Goal: Obtain resource: Download file/media

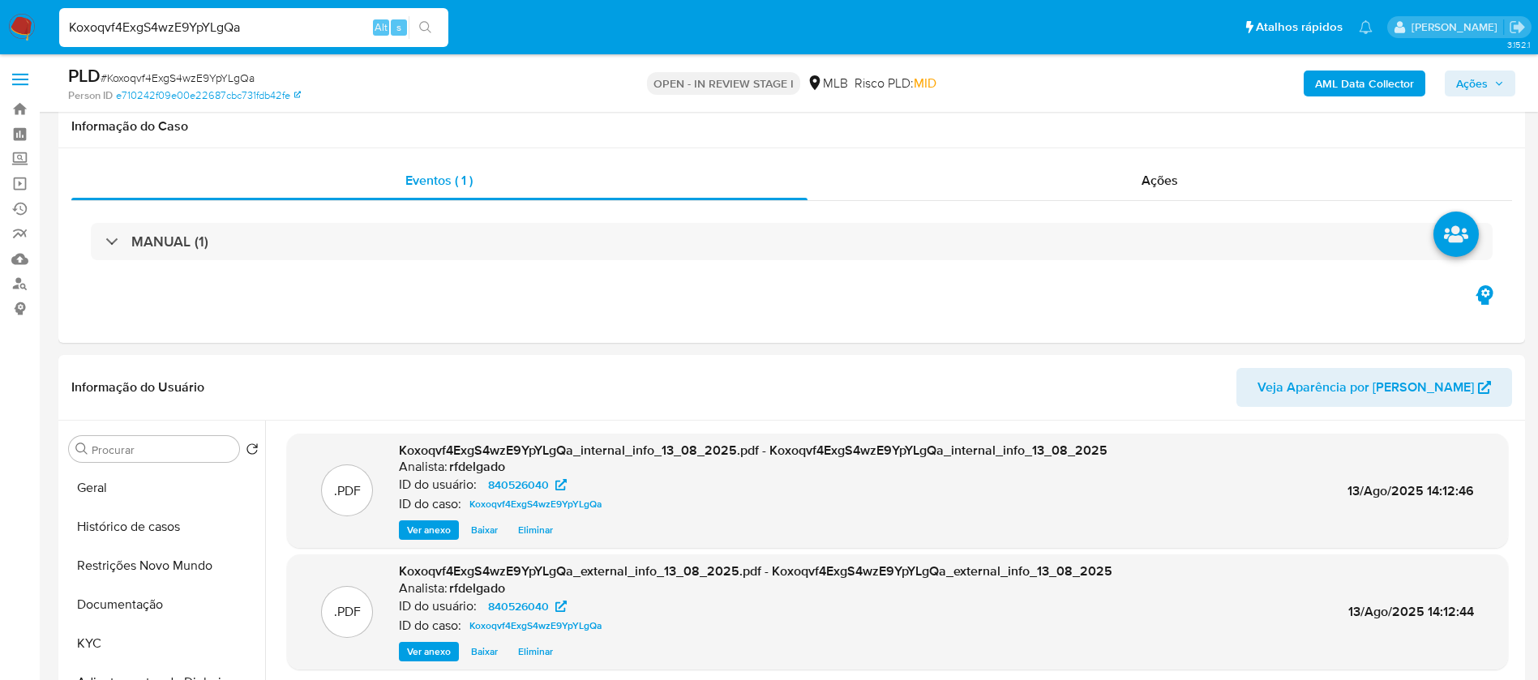
select select "10"
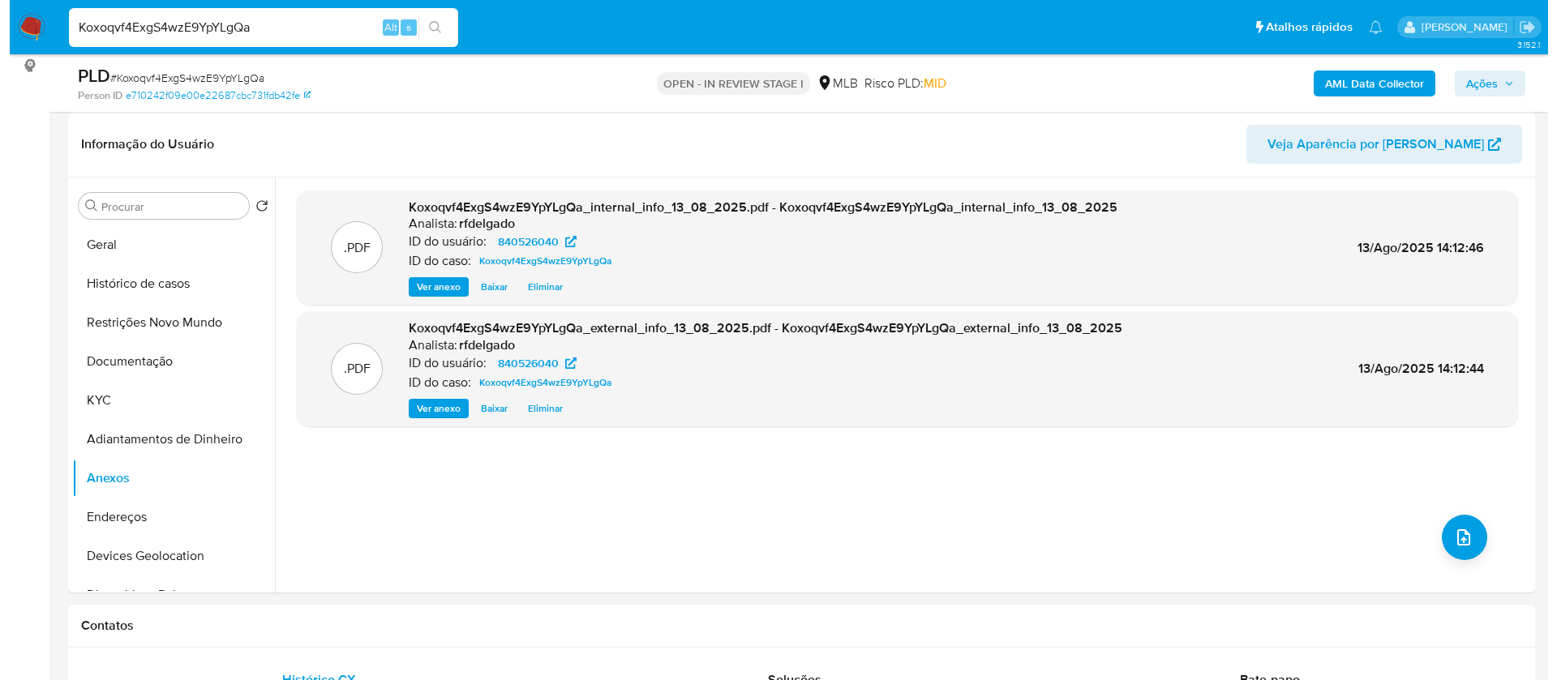
scroll to position [243, 0]
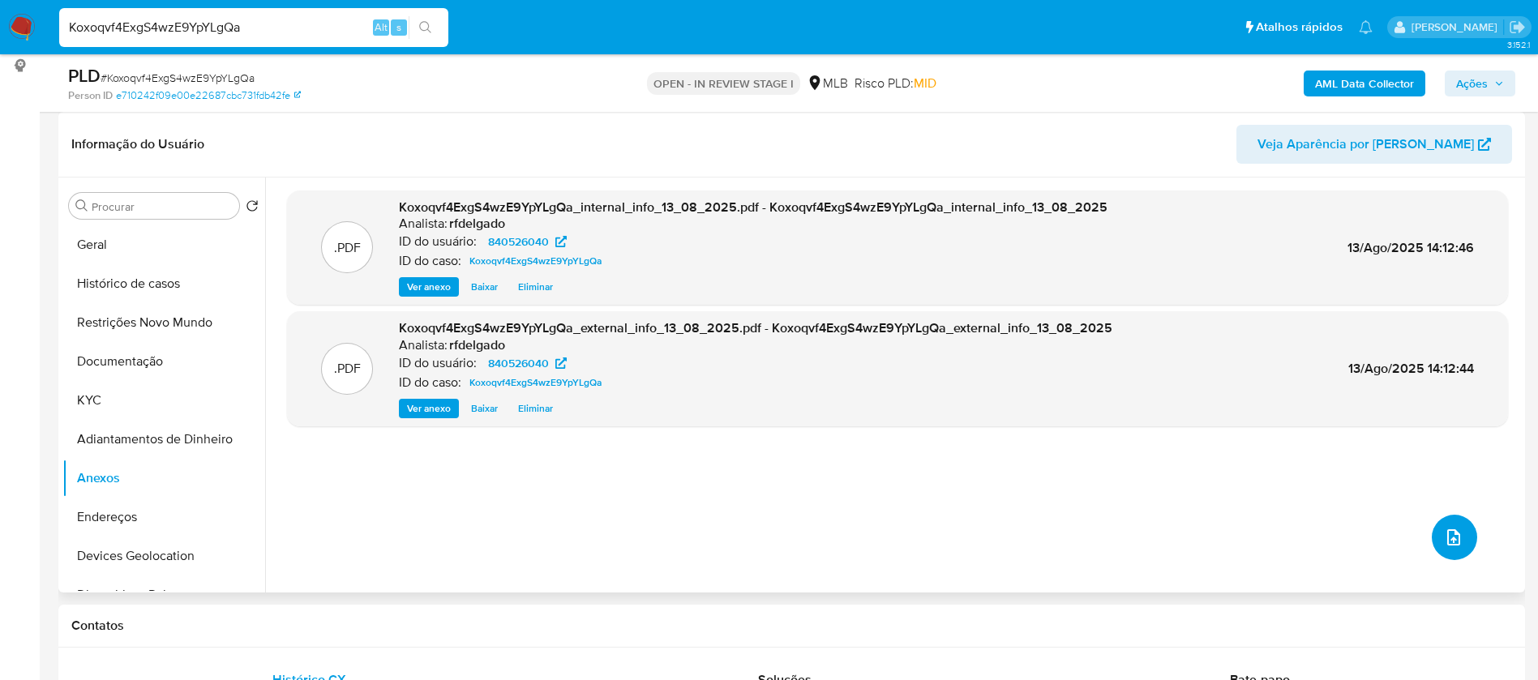
click at [1447, 540] on icon "upload-file" at bounding box center [1453, 537] width 19 height 19
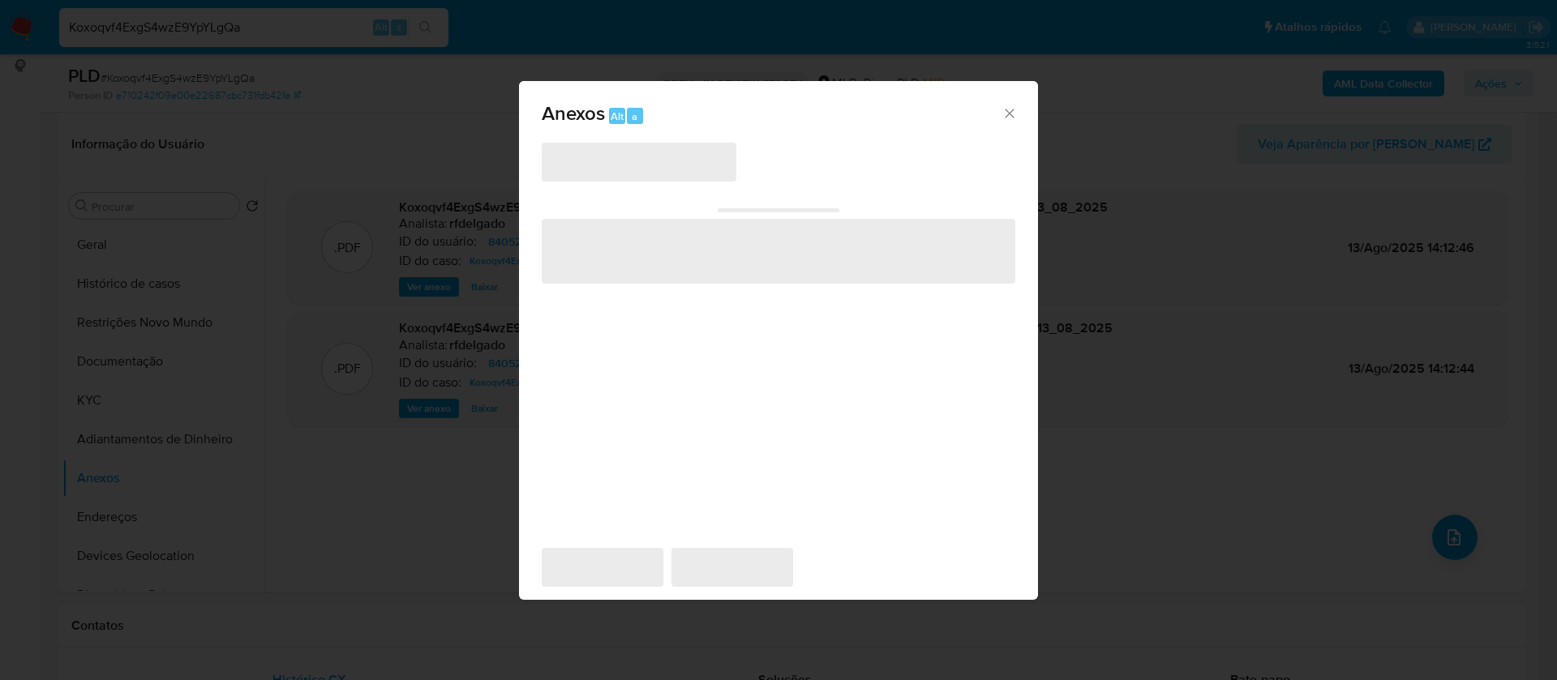
click at [1003, 113] on icon "Cerrar" at bounding box center [1009, 113] width 16 height 16
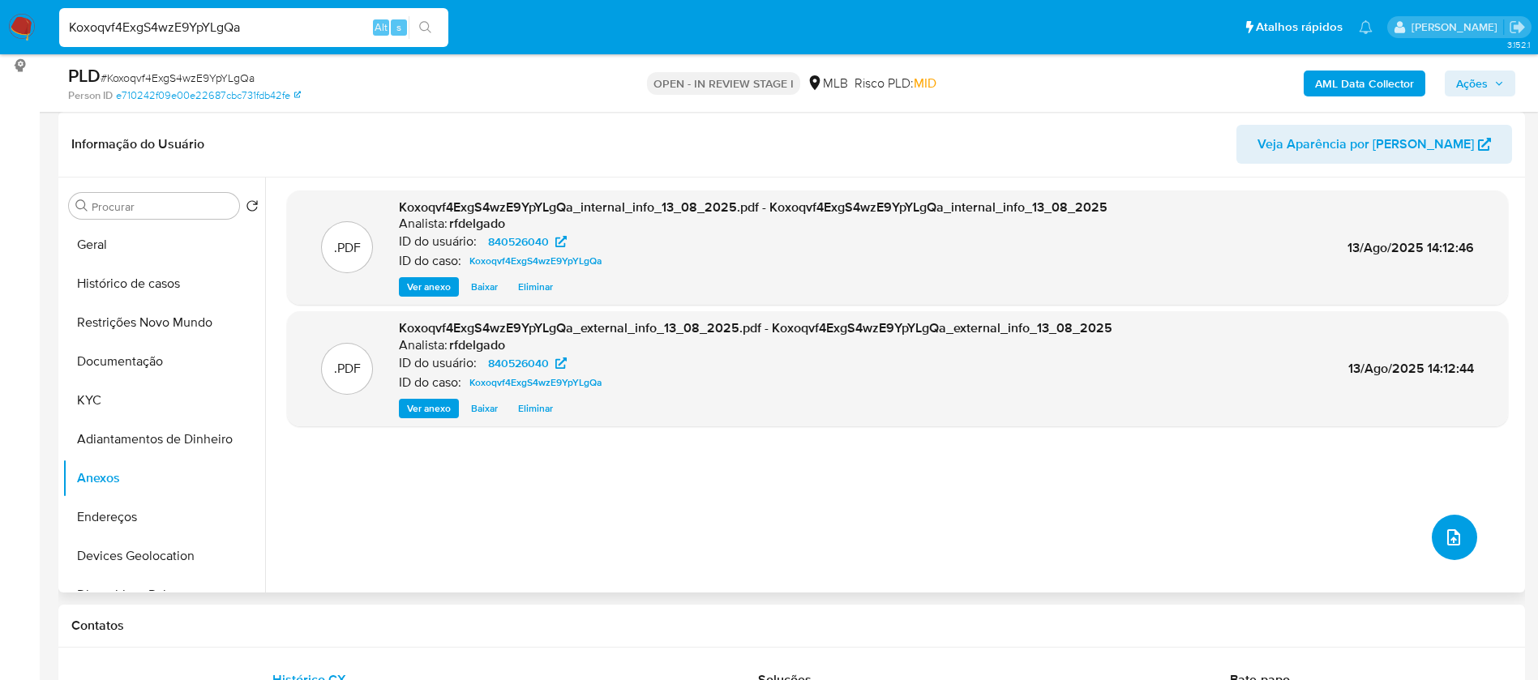
click at [1455, 541] on icon "upload-file" at bounding box center [1453, 537] width 19 height 19
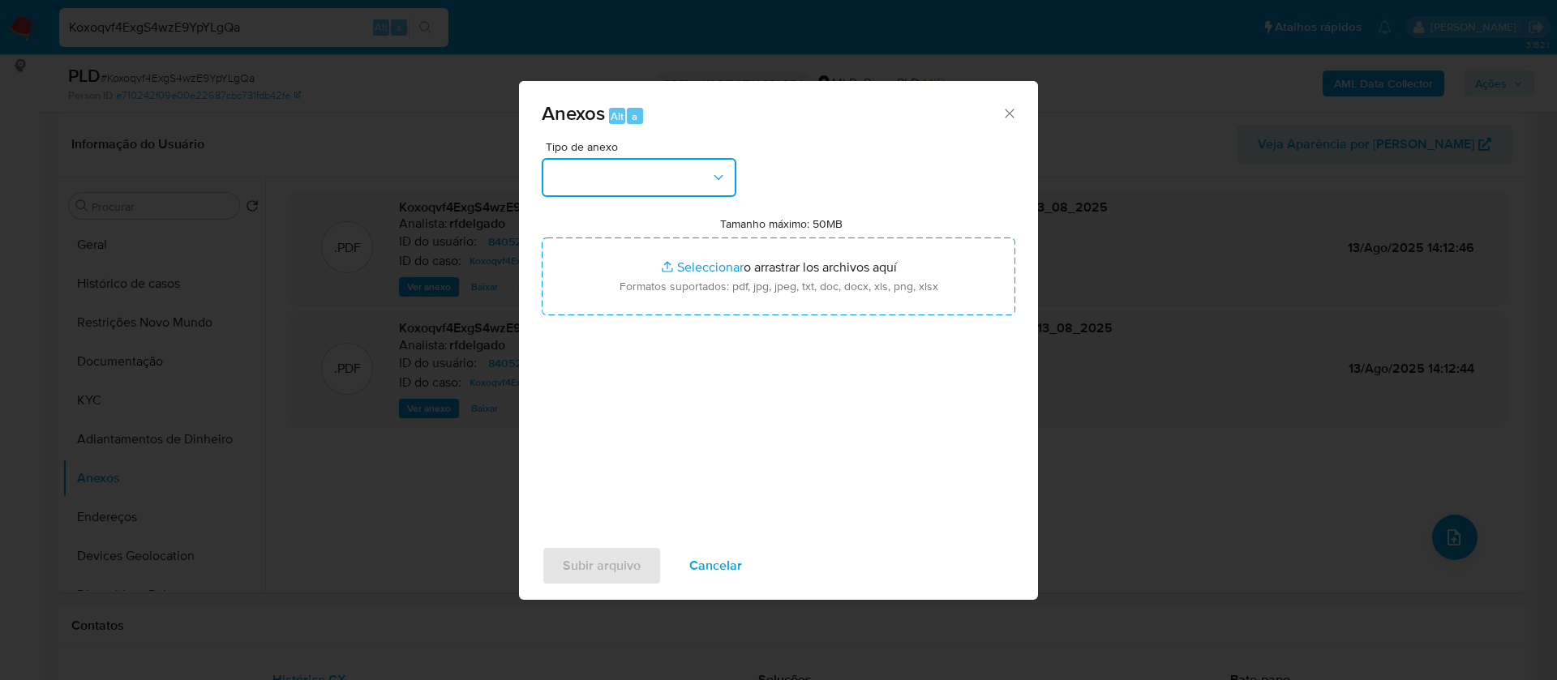
click at [682, 183] on button "button" at bounding box center [639, 177] width 195 height 39
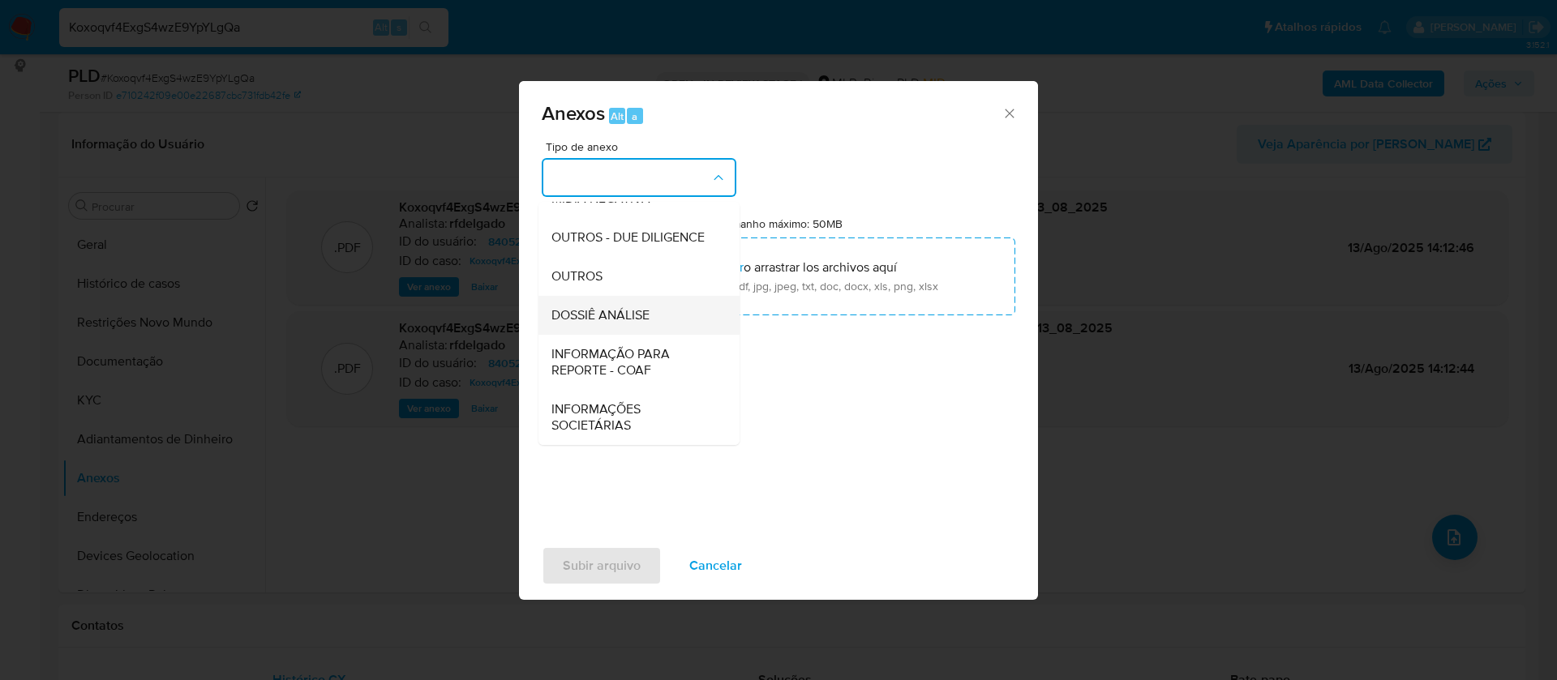
click at [661, 323] on div "DOSSIÊ ANÁLISE" at bounding box center [633, 315] width 165 height 39
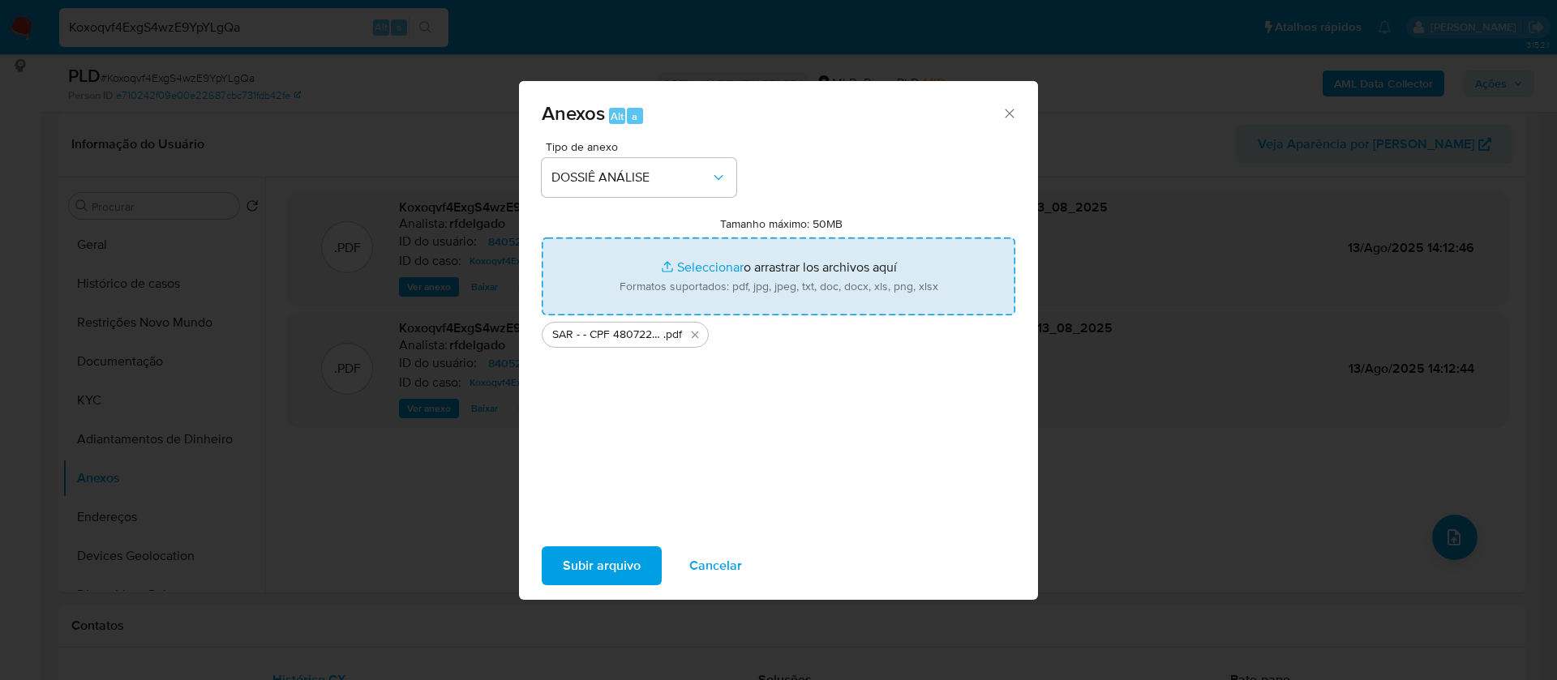
type input "C:\fakepath\Mulan 840526040_2025_08_12_16_11_26.xlsx"
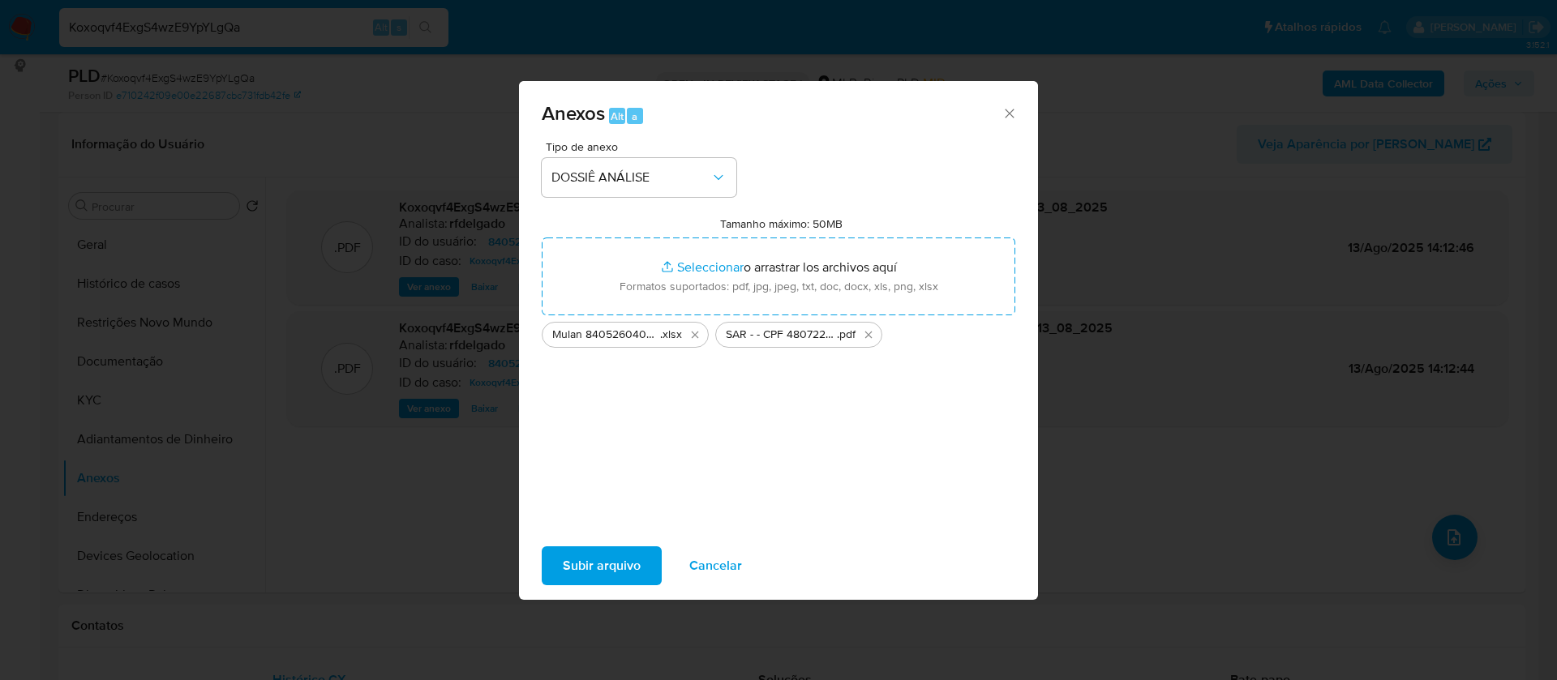
click at [615, 570] on span "Subir arquivo" at bounding box center [602, 566] width 78 height 36
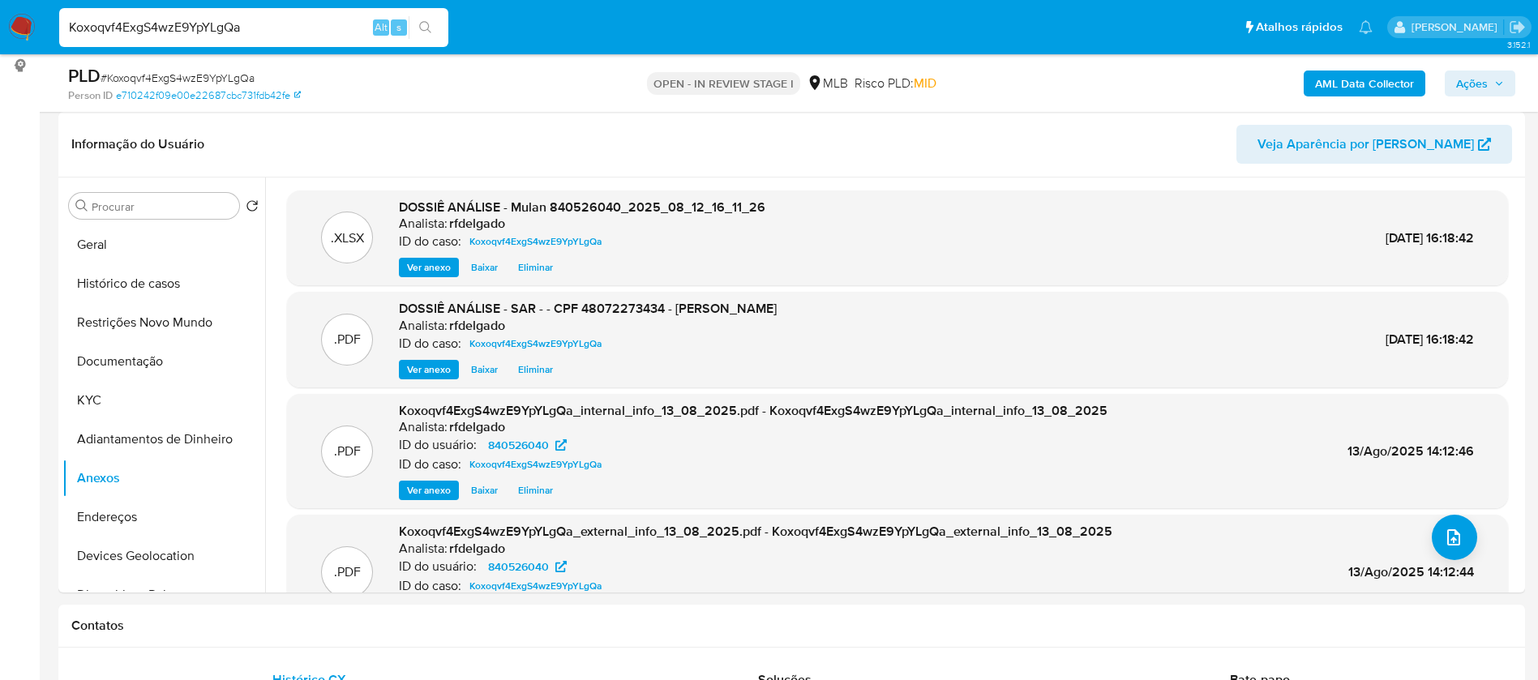
click at [1494, 79] on span "Ações" at bounding box center [1480, 83] width 48 height 23
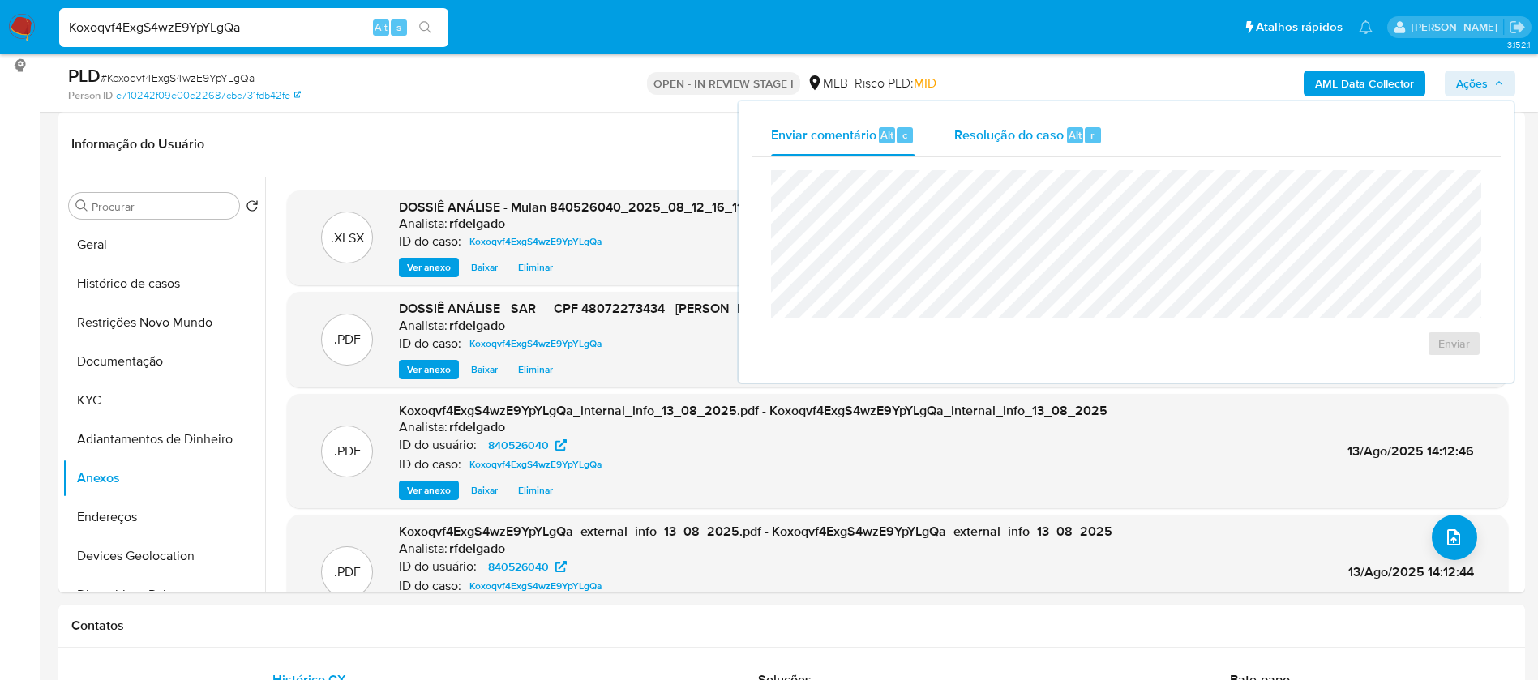
click at [997, 125] on span "Resolução do caso" at bounding box center [1008, 134] width 109 height 19
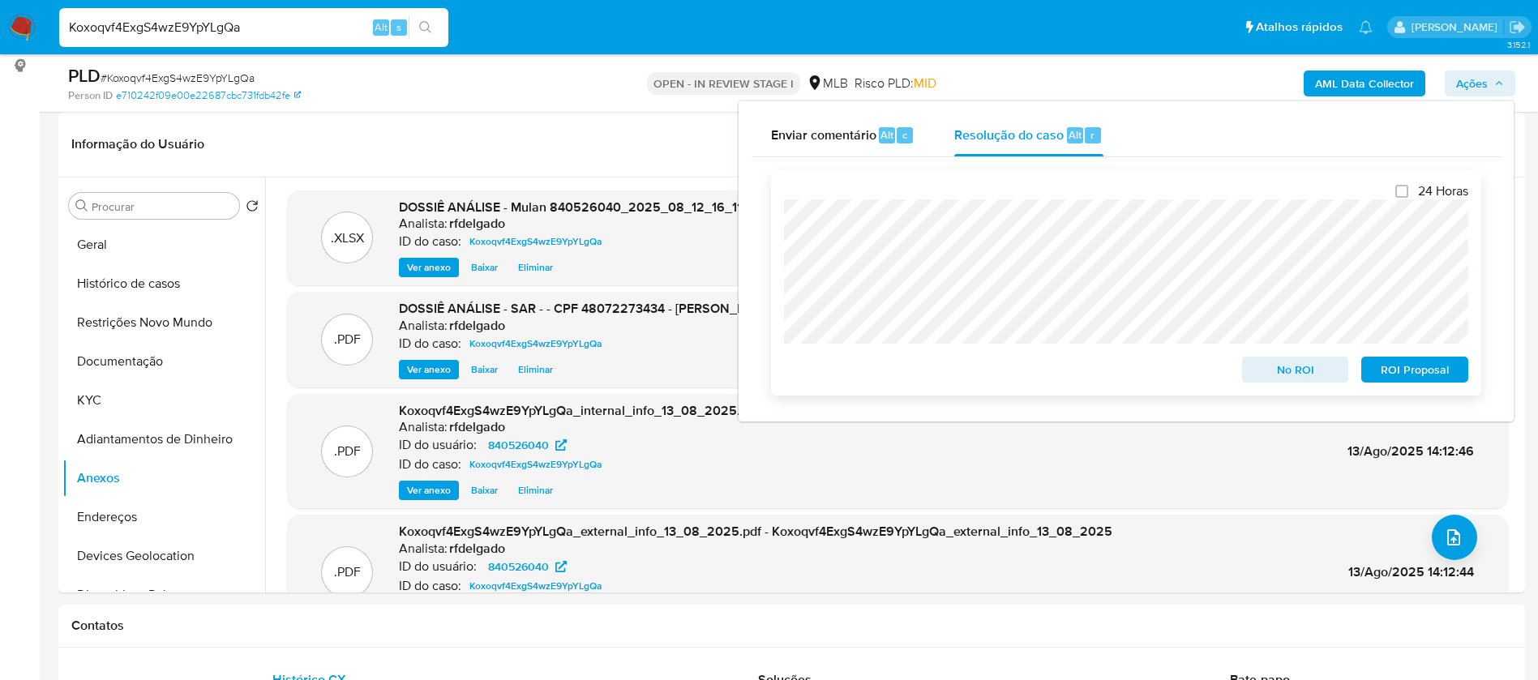
click at [1417, 381] on span "ROI Proposal" at bounding box center [1415, 369] width 84 height 23
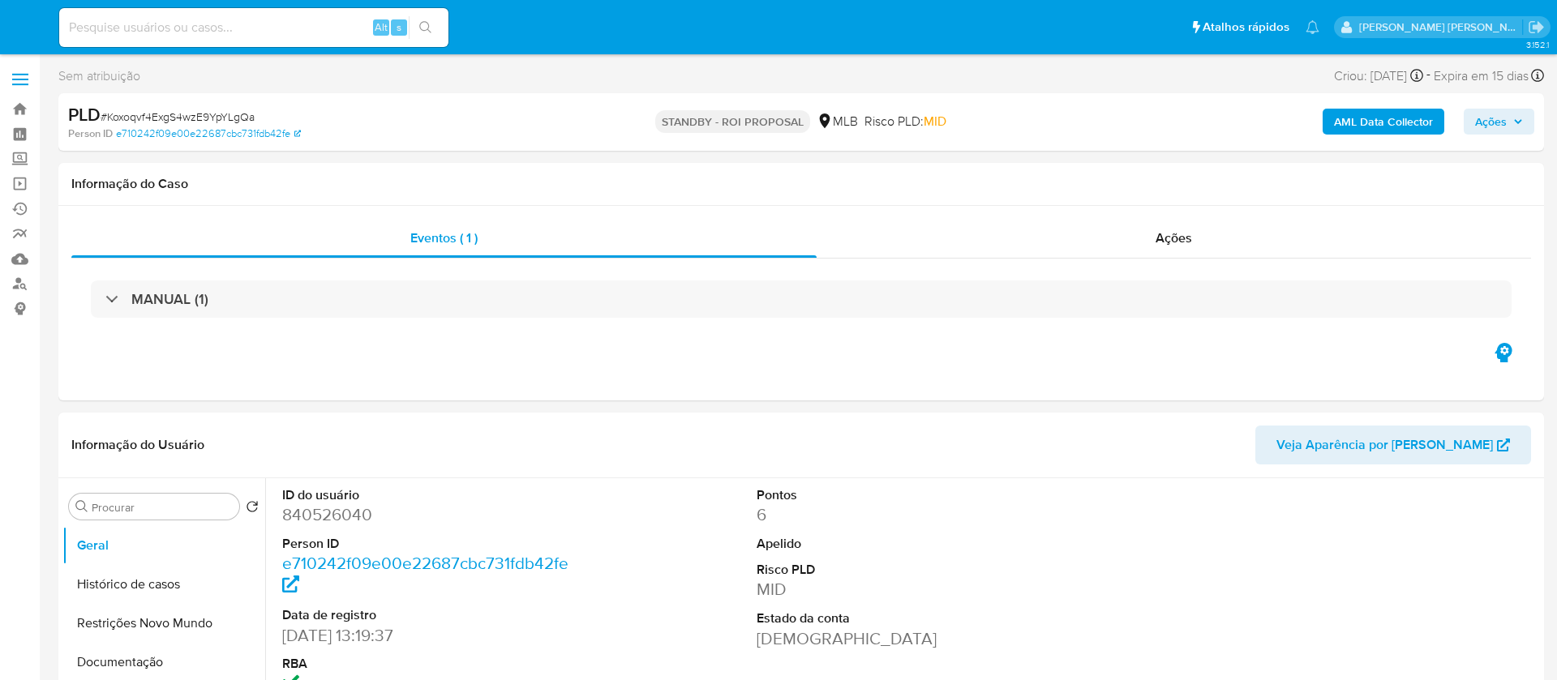
select select "10"
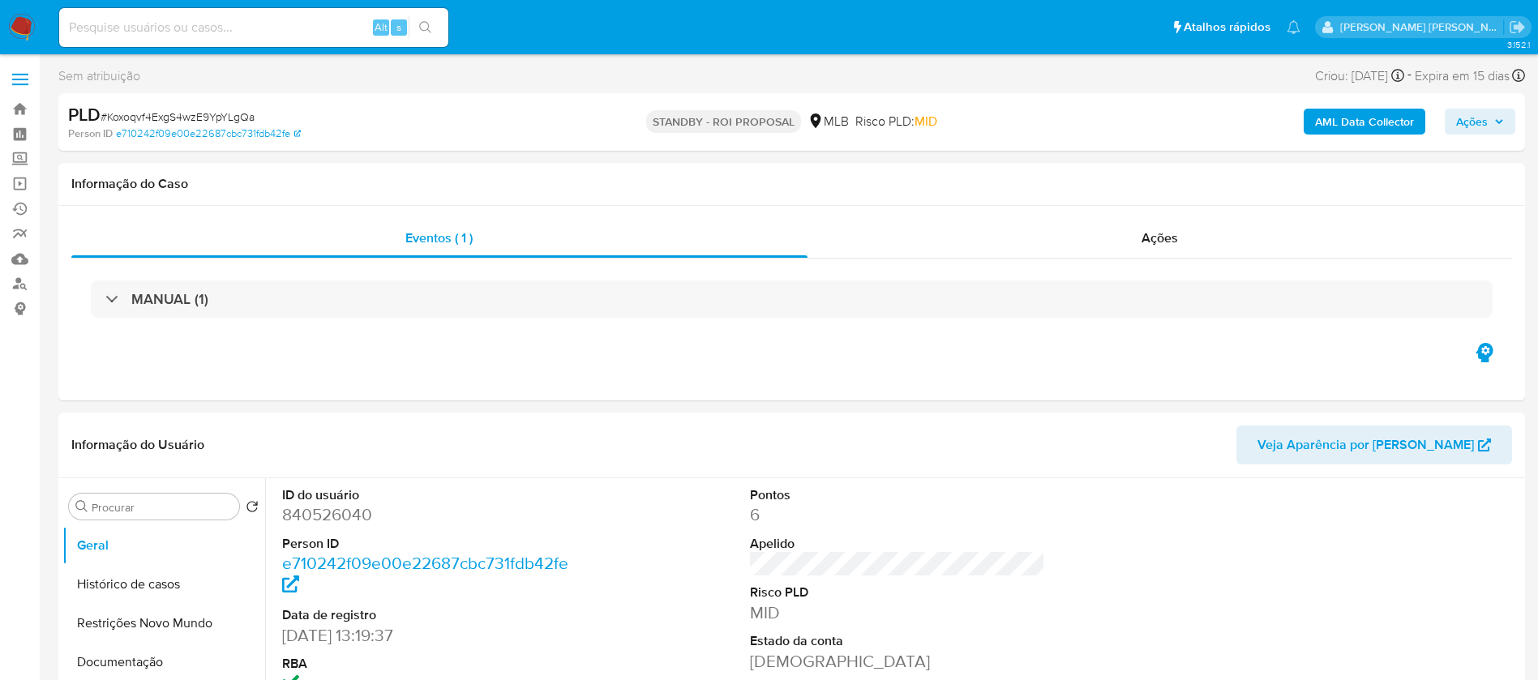
click at [26, 26] on img at bounding box center [22, 28] width 28 height 28
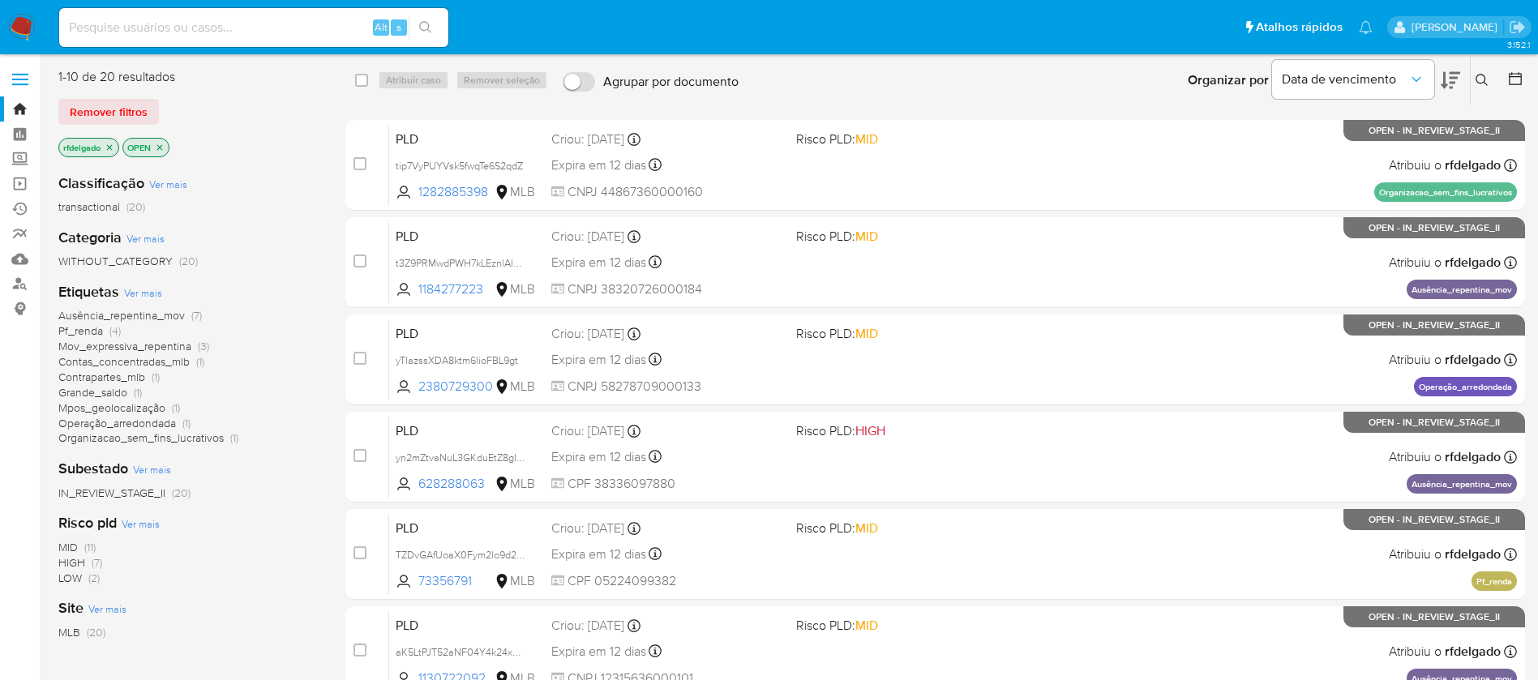
drag, startPoint x: 53, startPoint y: 315, endPoint x: 182, endPoint y: 319, distance: 129.8
click at [182, 319] on main "3.152.1" at bounding box center [769, 578] width 1538 height 1156
click at [238, 305] on div "Etiquetas Ver mais Ausência_repentina_mov (7) Pf_renda (4) Mov_expressiva_repen…" at bounding box center [188, 364] width 261 height 164
click at [161, 313] on span "Ausência_repentina_mov" at bounding box center [121, 315] width 127 height 16
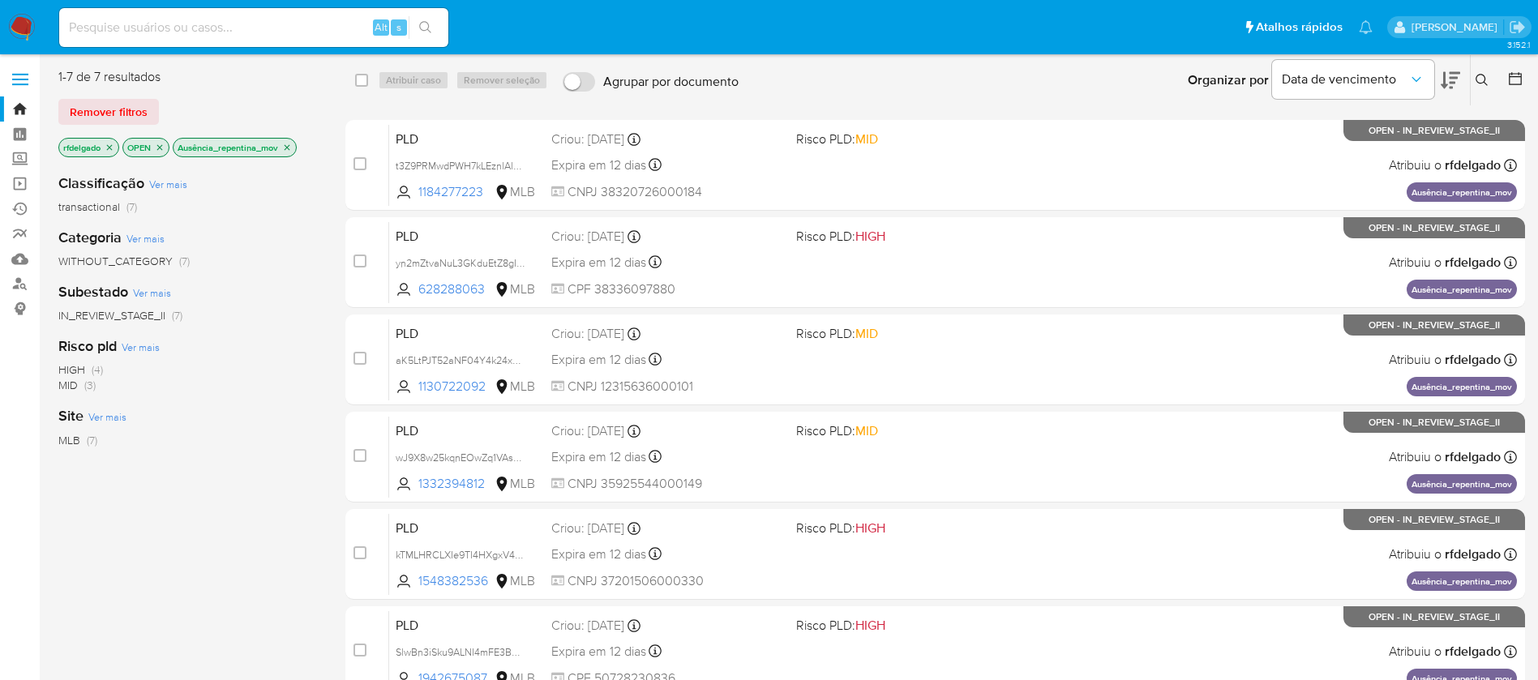
click at [164, 148] on icon "close-filter" at bounding box center [160, 148] width 10 height 10
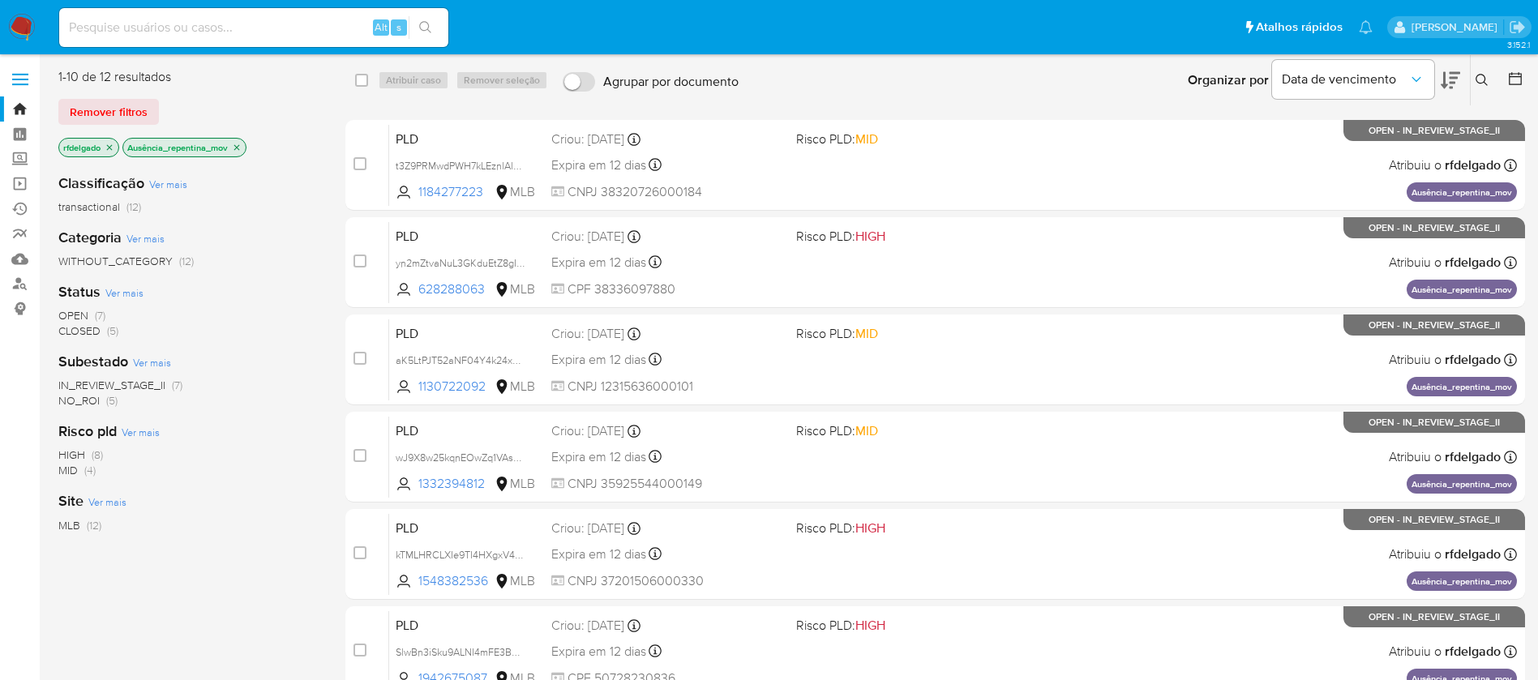
click at [114, 148] on icon "close-filter" at bounding box center [110, 148] width 10 height 10
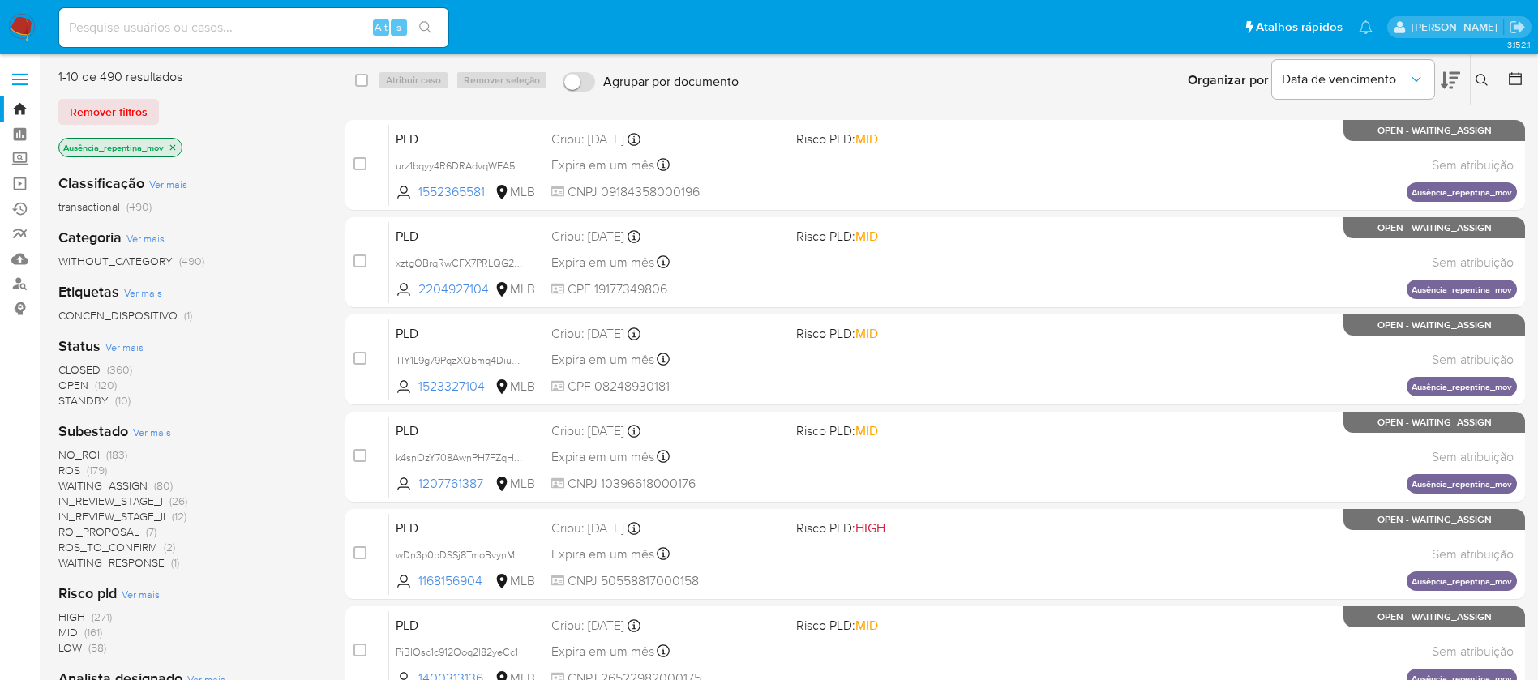
click at [86, 368] on span "CLOSED" at bounding box center [79, 370] width 42 height 16
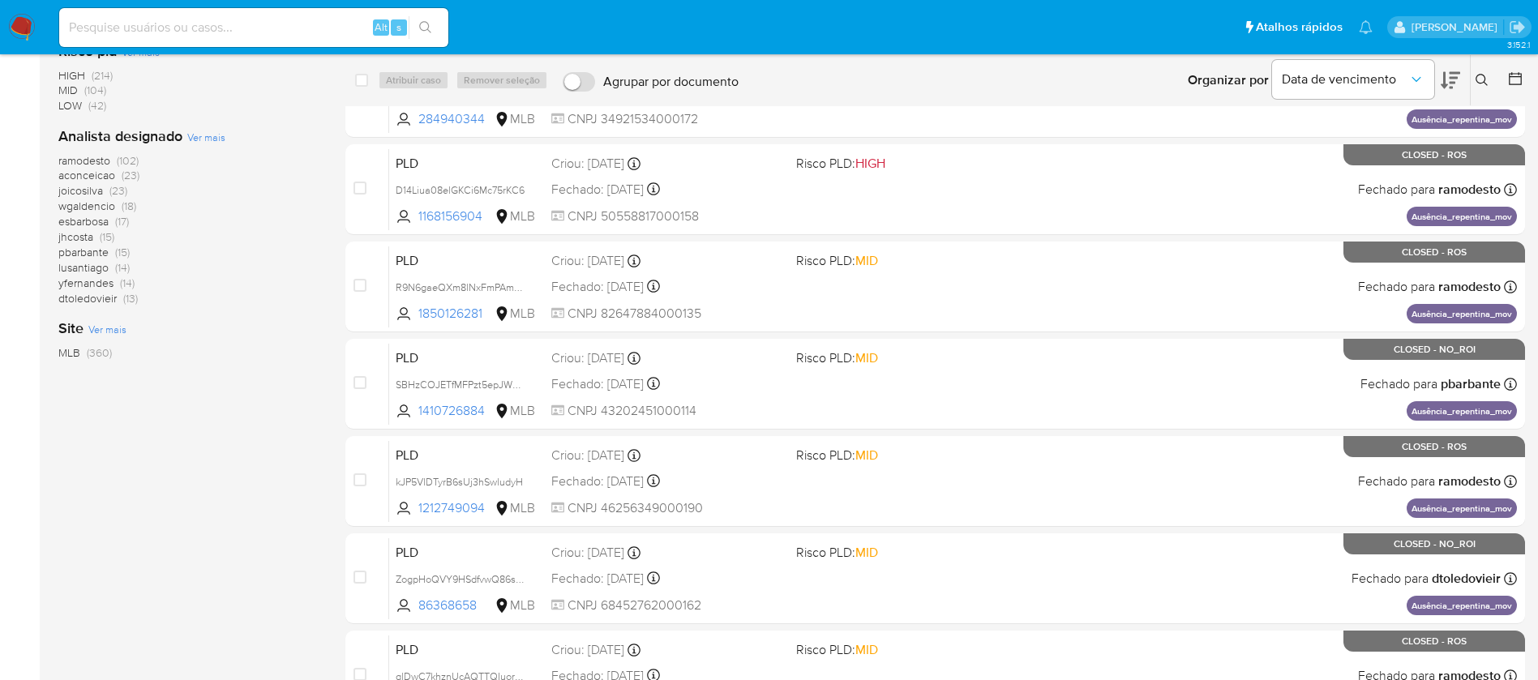
scroll to position [475, 0]
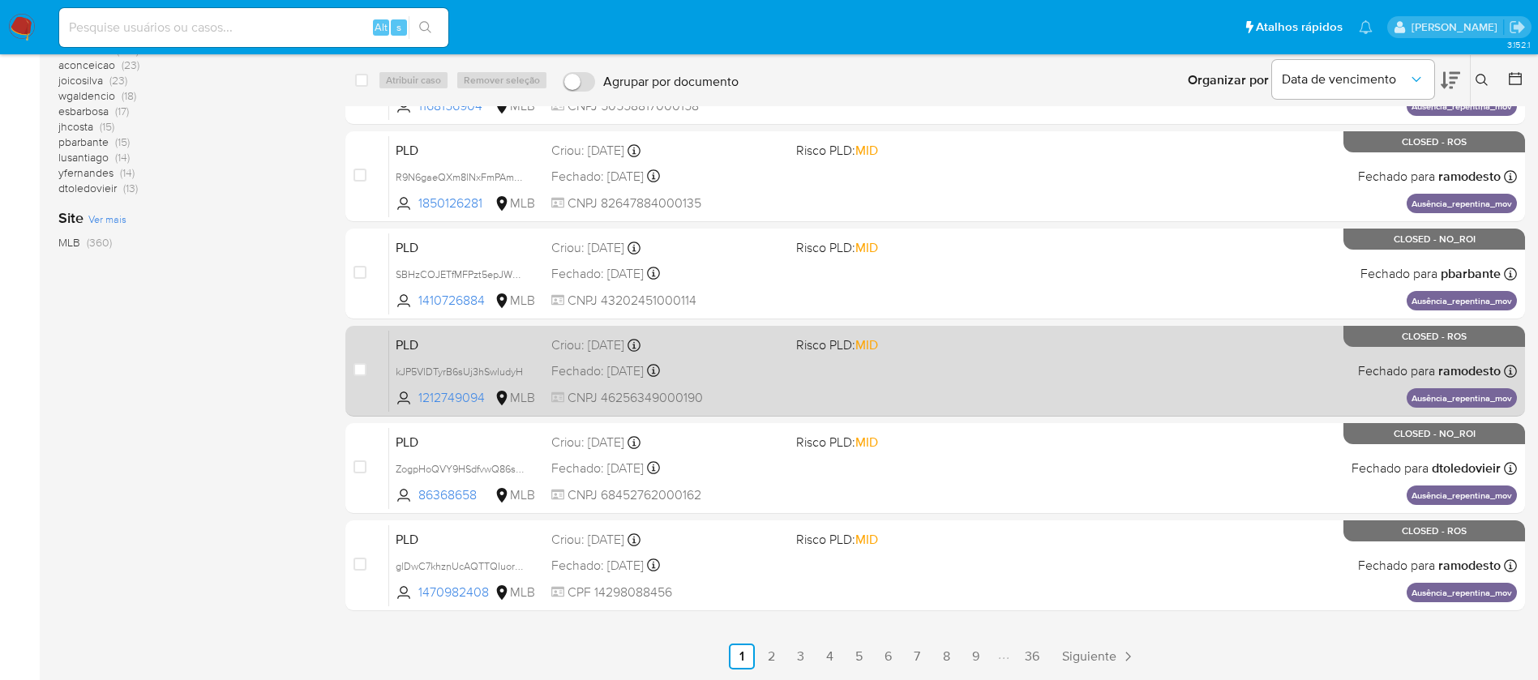
click at [928, 344] on span "Risco PLD: MID" at bounding box center [912, 343] width 232 height 21
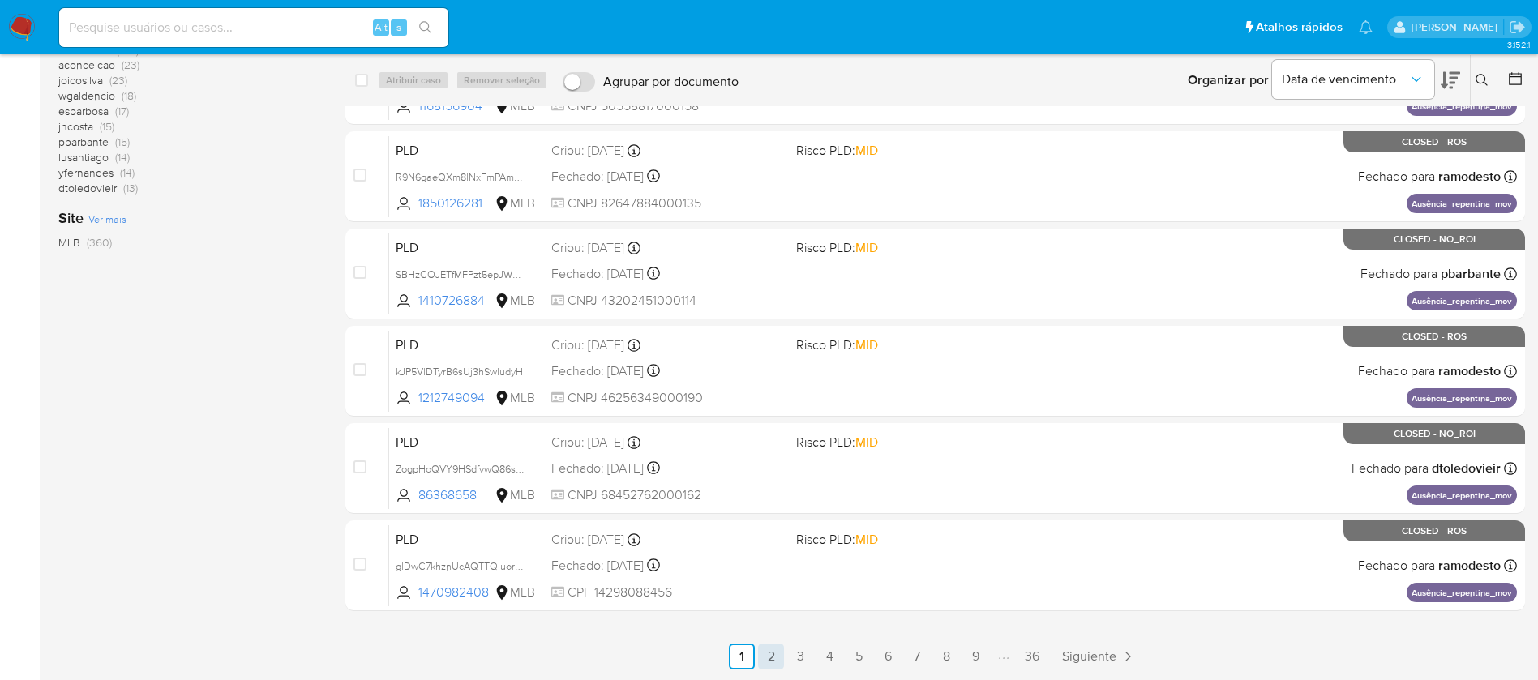
click at [774, 652] on link "2" at bounding box center [771, 657] width 26 height 26
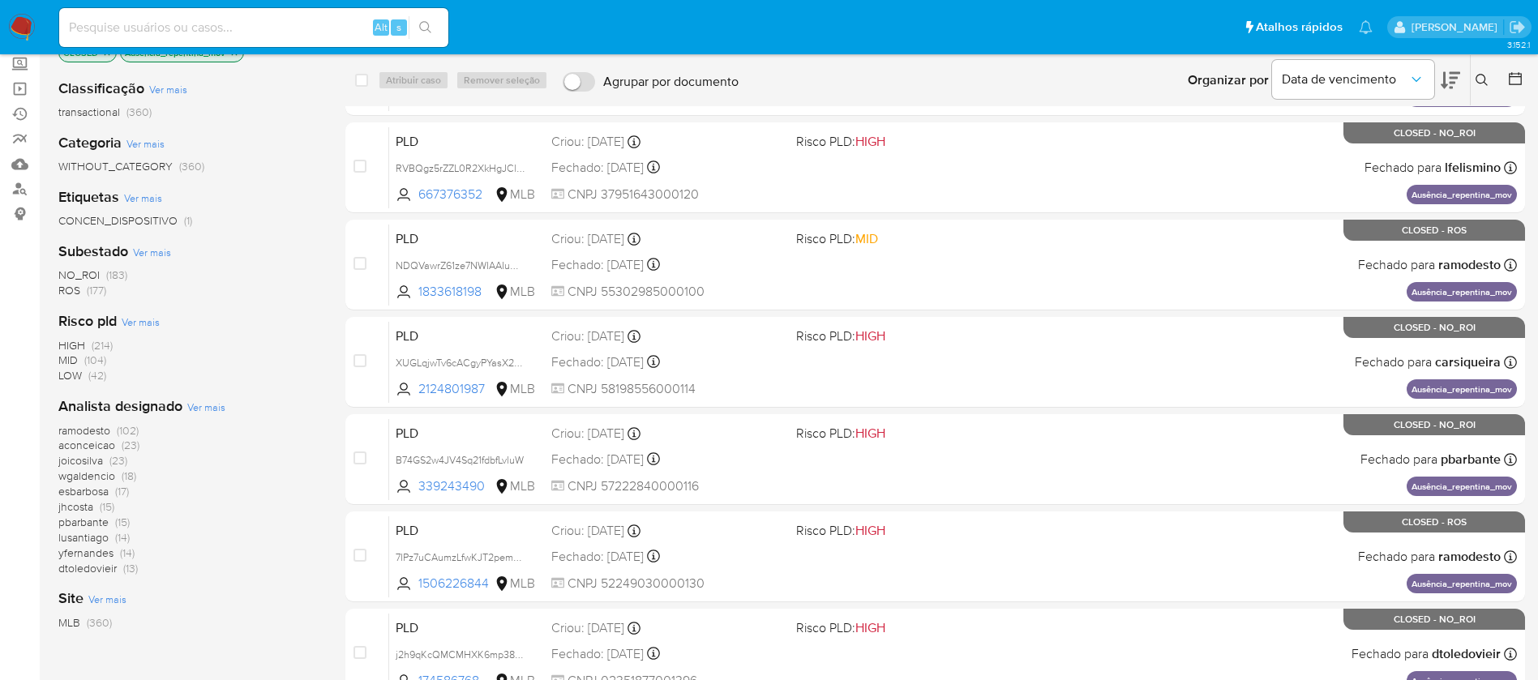
scroll to position [243, 0]
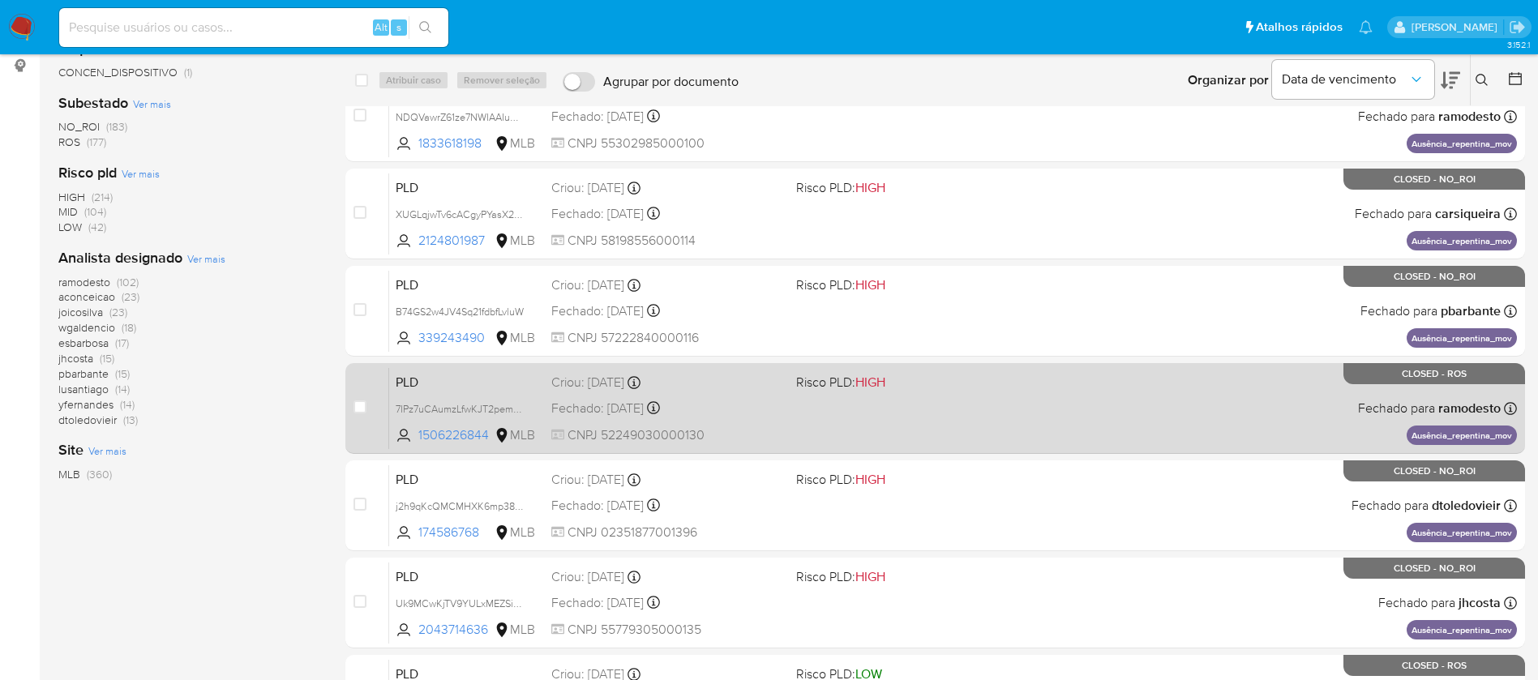
click at [839, 414] on div "PLD 7IPz7uCAumzLfwKJT2pemdu8 1506226844 MLB Risco PLD: HIGH Criou: 12/07/2025 C…" at bounding box center [953, 408] width 1128 height 82
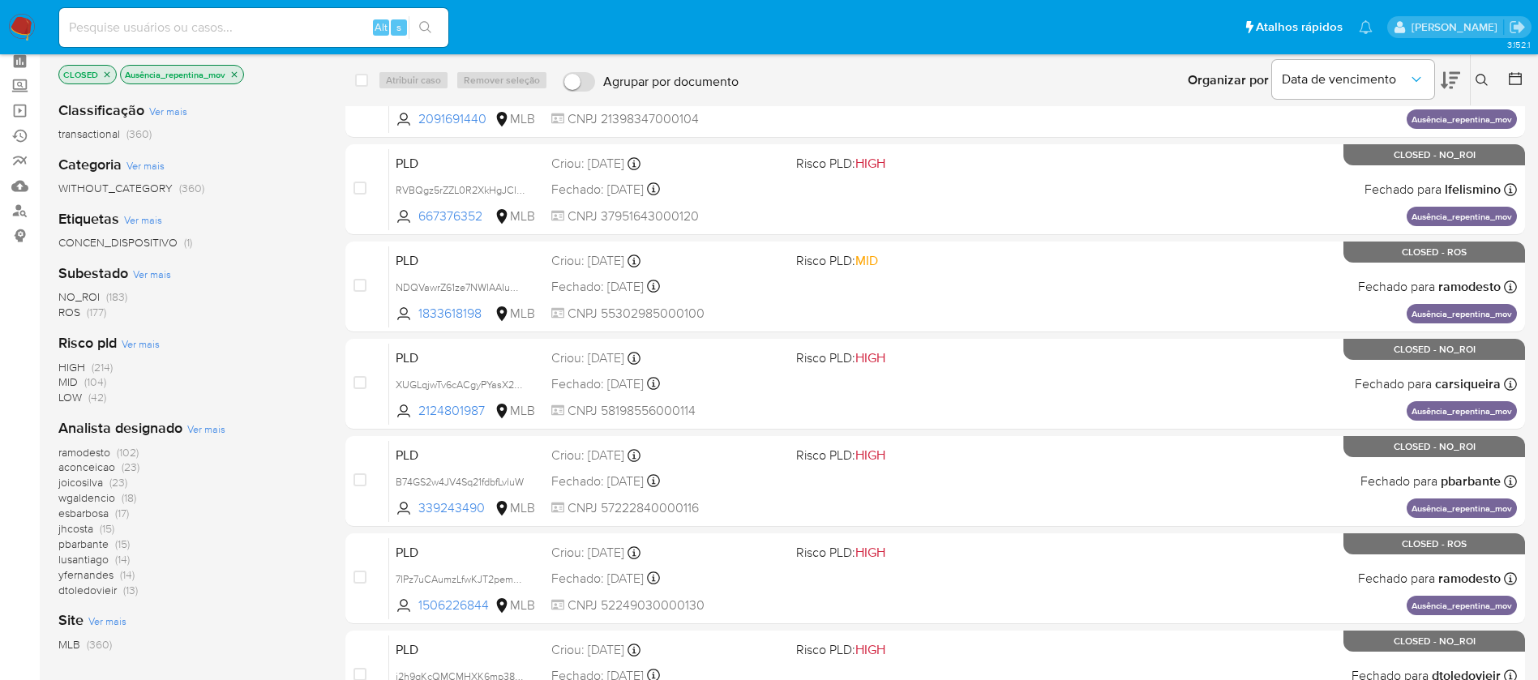
scroll to position [0, 0]
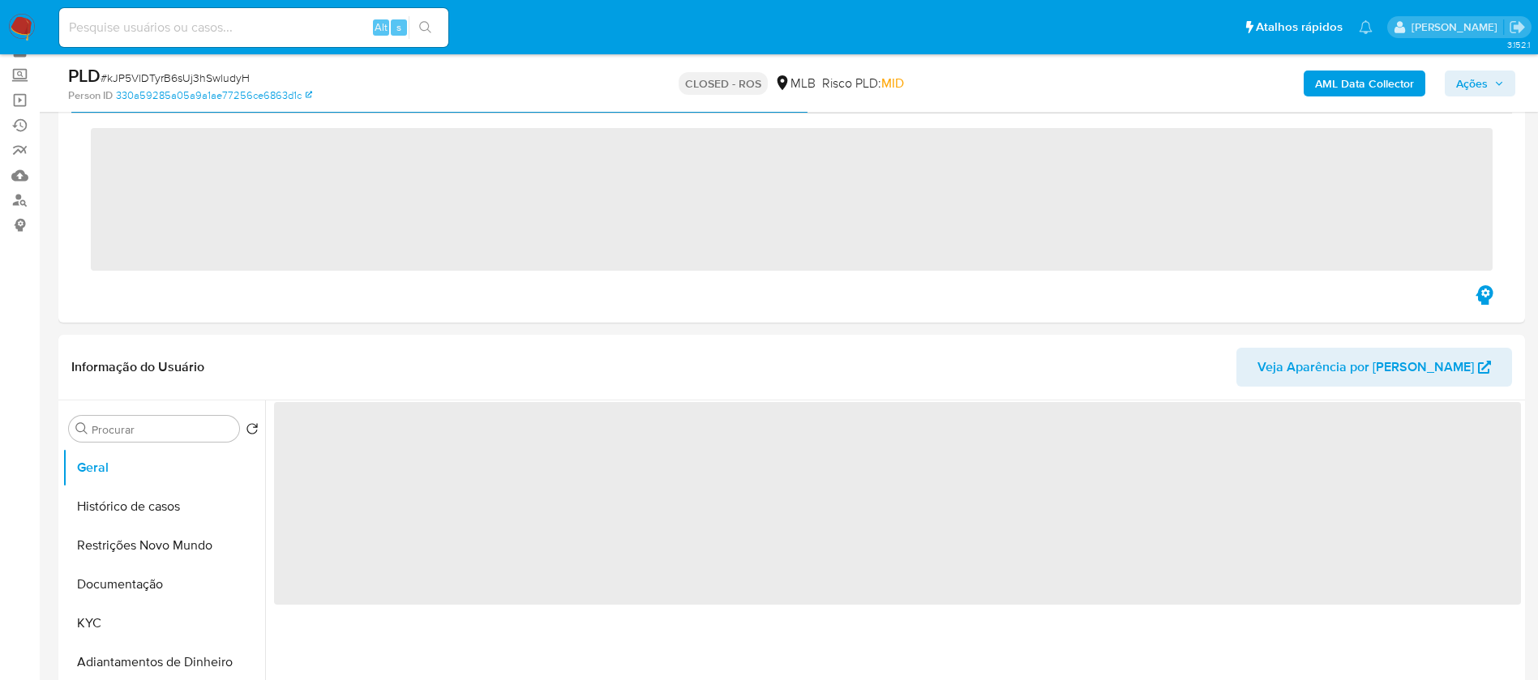
scroll to position [243, 0]
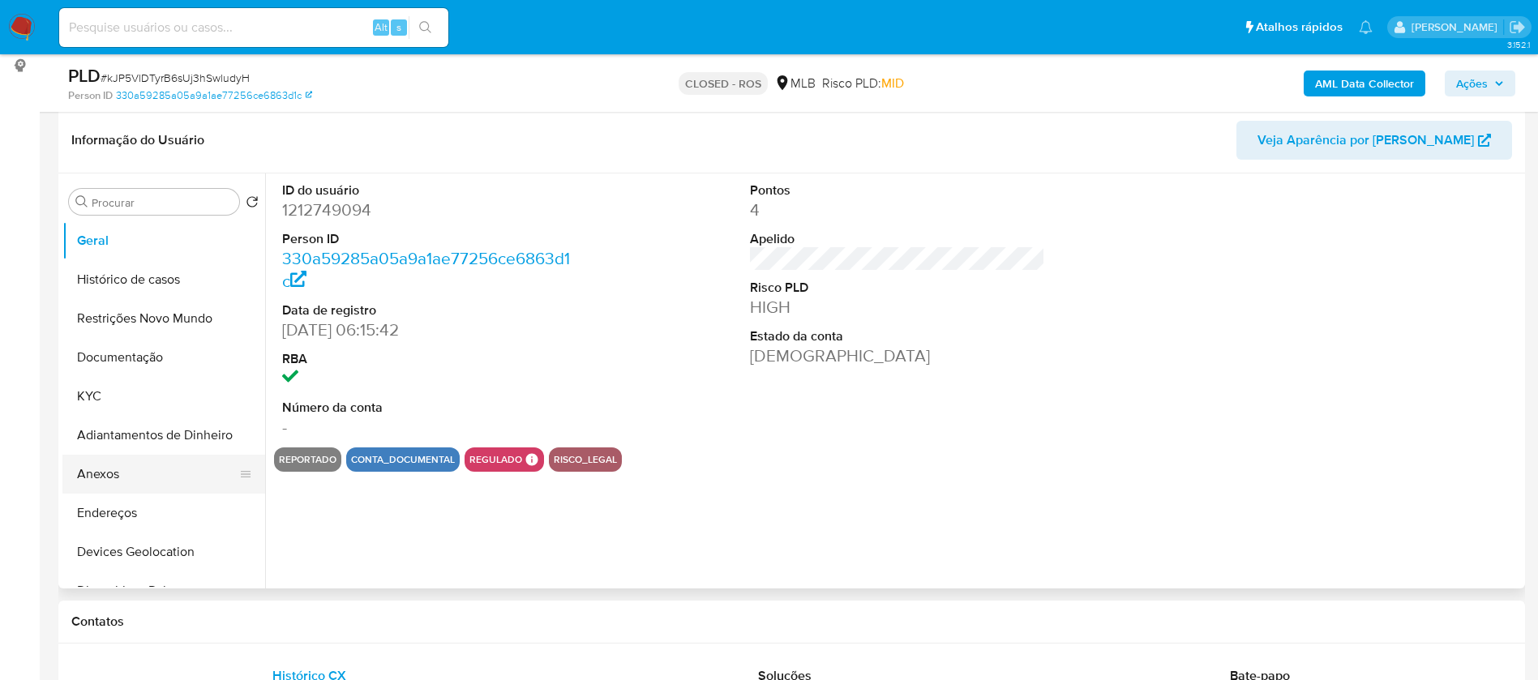
click at [101, 470] on button "Anexos" at bounding box center [157, 474] width 190 height 39
select select "10"
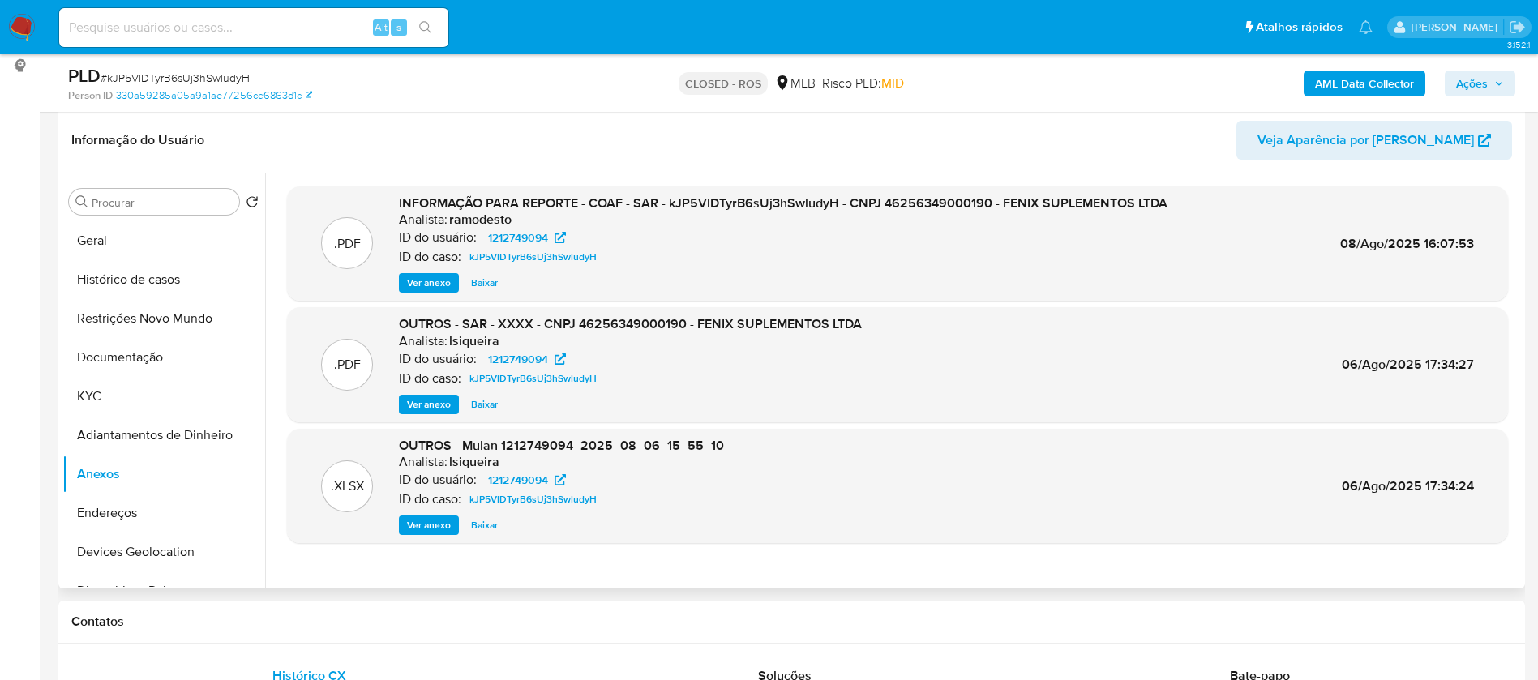
click at [436, 289] on span "Ver anexo" at bounding box center [429, 283] width 44 height 16
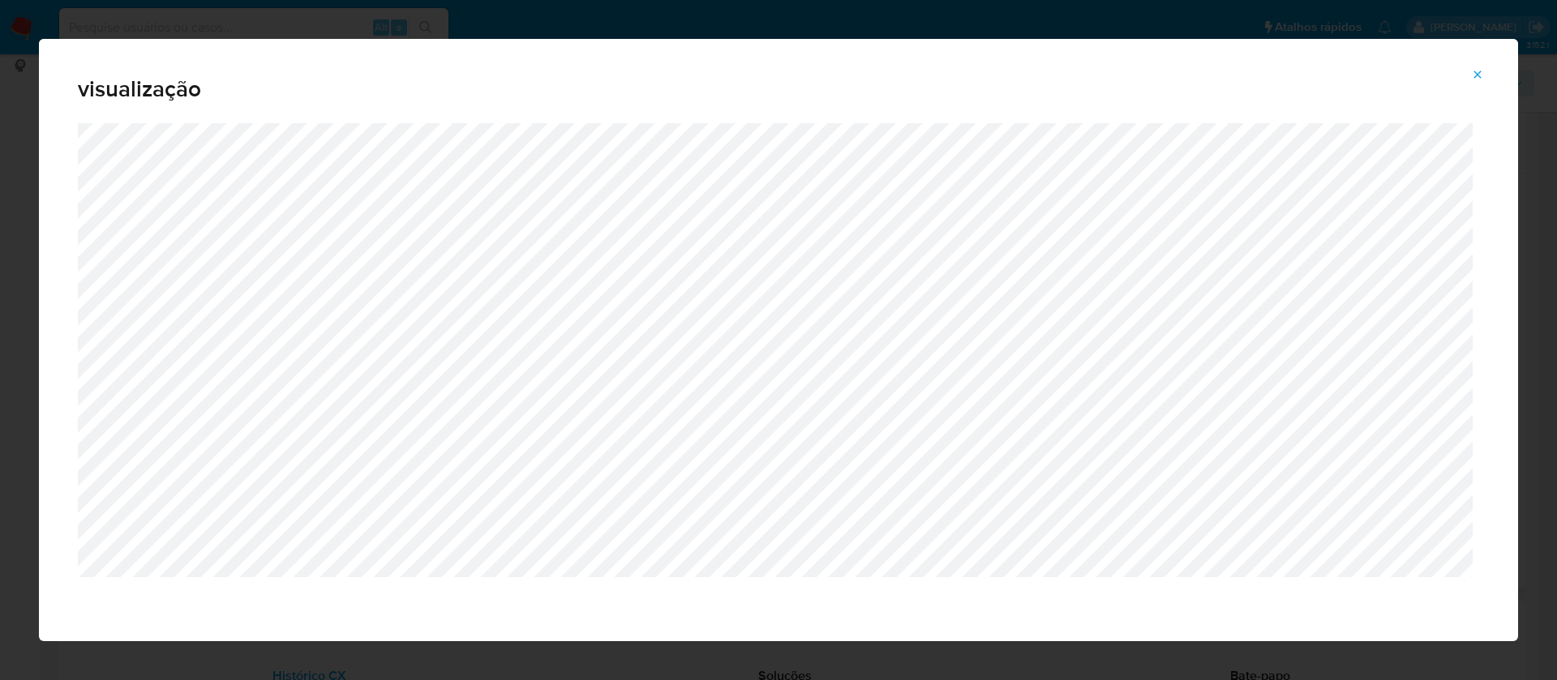
click at [1473, 75] on icon "Attachment preview" at bounding box center [1477, 74] width 13 height 13
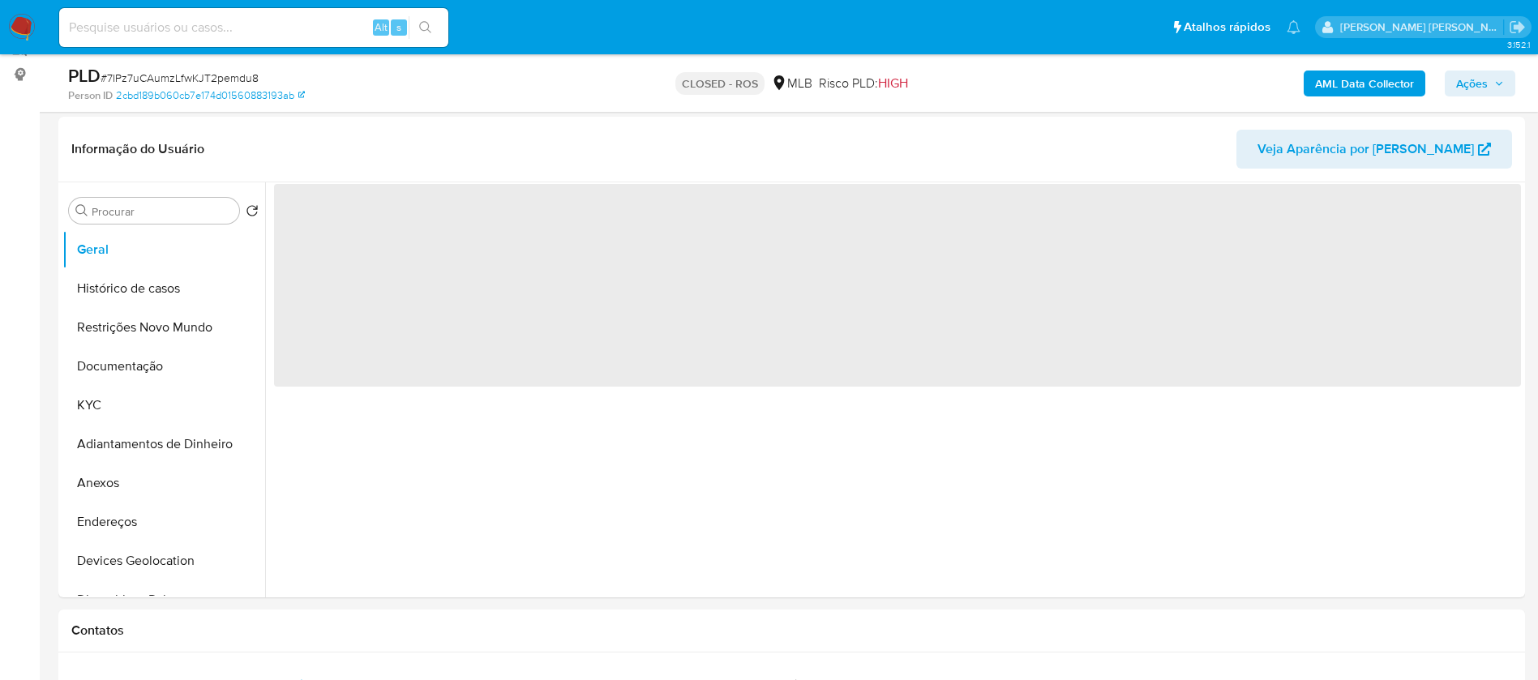
scroll to position [243, 0]
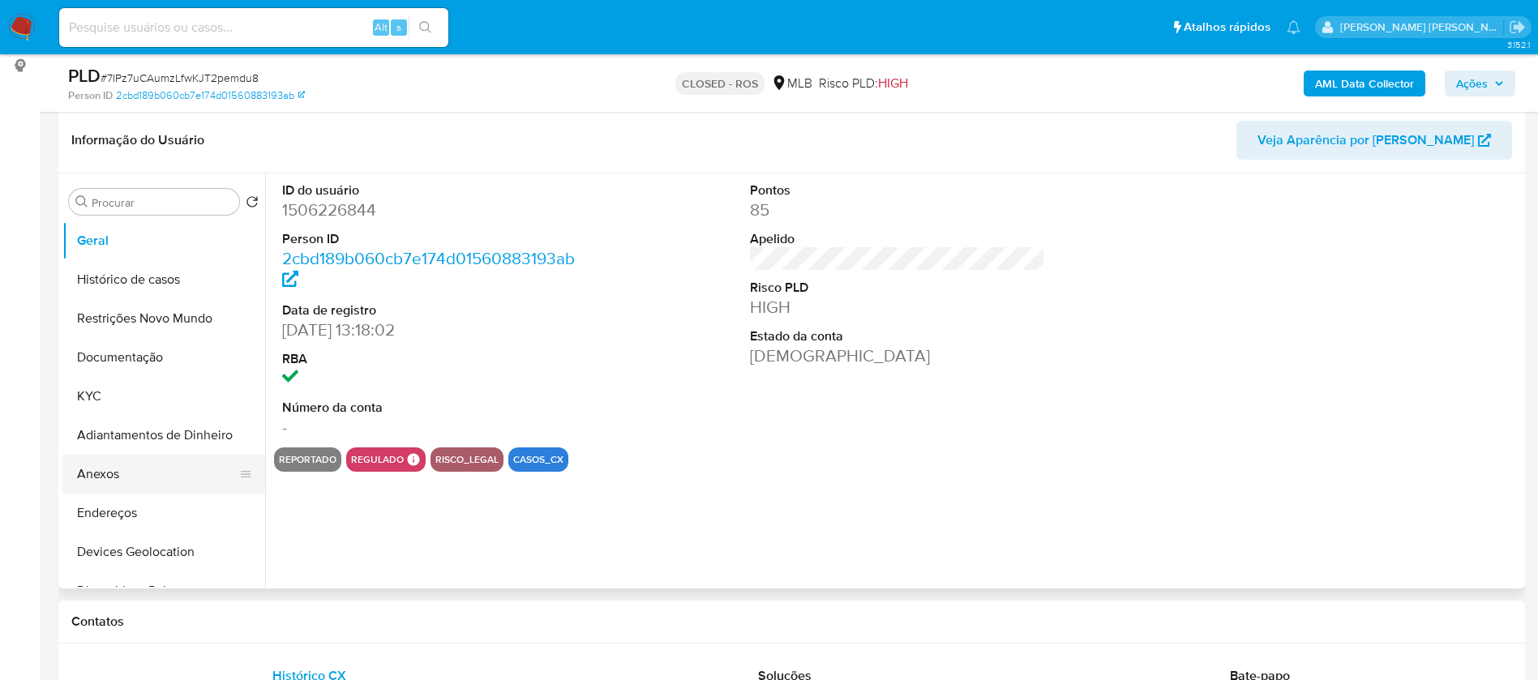
select select "10"
click at [109, 470] on button "Anexos" at bounding box center [157, 474] width 190 height 39
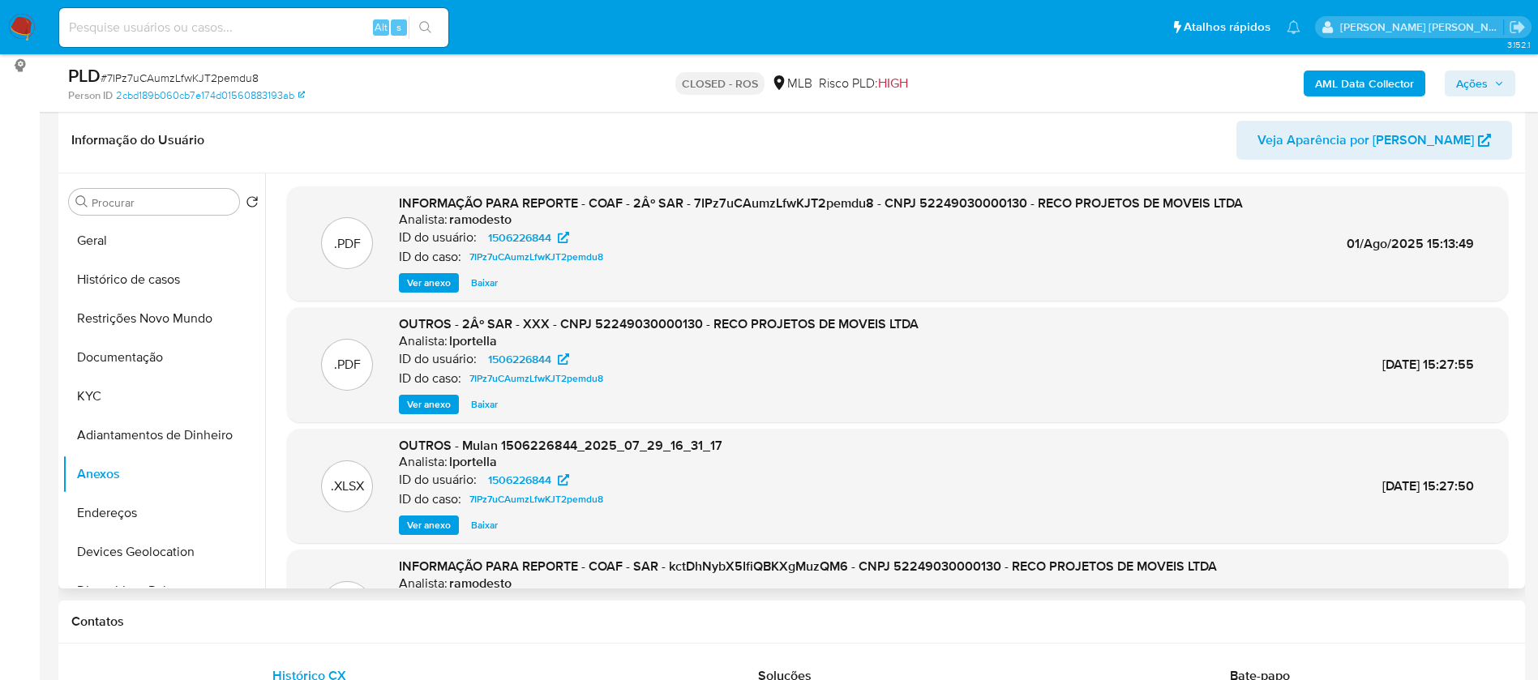
click at [435, 284] on span "Ver anexo" at bounding box center [429, 283] width 44 height 16
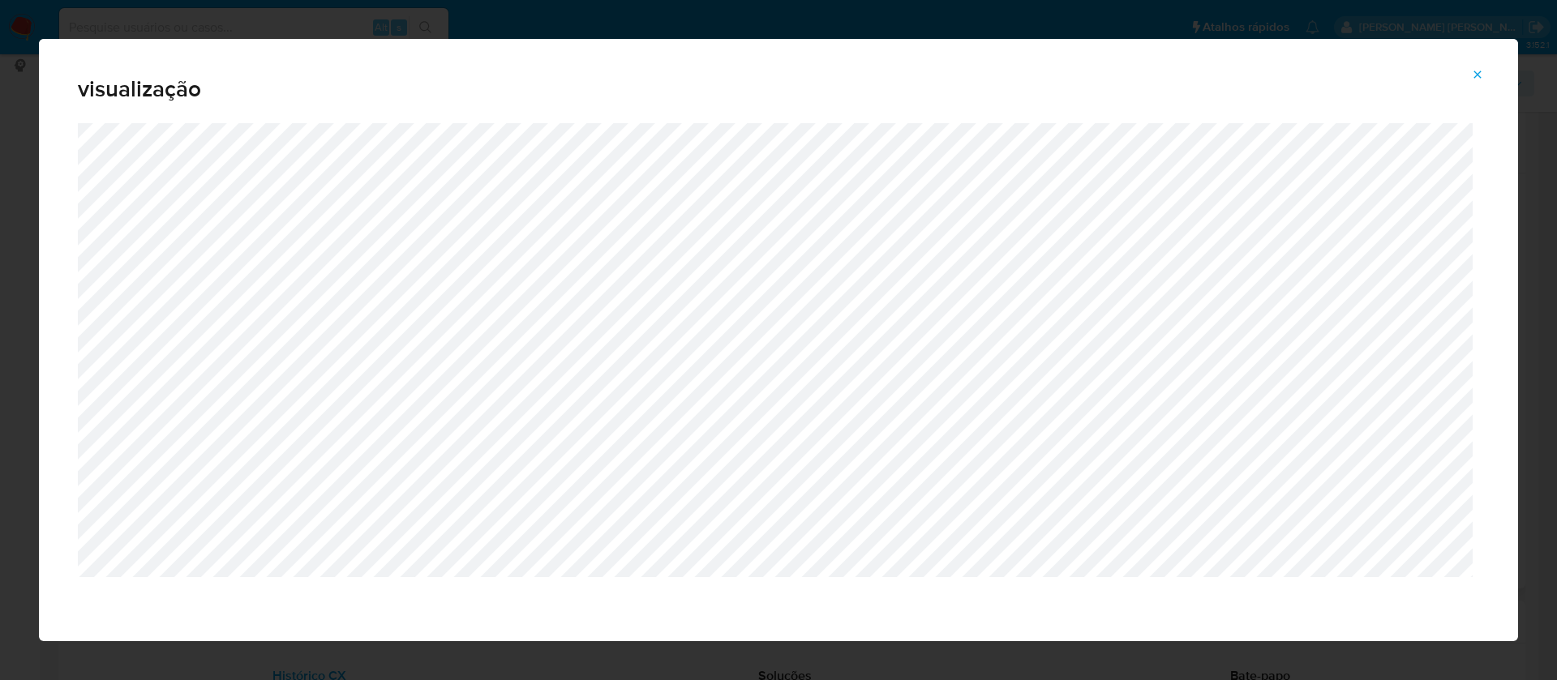
click at [1475, 79] on icon "Attachment preview" at bounding box center [1477, 74] width 13 height 13
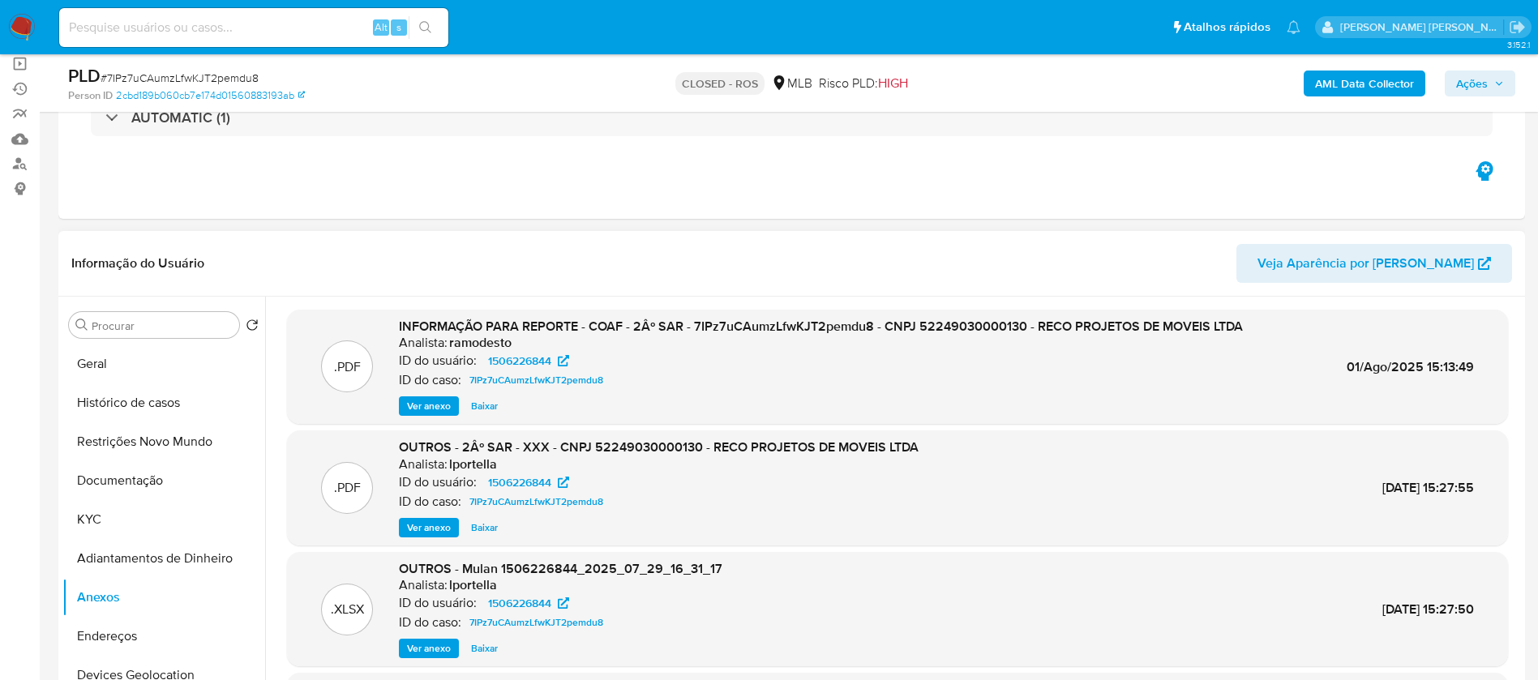
scroll to position [0, 0]
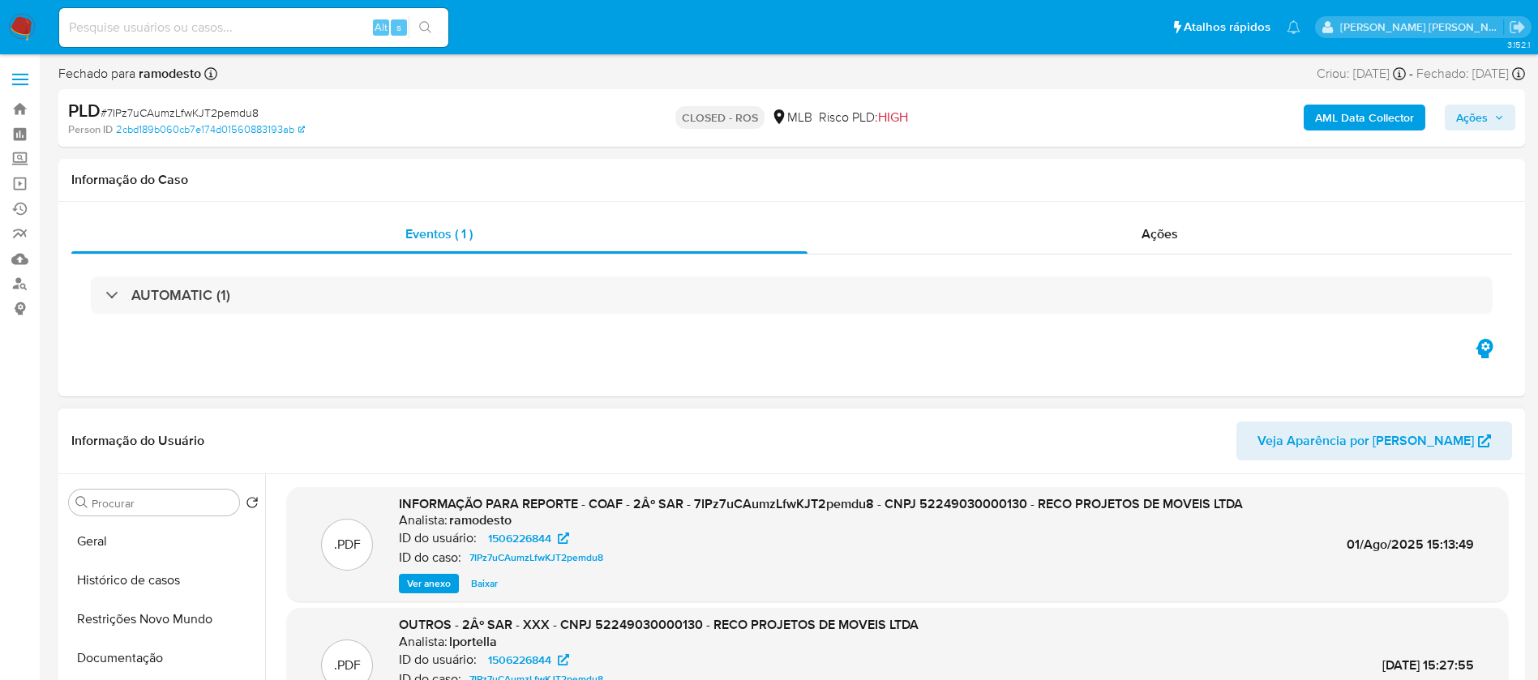
click at [24, 21] on img at bounding box center [22, 28] width 28 height 28
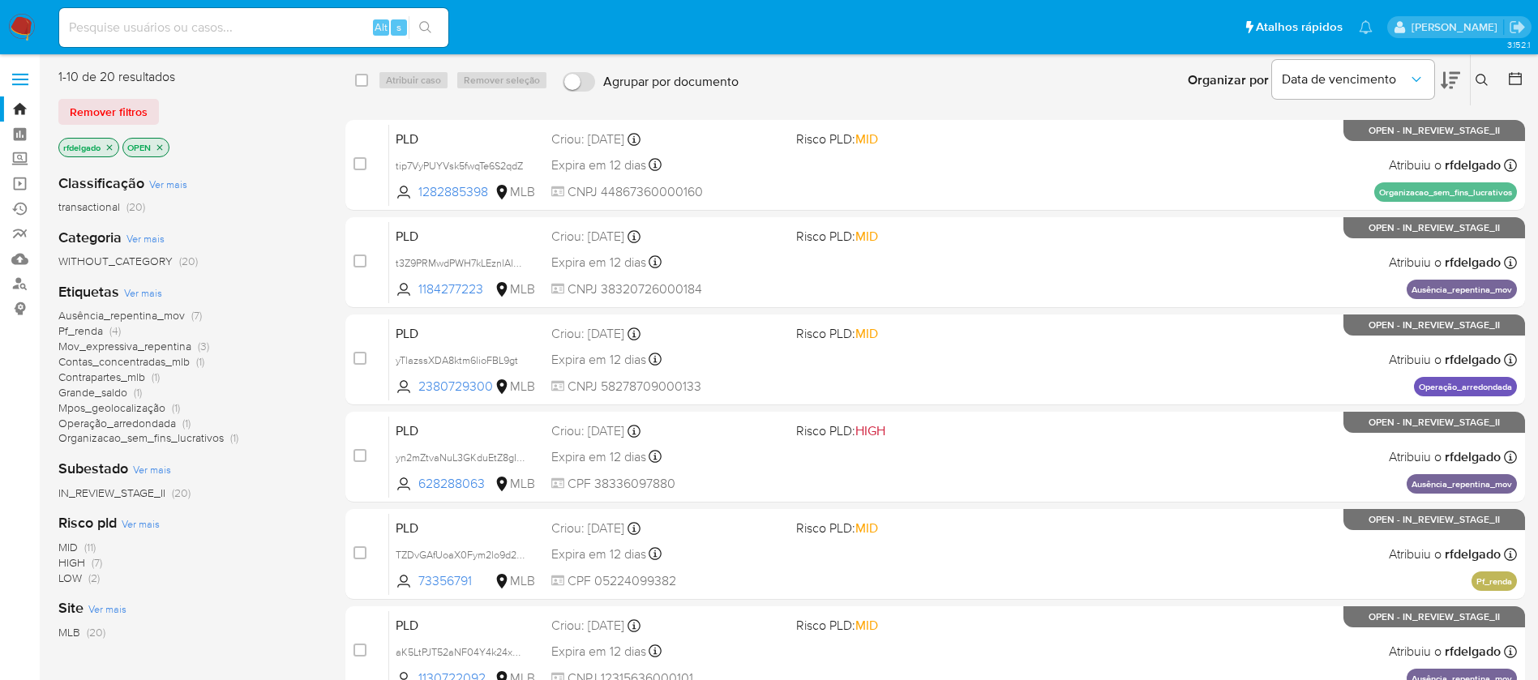
click at [148, 312] on span "Ausência_repentina_mov" at bounding box center [121, 315] width 127 height 16
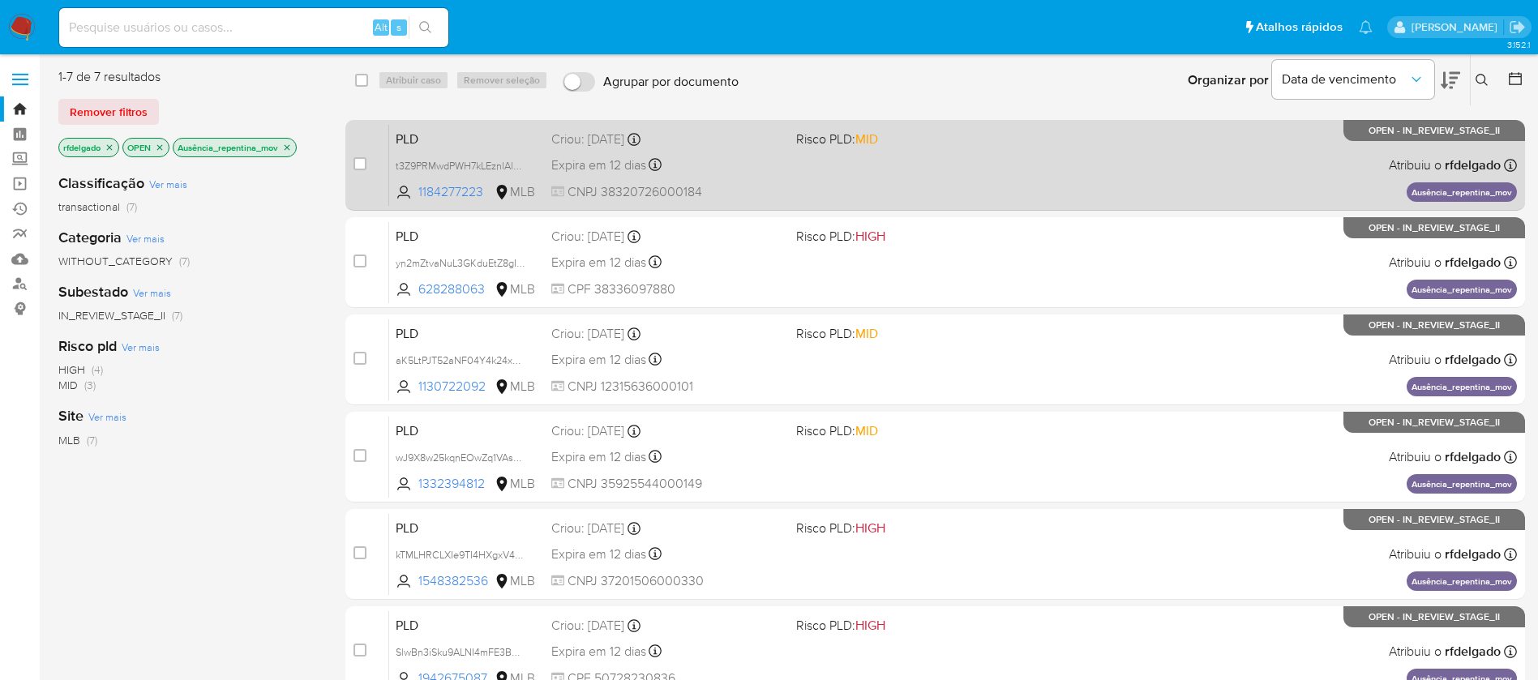
click at [1061, 150] on div "PLD t3Z9PRMwdPWH7kLEznlAlZXP 1184277223 MLB Risco PLD: MID Criou: [DATE] Criou:…" at bounding box center [953, 165] width 1128 height 82
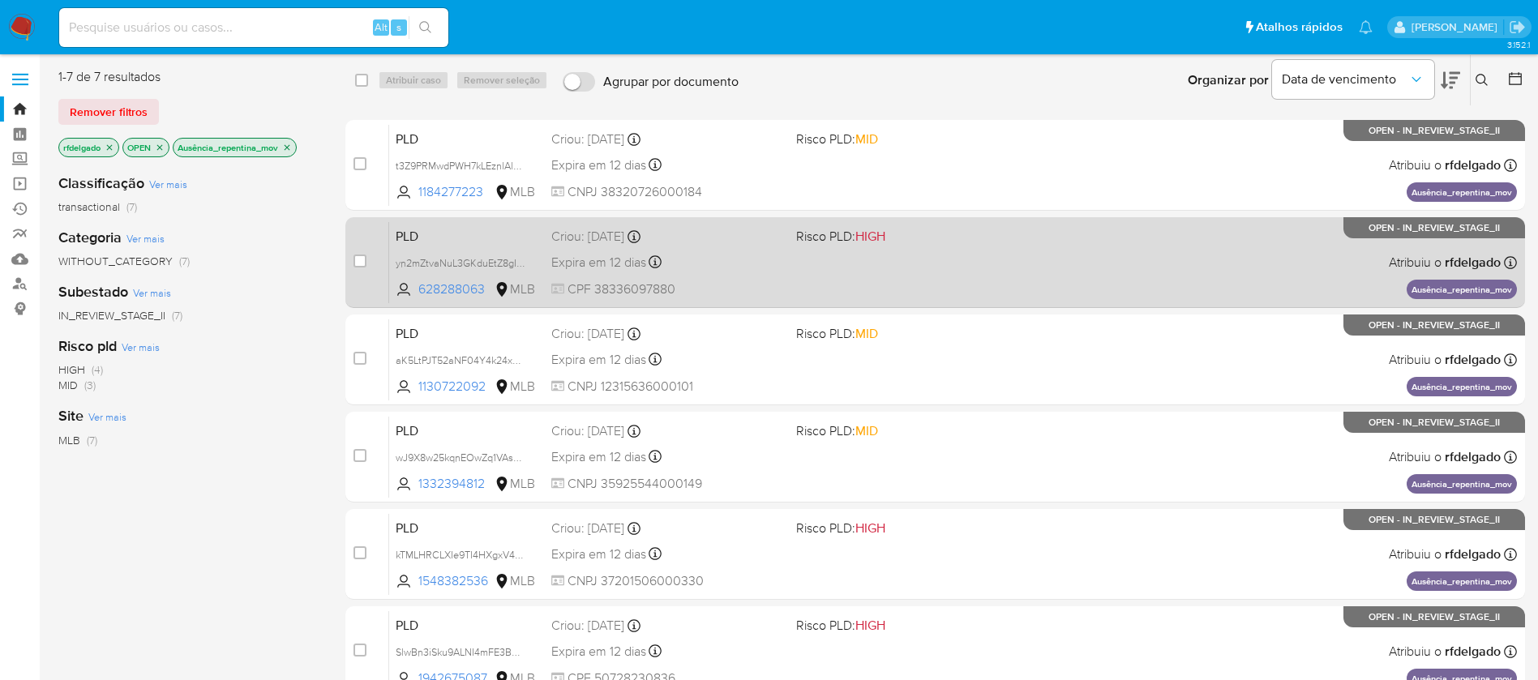
click at [860, 263] on div "PLD yn2mZtvaNuL3GKduEtZ8gIaJ 628288063 MLB Risco PLD: HIGH Criou: [DATE] Criou:…" at bounding box center [953, 262] width 1128 height 82
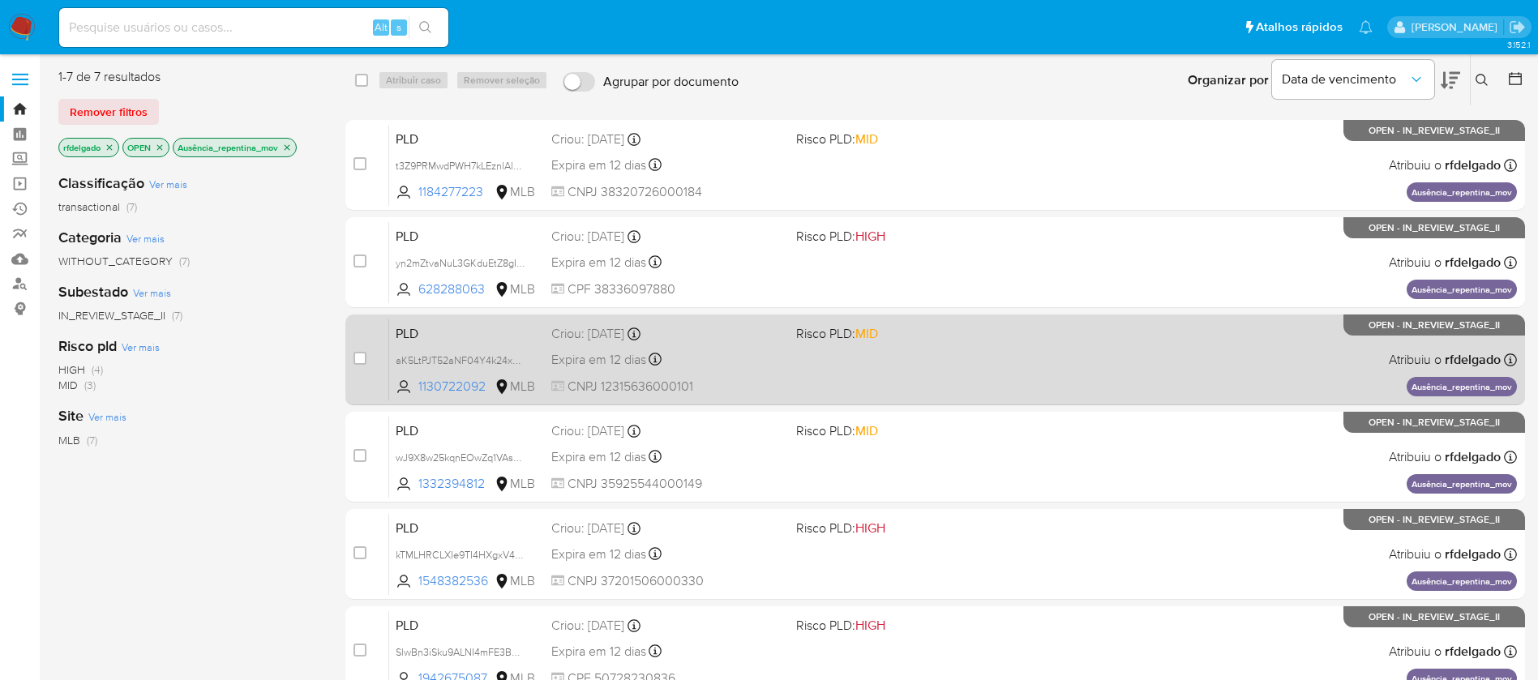
click at [768, 356] on div "Expira em 12 dias Expira em [DATE] 01:00:09" at bounding box center [667, 360] width 232 height 22
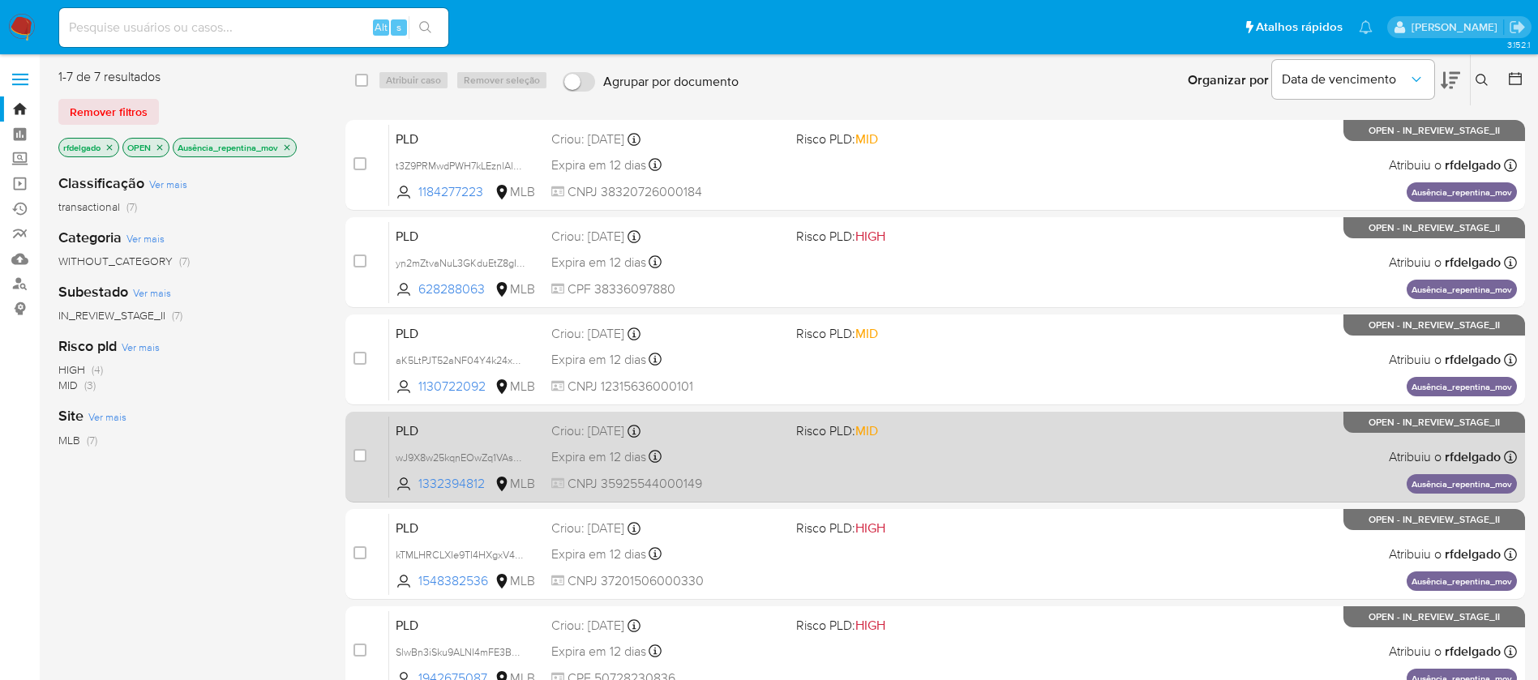
click at [779, 453] on div "Expira em 12 dias Expira em 26/08/2025 00:59:14" at bounding box center [667, 457] width 232 height 22
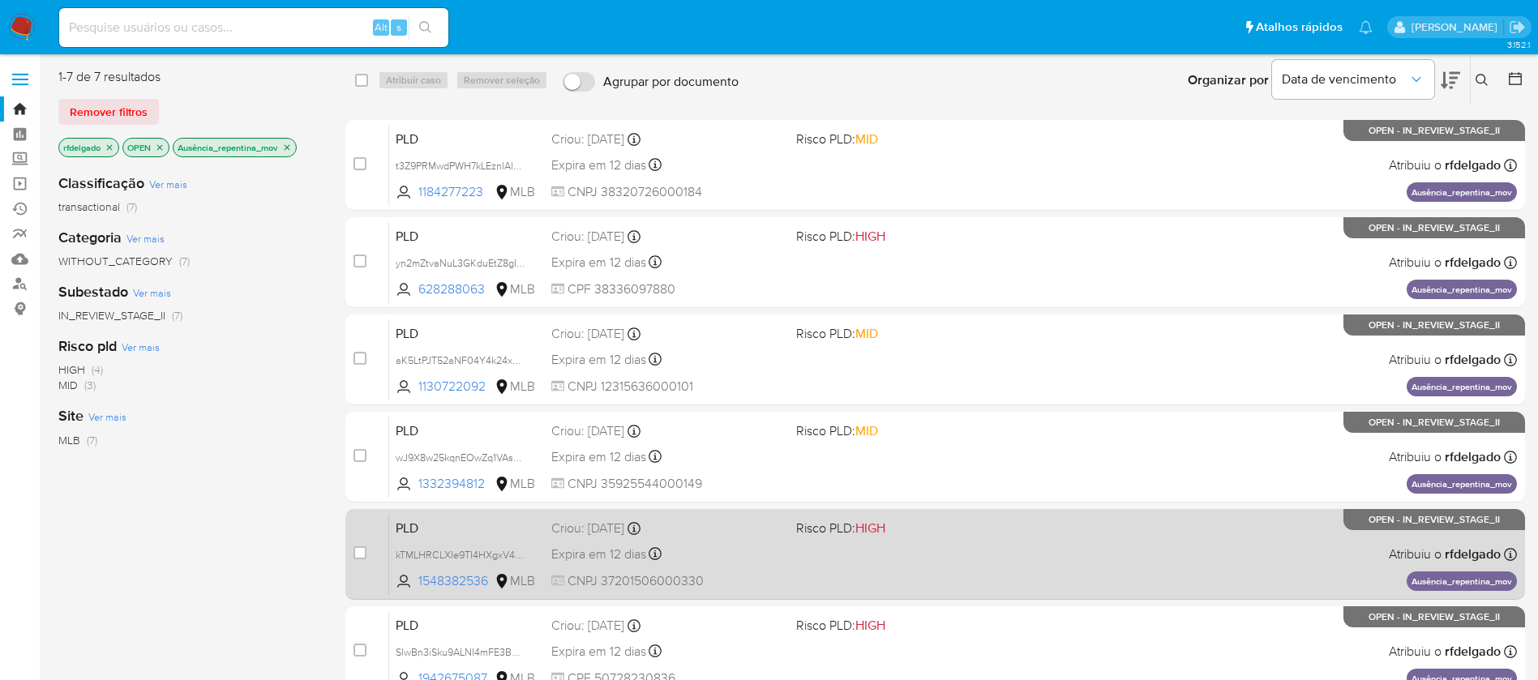
click at [748, 553] on div "Expira em 12 dias Expira em 26/08/2025 00:54:37" at bounding box center [667, 554] width 232 height 22
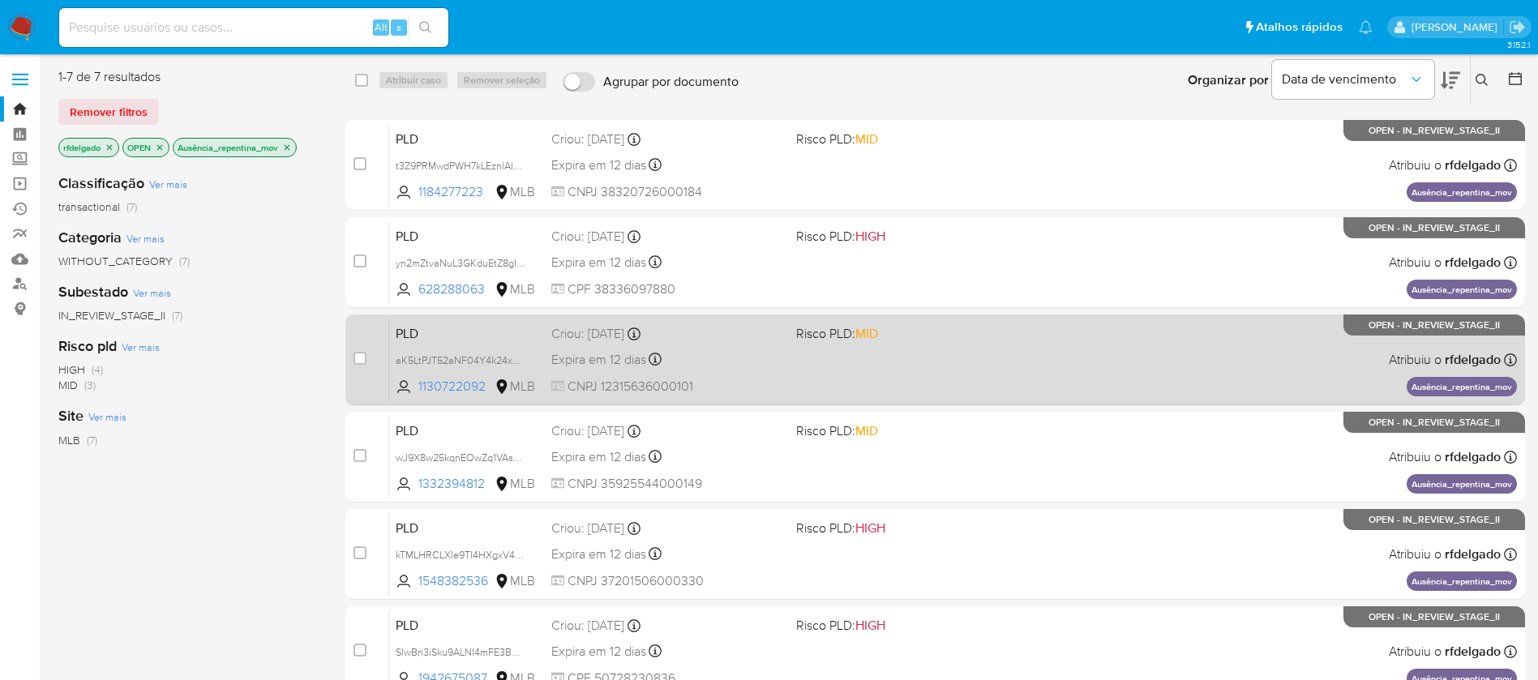
scroll to position [122, 0]
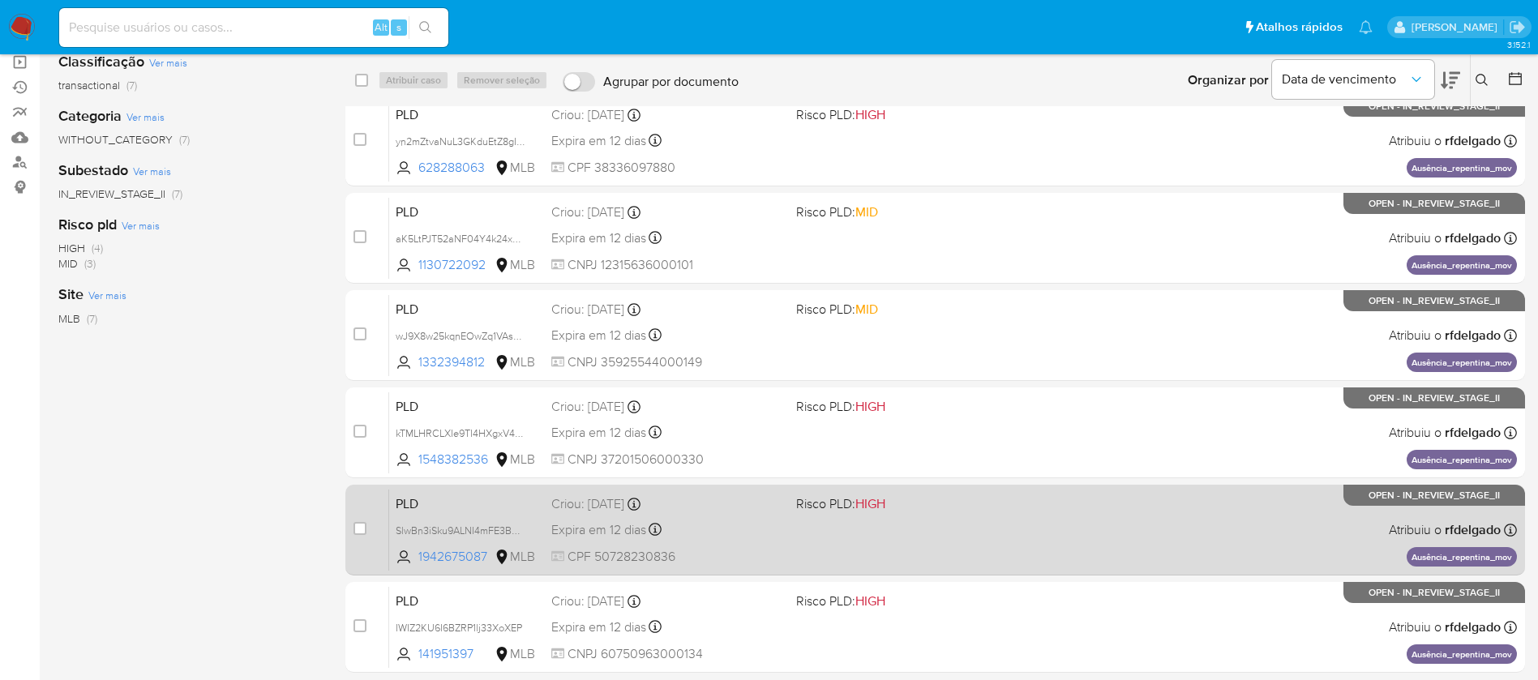
click at [767, 515] on div "PLD SlwBn3iSku9ALNI4mFE3B9Qk 1942675087 MLB Risco PLD: HIGH Criou: 12/07/2025 C…" at bounding box center [953, 530] width 1128 height 82
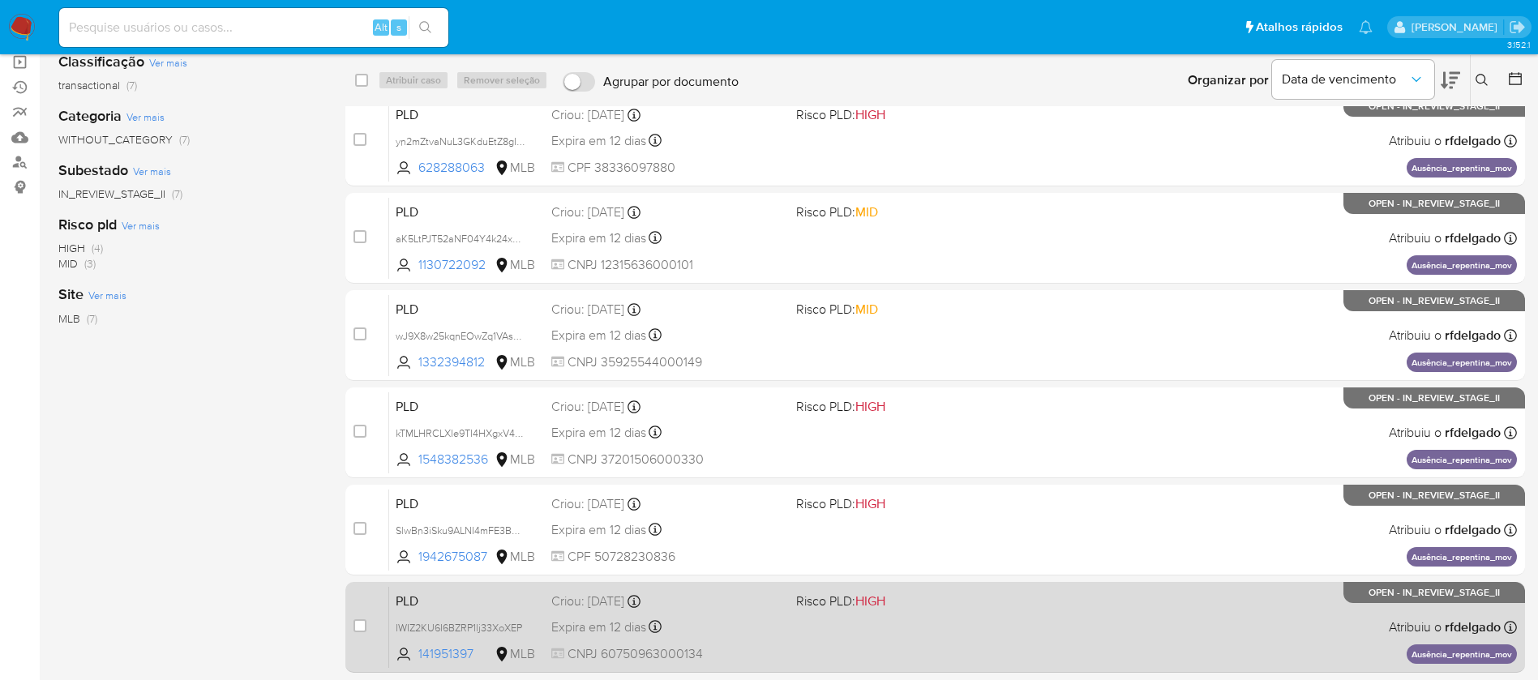
click at [789, 632] on div "PLD IWIZ2KU6I6BZRP1lj33XoXEP 141951397 MLB Risco PLD: HIGH Criou: 12/07/2025 Cr…" at bounding box center [953, 627] width 1128 height 82
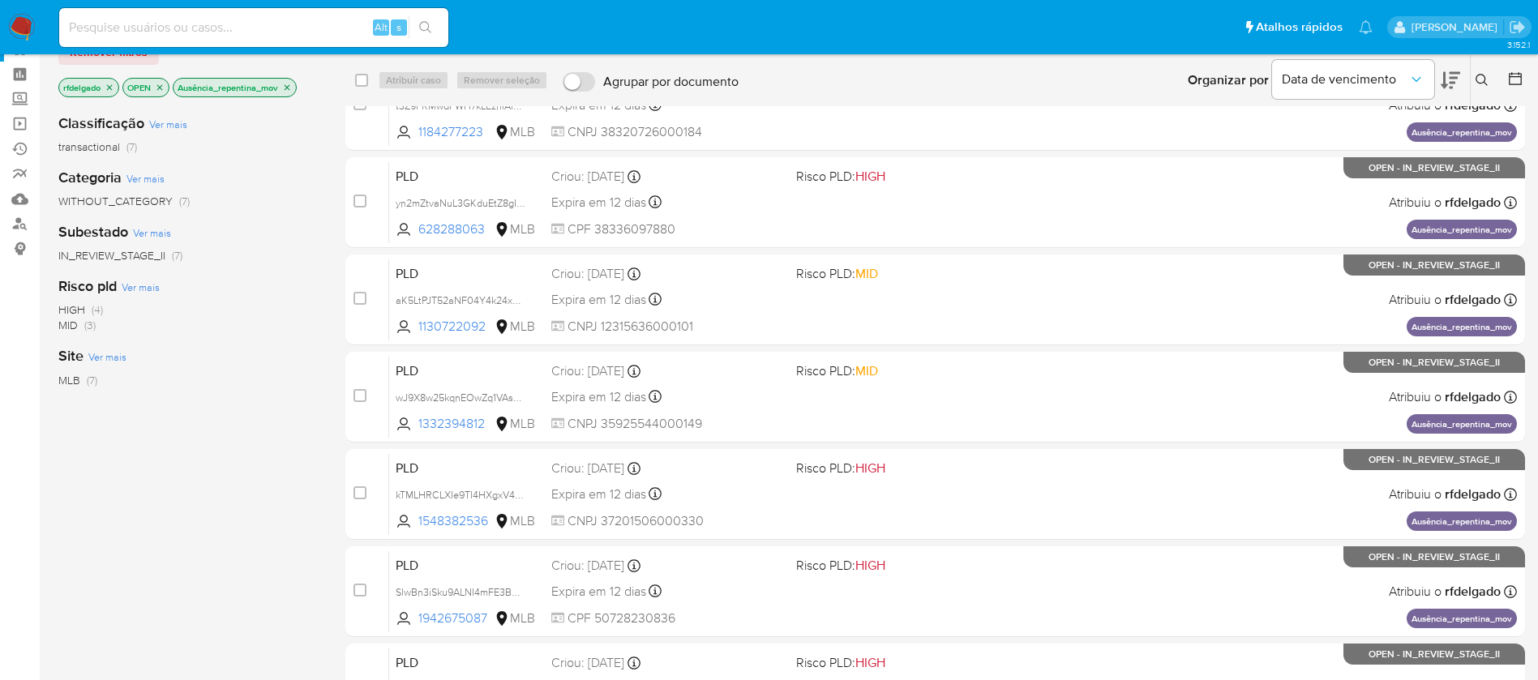
scroll to position [0, 0]
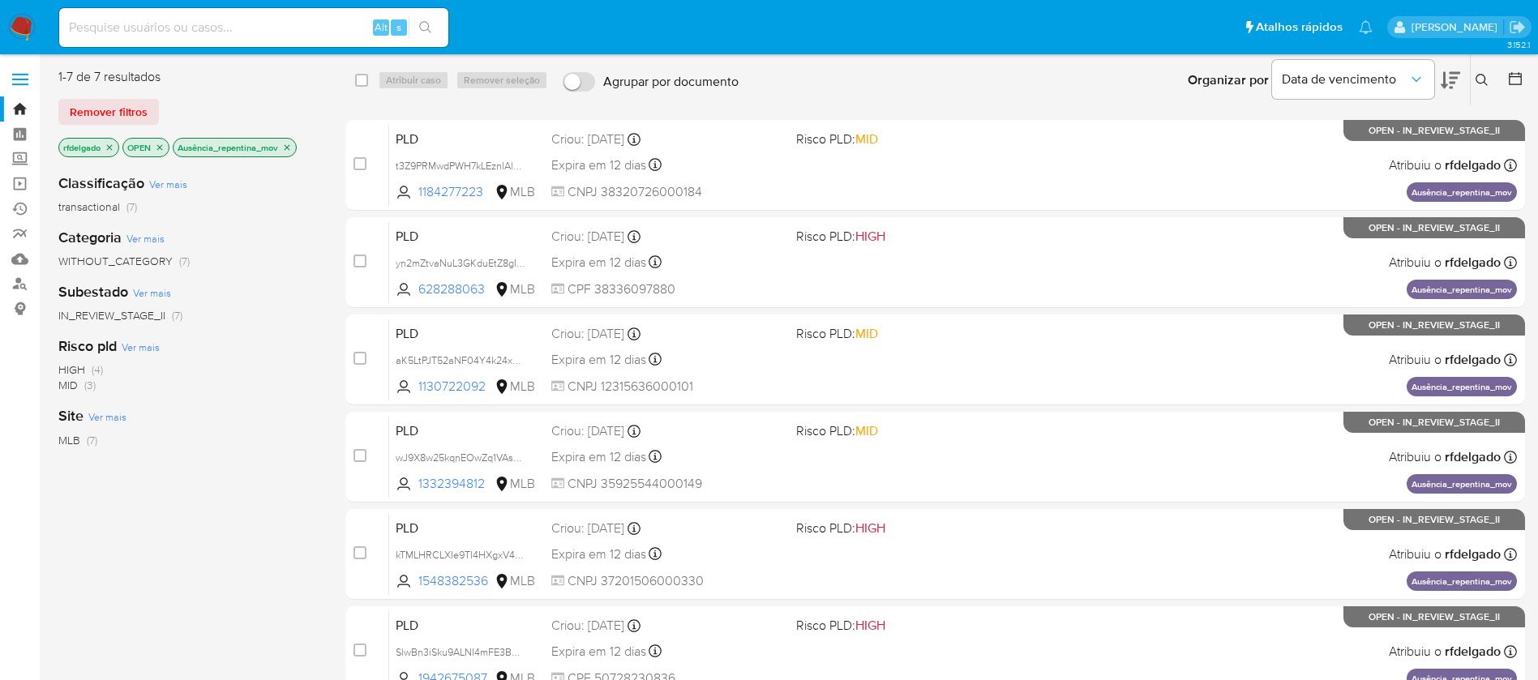
click at [287, 148] on icon "close-filter" at bounding box center [287, 148] width 10 height 10
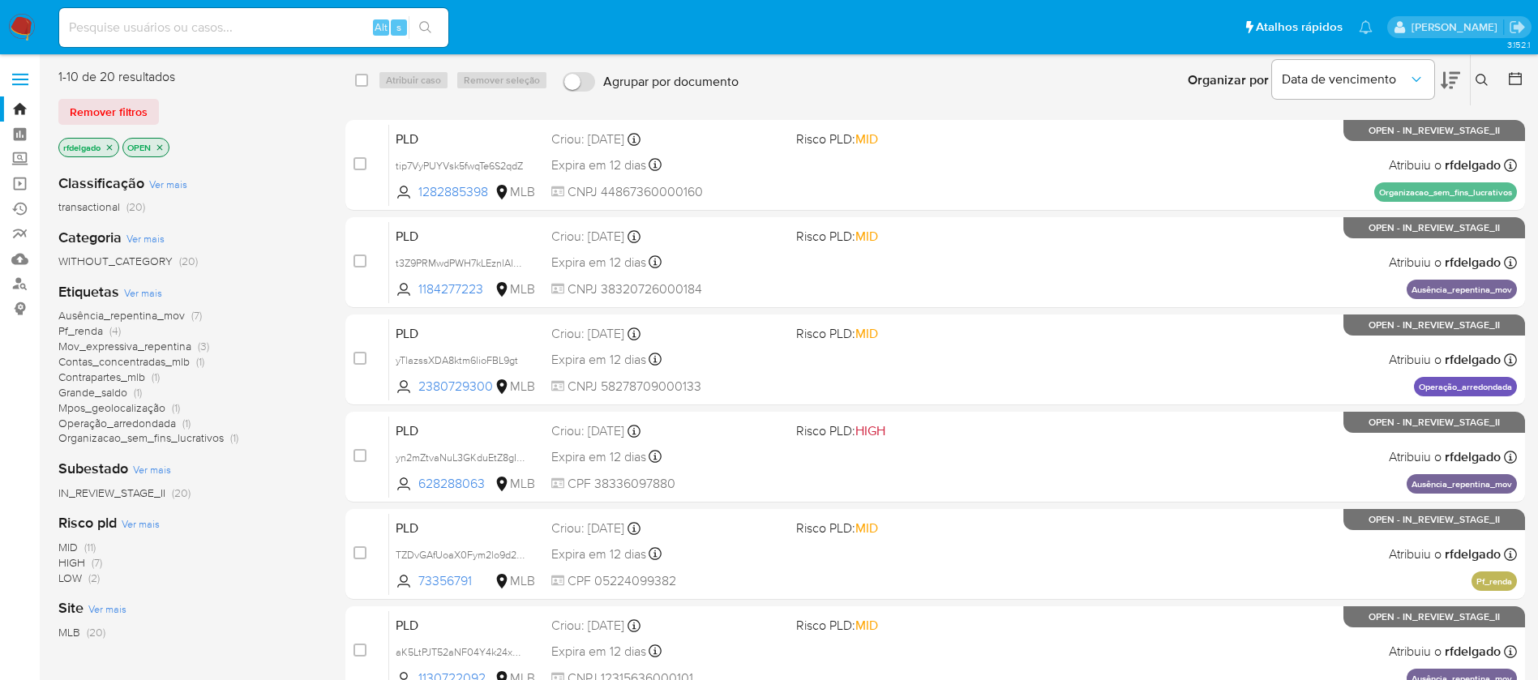
click at [289, 339] on div "Ausência_repentina_mov (7) Pf_renda (4) Mov_expressiva_repentina (3) Contas_con…" at bounding box center [188, 377] width 261 height 138
click at [268, 36] on input at bounding box center [253, 27] width 389 height 21
paste input "1130722092"
type input "1130722092"
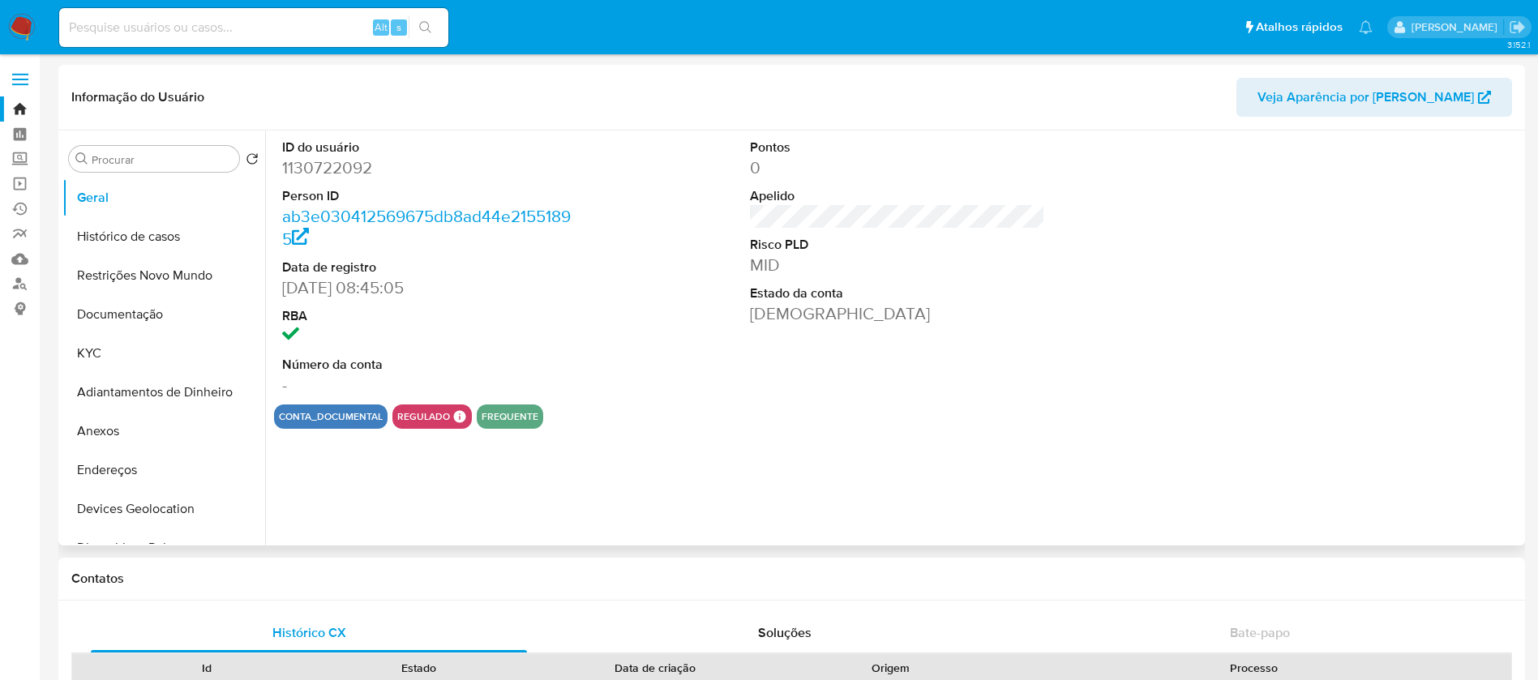
select select "10"
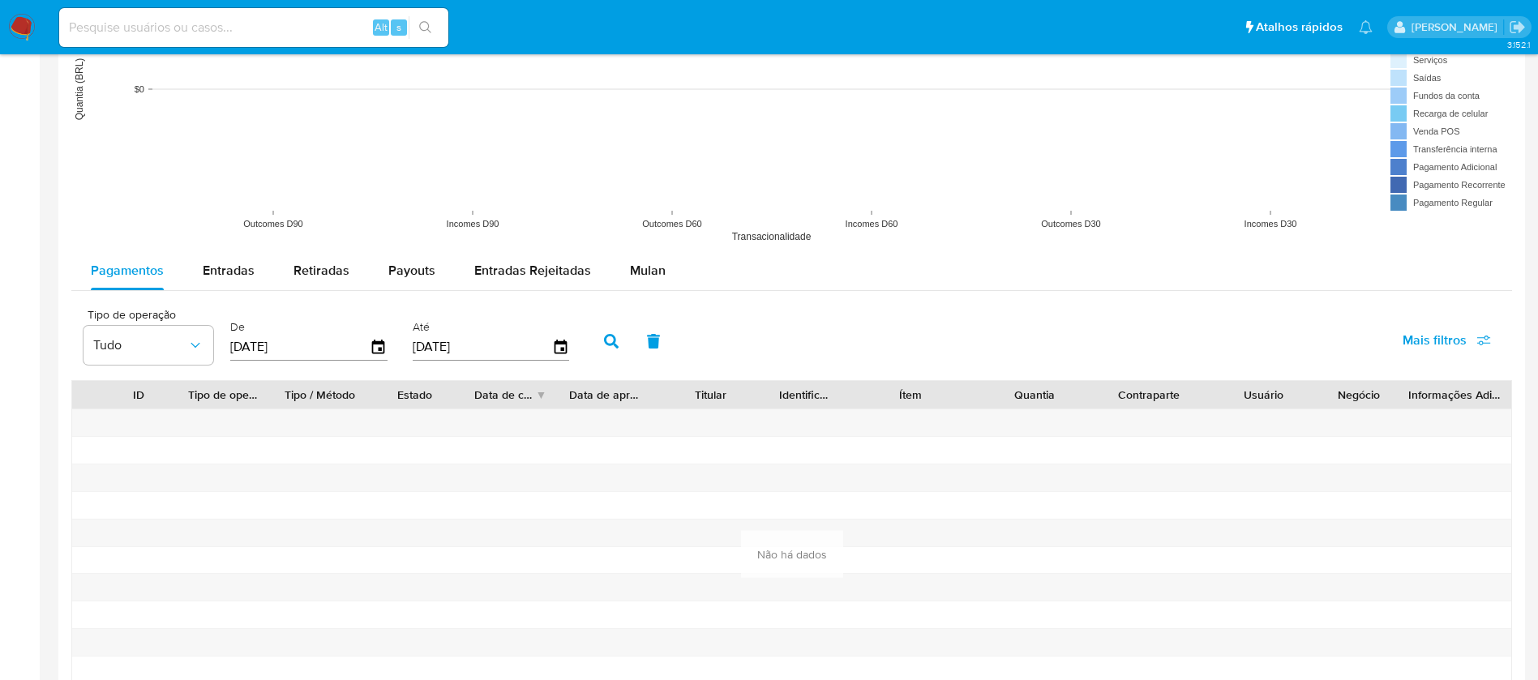
scroll to position [1338, 0]
click at [212, 273] on span "Entradas" at bounding box center [229, 269] width 52 height 19
select select "10"
drag, startPoint x: 306, startPoint y: 345, endPoint x: 206, endPoint y: 351, distance: 99.9
click at [206, 351] on div "Tipo de operação Tudo De 16/05/2025 Até 13/08/2025" at bounding box center [330, 339] width 510 height 65
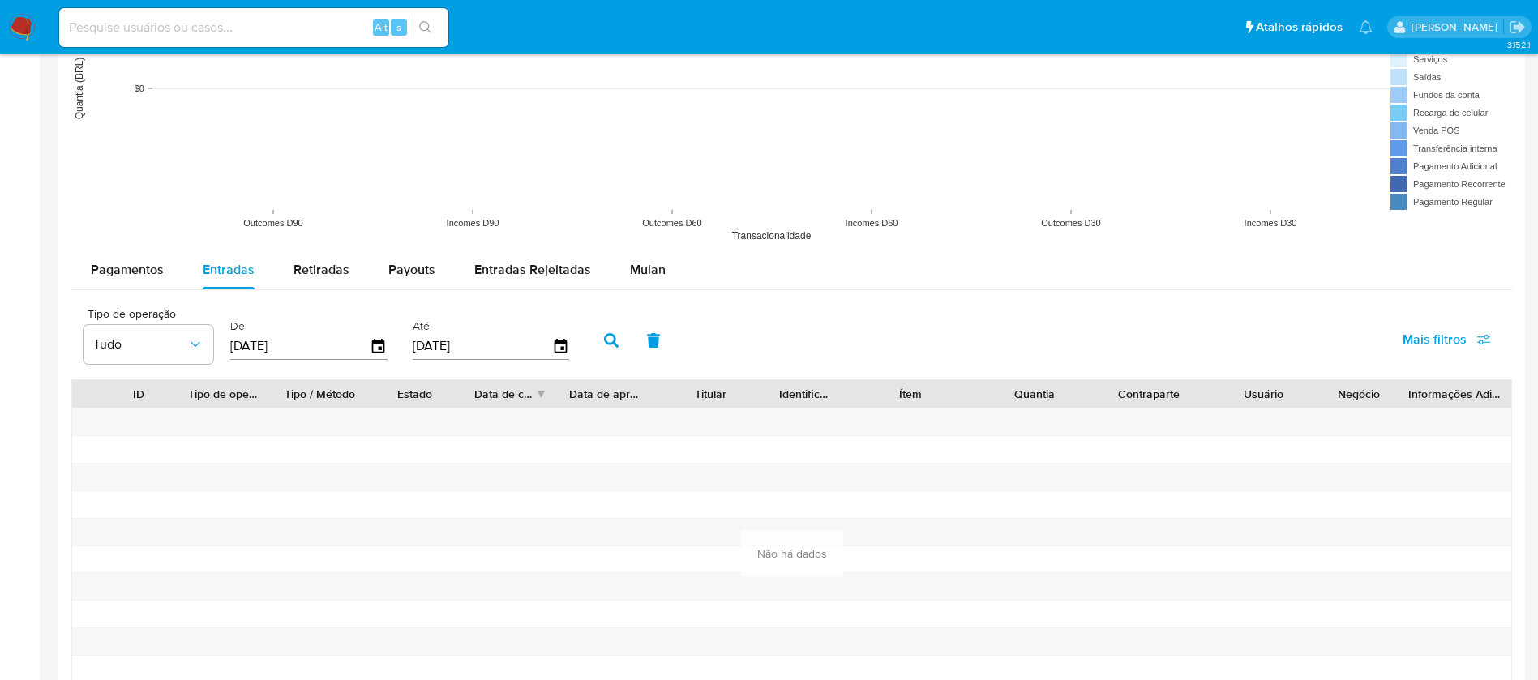
type input "0_/__/____"
type input "1_/__/____"
type input "01/01/2025"
click at [599, 345] on button "button" at bounding box center [611, 340] width 42 height 39
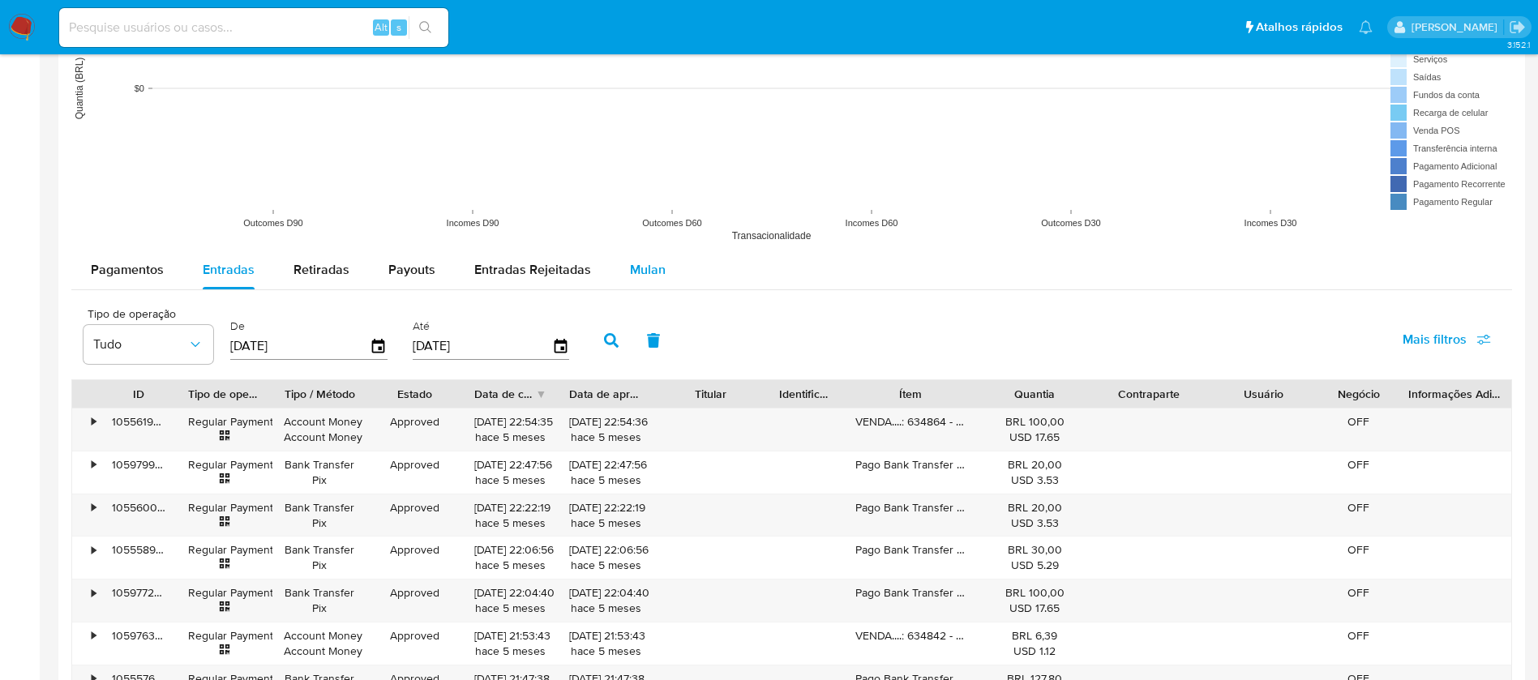
click at [656, 254] on div "Mulan" at bounding box center [648, 270] width 36 height 39
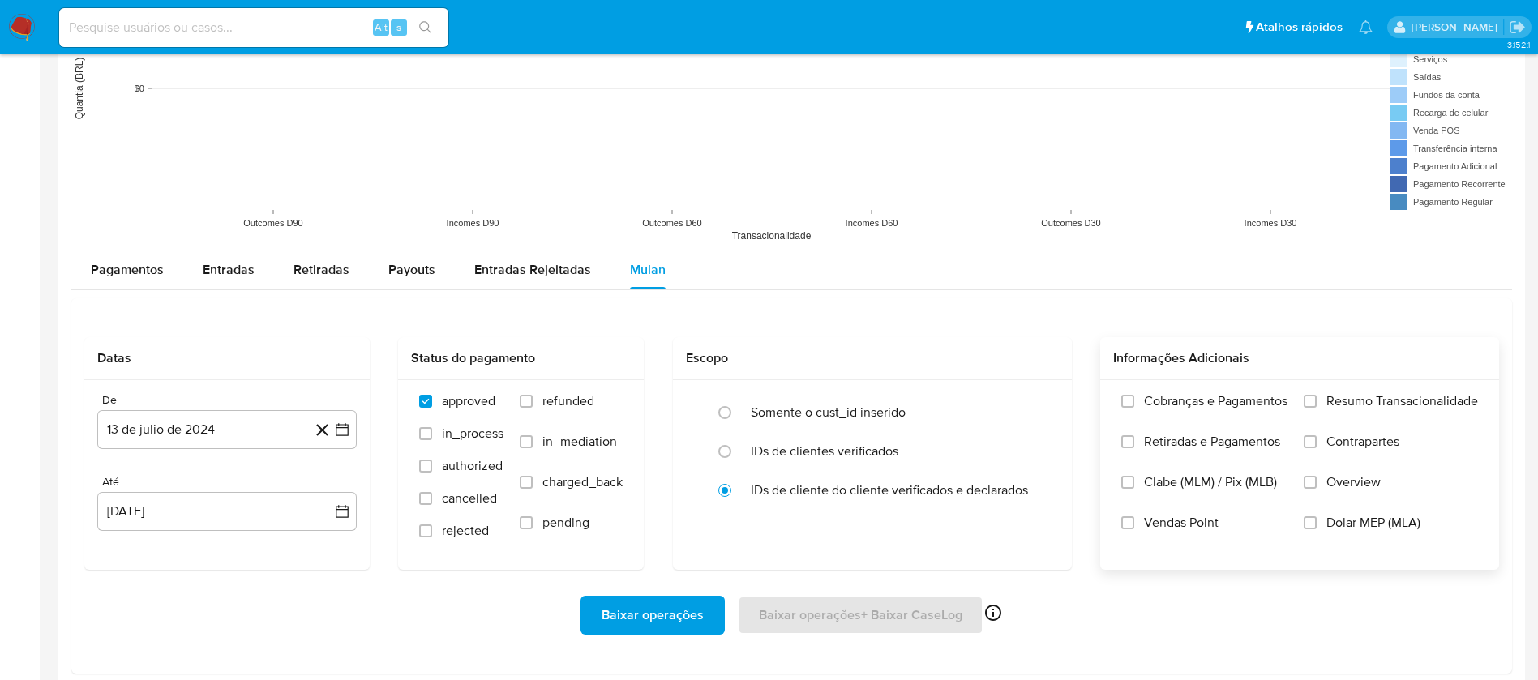
click at [1449, 399] on span "Resumo Transacionalidade" at bounding box center [1403, 401] width 152 height 16
click at [1317, 399] on input "Resumo Transacionalidade" at bounding box center [1310, 401] width 13 height 13
click at [1188, 520] on span "Vendas Point" at bounding box center [1181, 523] width 75 height 16
click at [1134, 520] on input "Vendas Point" at bounding box center [1127, 523] width 13 height 13
click at [263, 423] on button "13 de julio de 2024" at bounding box center [226, 429] width 259 height 39
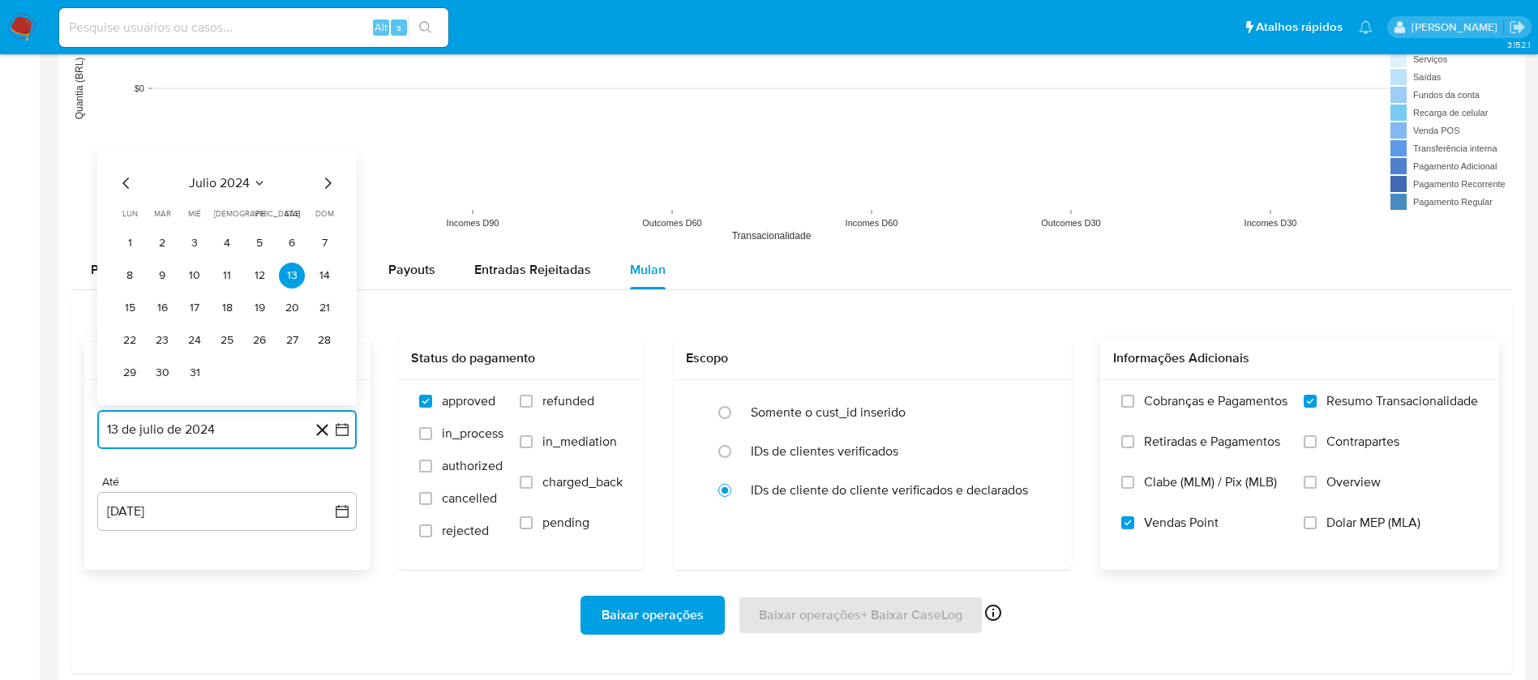
click at [238, 180] on span "julio 2024" at bounding box center [219, 183] width 61 height 16
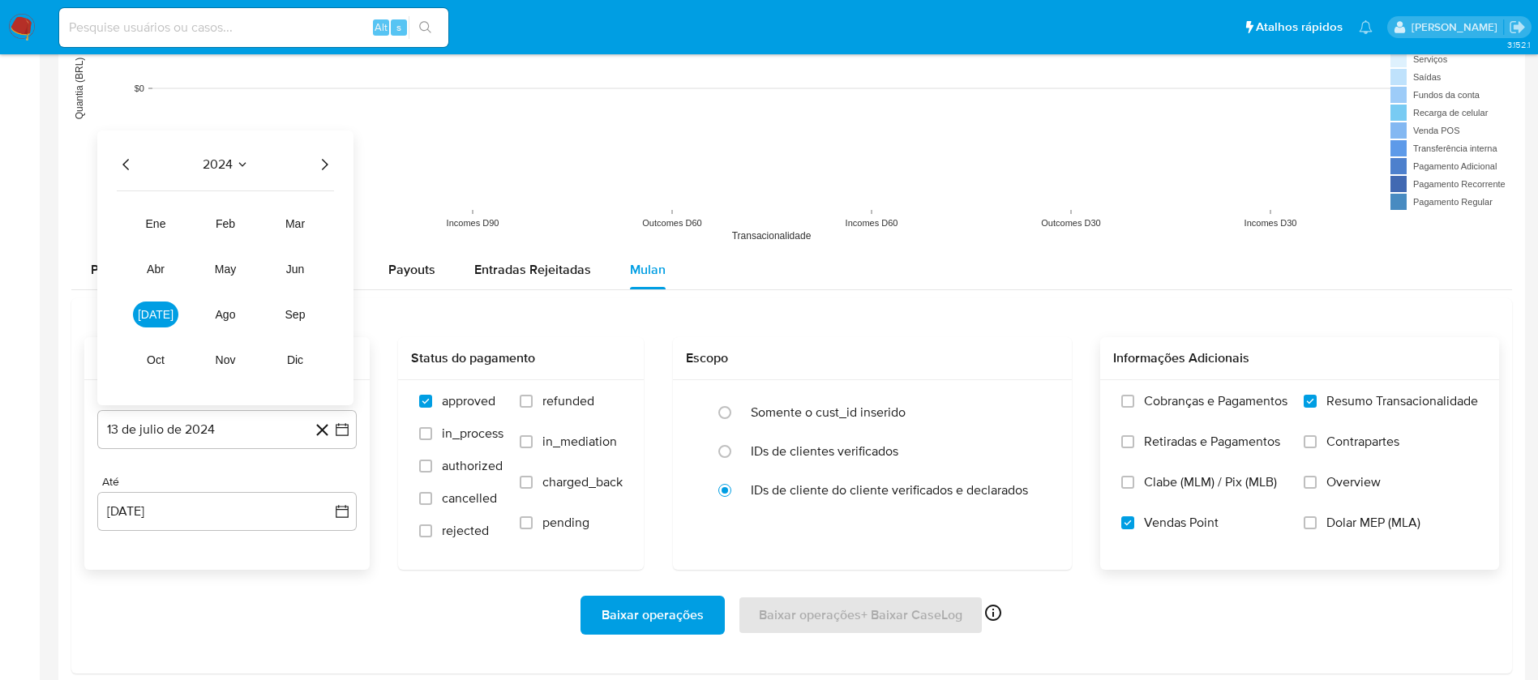
click at [323, 161] on icon "Año siguiente" at bounding box center [324, 164] width 19 height 19
click at [298, 228] on span "mar" at bounding box center [294, 223] width 19 height 13
click at [289, 219] on button "1" at bounding box center [292, 211] width 26 height 26
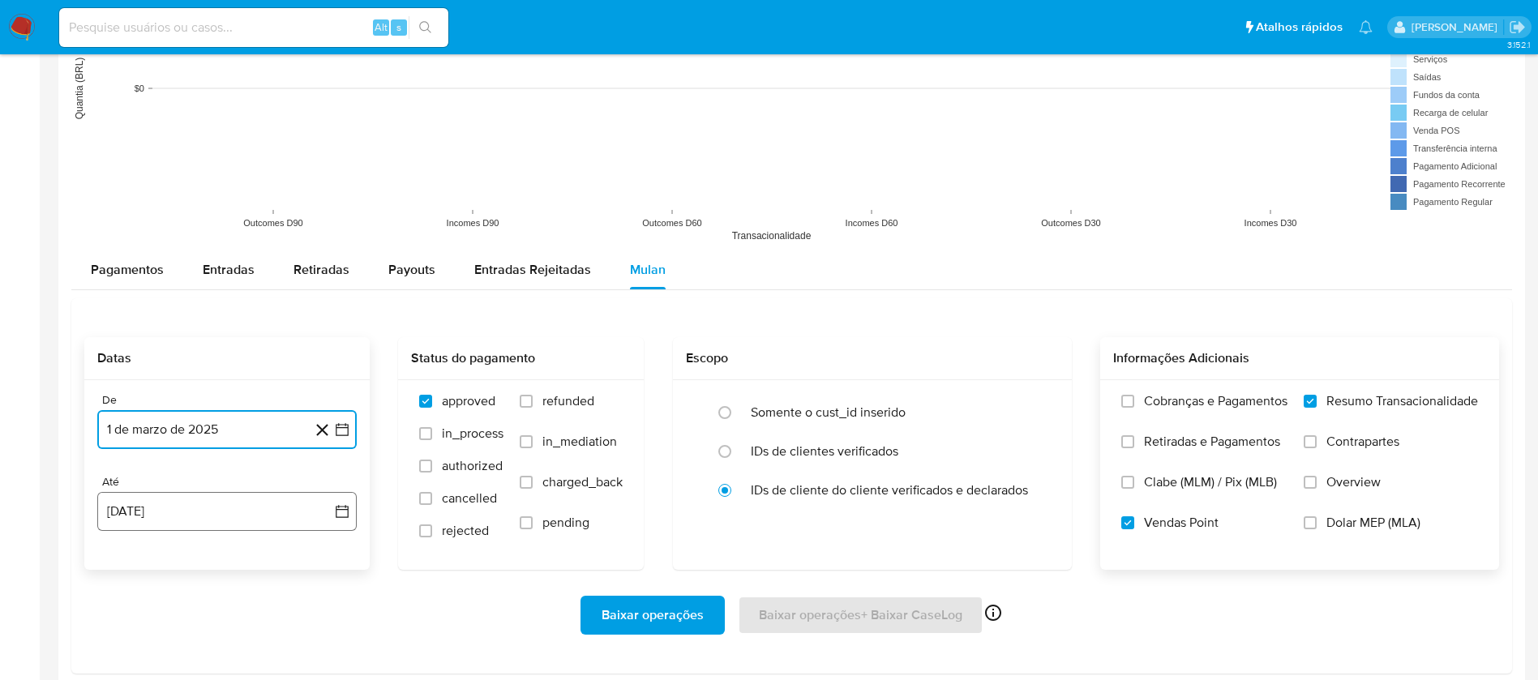
click at [187, 512] on button "13 [PERSON_NAME] de 2025" at bounding box center [226, 511] width 259 height 39
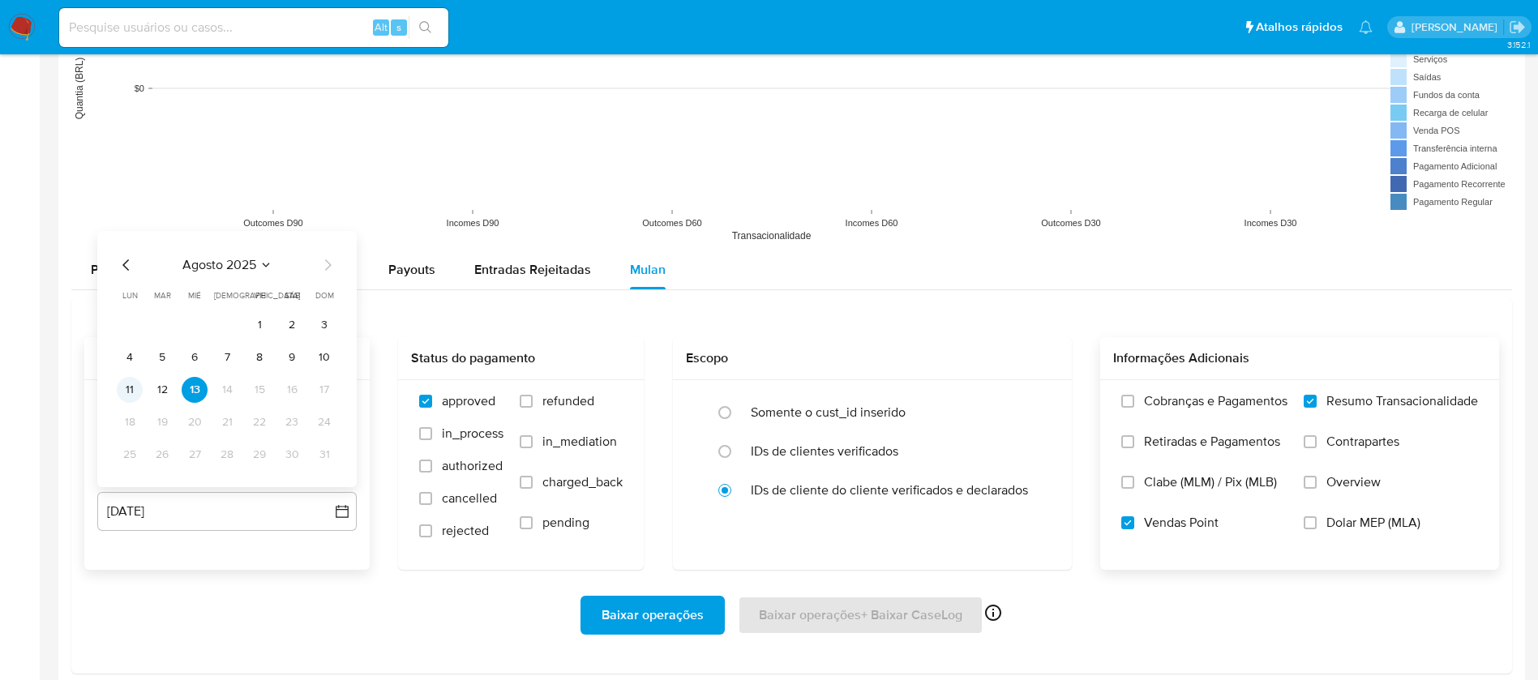
click at [127, 387] on button "11" at bounding box center [130, 390] width 26 height 26
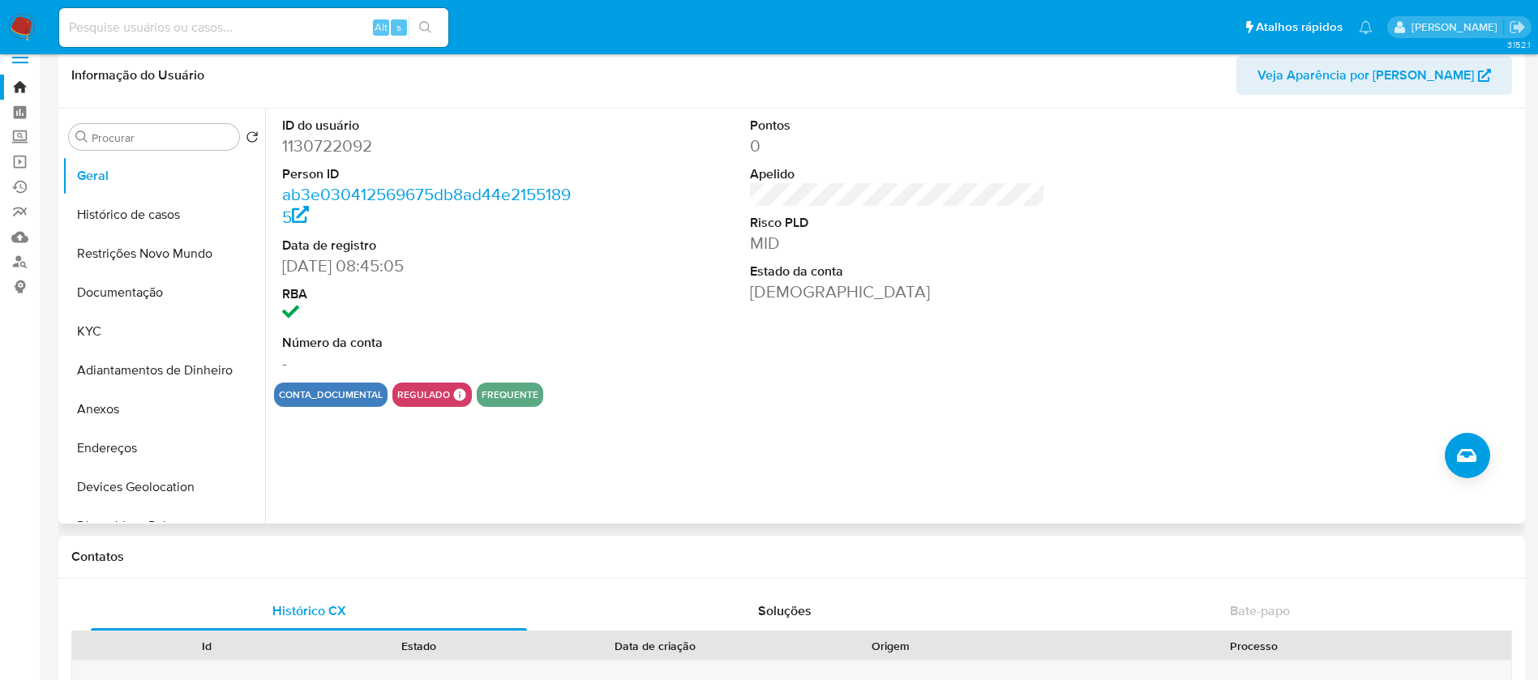
scroll to position [0, 0]
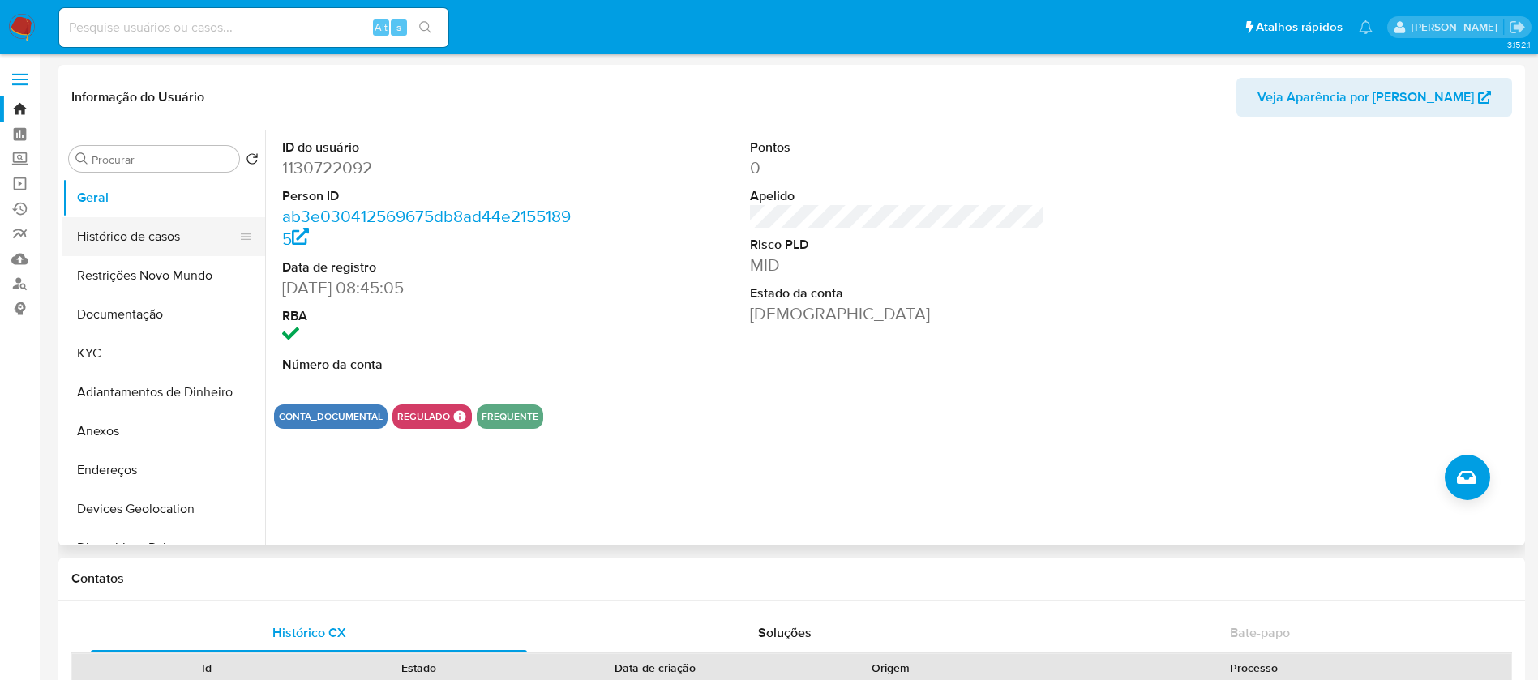
click at [161, 244] on button "Histórico de casos" at bounding box center [157, 236] width 190 height 39
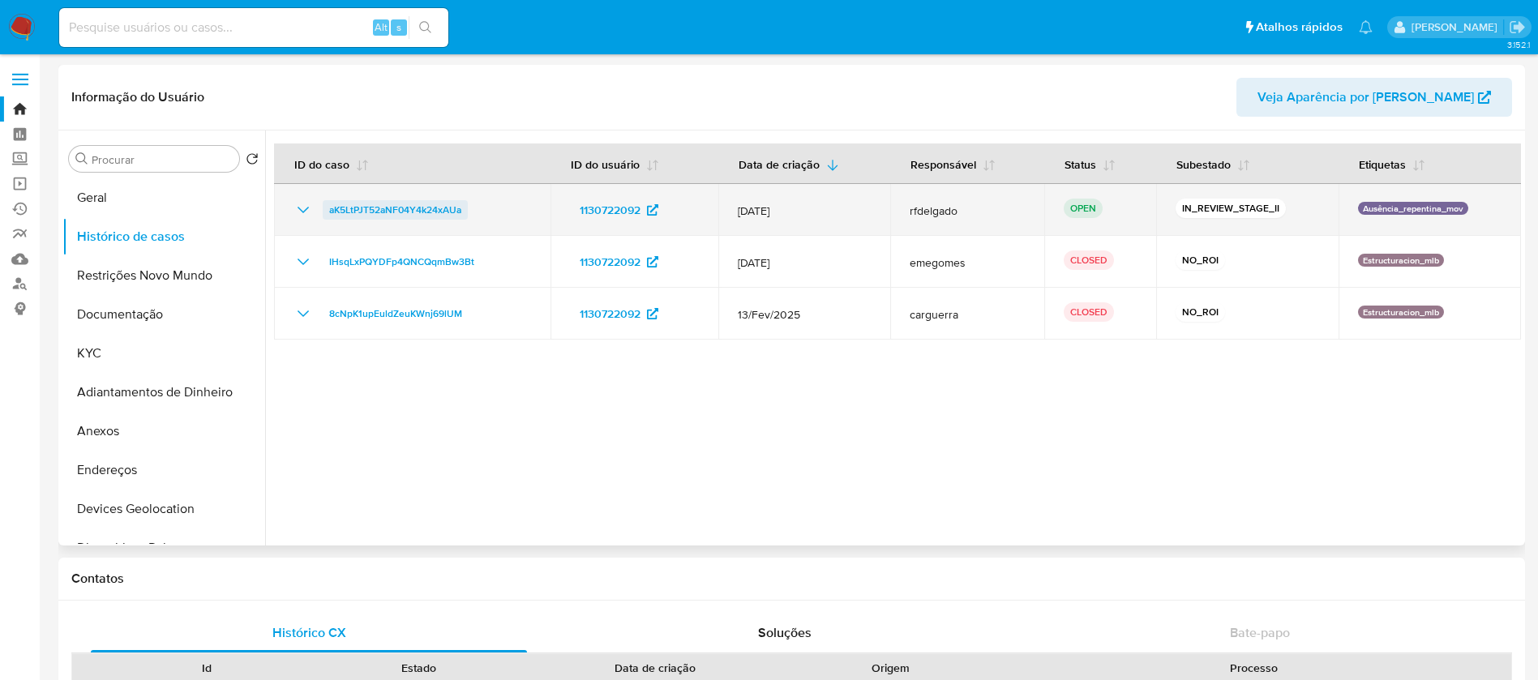
click at [421, 205] on span "aK5LtPJT52aNF04Y4k24xAUa" at bounding box center [395, 209] width 132 height 19
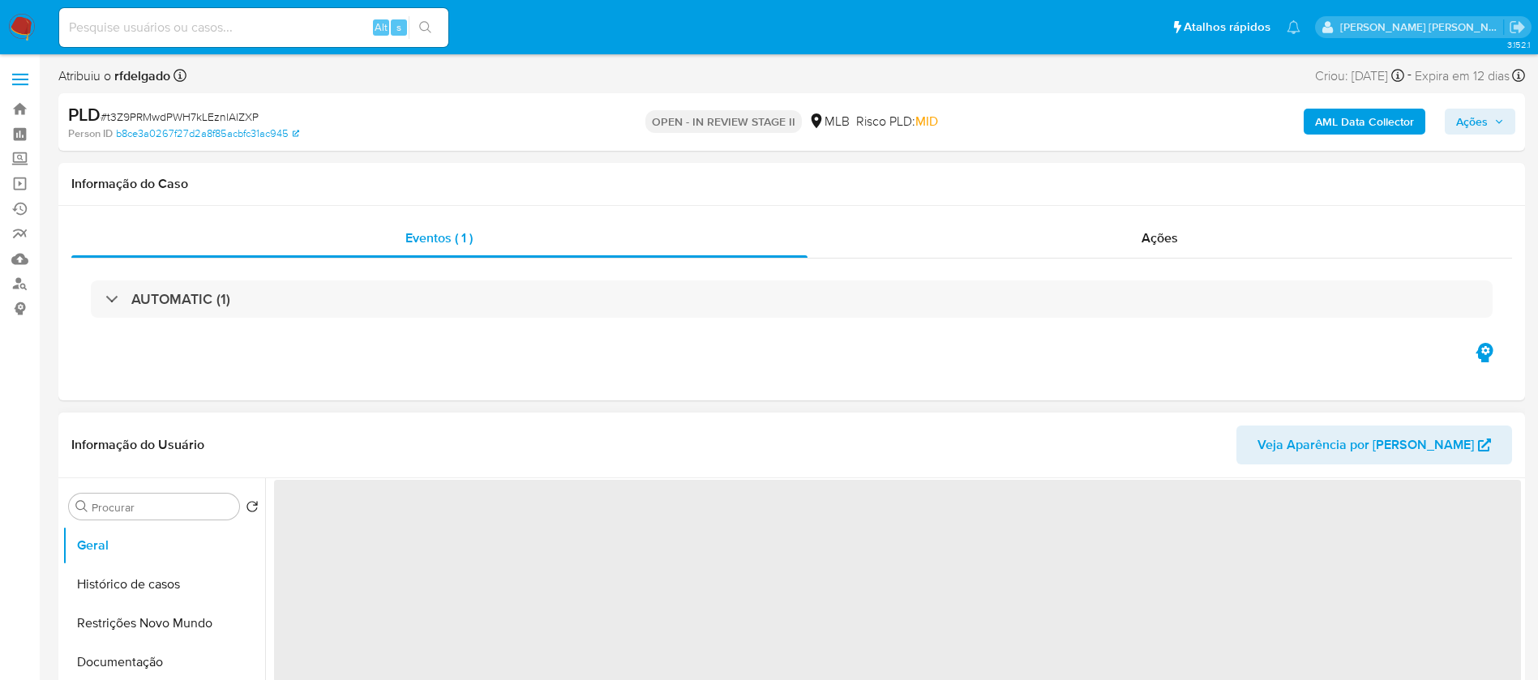
scroll to position [122, 0]
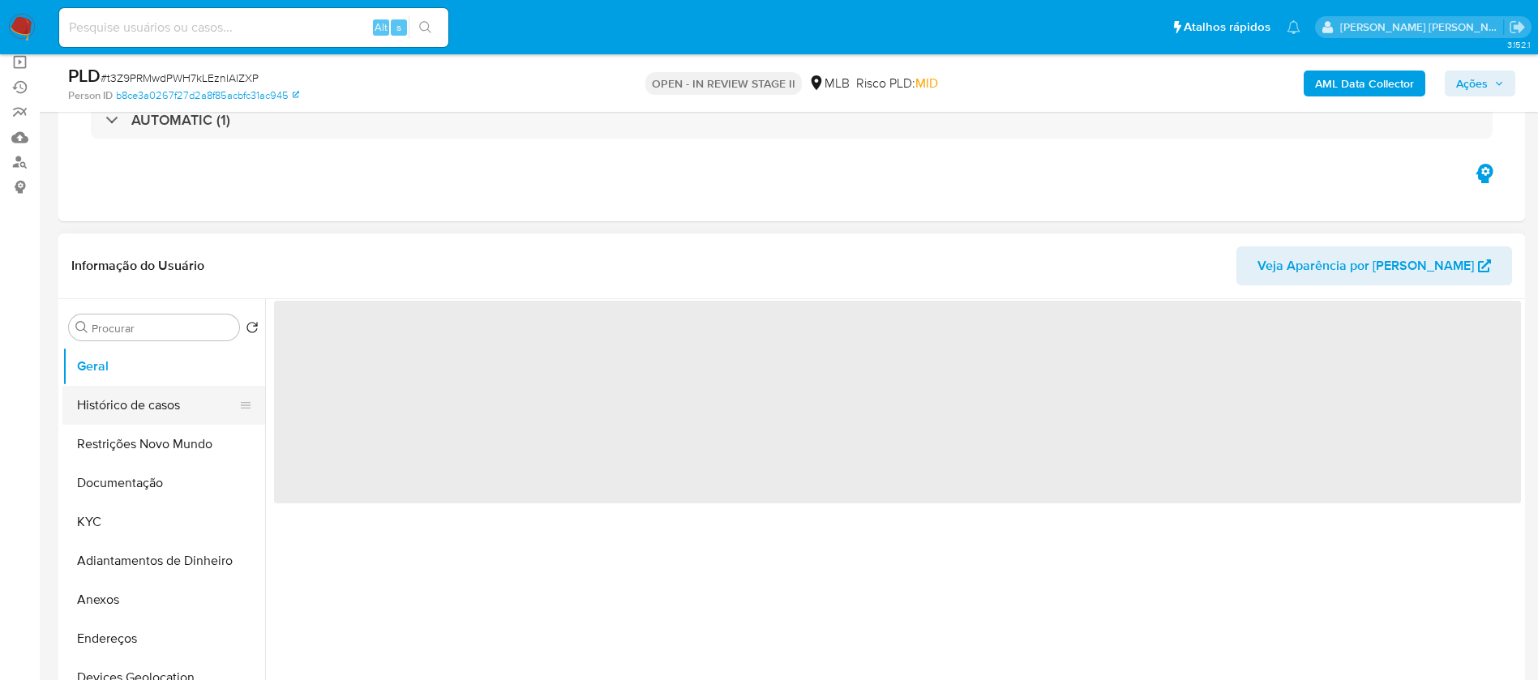
click at [135, 413] on button "Histórico de casos" at bounding box center [157, 405] width 190 height 39
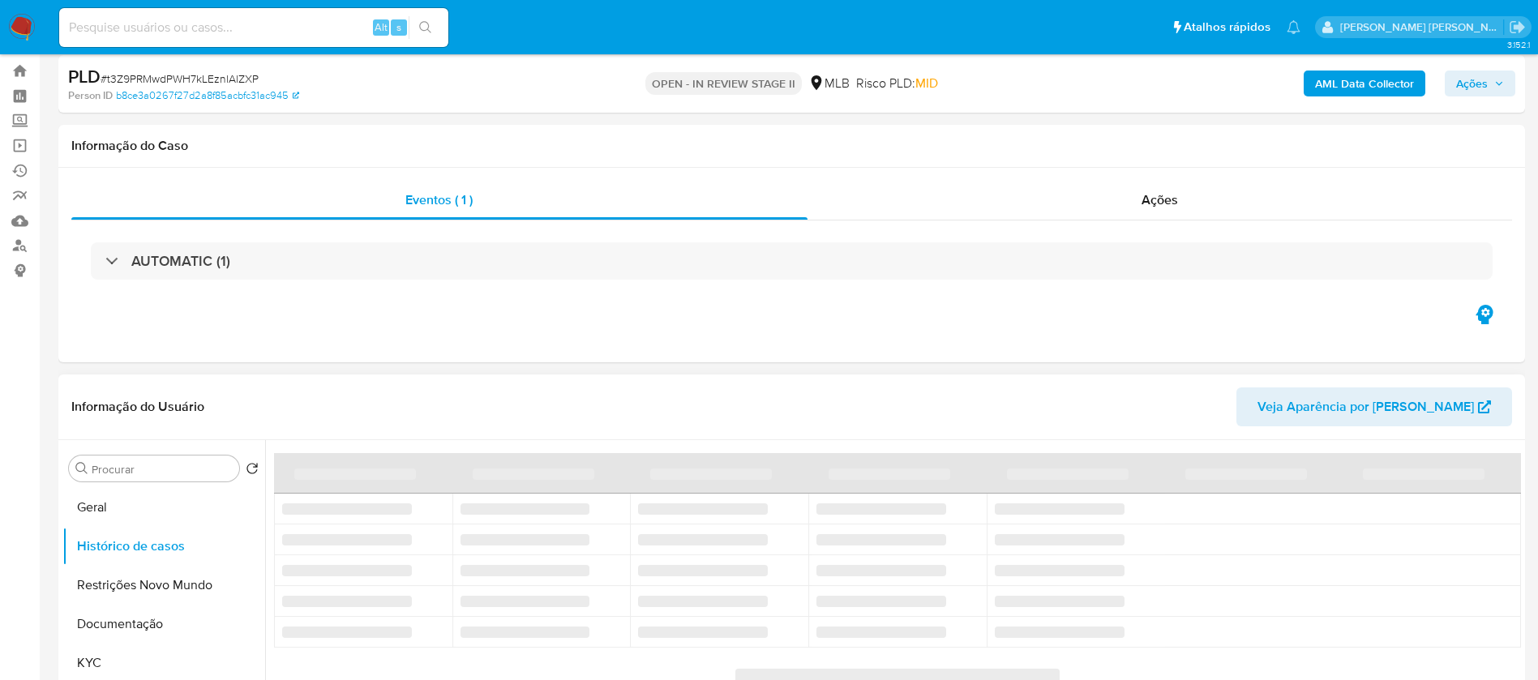
scroll to position [0, 0]
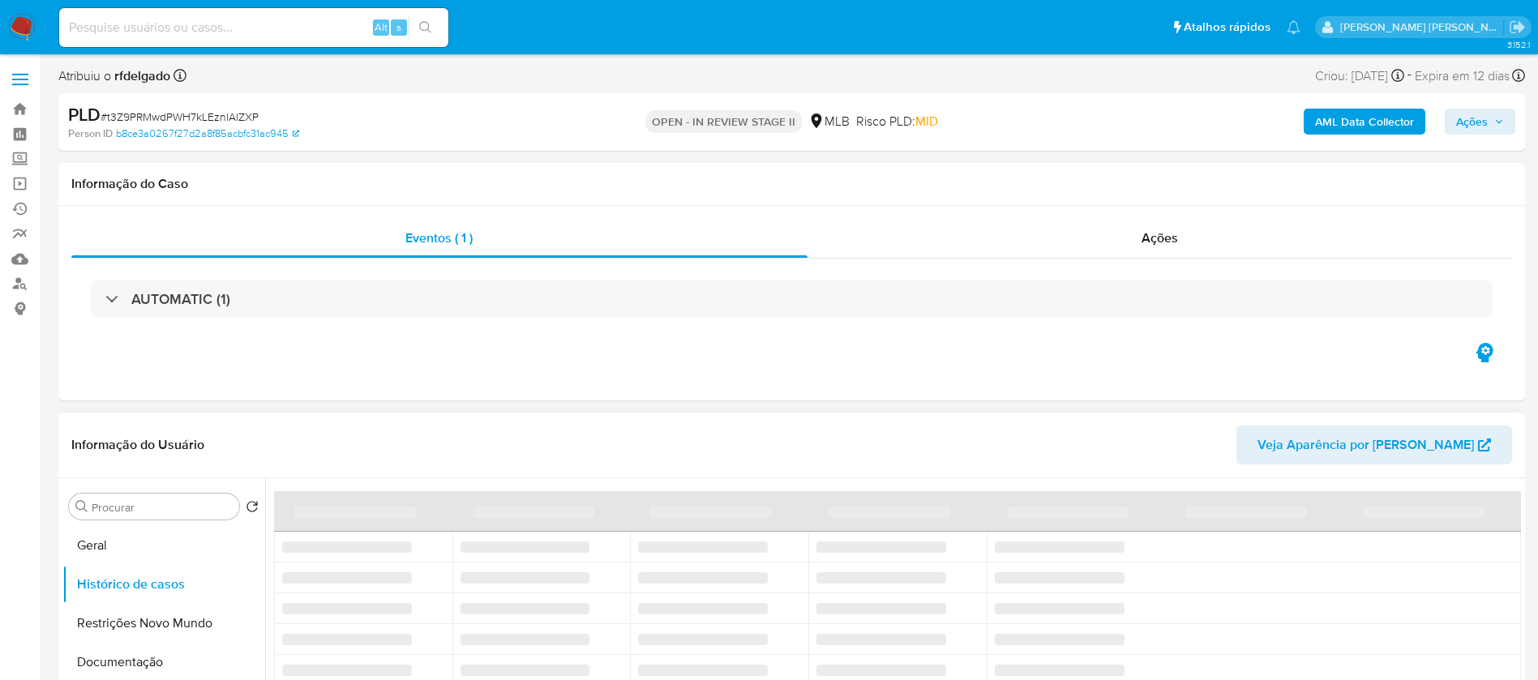
select select "10"
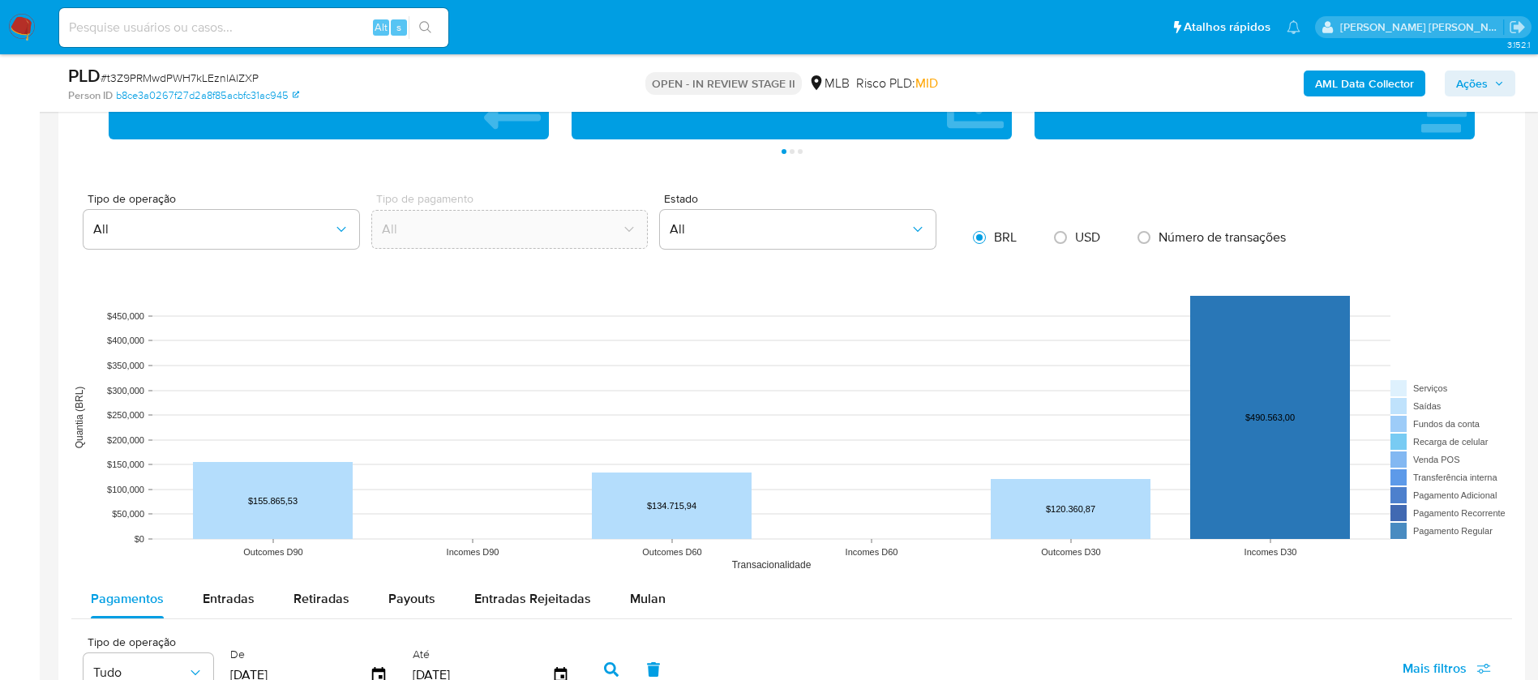
scroll to position [1581, 0]
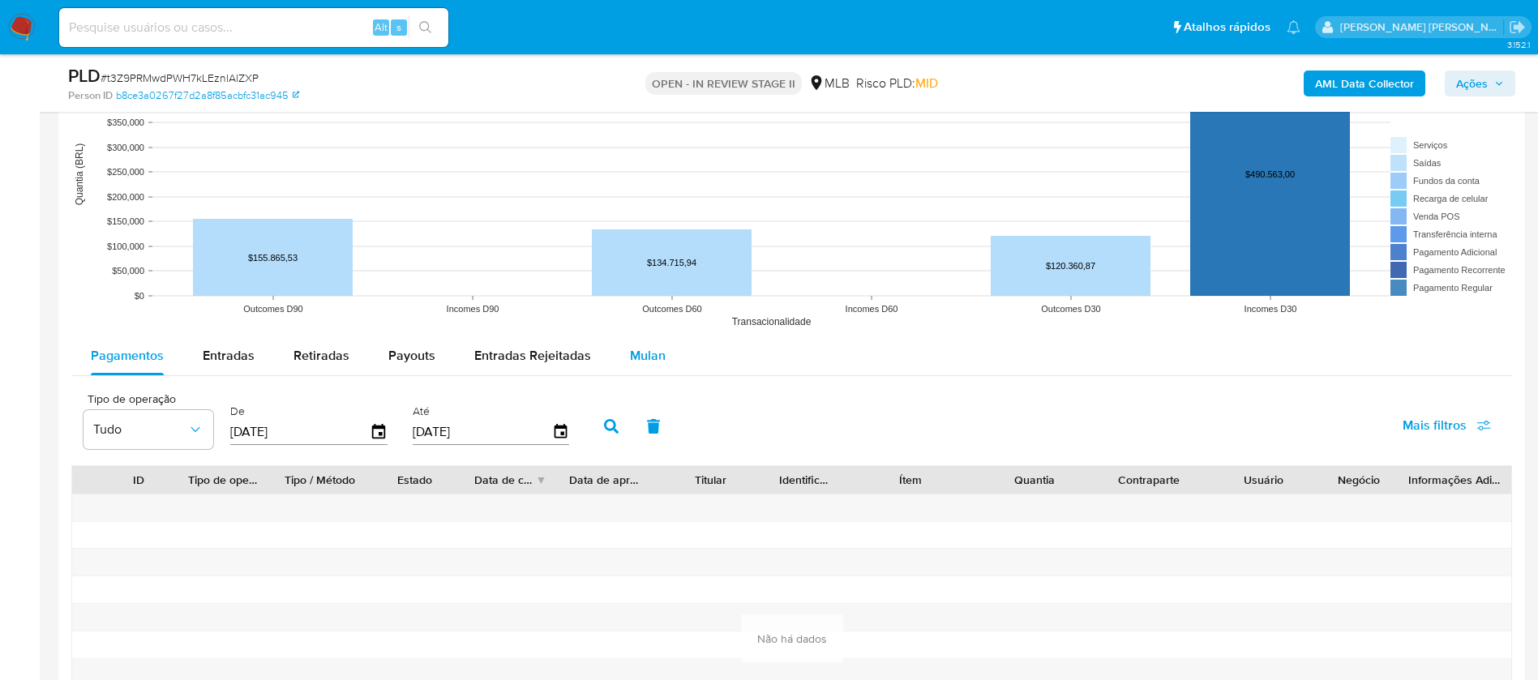
click at [632, 352] on span "Mulan" at bounding box center [648, 355] width 36 height 19
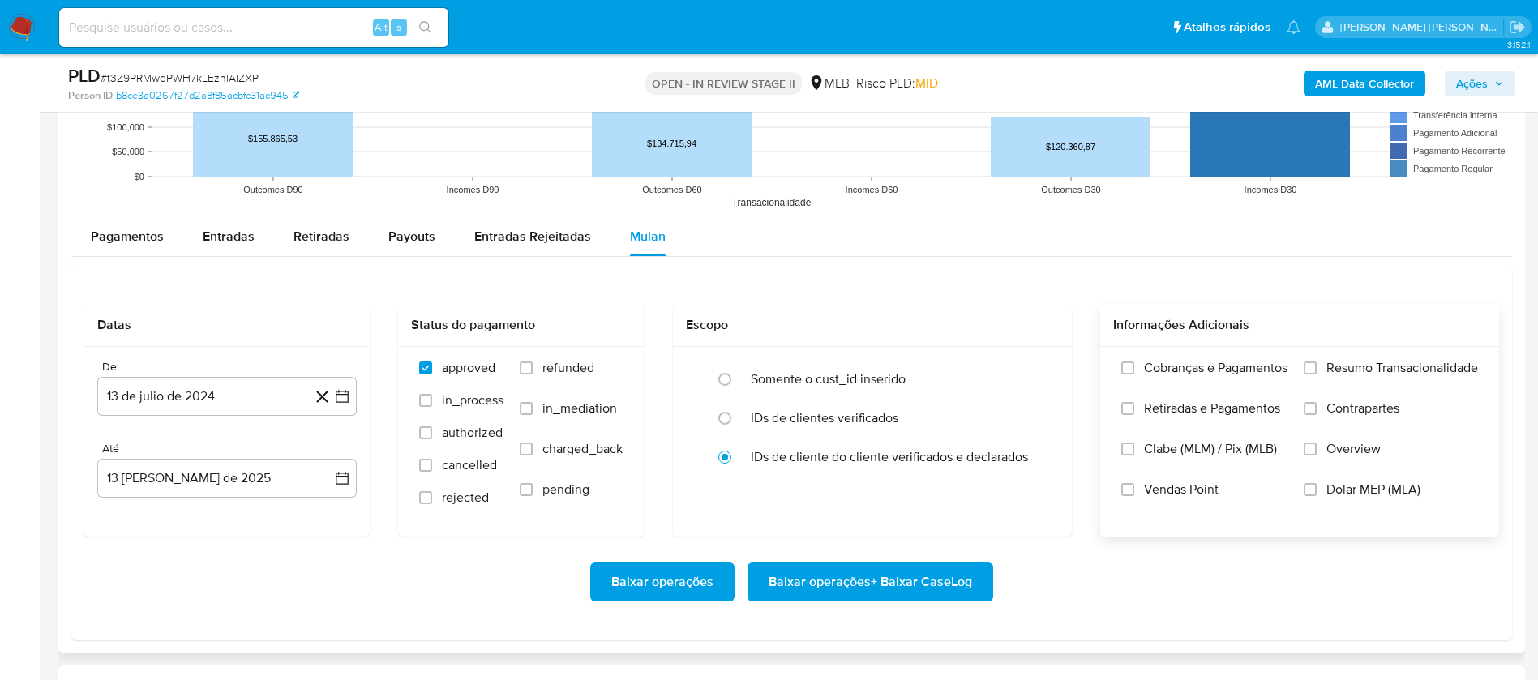
scroll to position [1703, 0]
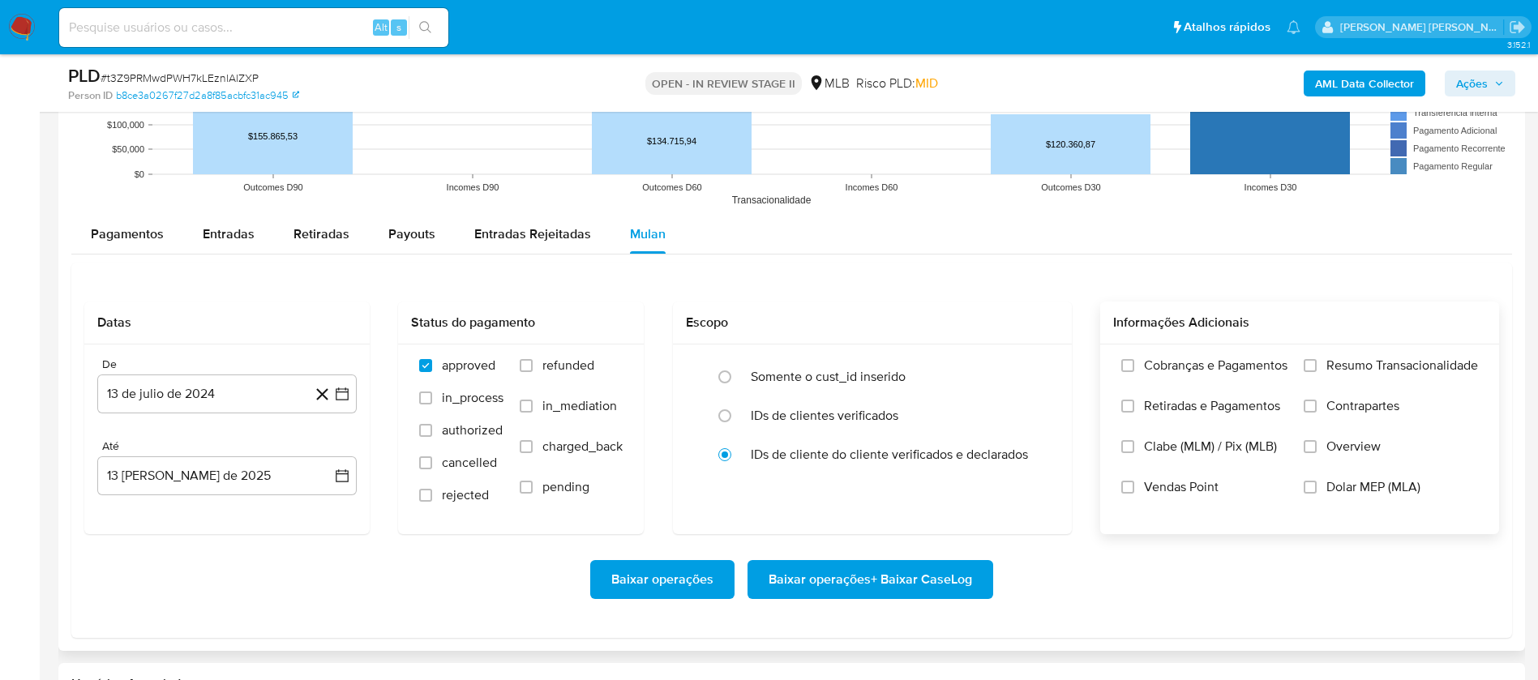
click at [1357, 362] on span "Resumo Transacionalidade" at bounding box center [1403, 366] width 152 height 16
click at [1317, 362] on input "Resumo Transacionalidade" at bounding box center [1310, 365] width 13 height 13
click at [1155, 489] on span "Vendas Point" at bounding box center [1181, 487] width 75 height 16
click at [1134, 489] on input "Vendas Point" at bounding box center [1127, 487] width 13 height 13
click at [229, 376] on button "13 de julio de 2024" at bounding box center [226, 394] width 259 height 39
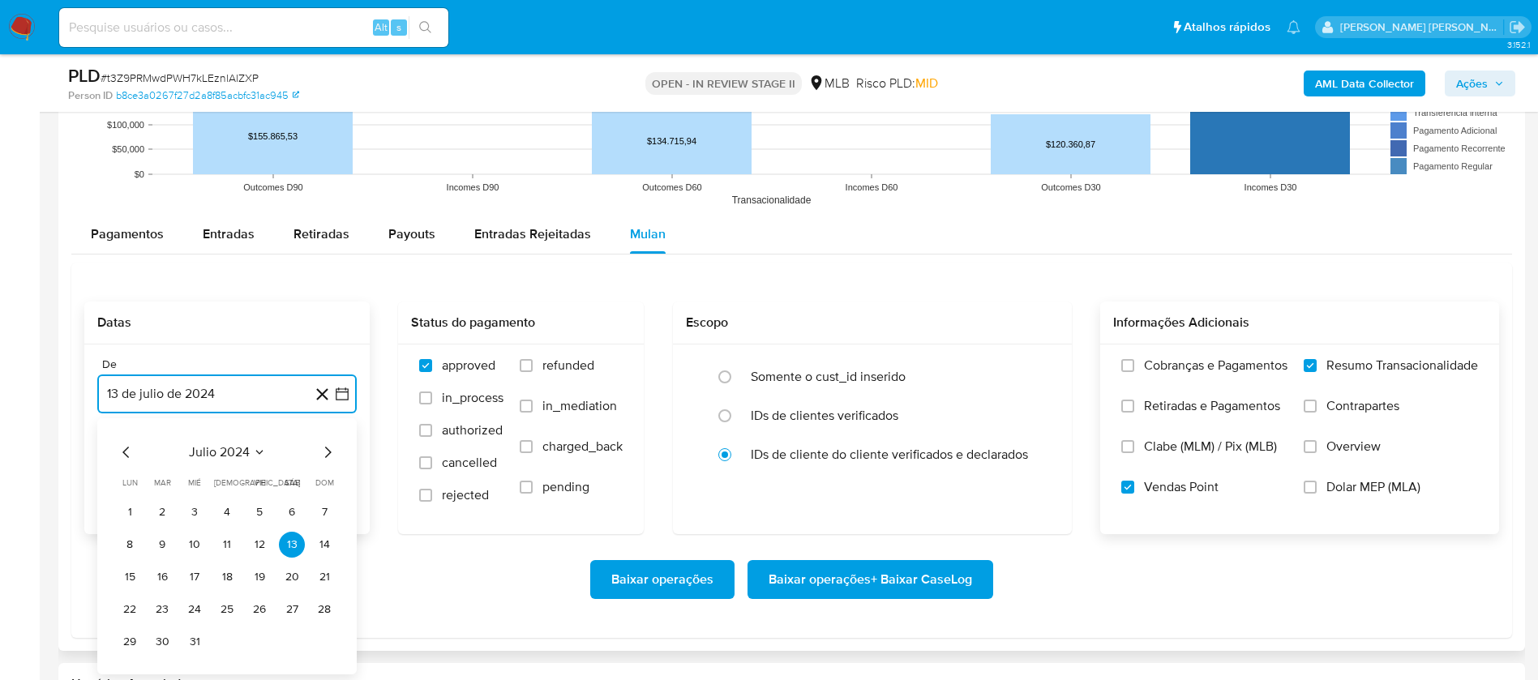
click at [229, 450] on span "julio 2024" at bounding box center [219, 452] width 61 height 16
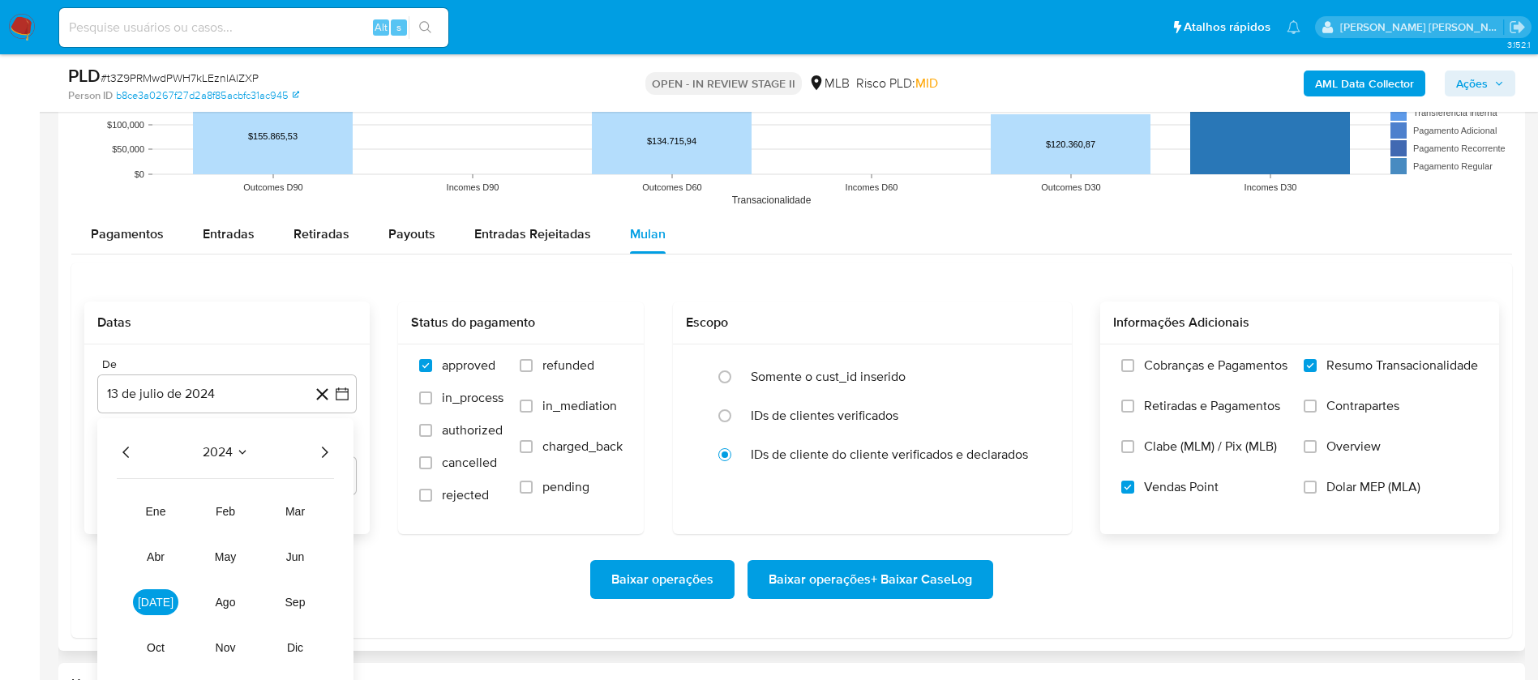
click at [331, 445] on icon "Año siguiente" at bounding box center [324, 452] width 19 height 19
click at [164, 554] on span "abr" at bounding box center [156, 557] width 18 height 13
click at [160, 518] on button "1" at bounding box center [162, 513] width 26 height 26
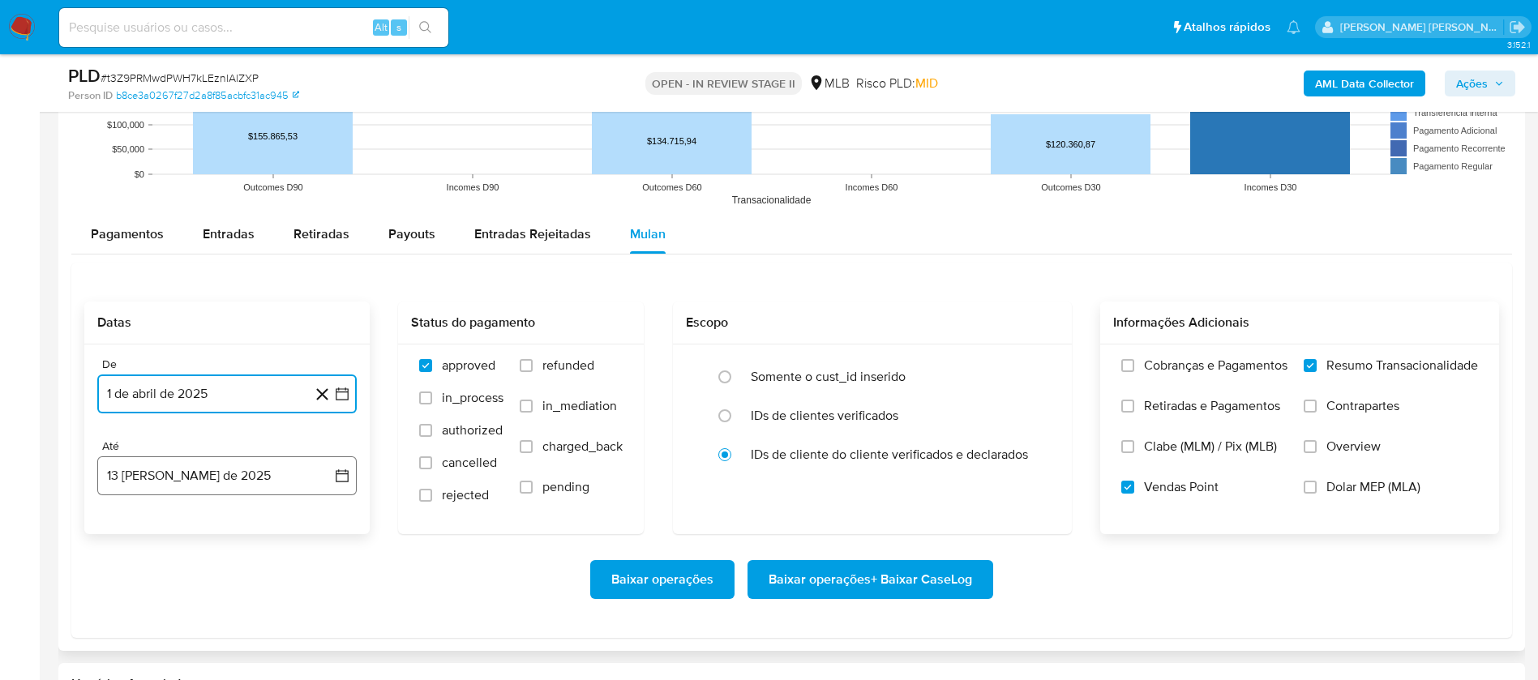
click at [199, 477] on button "13 [PERSON_NAME] de 2025" at bounding box center [226, 476] width 259 height 39
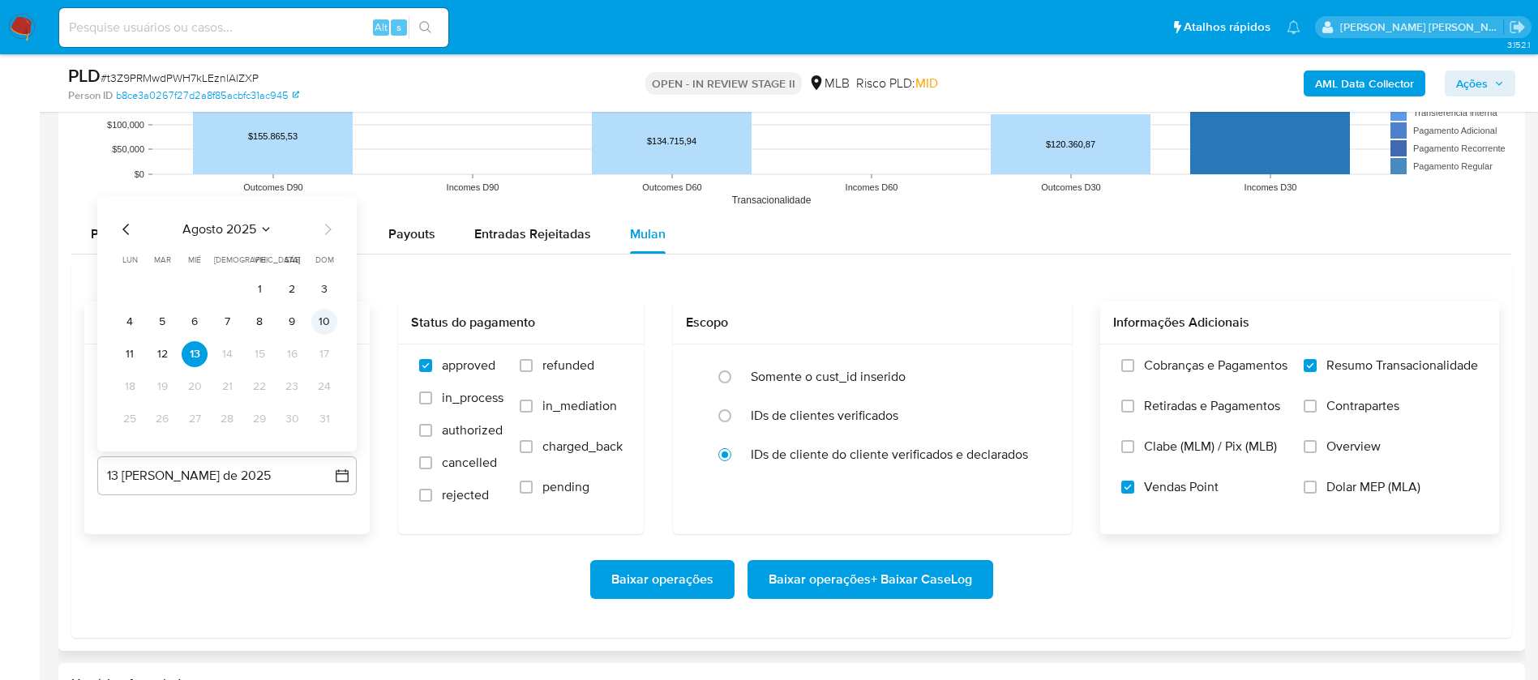
click at [315, 326] on button "10" at bounding box center [324, 322] width 26 height 26
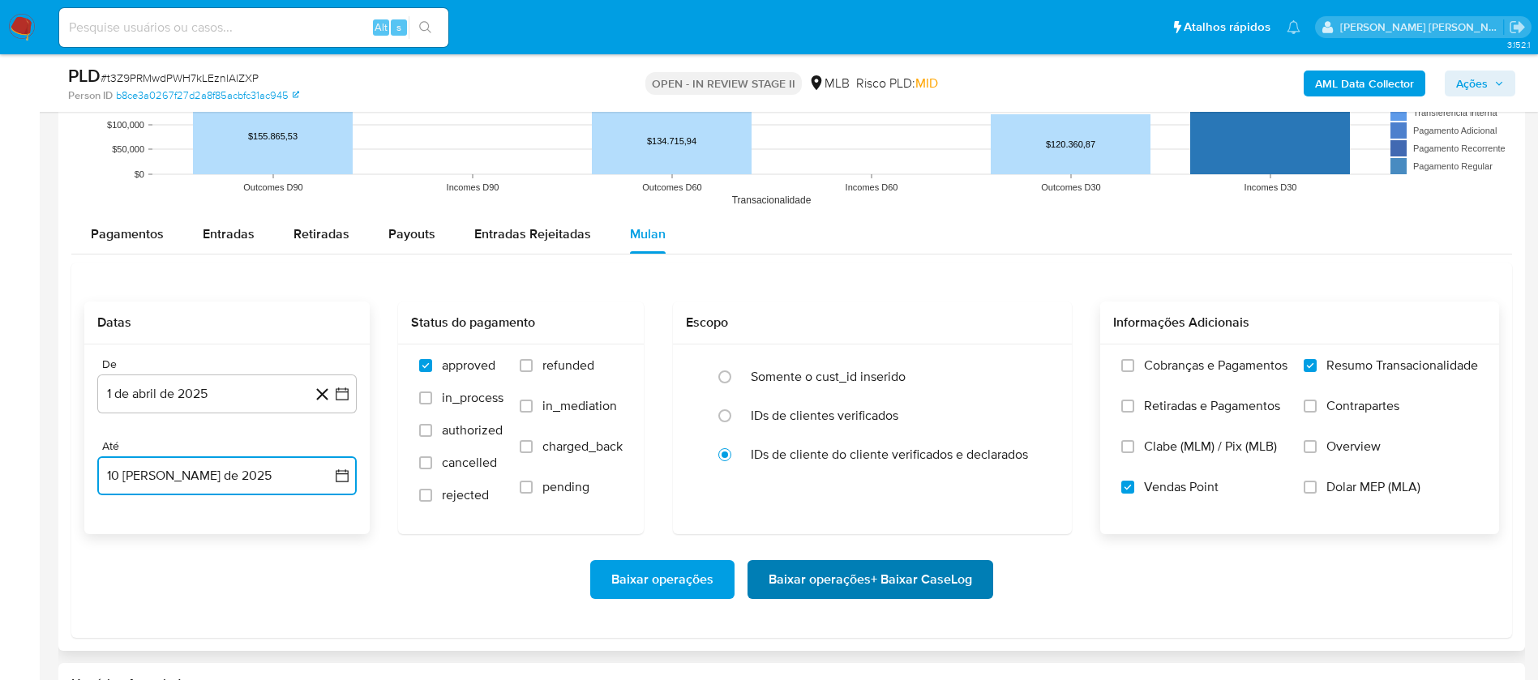
click at [856, 577] on span "Baixar operações + Baixar CaseLog" at bounding box center [871, 580] width 204 height 36
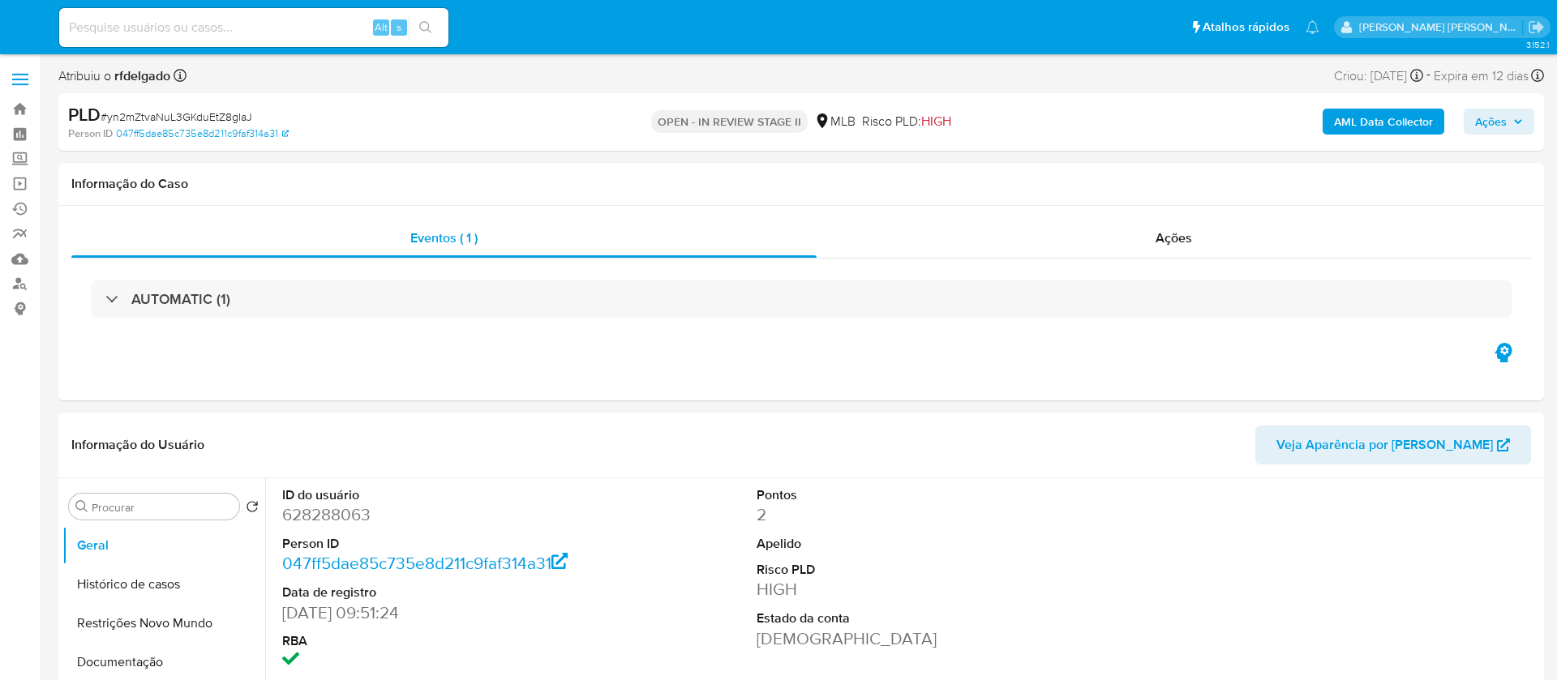
select select "10"
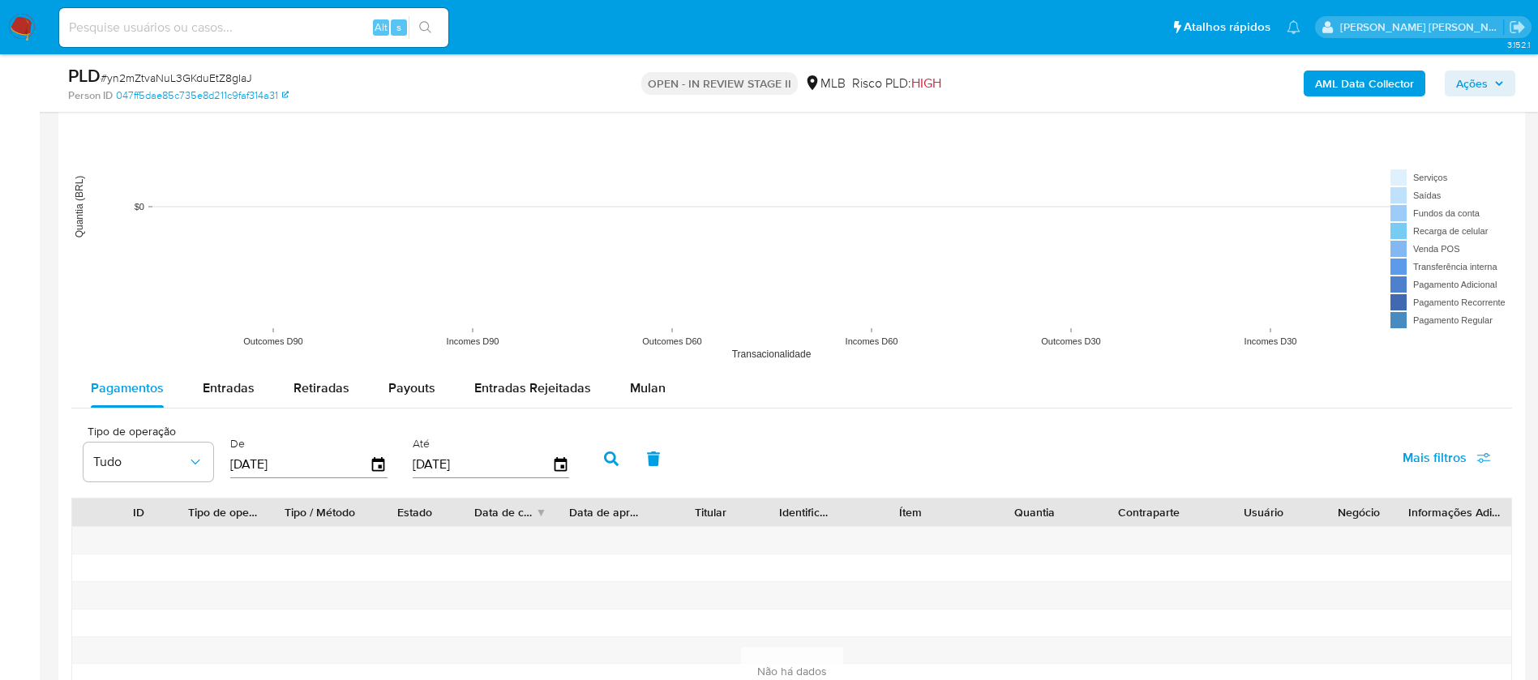
scroll to position [1581, 0]
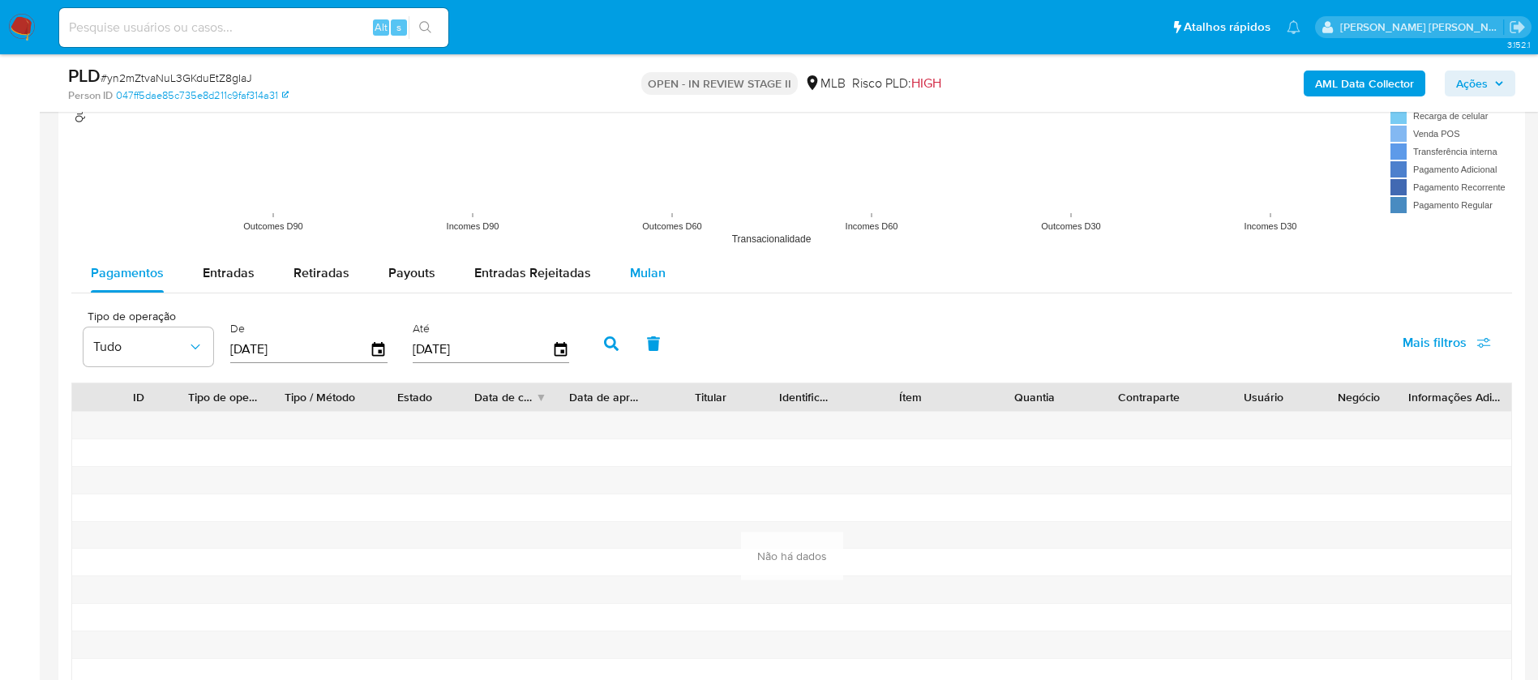
click at [649, 272] on span "Mulan" at bounding box center [648, 273] width 36 height 19
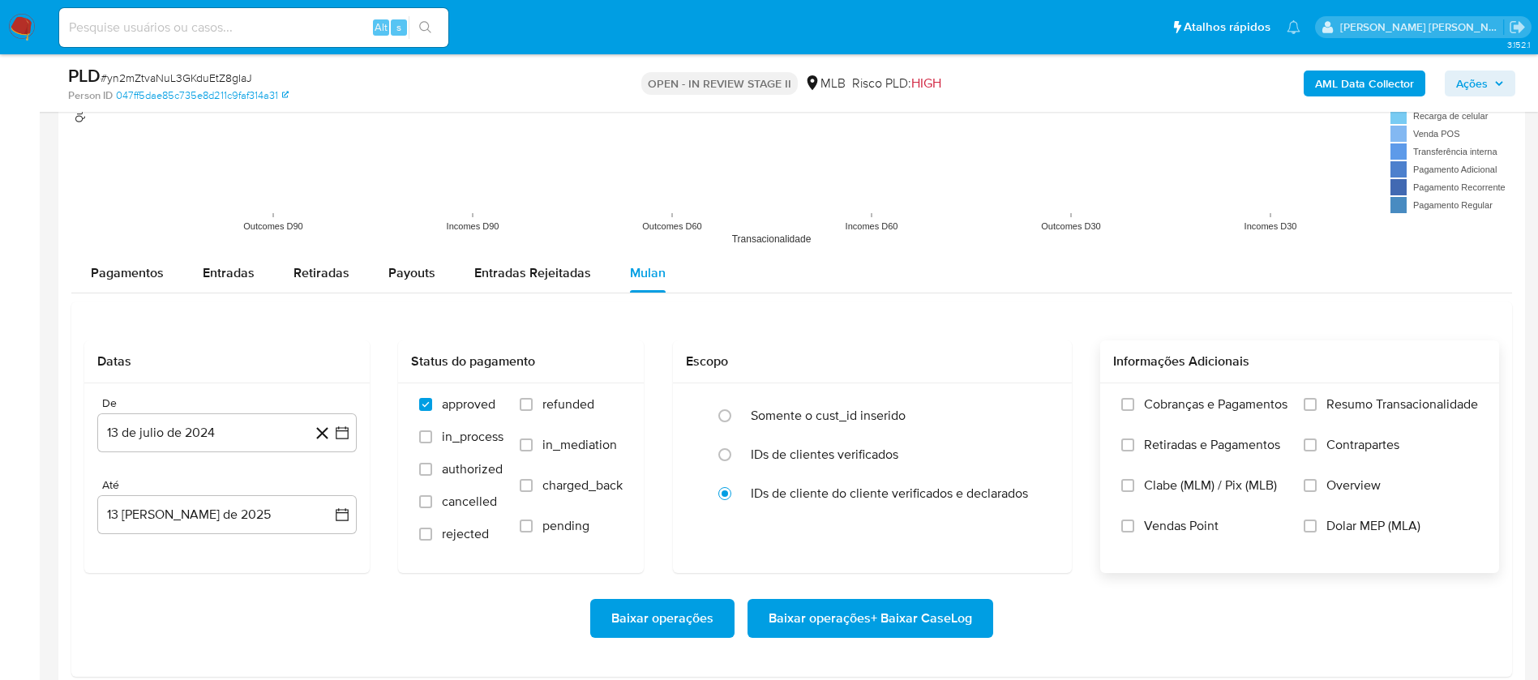
click at [1421, 409] on span "Resumo Transacionalidade" at bounding box center [1403, 405] width 152 height 16
click at [1317, 409] on input "Resumo Transacionalidade" at bounding box center [1310, 404] width 13 height 13
click at [1209, 524] on span "Vendas Point" at bounding box center [1181, 526] width 75 height 16
click at [1134, 524] on input "Vendas Point" at bounding box center [1127, 526] width 13 height 13
click at [202, 429] on button "13 de julio de 2024" at bounding box center [226, 433] width 259 height 39
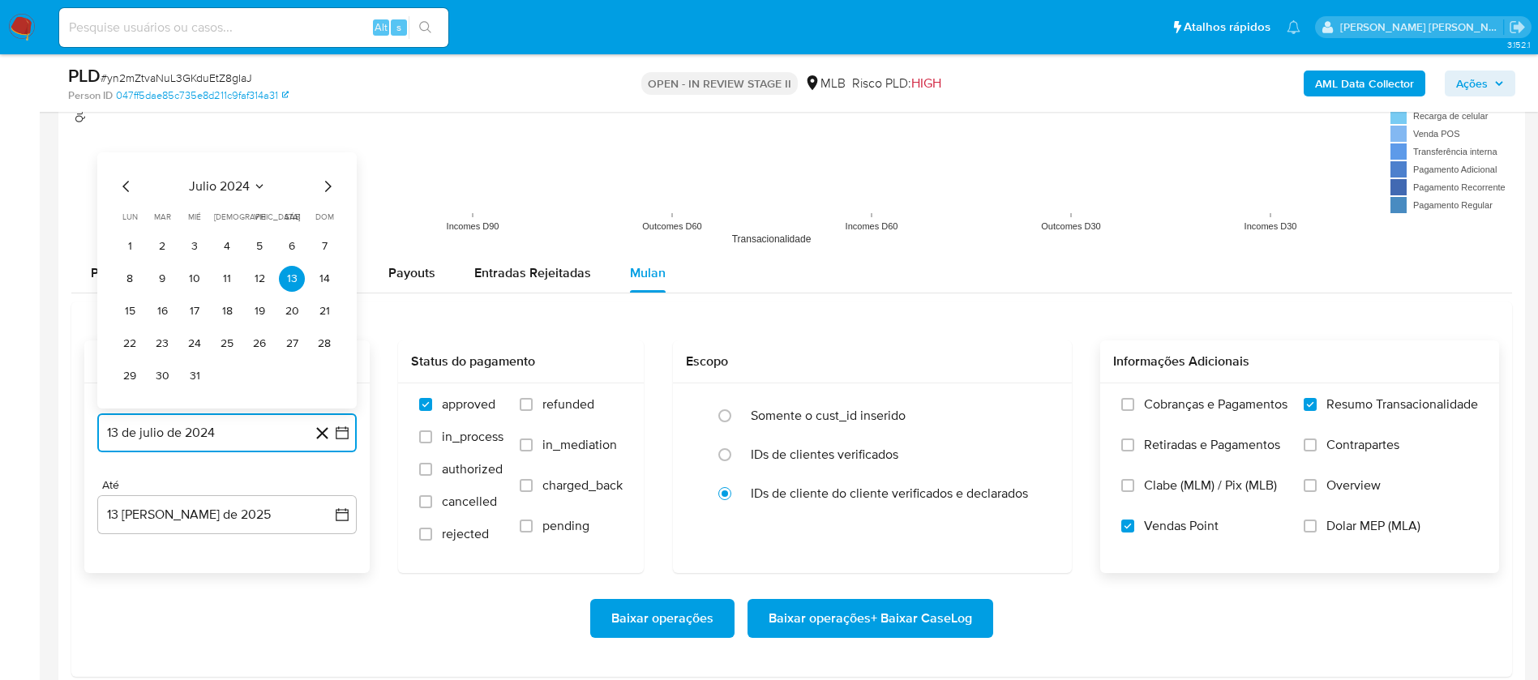
click at [240, 189] on span "julio 2024" at bounding box center [219, 186] width 61 height 16
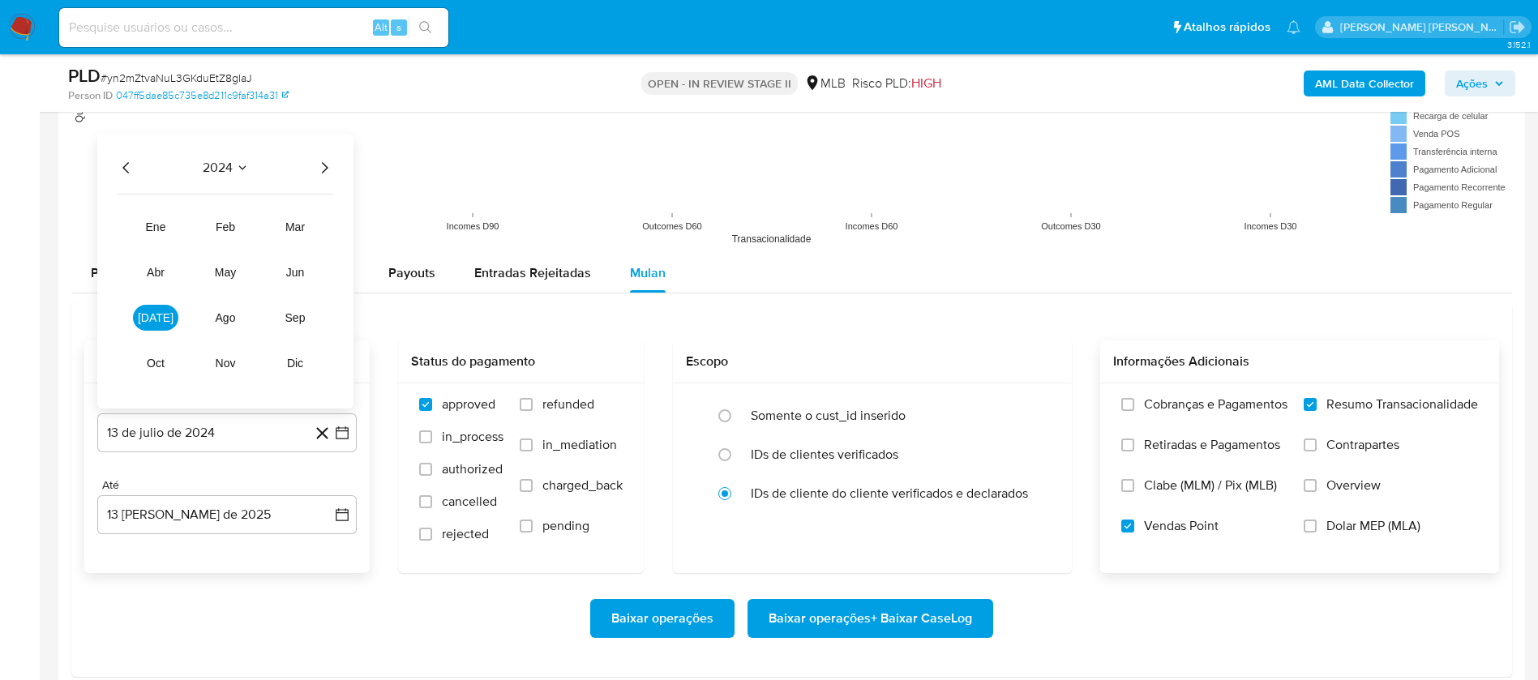
click at [321, 165] on icon "Año siguiente" at bounding box center [324, 167] width 19 height 19
click at [298, 266] on span "jun" at bounding box center [295, 272] width 19 height 13
click at [138, 148] on div "junio 2025" at bounding box center [227, 153] width 221 height 19
click at [125, 161] on icon "Mes anterior" at bounding box center [126, 153] width 19 height 19
click at [118, 184] on icon "Mes anterior" at bounding box center [126, 186] width 19 height 19
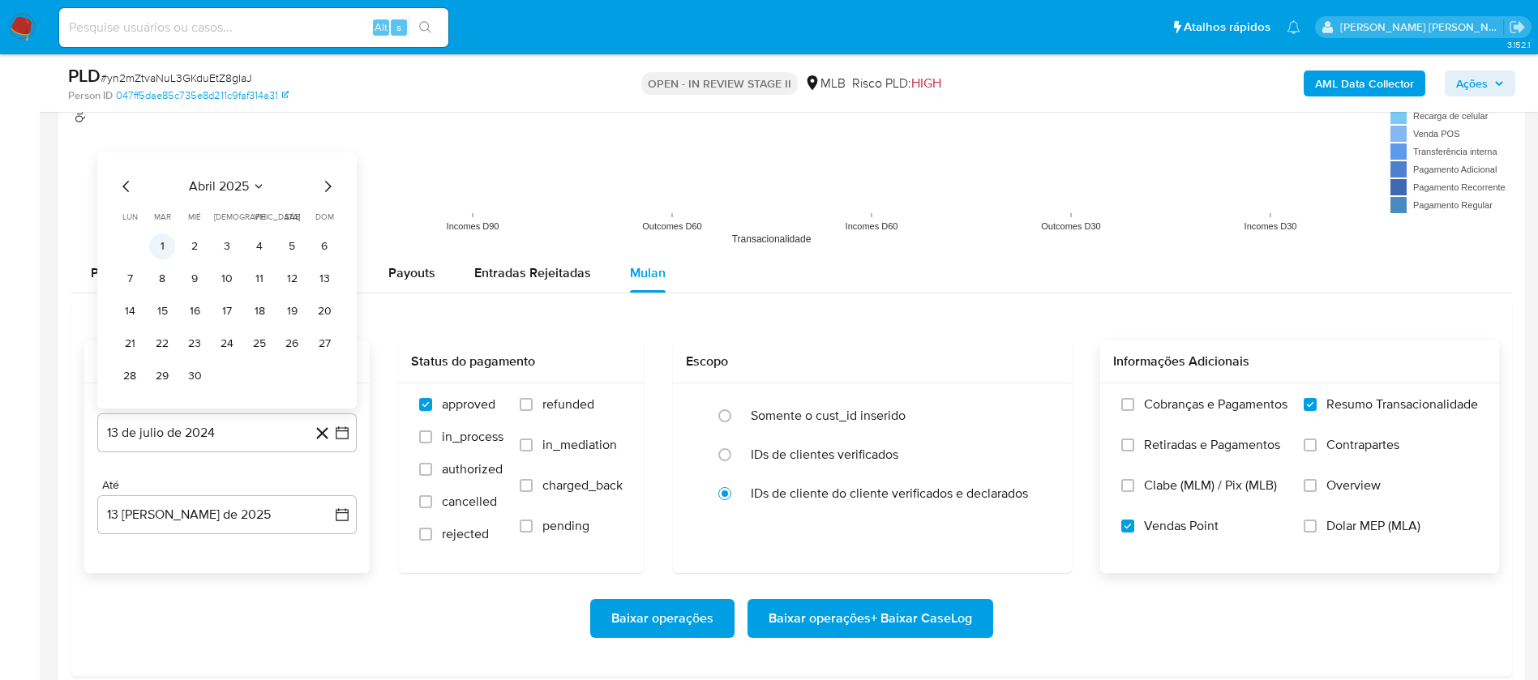
click at [167, 254] on button "1" at bounding box center [162, 247] width 26 height 26
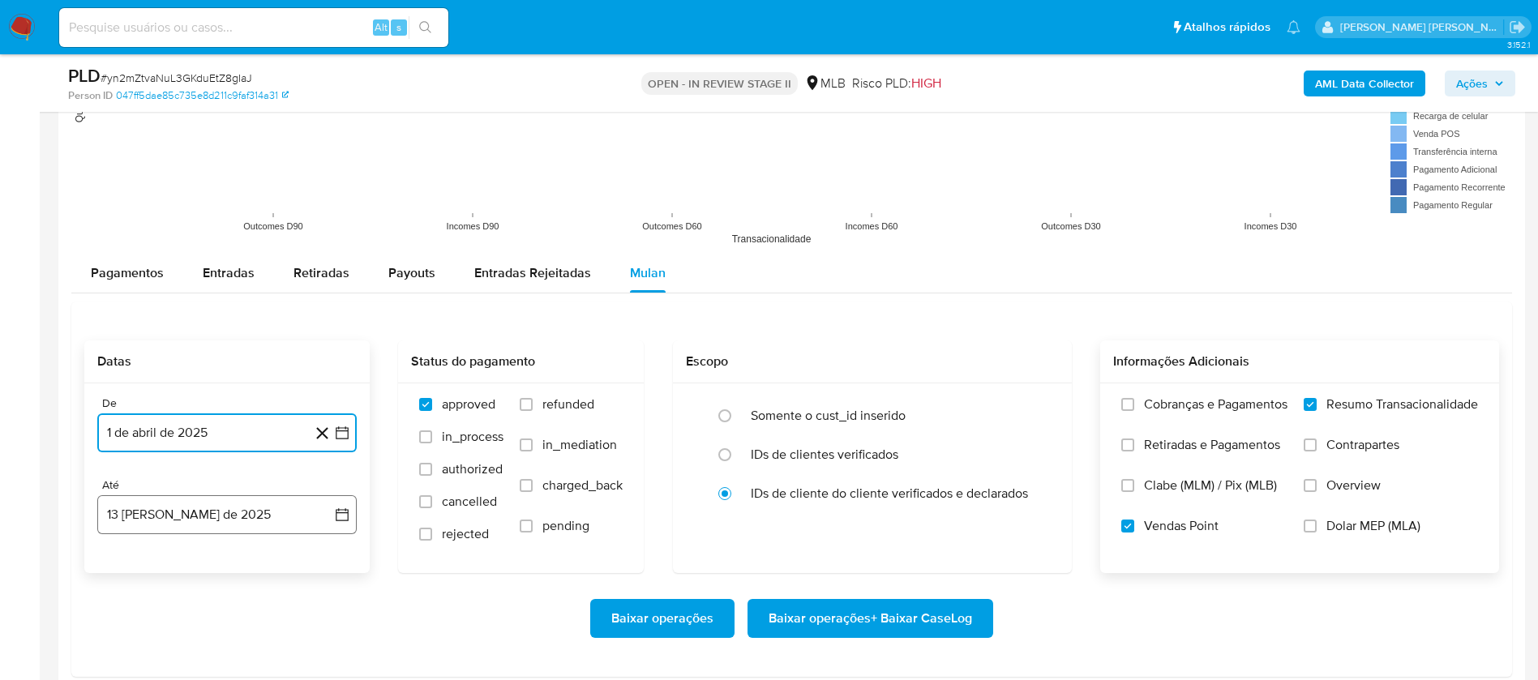
click at [243, 530] on button "13 [PERSON_NAME] de 2025" at bounding box center [226, 514] width 259 height 39
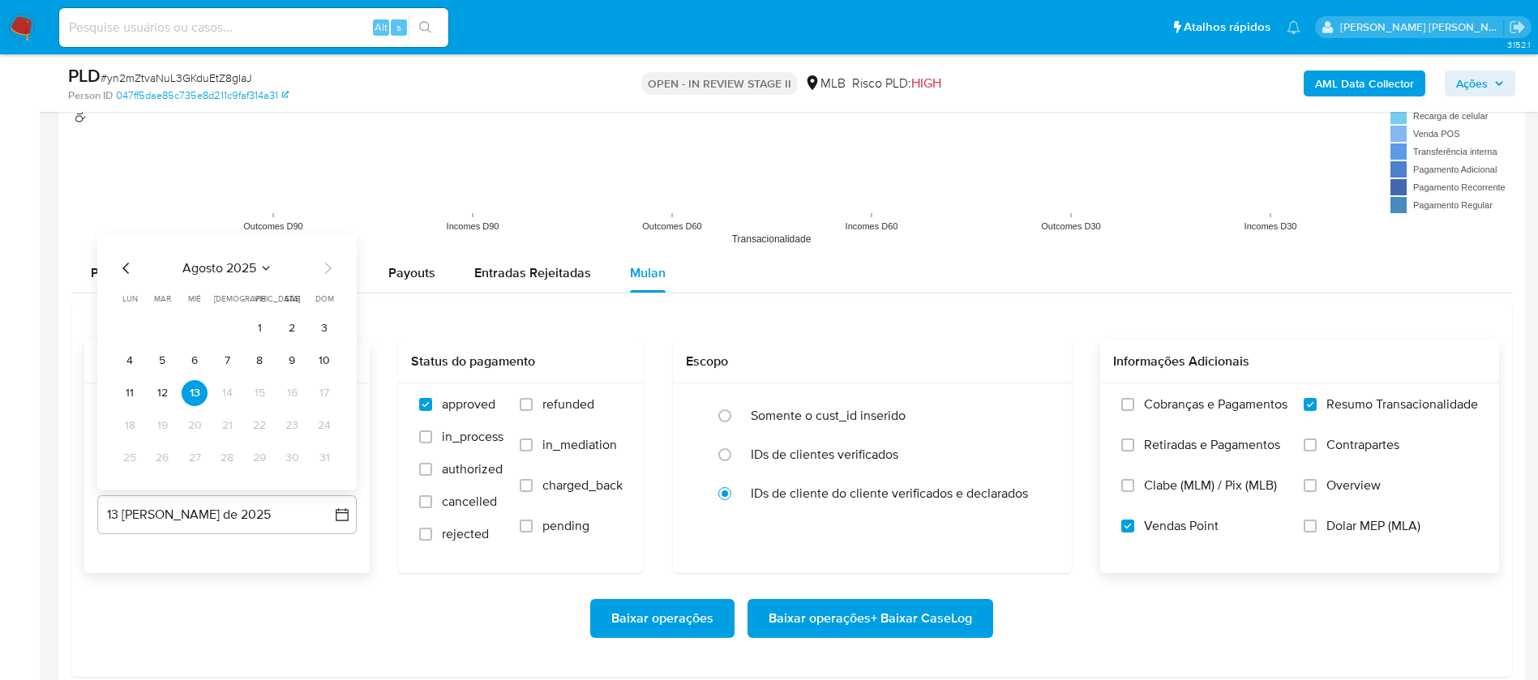
click at [328, 364] on button "10" at bounding box center [324, 361] width 26 height 26
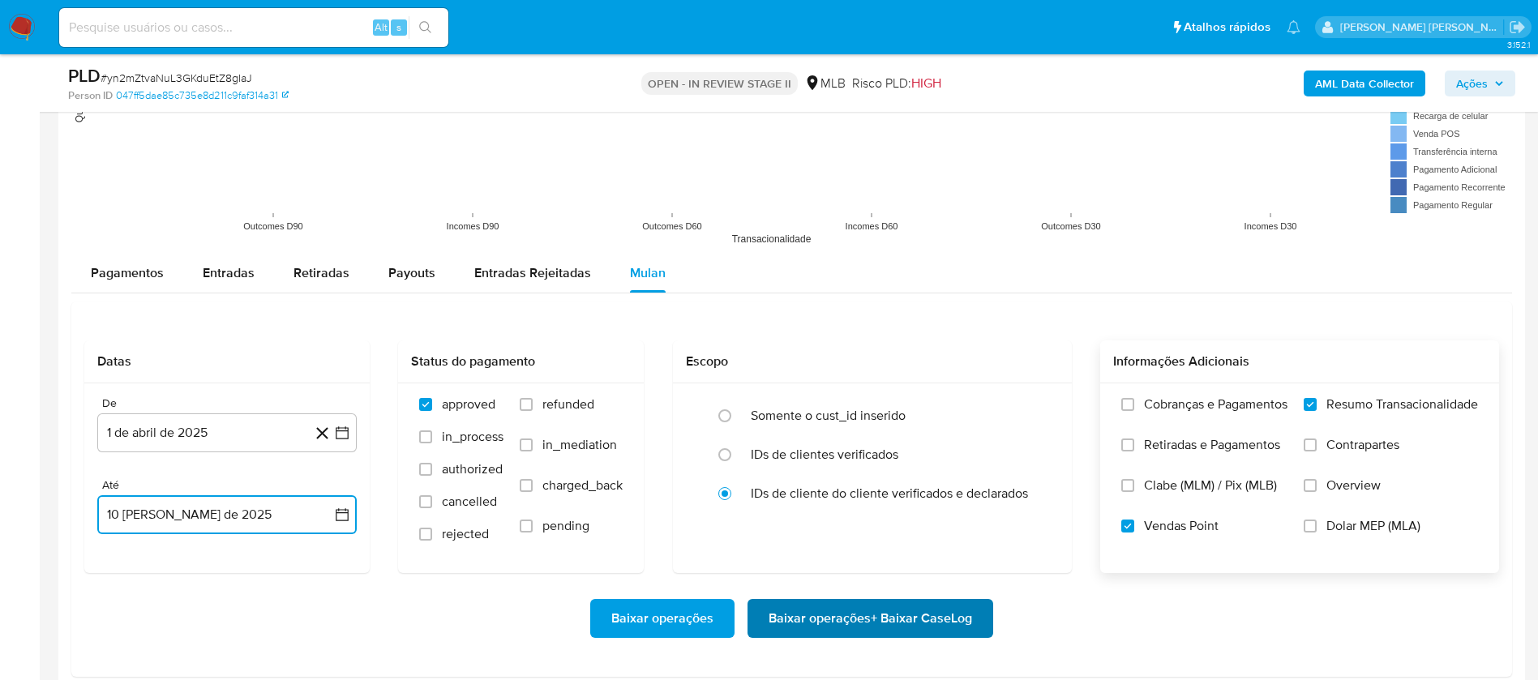
click at [841, 617] on span "Baixar operações + Baixar CaseLog" at bounding box center [871, 619] width 204 height 36
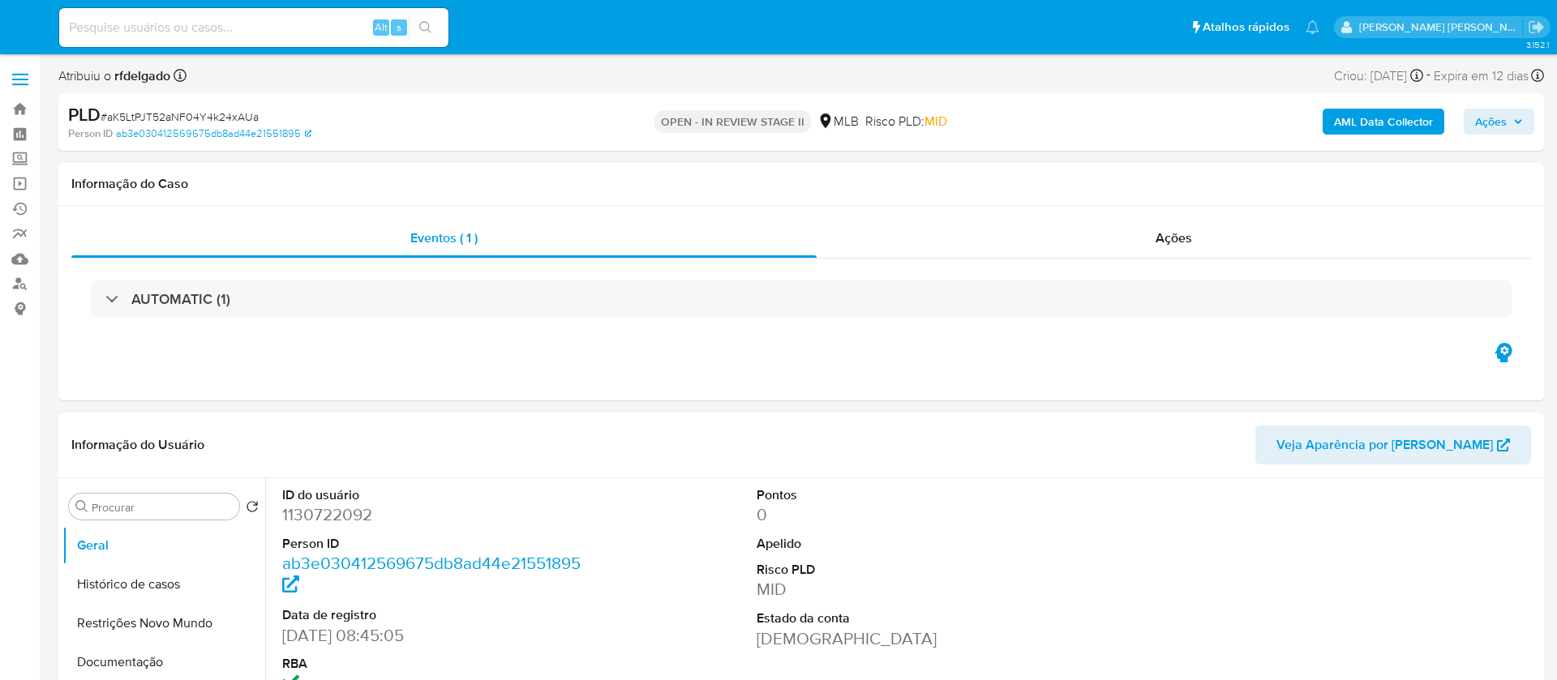
select select "10"
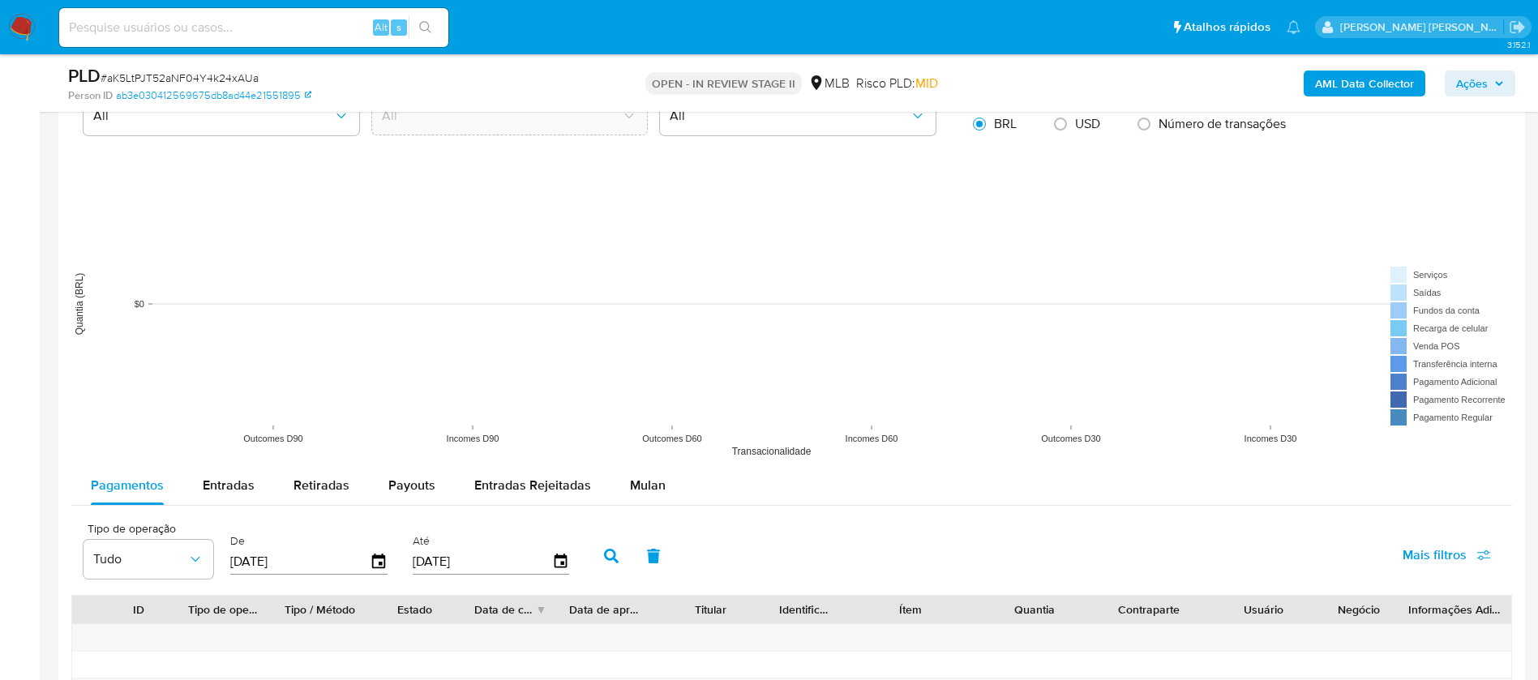
scroll to position [1460, 0]
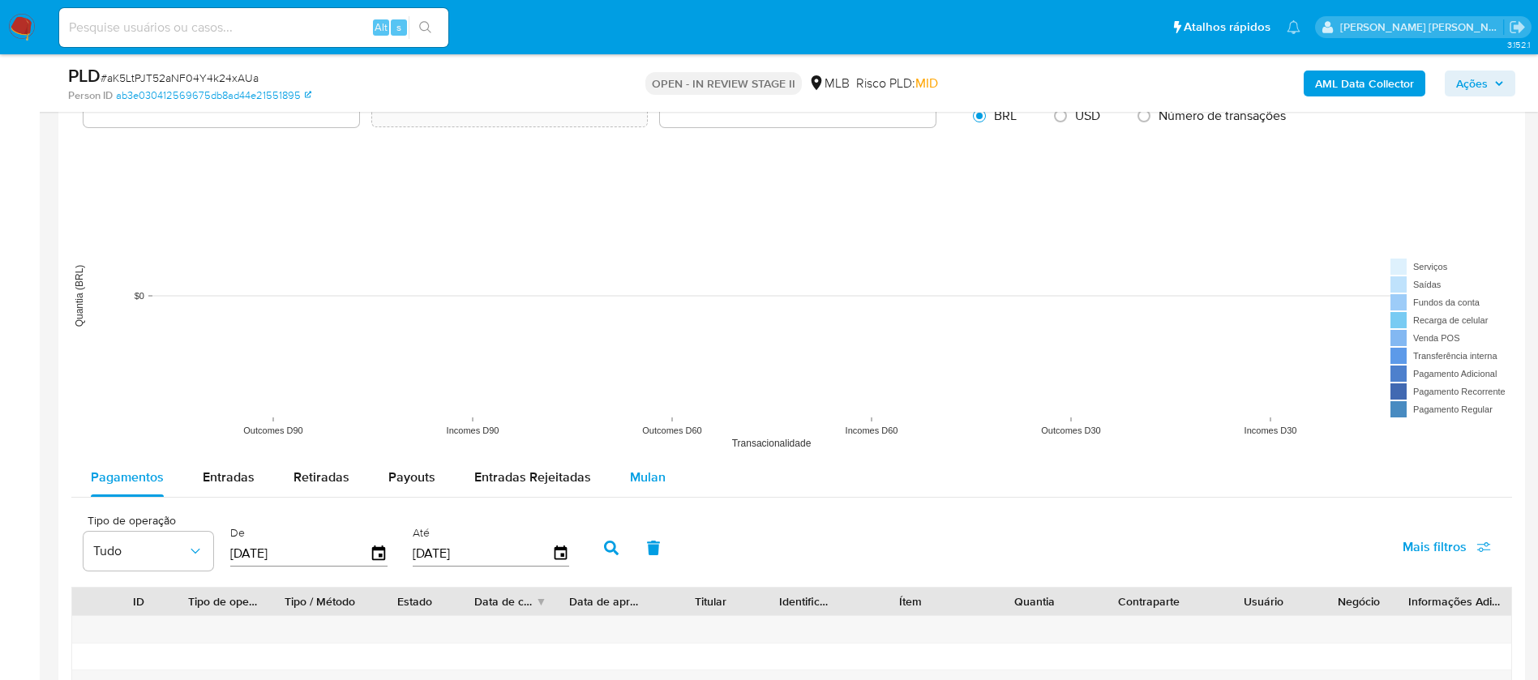
click at [644, 472] on span "Mulan" at bounding box center [648, 477] width 36 height 19
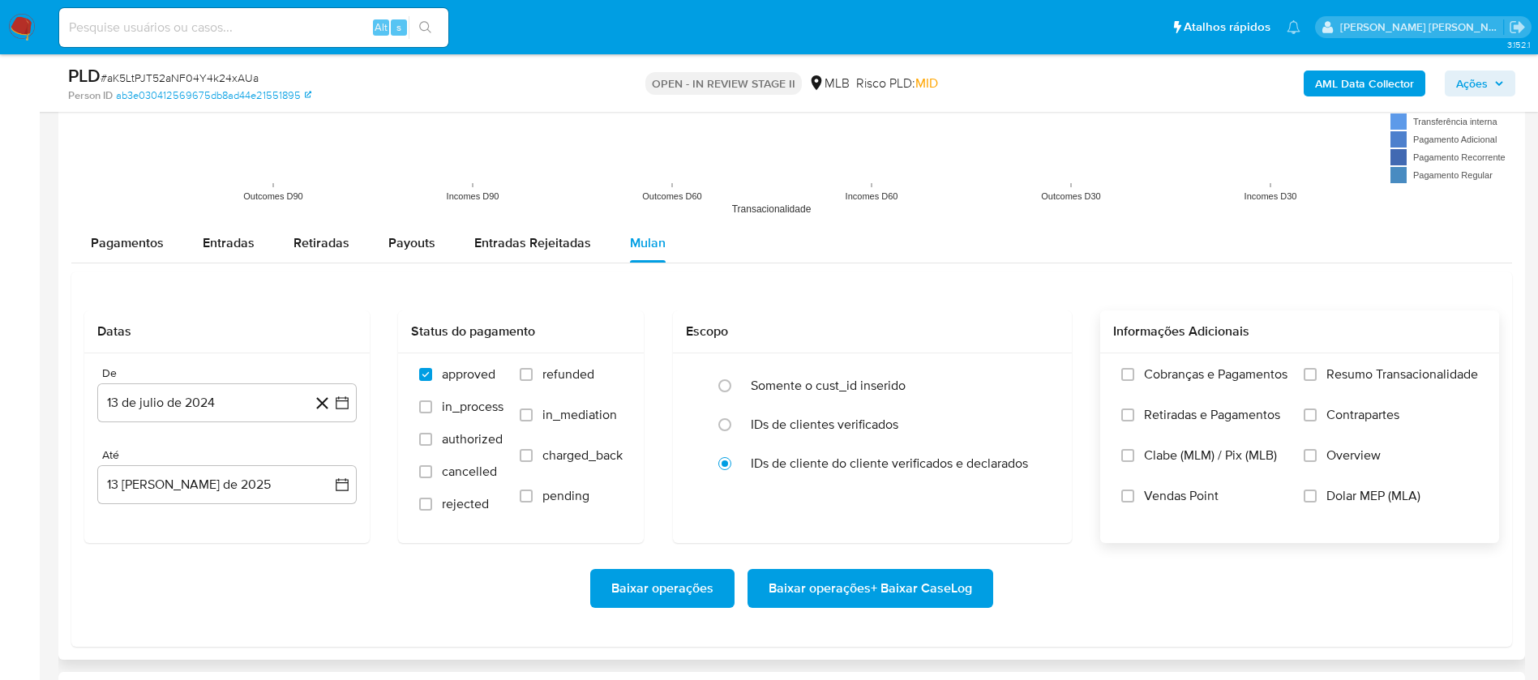
scroll to position [1703, 0]
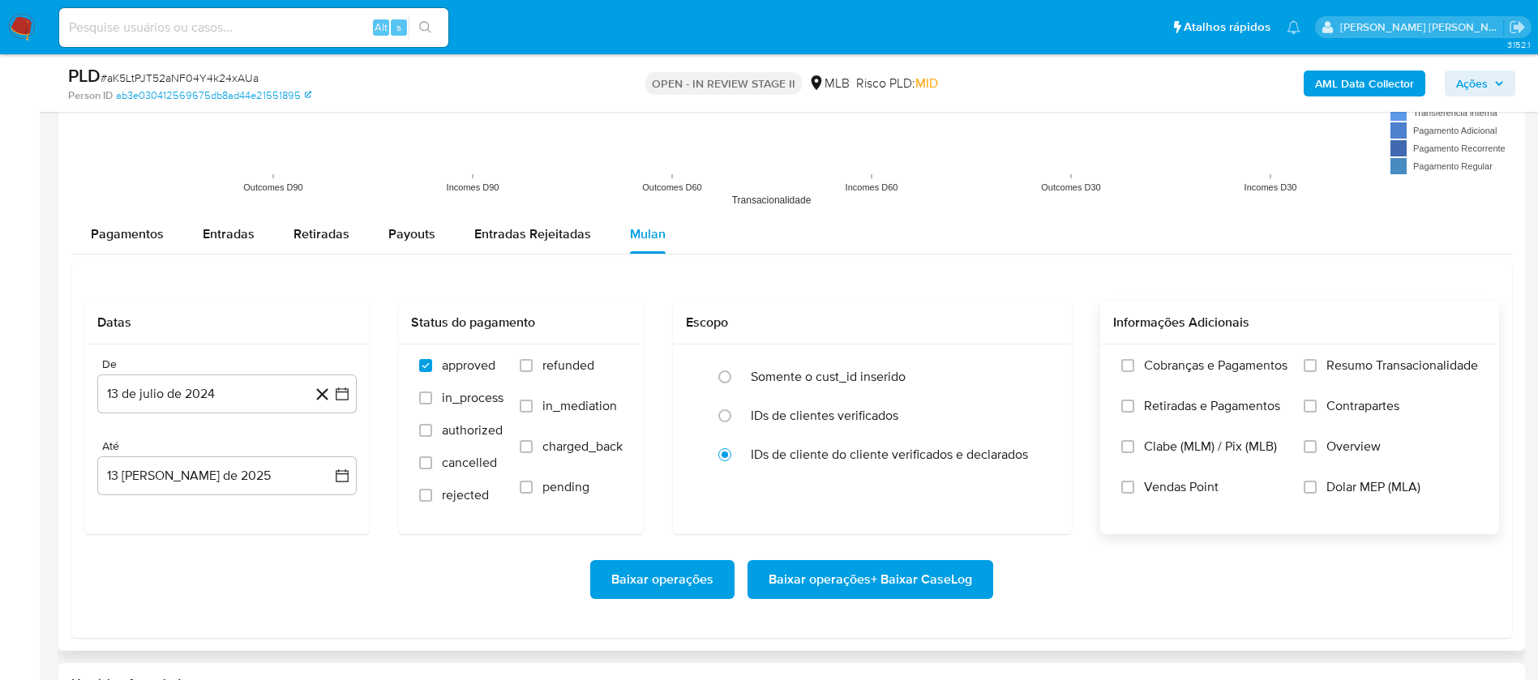
click at [1395, 362] on span "Resumo Transacionalidade" at bounding box center [1403, 366] width 152 height 16
click at [1317, 362] on input "Resumo Transacionalidade" at bounding box center [1310, 365] width 13 height 13
click at [1190, 492] on span "Vendas Point" at bounding box center [1181, 487] width 75 height 16
click at [1134, 492] on input "Vendas Point" at bounding box center [1127, 487] width 13 height 13
click at [196, 398] on button "13 de julio de 2024" at bounding box center [226, 394] width 259 height 39
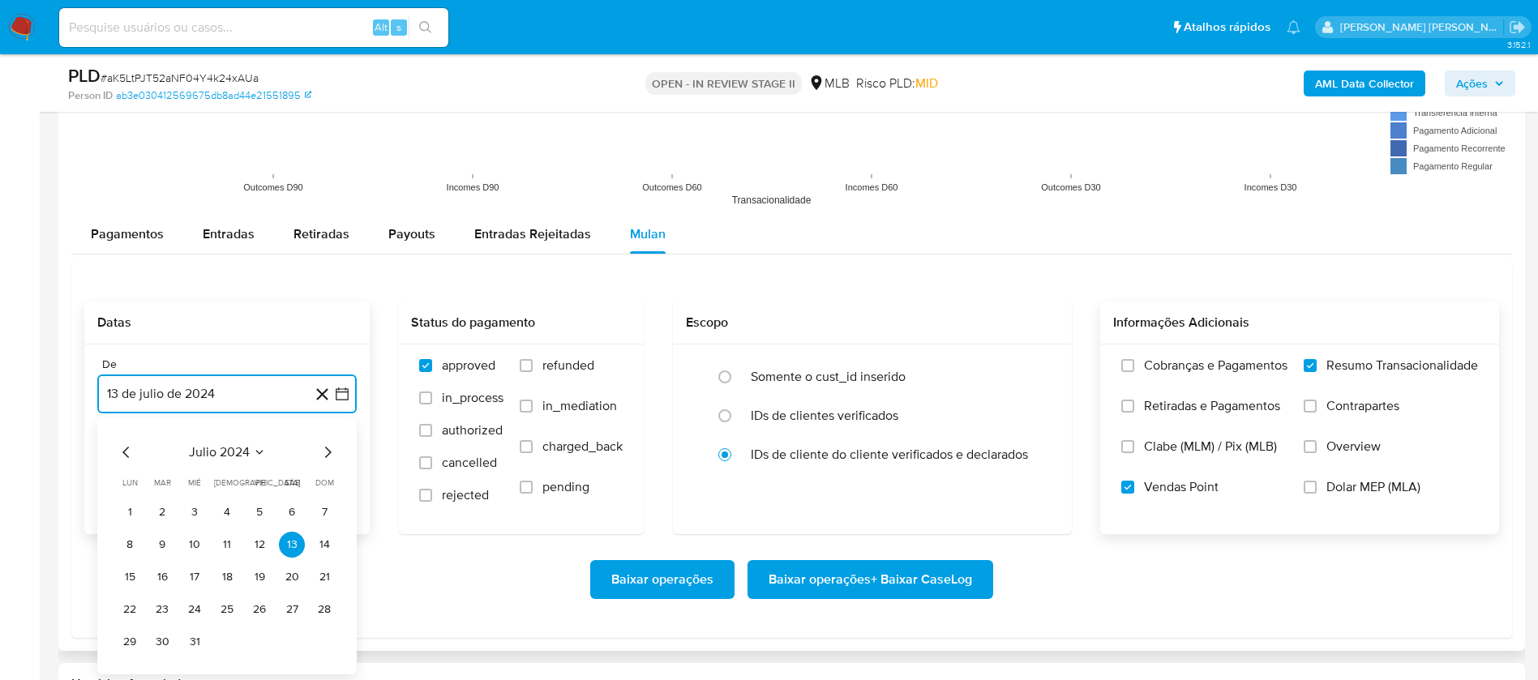
click at [215, 454] on span "julio 2024" at bounding box center [219, 452] width 61 height 16
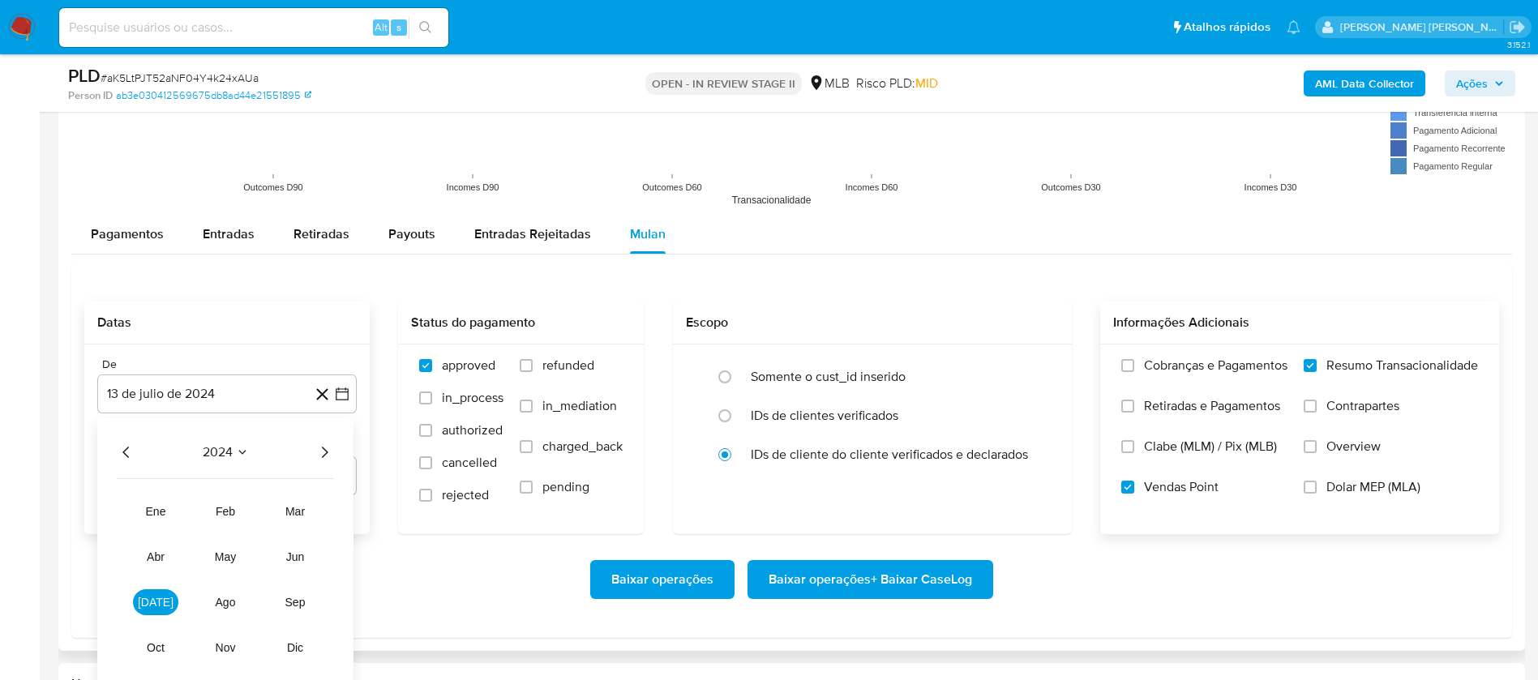
click at [326, 453] on icon "Año siguiente" at bounding box center [325, 452] width 6 height 11
click at [157, 553] on span "abr" at bounding box center [156, 557] width 18 height 13
click at [156, 517] on button "1" at bounding box center [162, 513] width 26 height 26
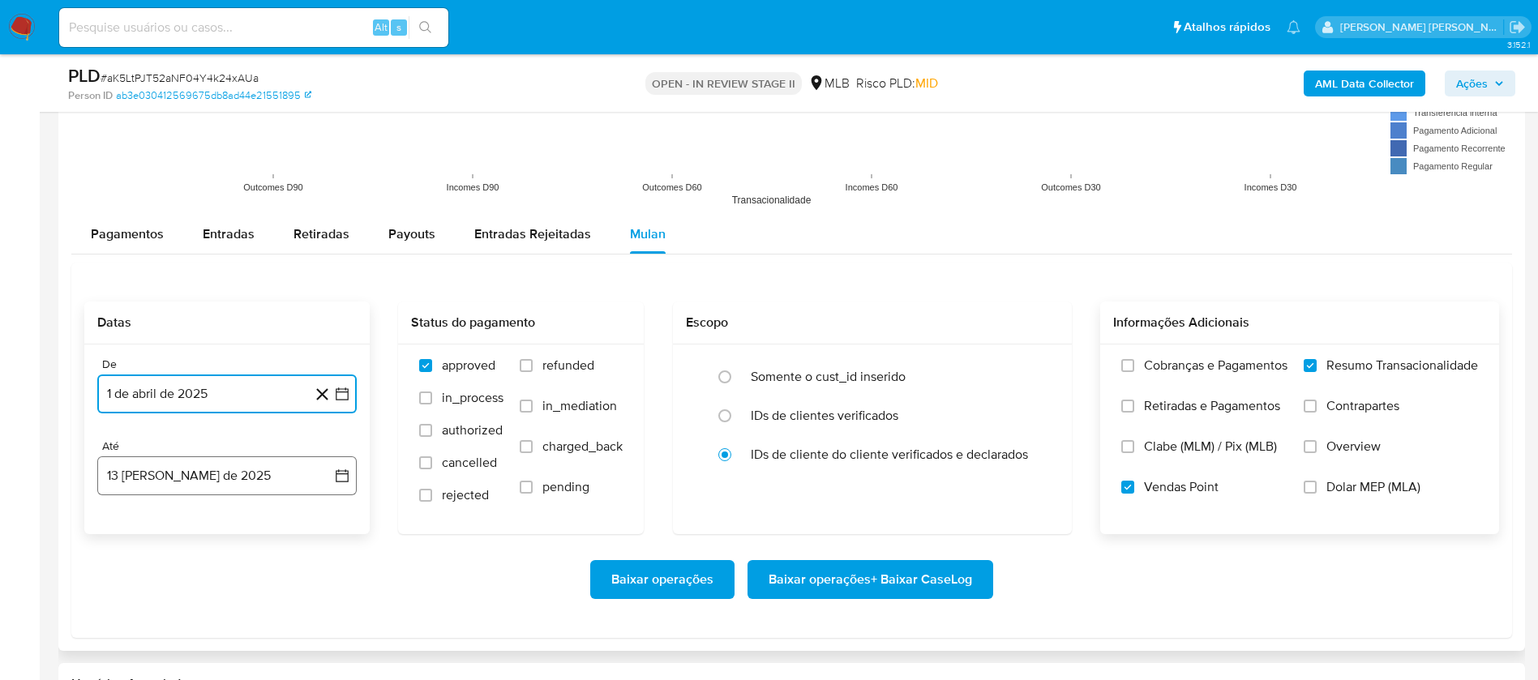
click at [179, 485] on button "13 [PERSON_NAME] de 2025" at bounding box center [226, 476] width 259 height 39
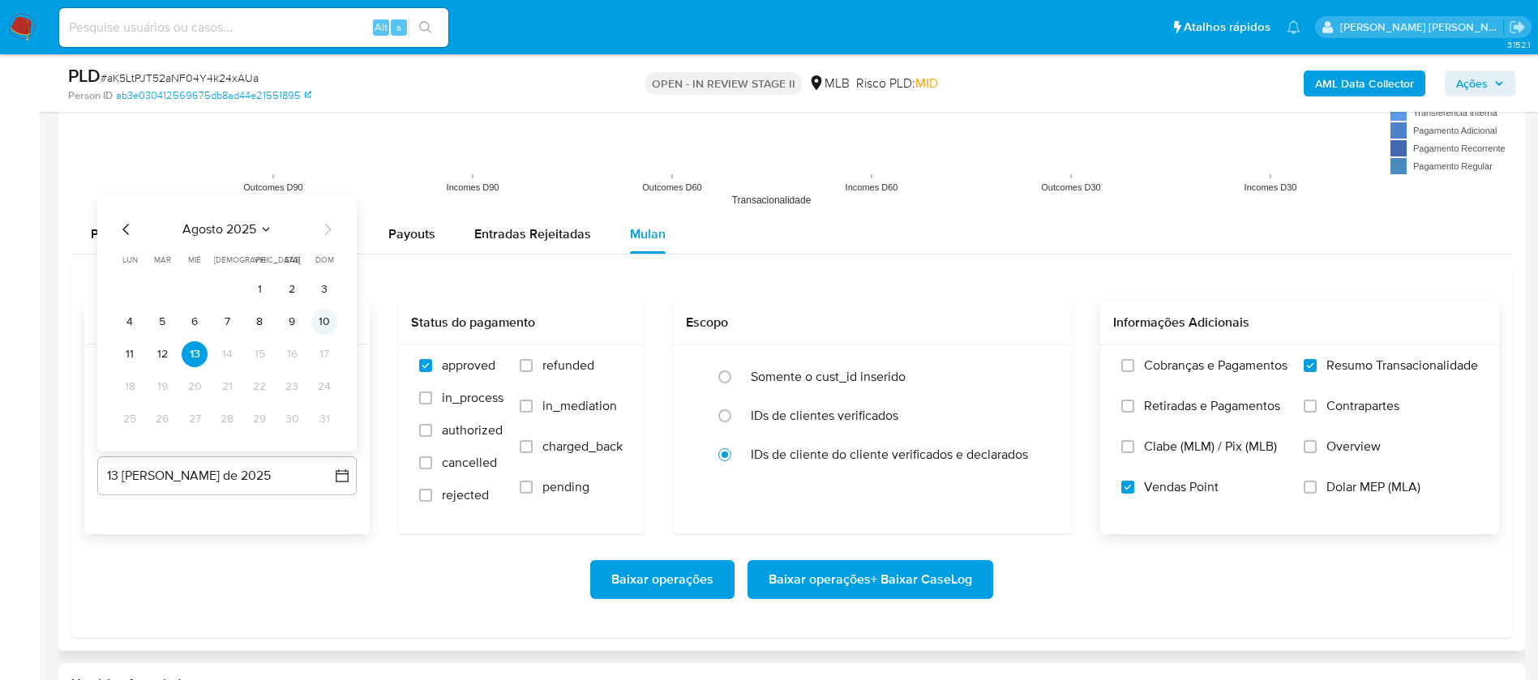
click at [322, 316] on button "10" at bounding box center [324, 322] width 26 height 26
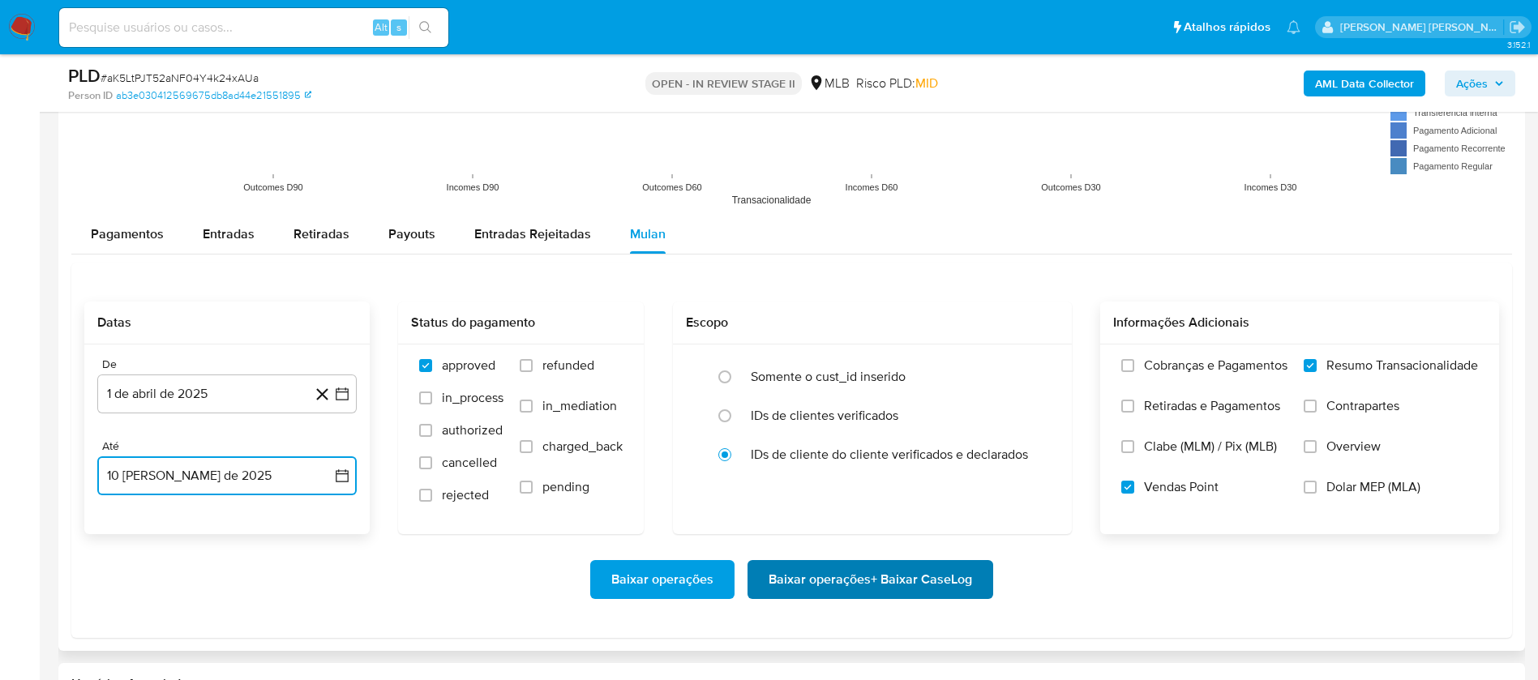
click at [780, 574] on span "Baixar operações + Baixar CaseLog" at bounding box center [871, 580] width 204 height 36
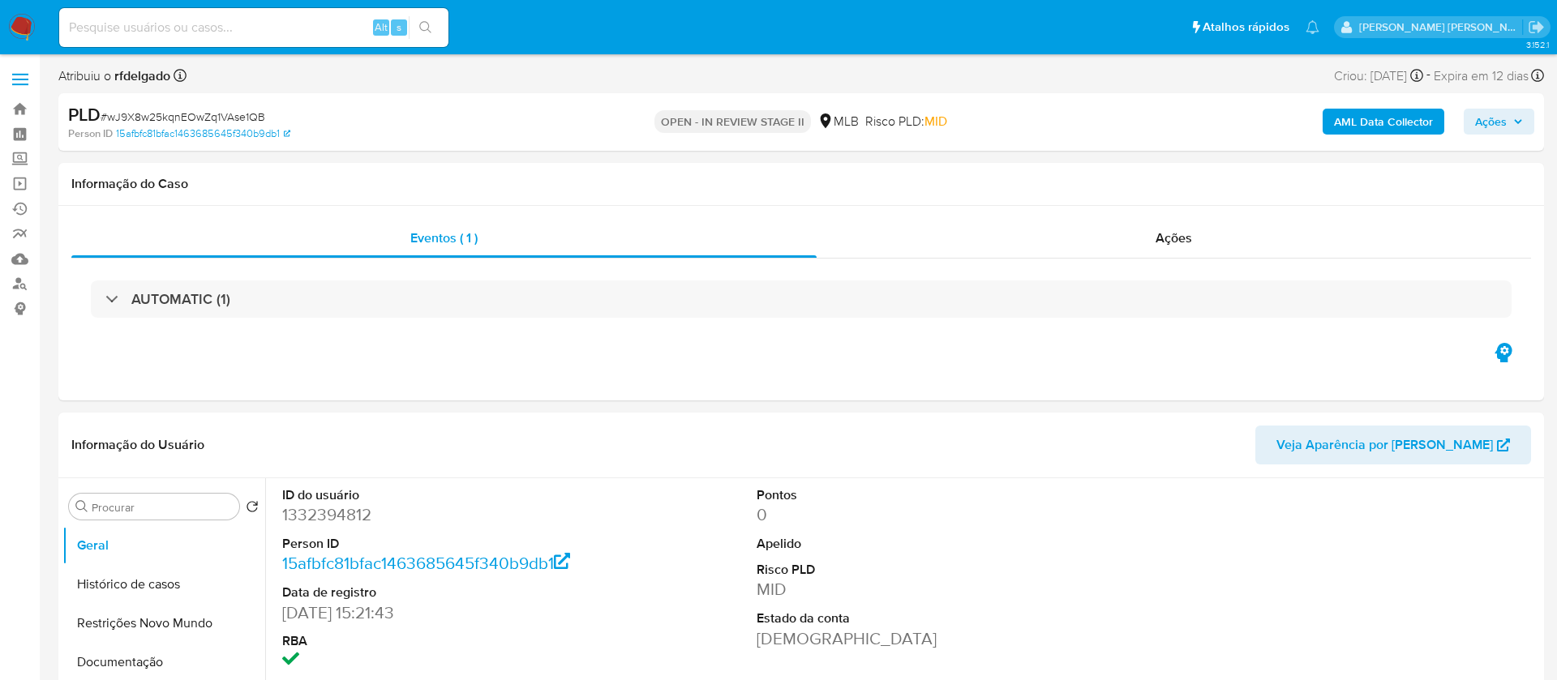
select select "10"
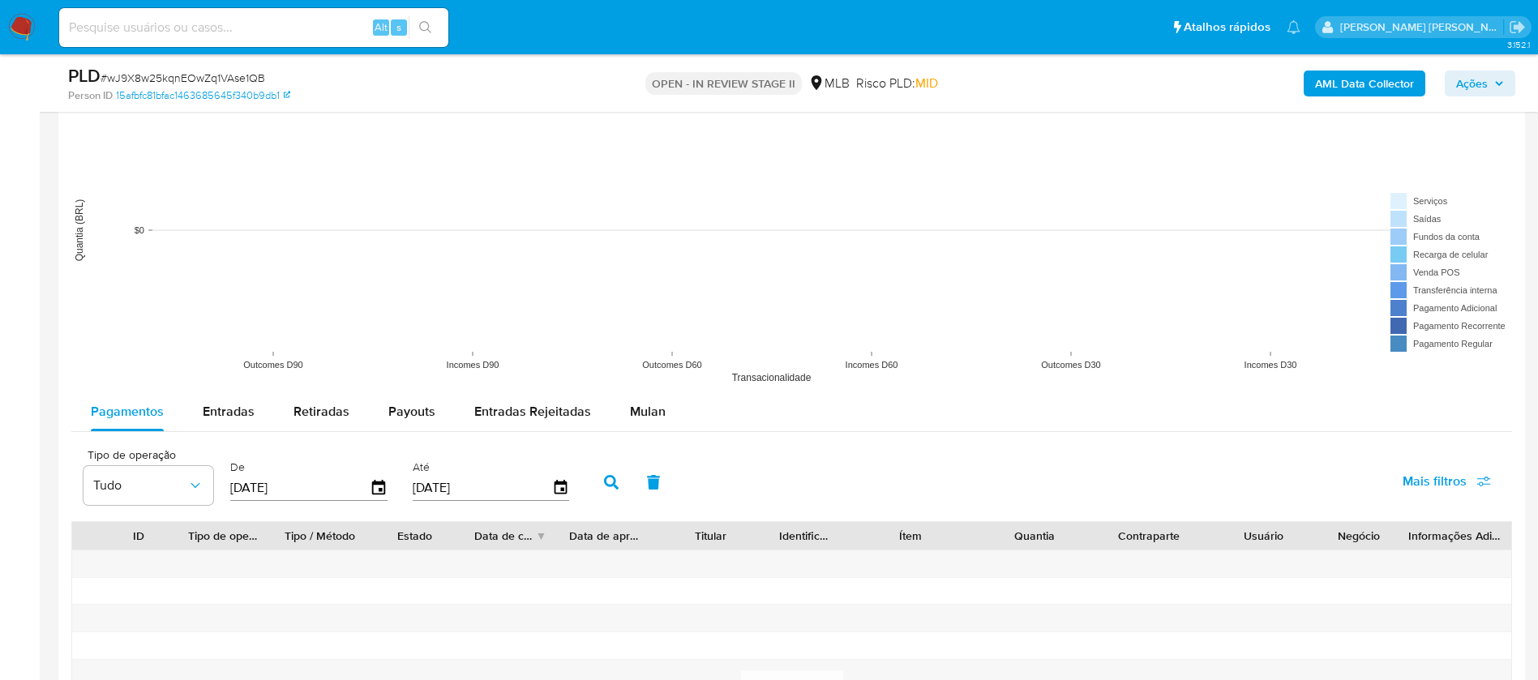
scroll to position [1581, 0]
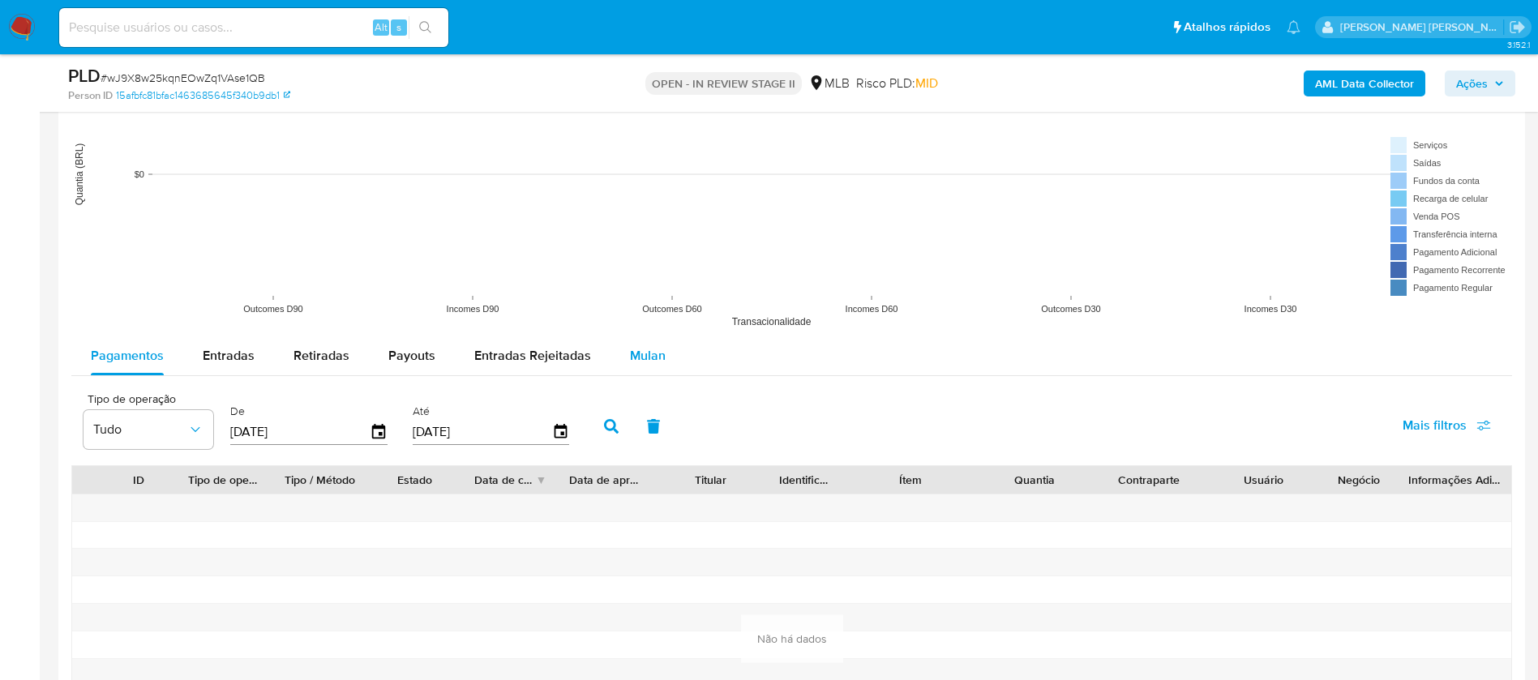
click at [635, 357] on span "Mulan" at bounding box center [648, 355] width 36 height 19
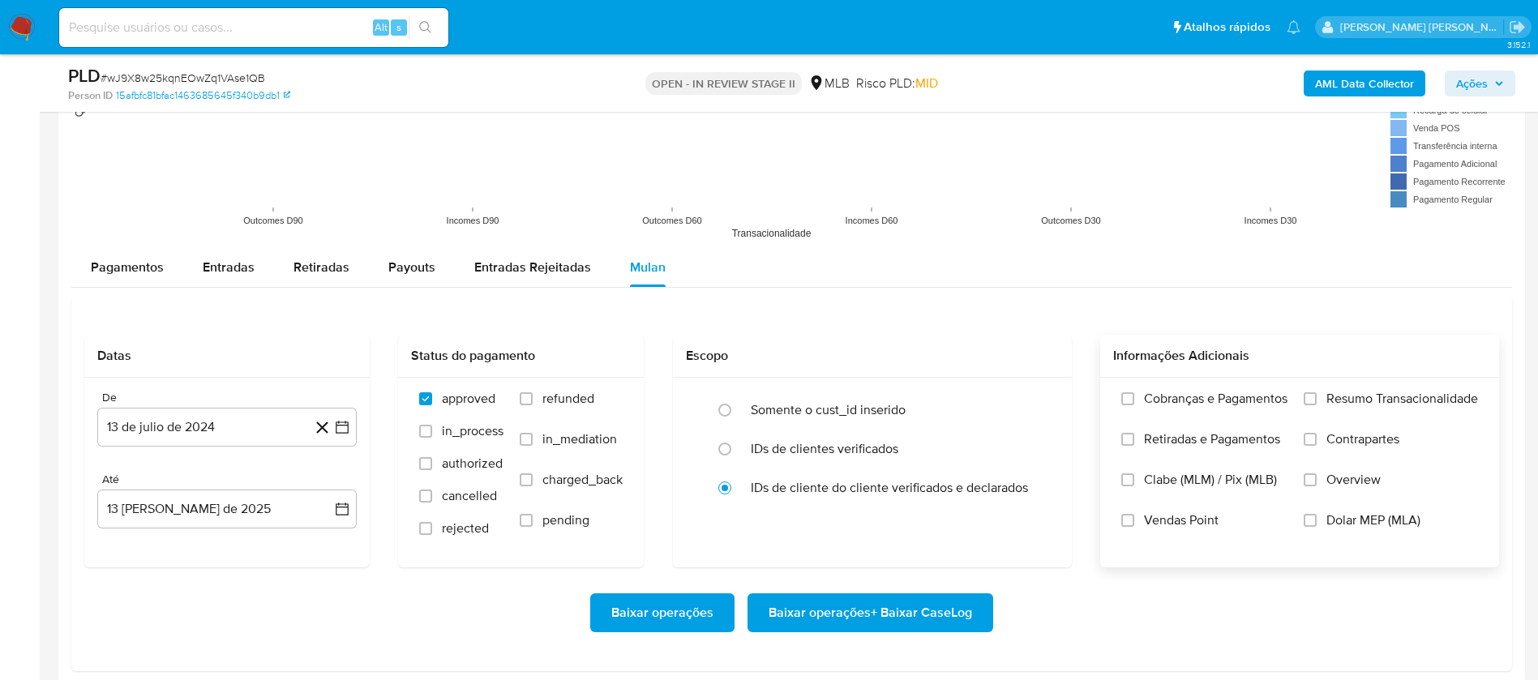
scroll to position [1703, 0]
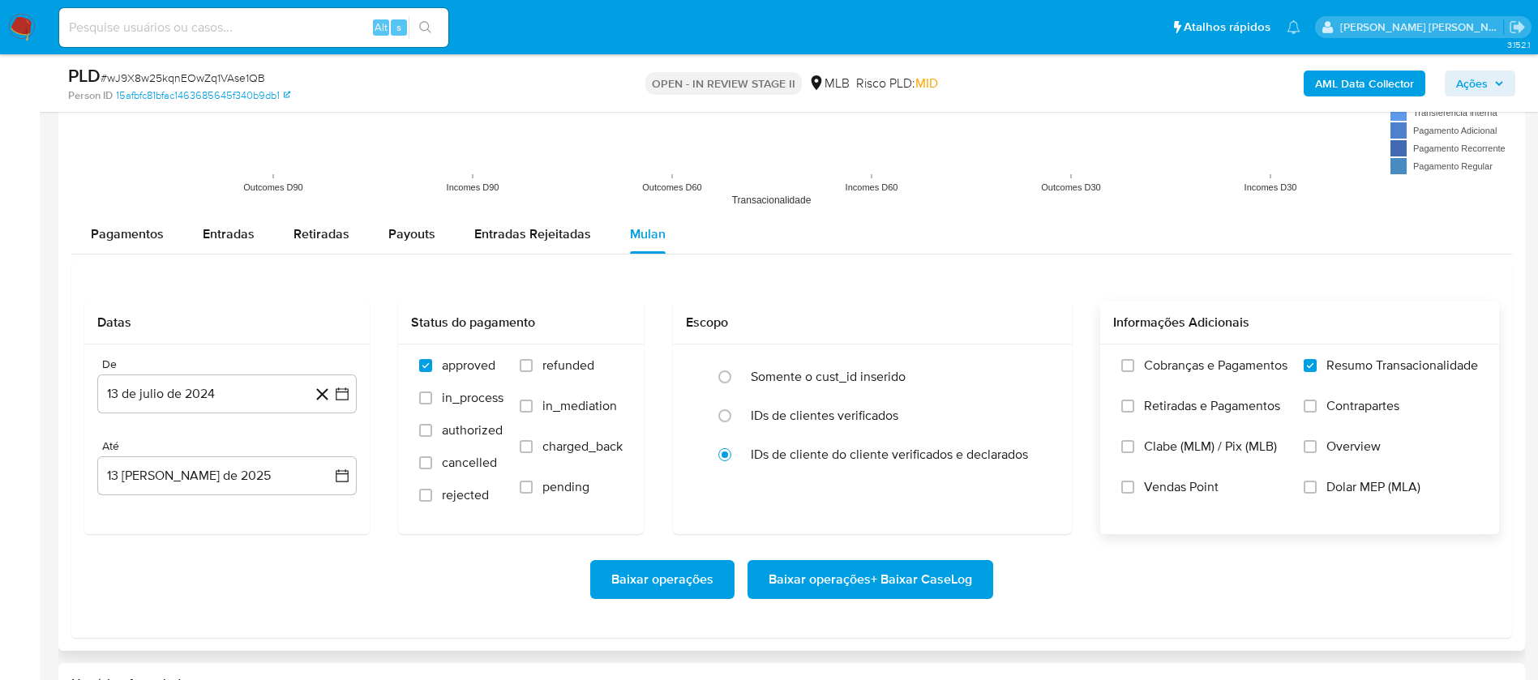
click at [1174, 475] on label "Clabe (MLM) / Pix (MLB)" at bounding box center [1204, 459] width 166 height 41
click at [1134, 453] on input "Clabe (MLM) / Pix (MLB)" at bounding box center [1127, 446] width 13 height 13
click at [1198, 482] on span "Vendas Point" at bounding box center [1181, 487] width 75 height 16
click at [1134, 482] on input "Vendas Point" at bounding box center [1127, 487] width 13 height 13
click at [1200, 449] on span "Clabe (MLM) / Pix (MLB)" at bounding box center [1210, 447] width 133 height 16
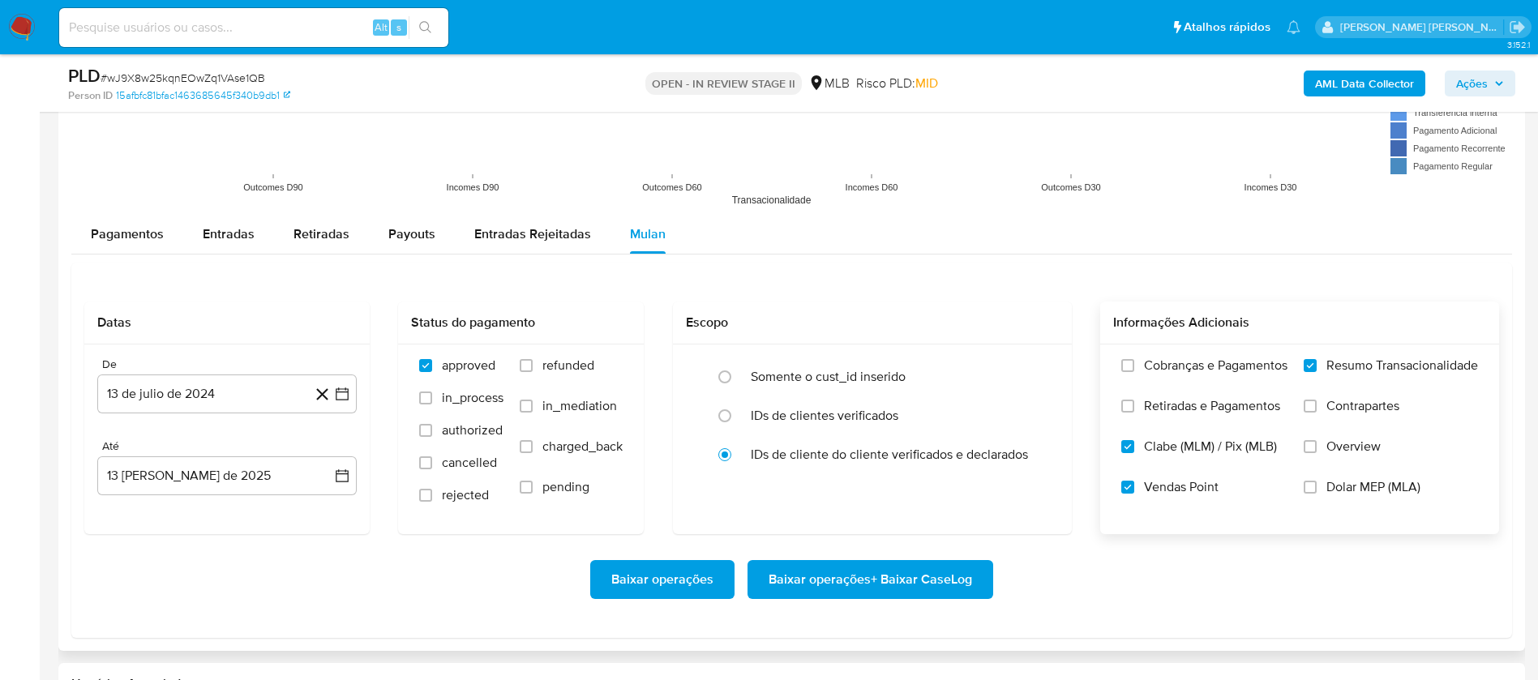
click at [1134, 449] on input "Clabe (MLM) / Pix (MLB)" at bounding box center [1127, 446] width 13 height 13
click at [222, 391] on button "13 de julio de 2024" at bounding box center [226, 394] width 259 height 39
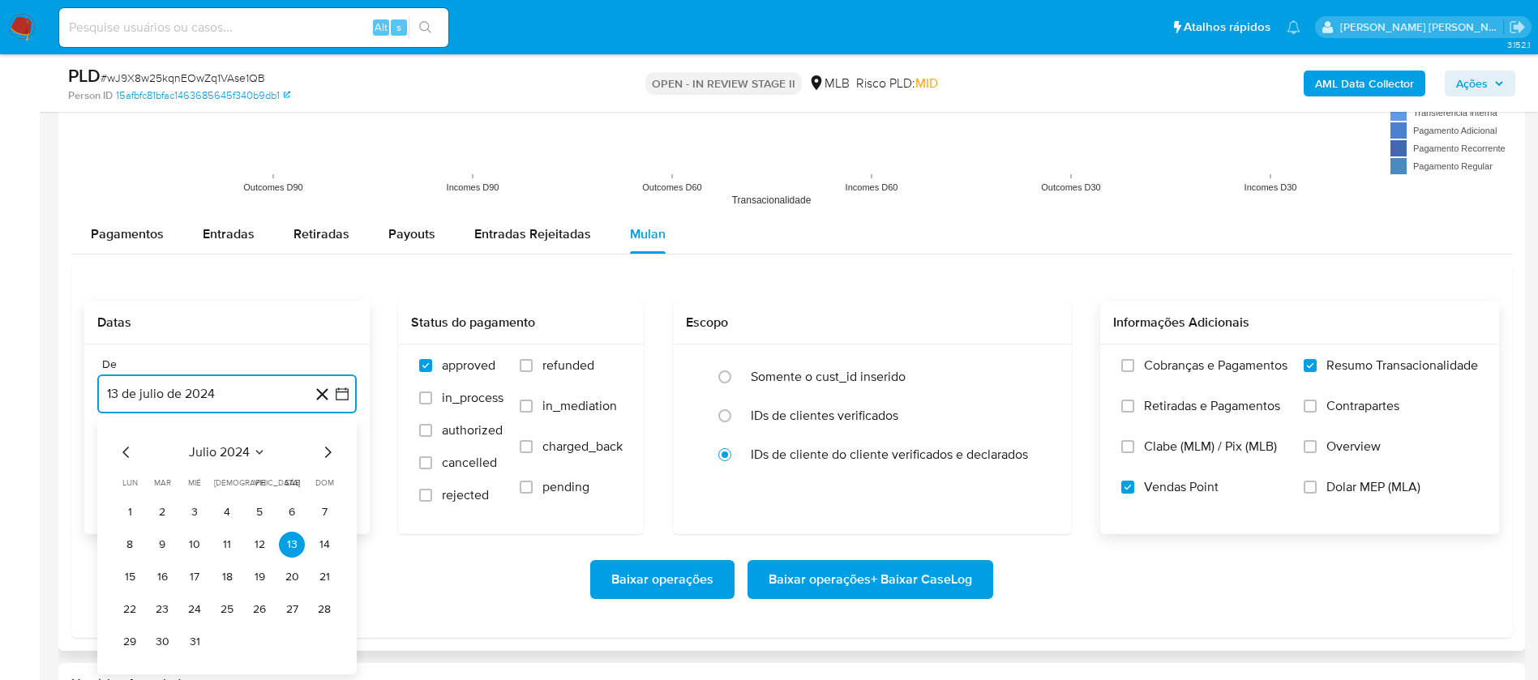
click at [226, 449] on span "julio 2024" at bounding box center [219, 452] width 61 height 16
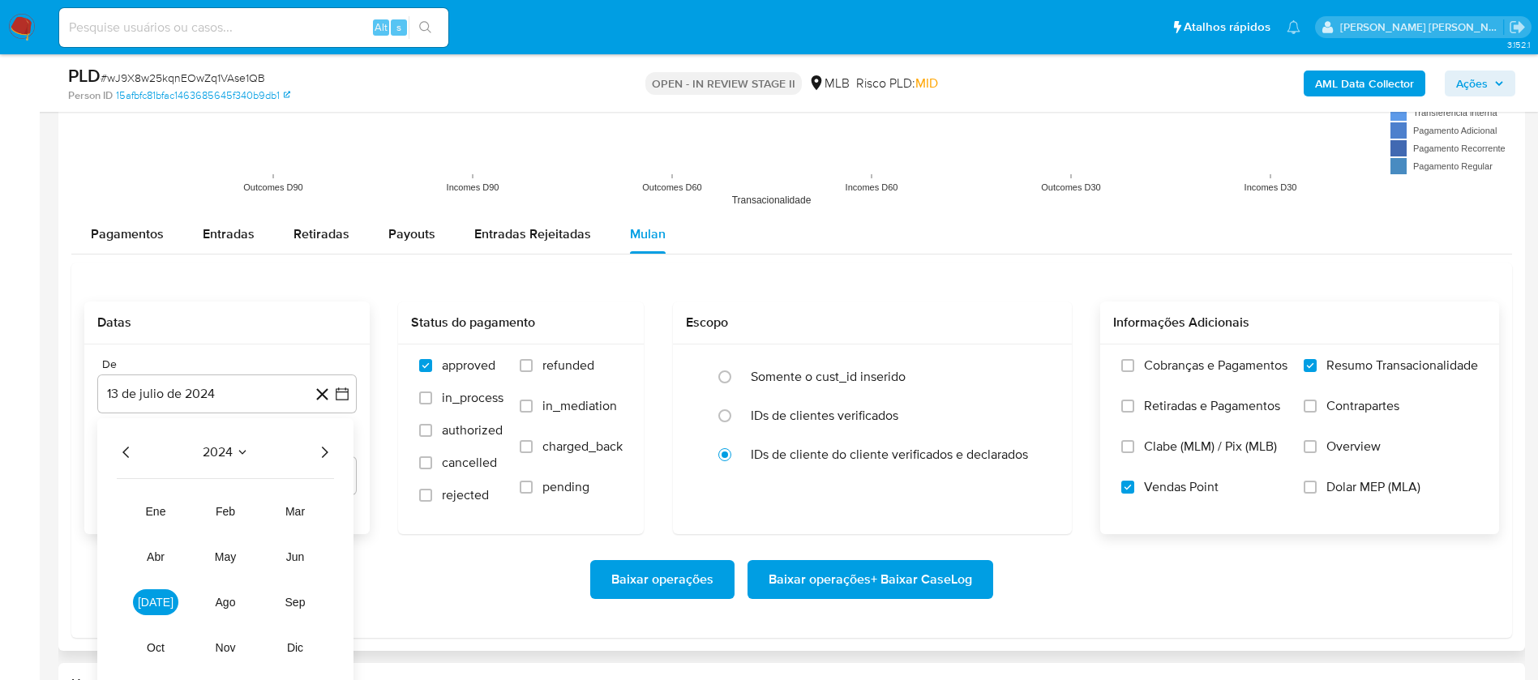
click at [316, 453] on icon "Año siguiente" at bounding box center [324, 452] width 19 height 19
click at [162, 551] on span "abr" at bounding box center [156, 557] width 18 height 13
click at [166, 502] on button "1" at bounding box center [162, 513] width 26 height 26
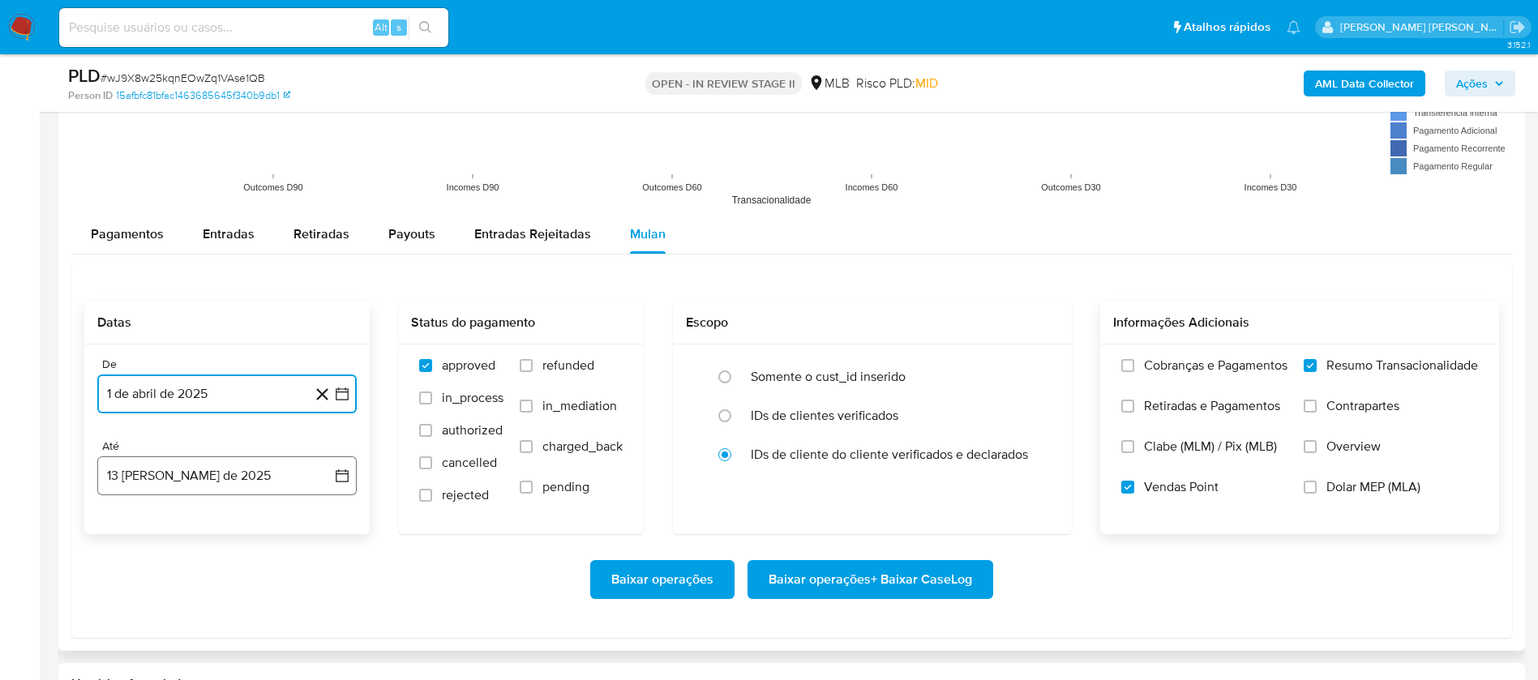
click at [201, 477] on button "13 [PERSON_NAME] de 2025" at bounding box center [226, 476] width 259 height 39
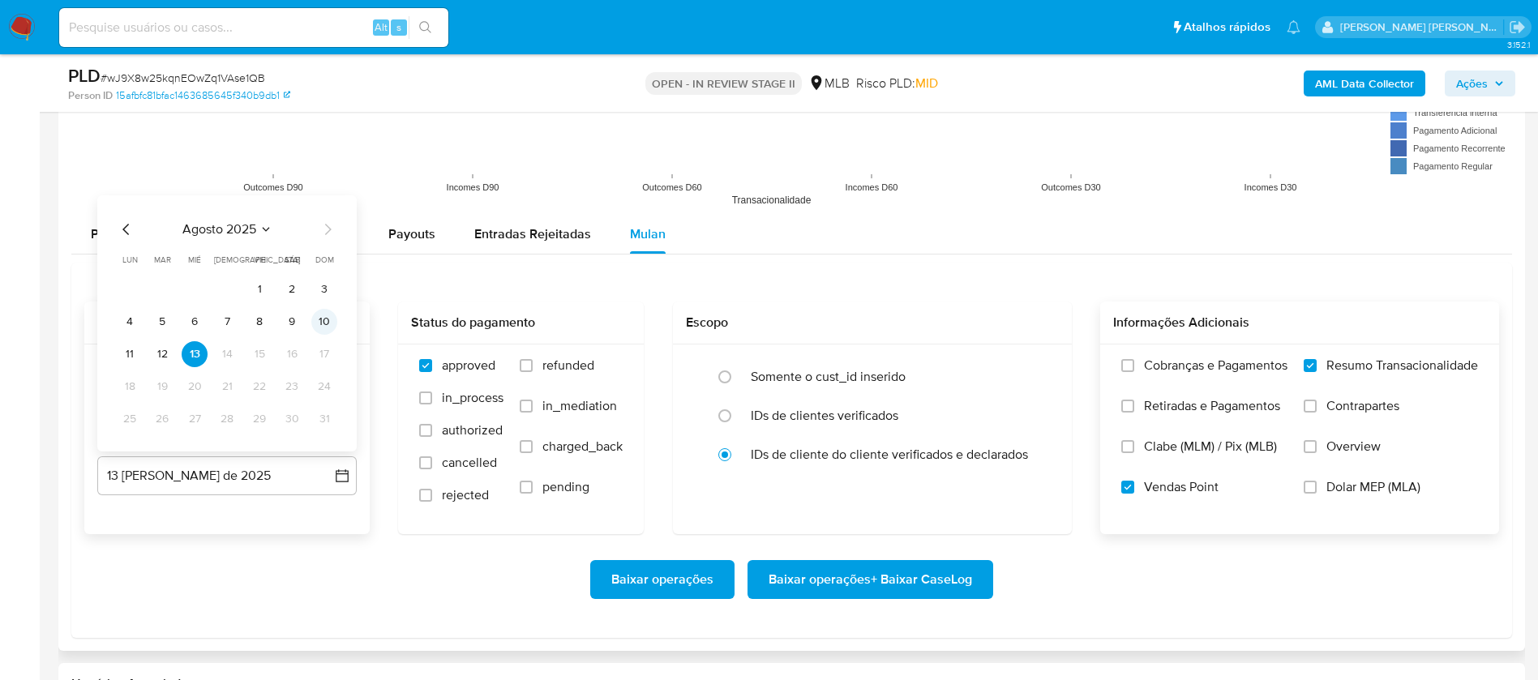
click at [317, 319] on button "10" at bounding box center [324, 322] width 26 height 26
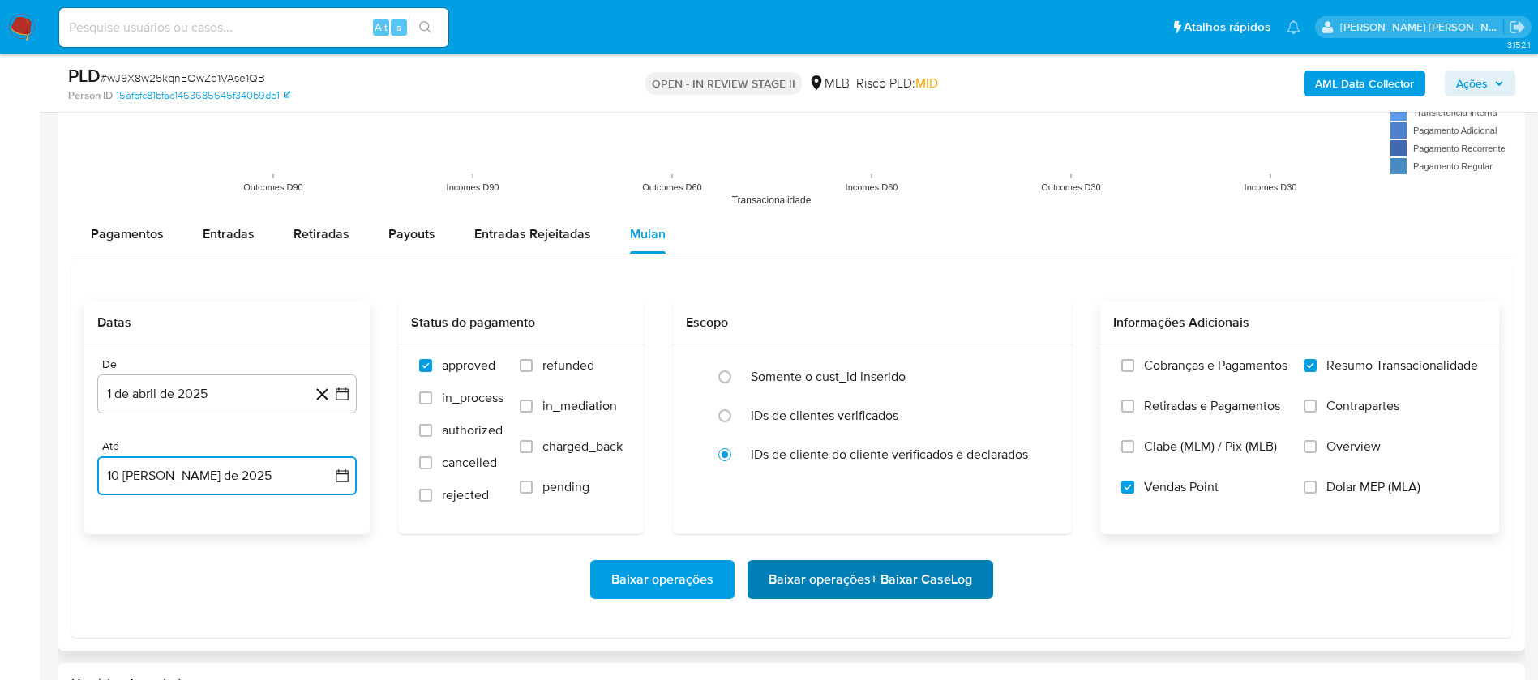
click at [870, 588] on span "Baixar operações + Baixar CaseLog" at bounding box center [871, 580] width 204 height 36
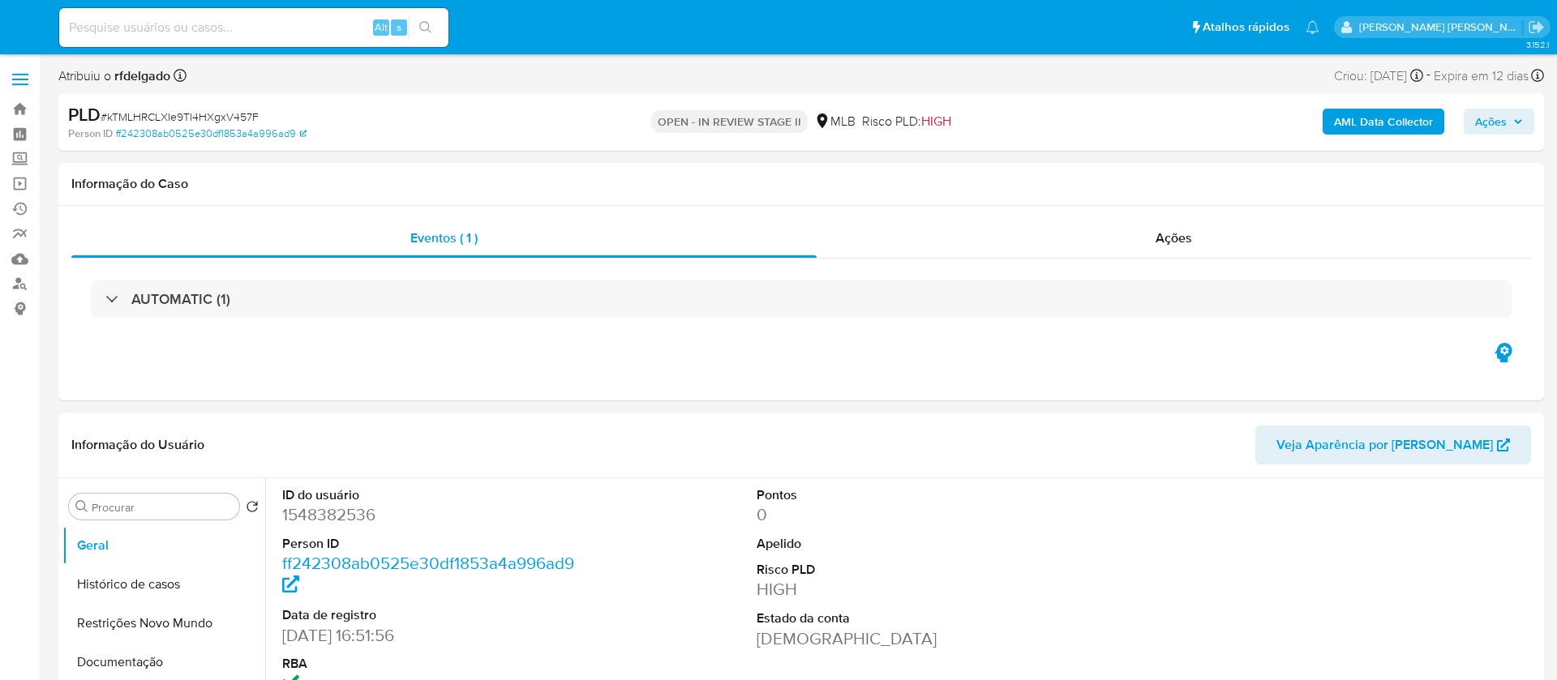
select select "10"
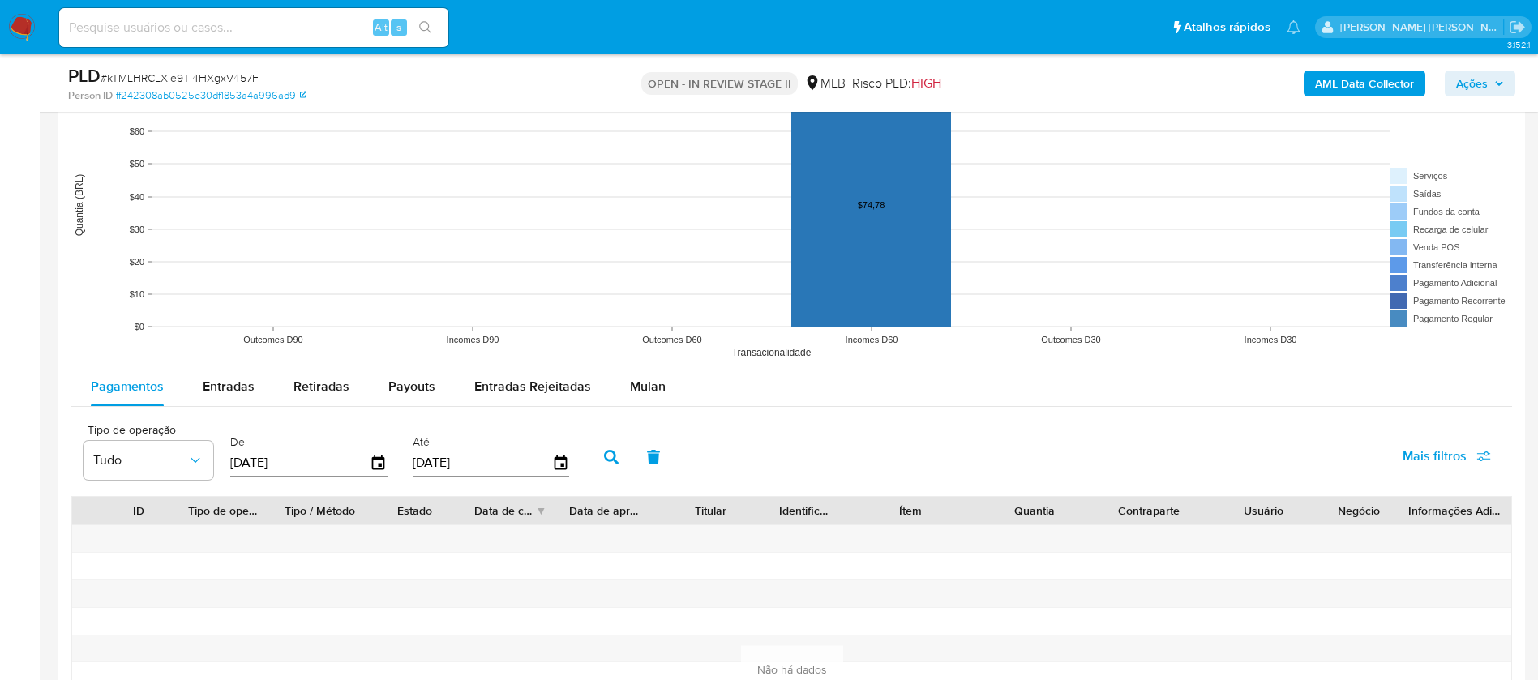
scroll to position [1581, 0]
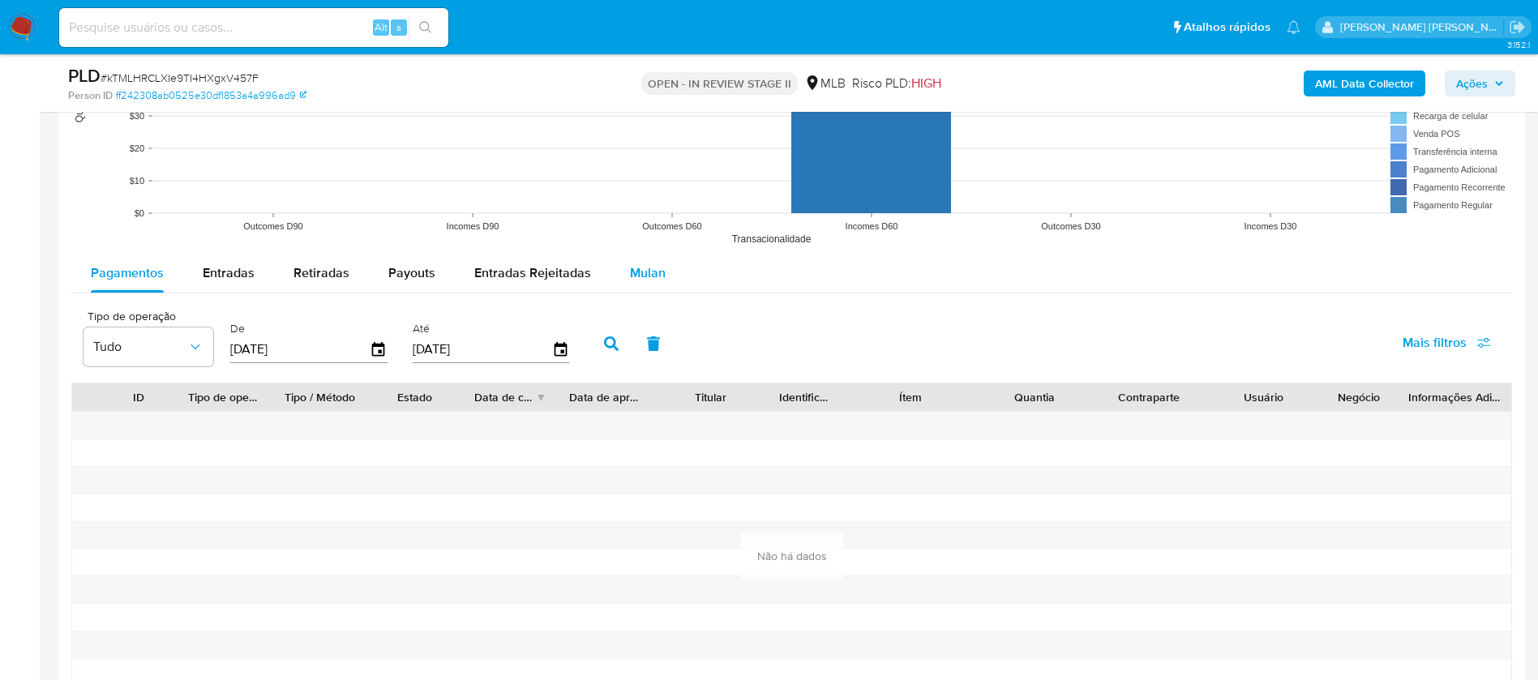
click at [639, 261] on div "Mulan" at bounding box center [648, 273] width 36 height 39
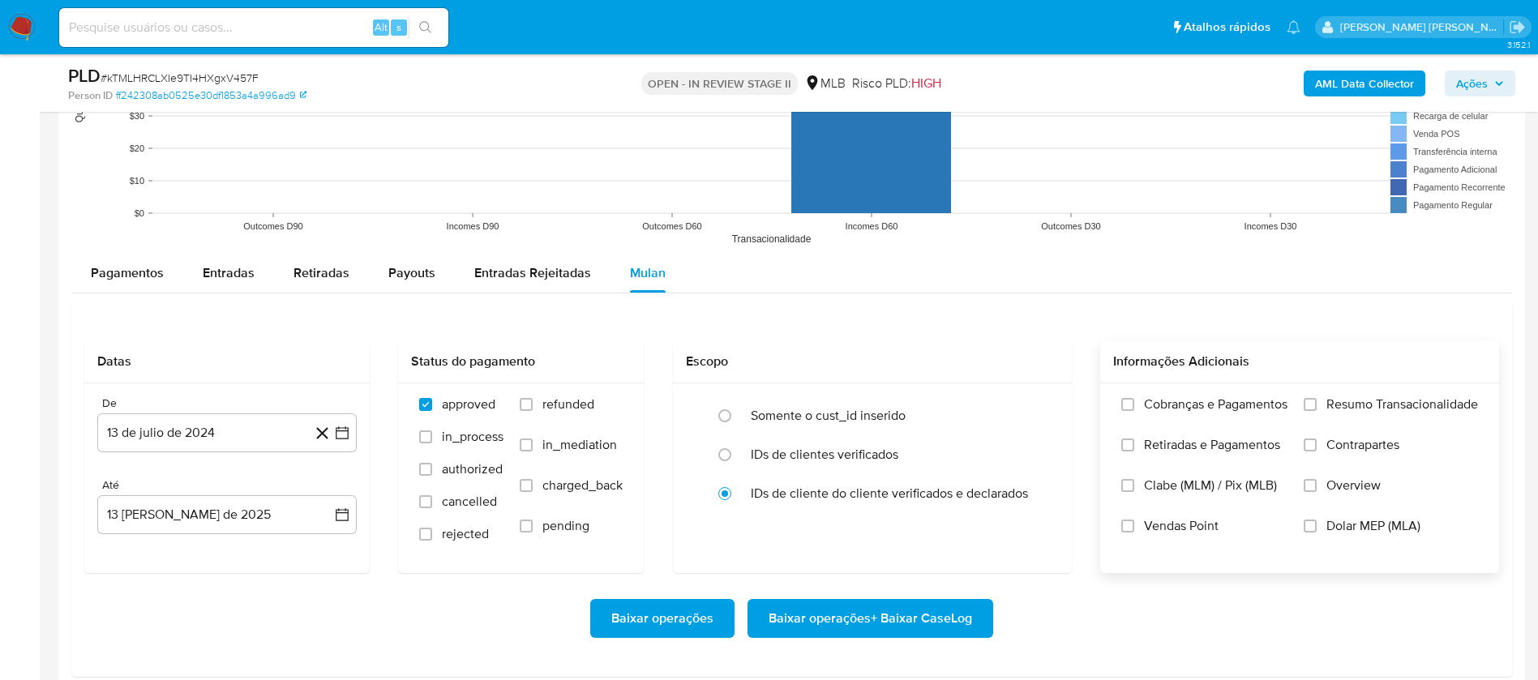
click at [1413, 402] on span "Resumo Transacionalidade" at bounding box center [1403, 405] width 152 height 16
click at [1317, 402] on input "Resumo Transacionalidade" at bounding box center [1310, 404] width 13 height 13
click at [1181, 527] on span "Vendas Point" at bounding box center [1181, 526] width 75 height 16
click at [1134, 527] on input "Vendas Point" at bounding box center [1127, 526] width 13 height 13
click at [211, 435] on button "13 de julio de 2024" at bounding box center [226, 433] width 259 height 39
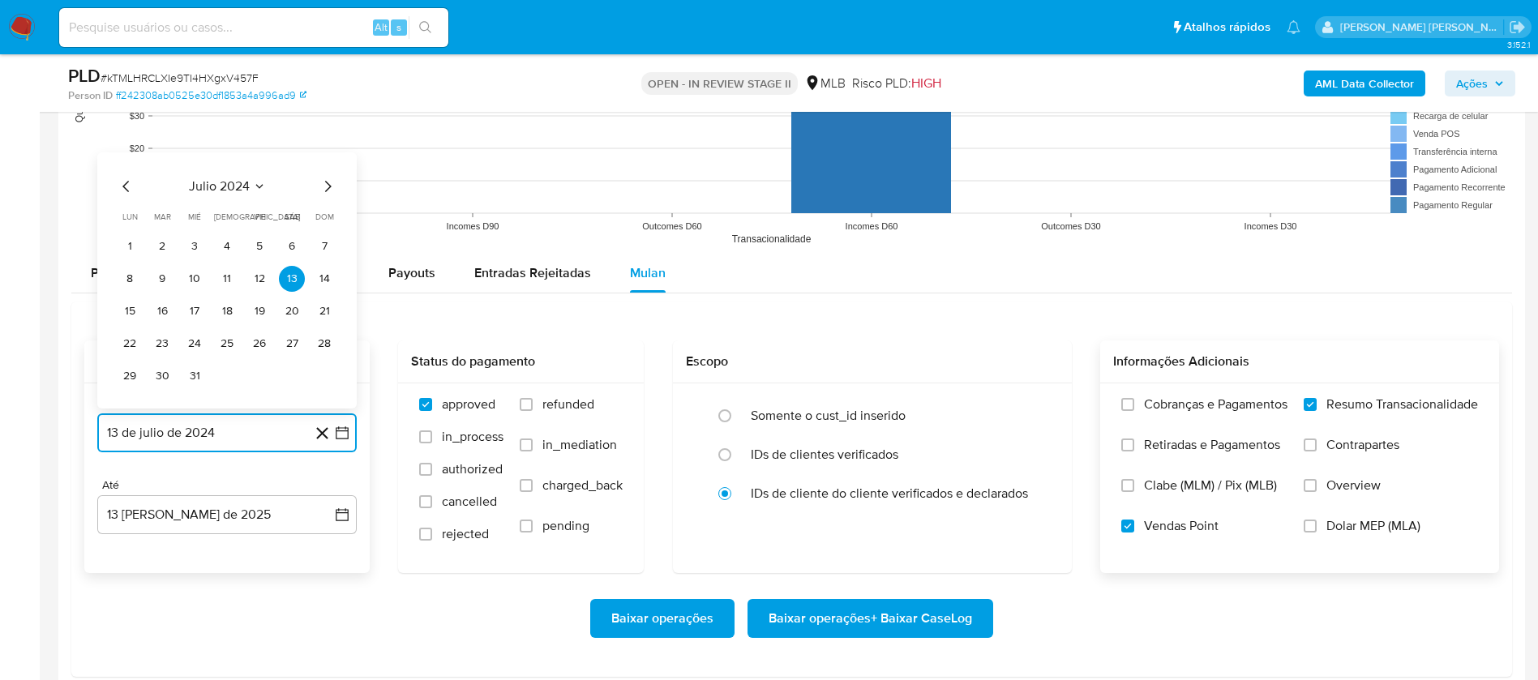
click at [230, 181] on span "julio 2024" at bounding box center [219, 186] width 61 height 16
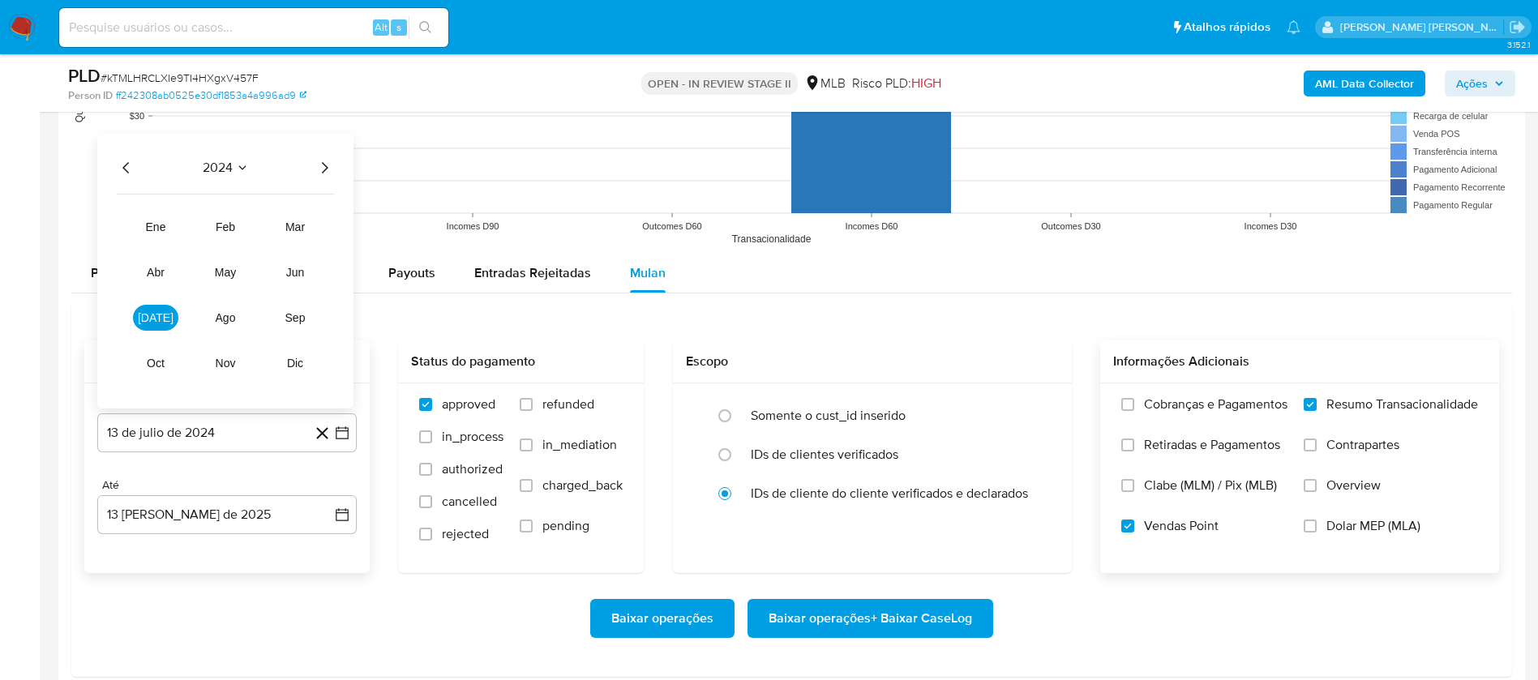
click at [313, 165] on div "2024" at bounding box center [225, 167] width 217 height 19
click at [330, 165] on icon "Año siguiente" at bounding box center [324, 167] width 19 height 19
click at [148, 275] on span "abr" at bounding box center [156, 272] width 18 height 13
click at [165, 244] on button "1" at bounding box center [162, 247] width 26 height 26
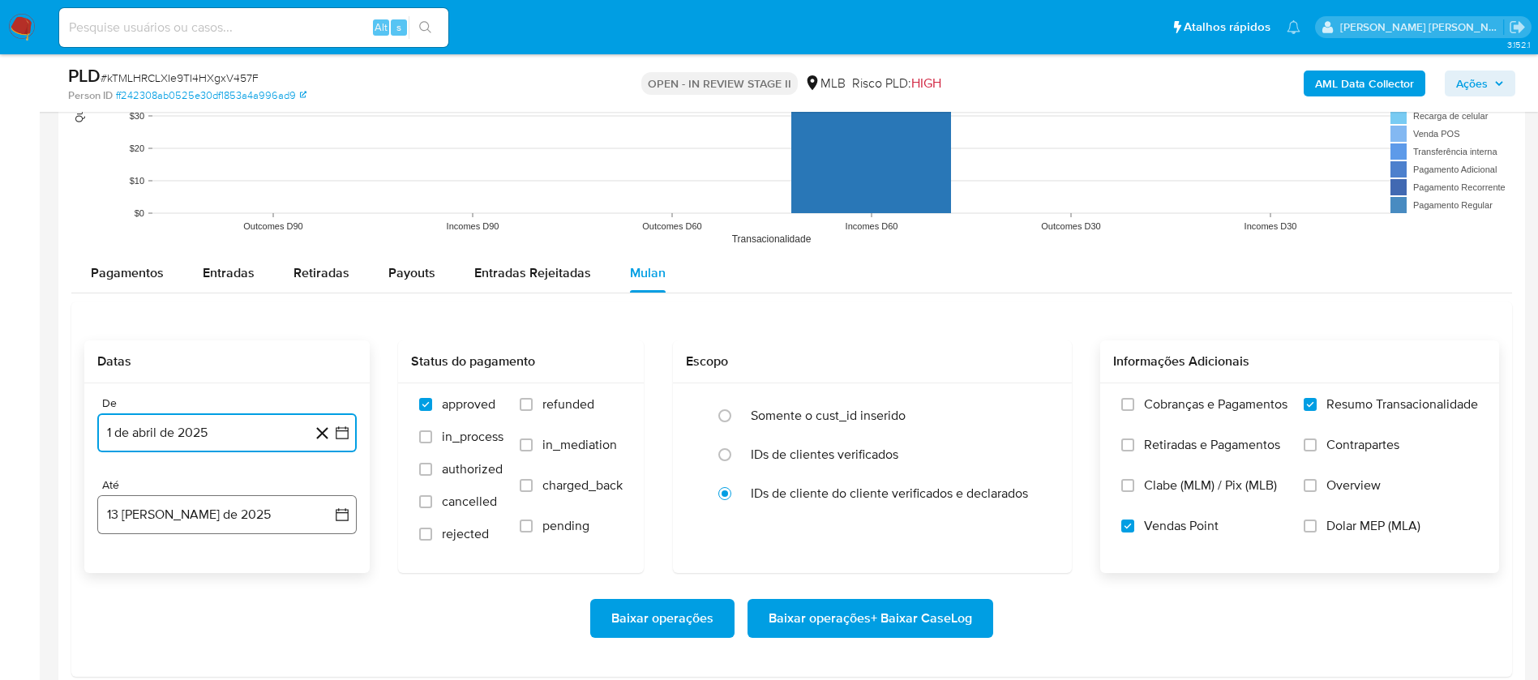
click at [229, 512] on button "13 de agosto de 2025" at bounding box center [226, 514] width 259 height 39
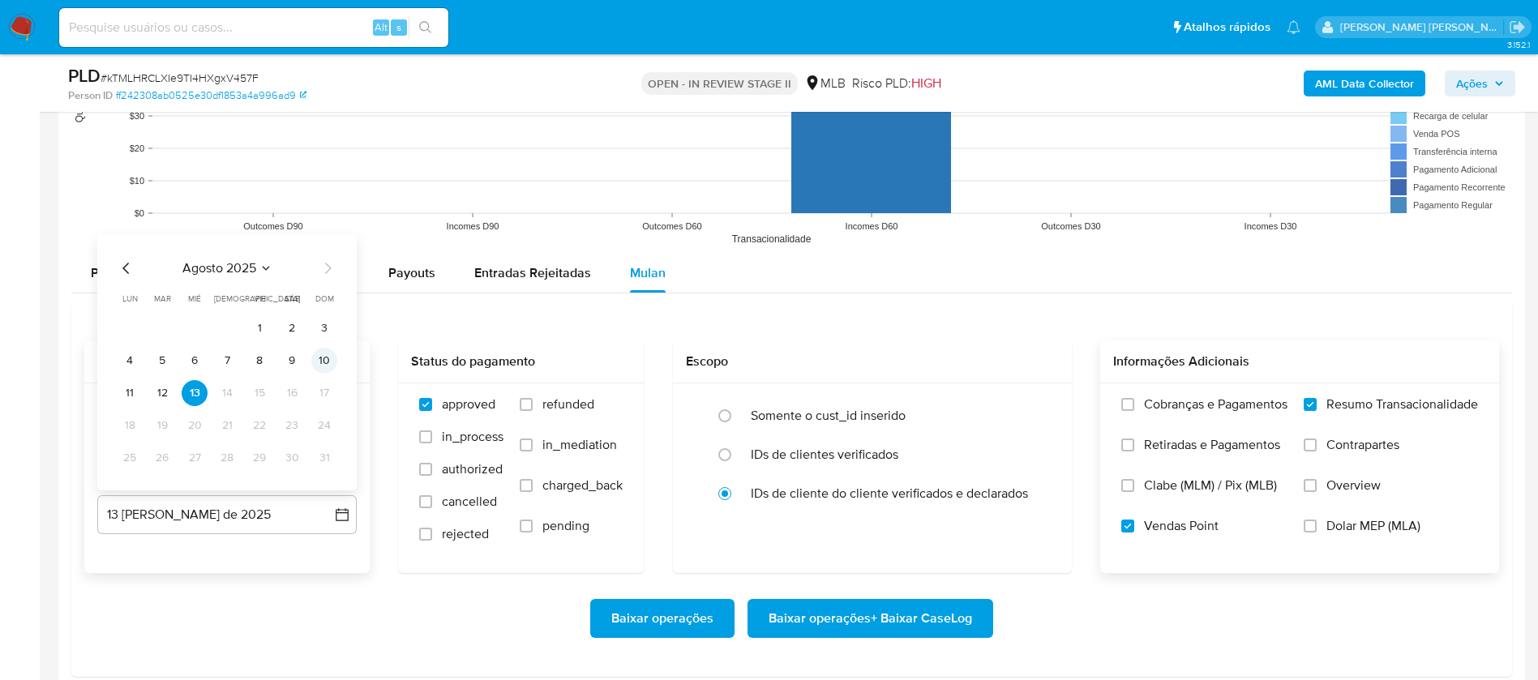
click at [331, 357] on button "10" at bounding box center [324, 361] width 26 height 26
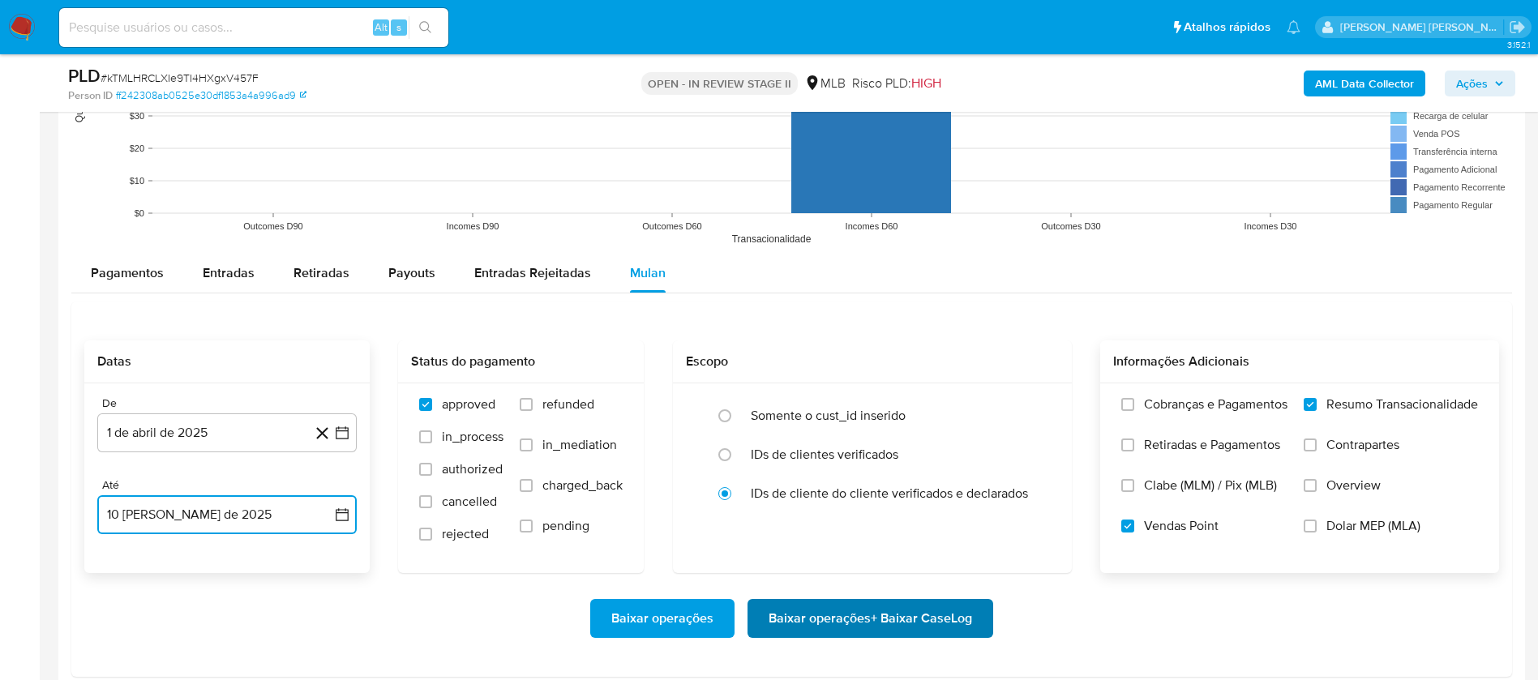
click at [909, 613] on span "Baixar operações + Baixar CaseLog" at bounding box center [871, 619] width 204 height 36
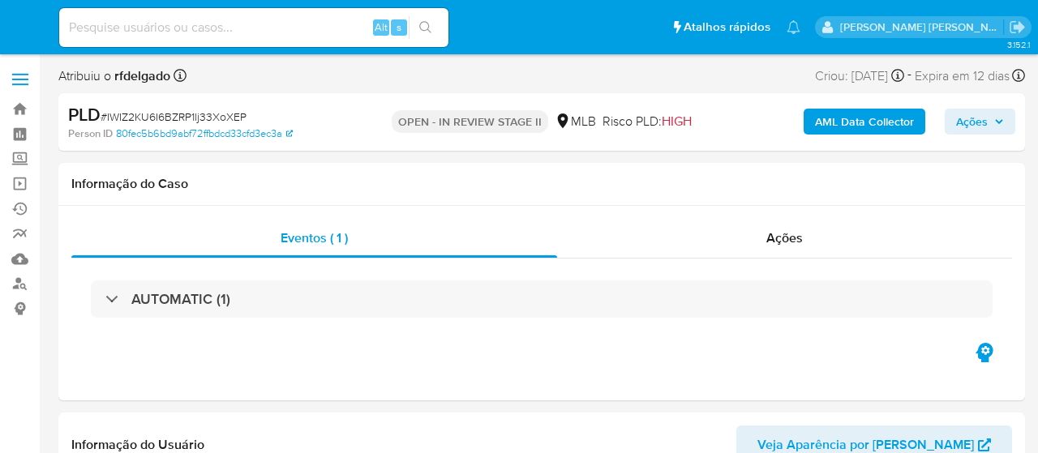
select select "10"
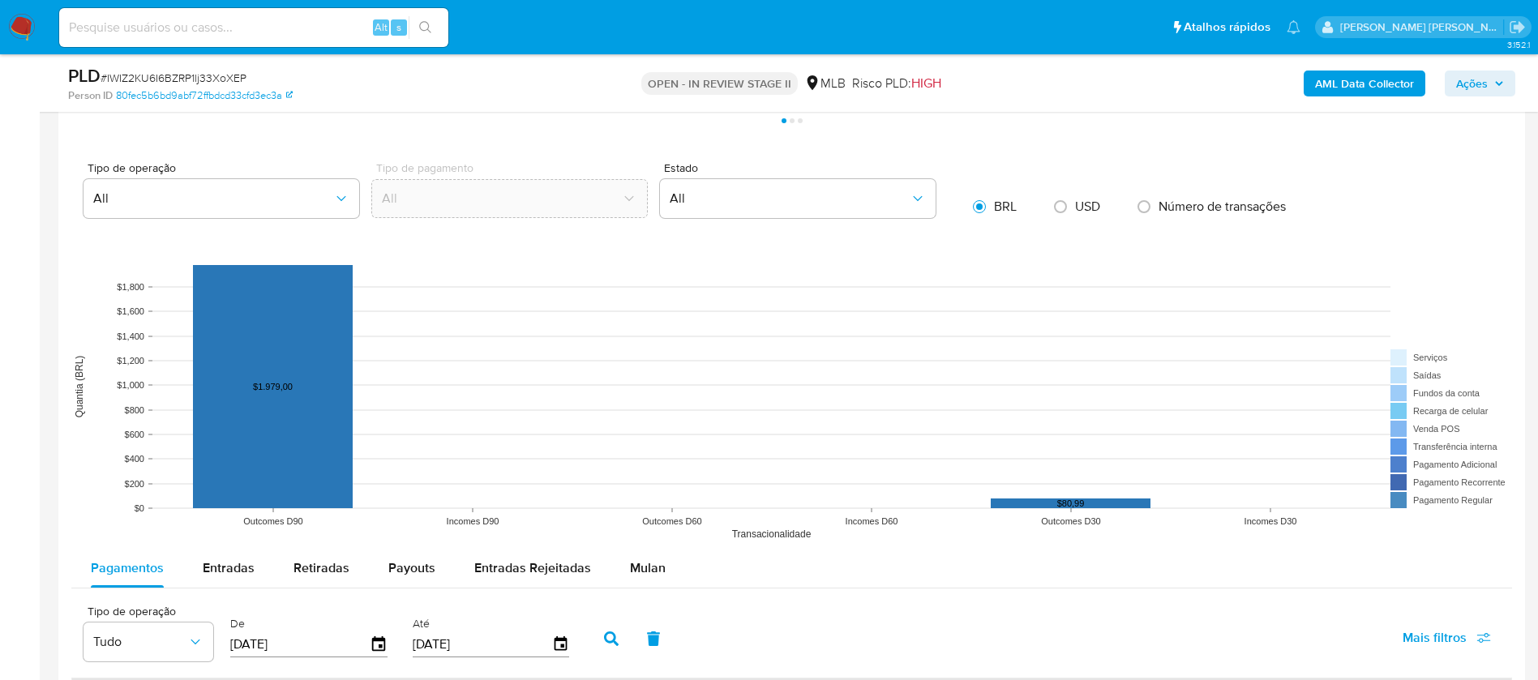
scroll to position [1460, 0]
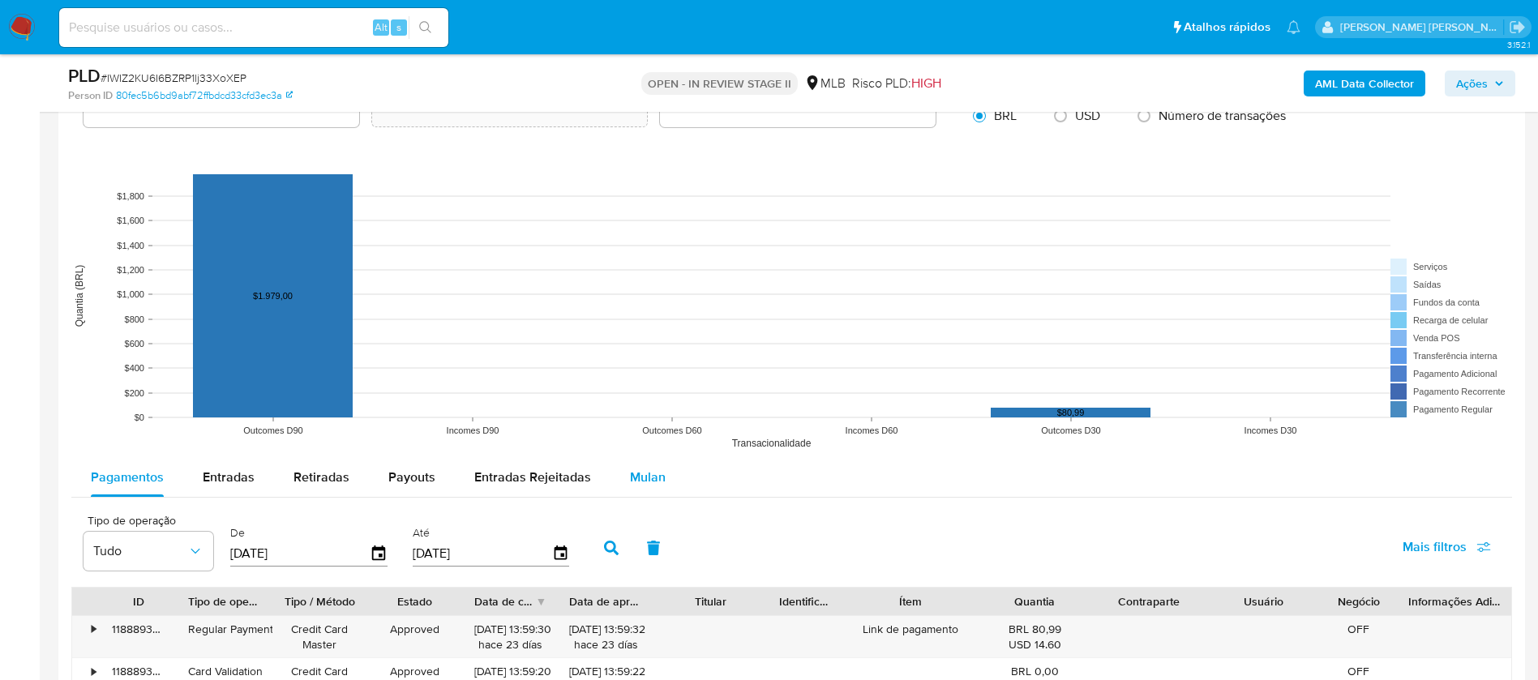
click at [646, 452] on span "Mulan" at bounding box center [648, 477] width 36 height 19
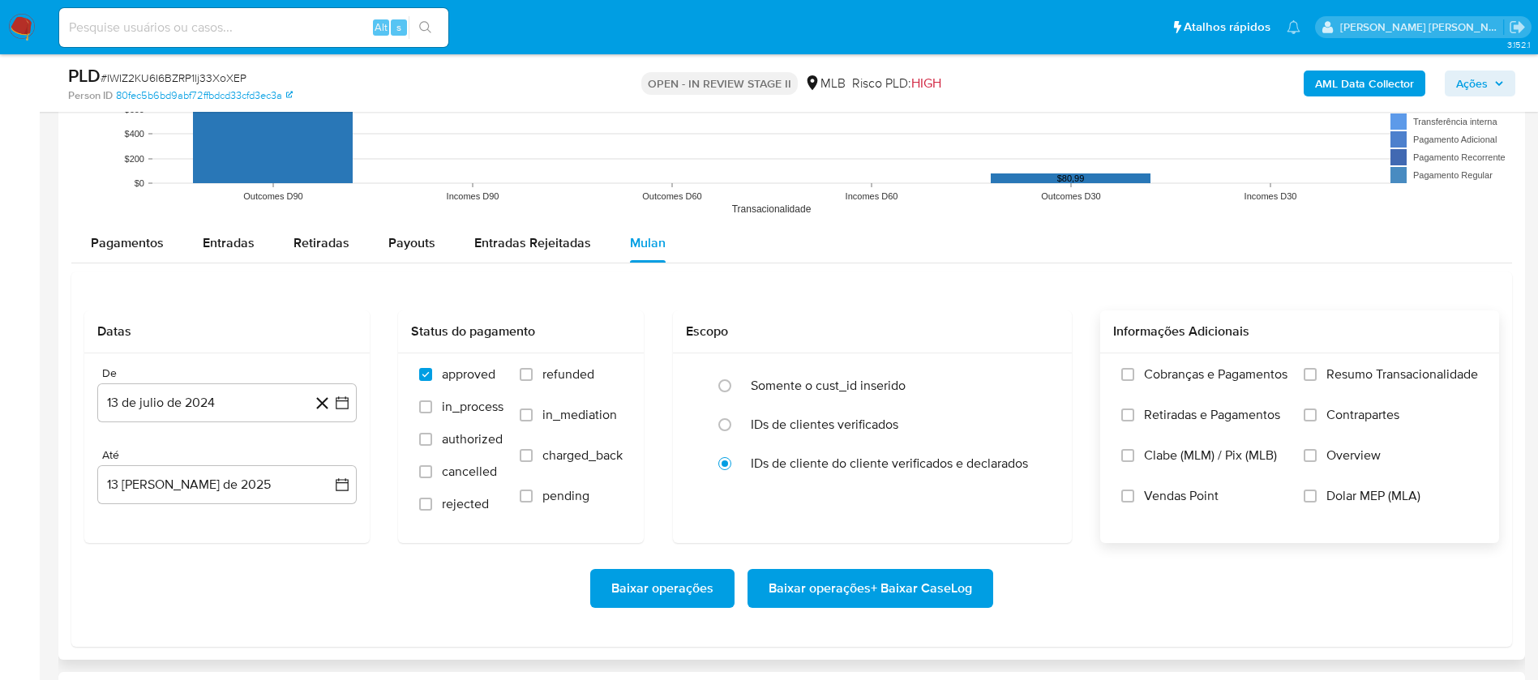
scroll to position [1703, 0]
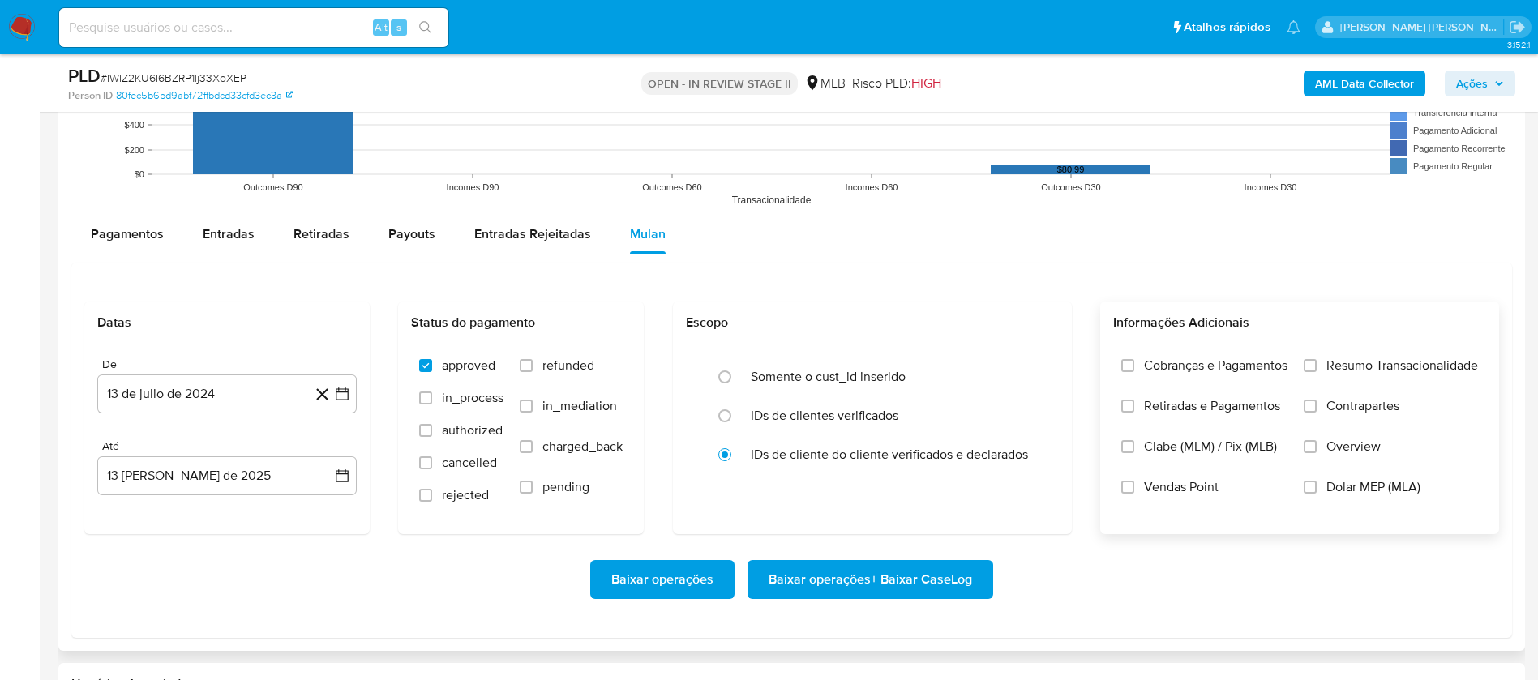
click at [1037, 364] on span "Resumo Transacionalidade" at bounding box center [1403, 366] width 152 height 16
click at [1037, 364] on input "Resumo Transacionalidade" at bounding box center [1310, 365] width 13 height 13
click at [1037, 452] on label "Vendas Point" at bounding box center [1204, 499] width 166 height 41
click at [1037, 452] on input "Vendas Point" at bounding box center [1127, 487] width 13 height 13
click at [200, 388] on button "13 de julio de 2024" at bounding box center [226, 394] width 259 height 39
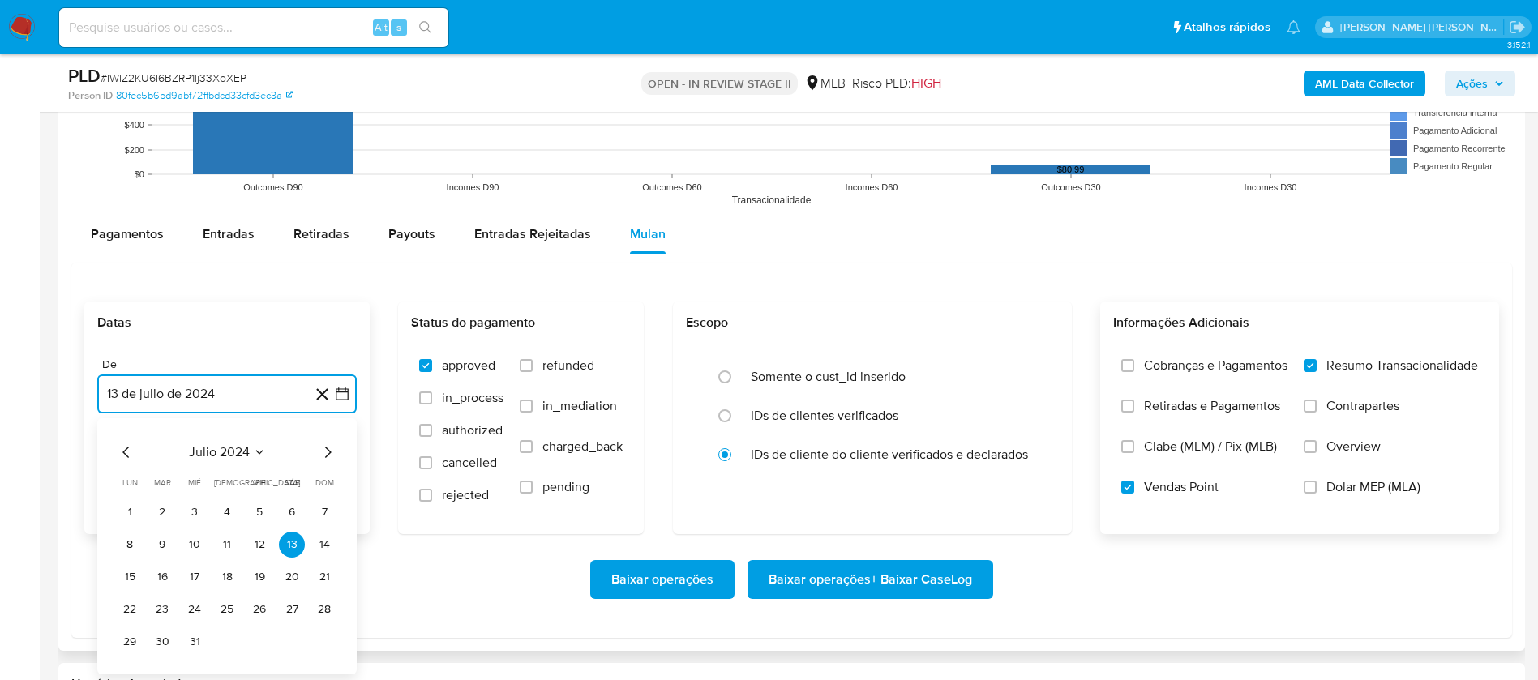
click at [224, 449] on span "julio 2024" at bounding box center [219, 452] width 61 height 16
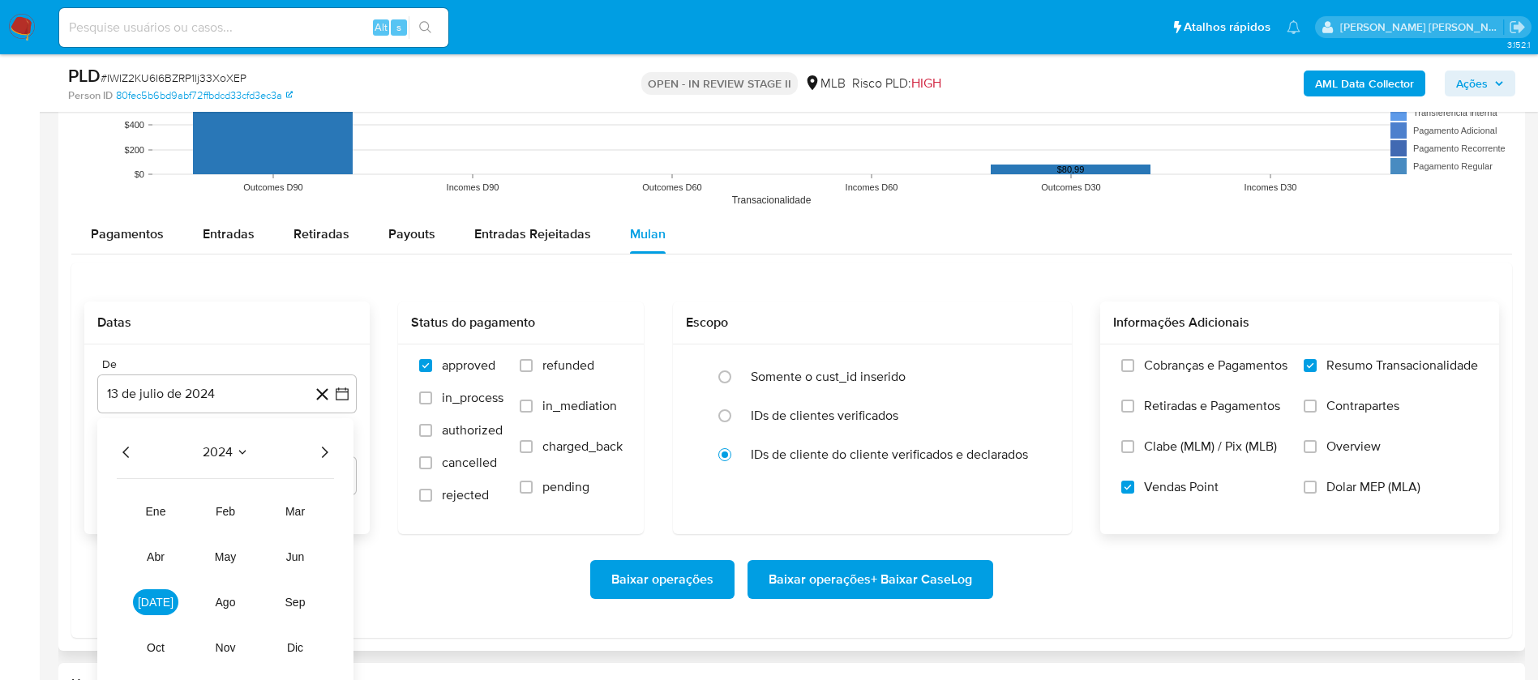
click at [324, 451] on icon "Año siguiente" at bounding box center [324, 452] width 19 height 19
click at [141, 452] on button "abr" at bounding box center [155, 557] width 45 height 26
click at [158, 452] on button "1" at bounding box center [162, 513] width 26 height 26
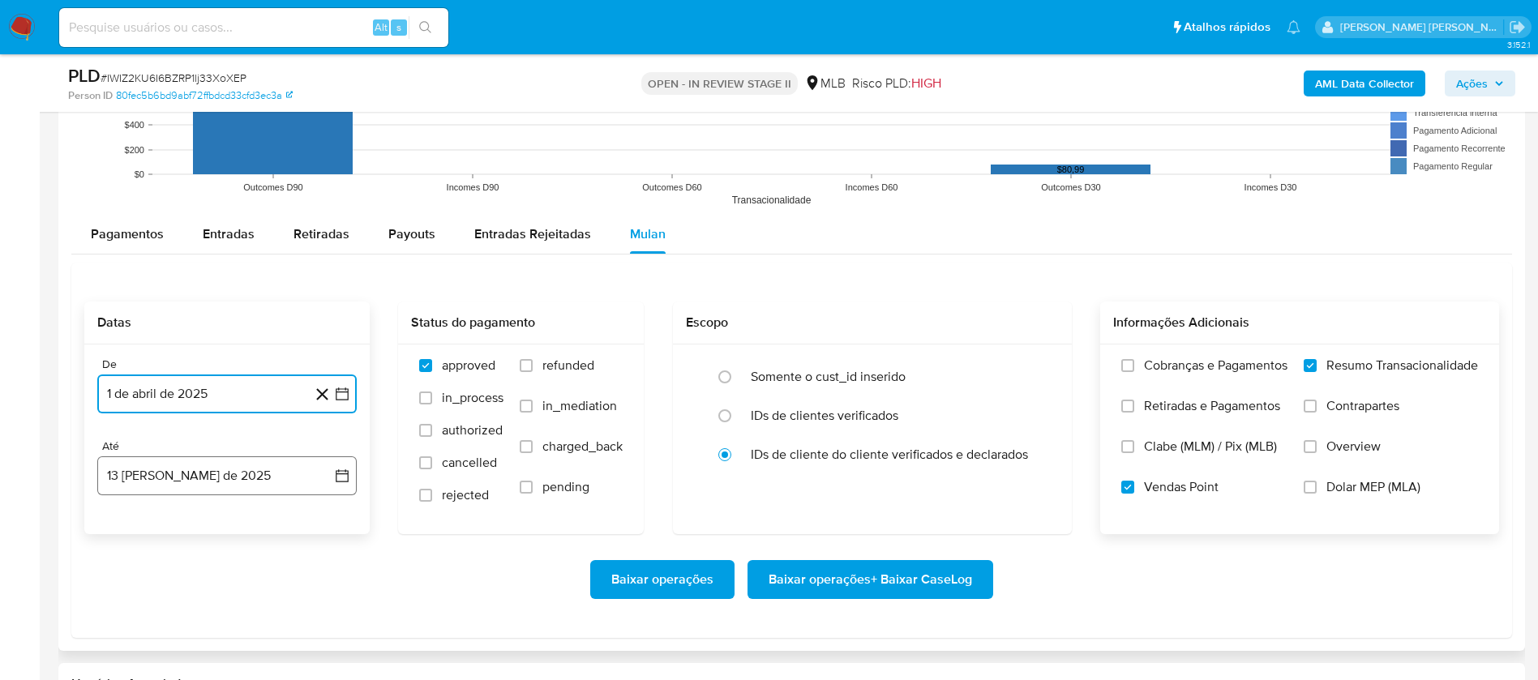
click at [193, 452] on button "13 [PERSON_NAME] de 2025" at bounding box center [226, 476] width 259 height 39
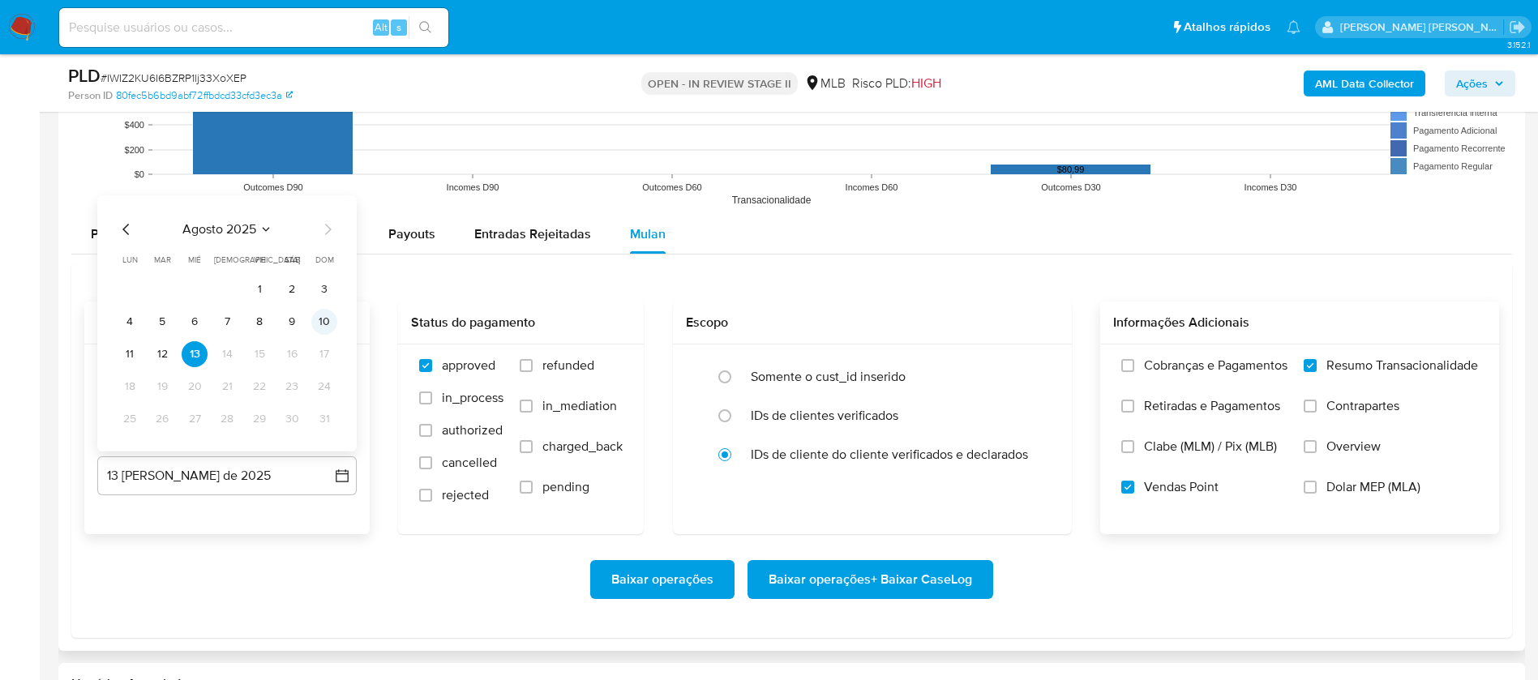
click at [324, 315] on button "10" at bounding box center [324, 322] width 26 height 26
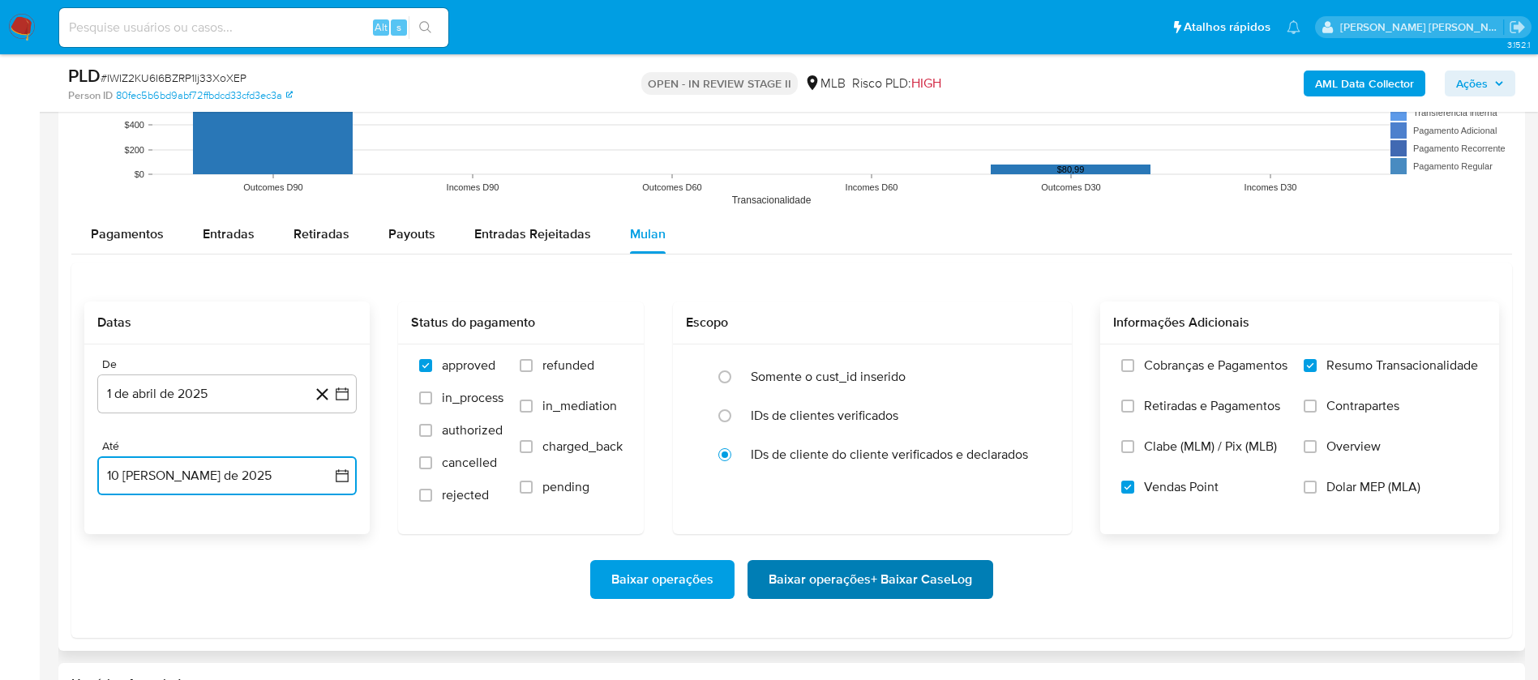
click at [941, 452] on span "Baixar operações + Baixar CaseLog" at bounding box center [871, 580] width 204 height 36
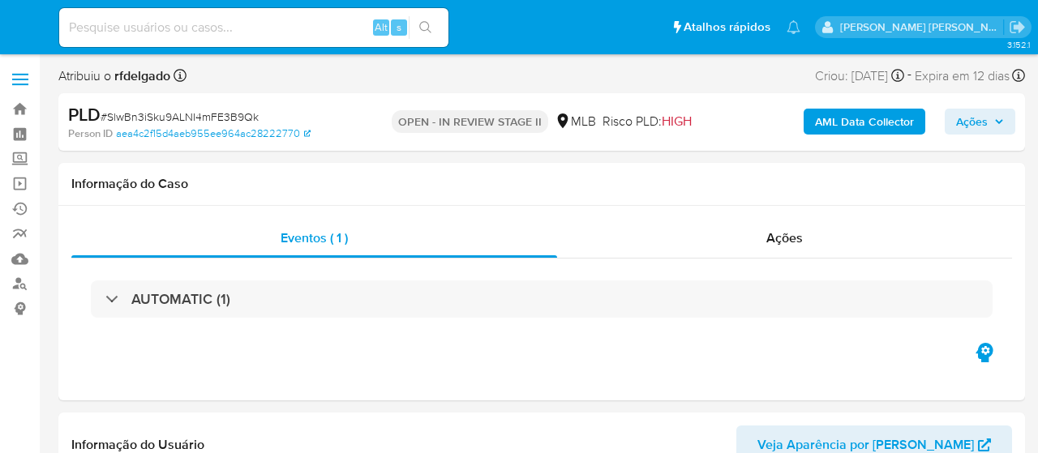
select select "10"
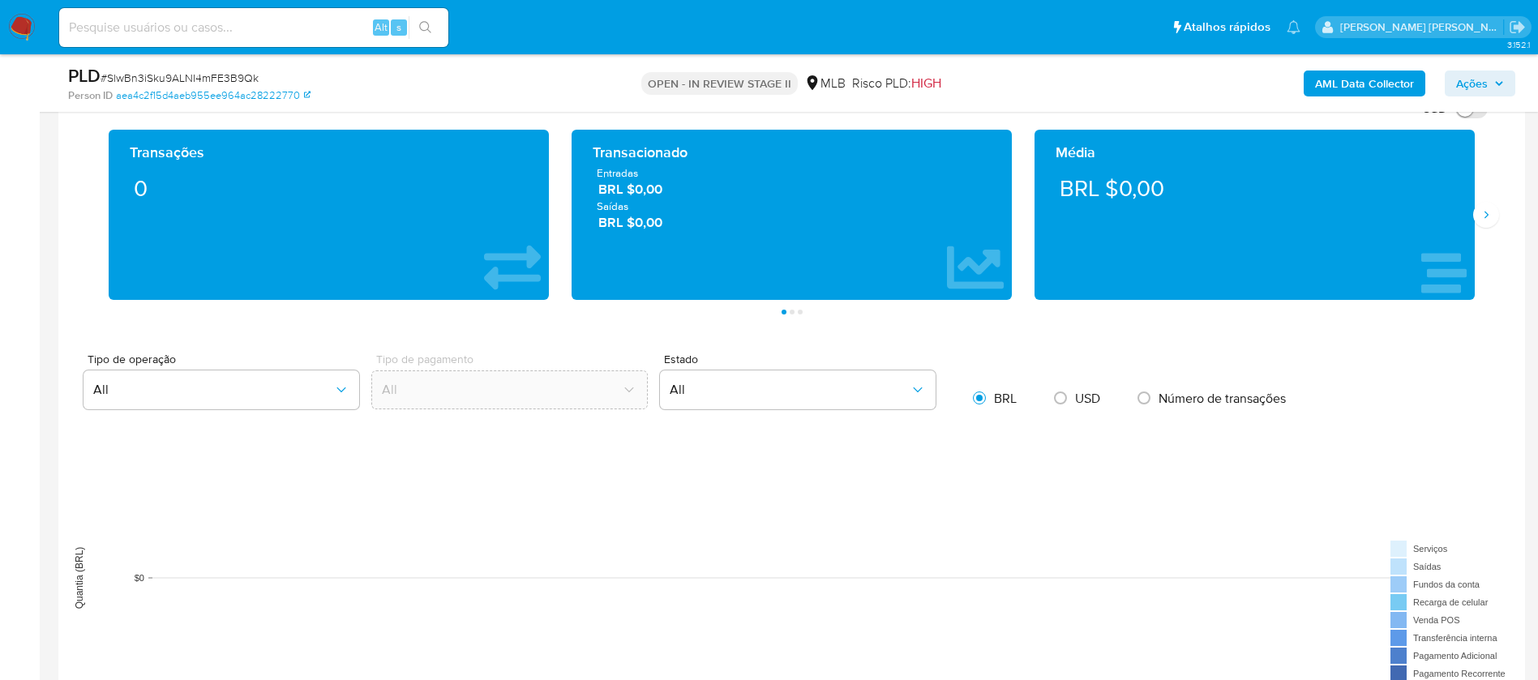
scroll to position [1460, 0]
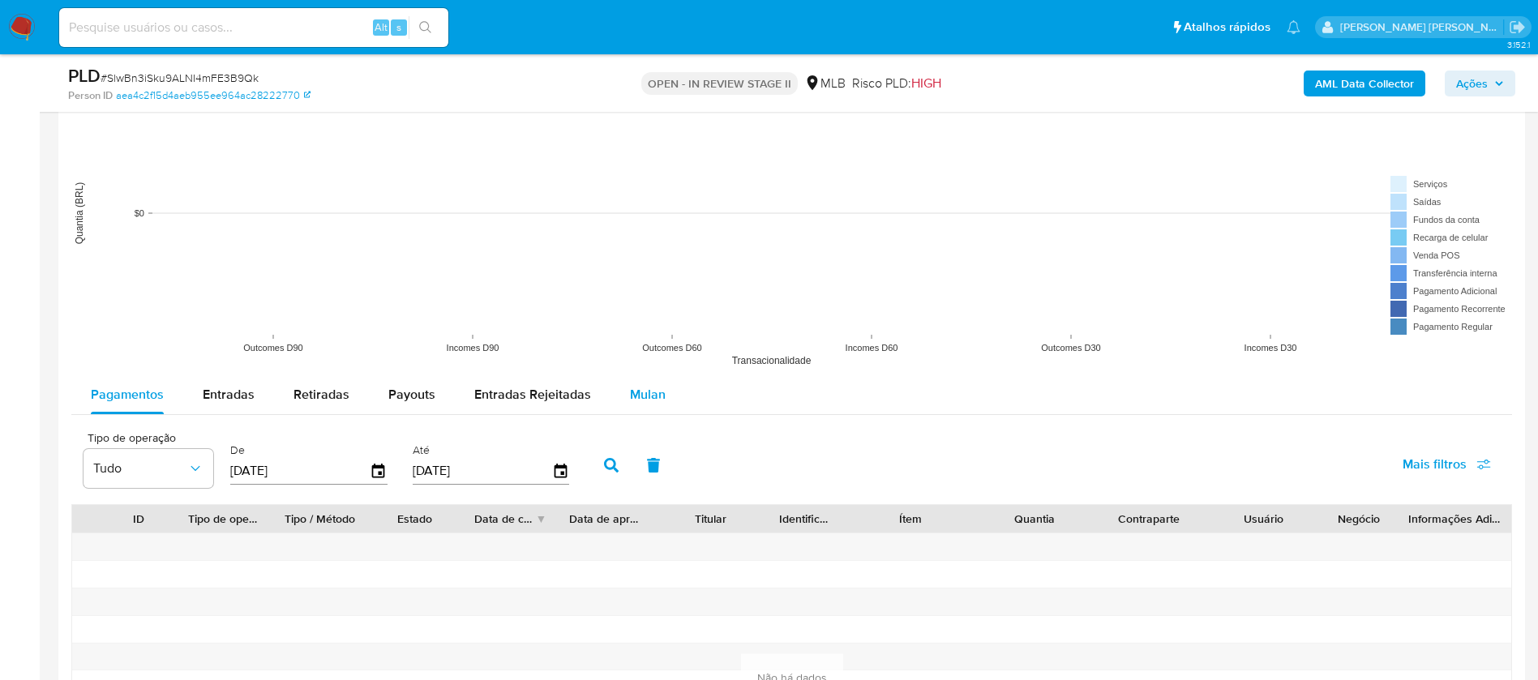
click at [652, 388] on span "Mulan" at bounding box center [648, 394] width 36 height 19
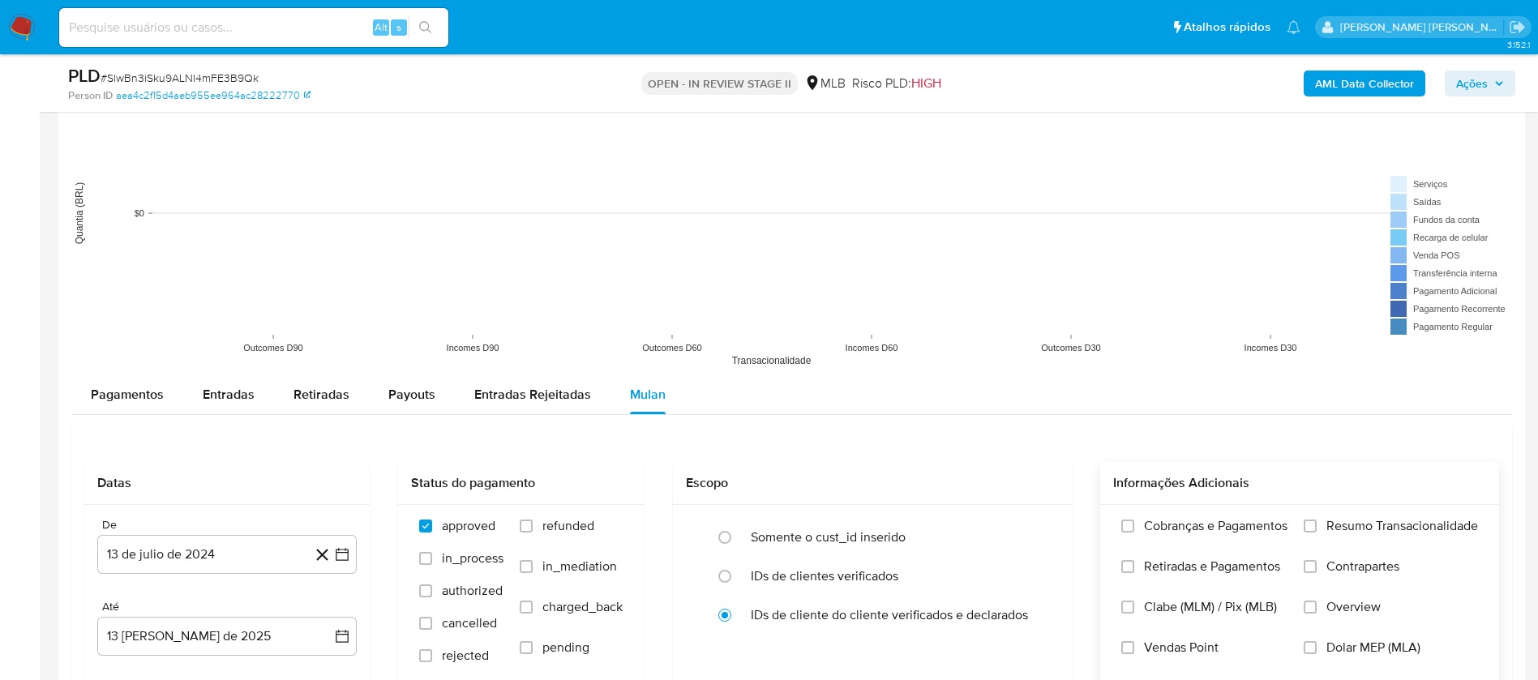
scroll to position [1581, 0]
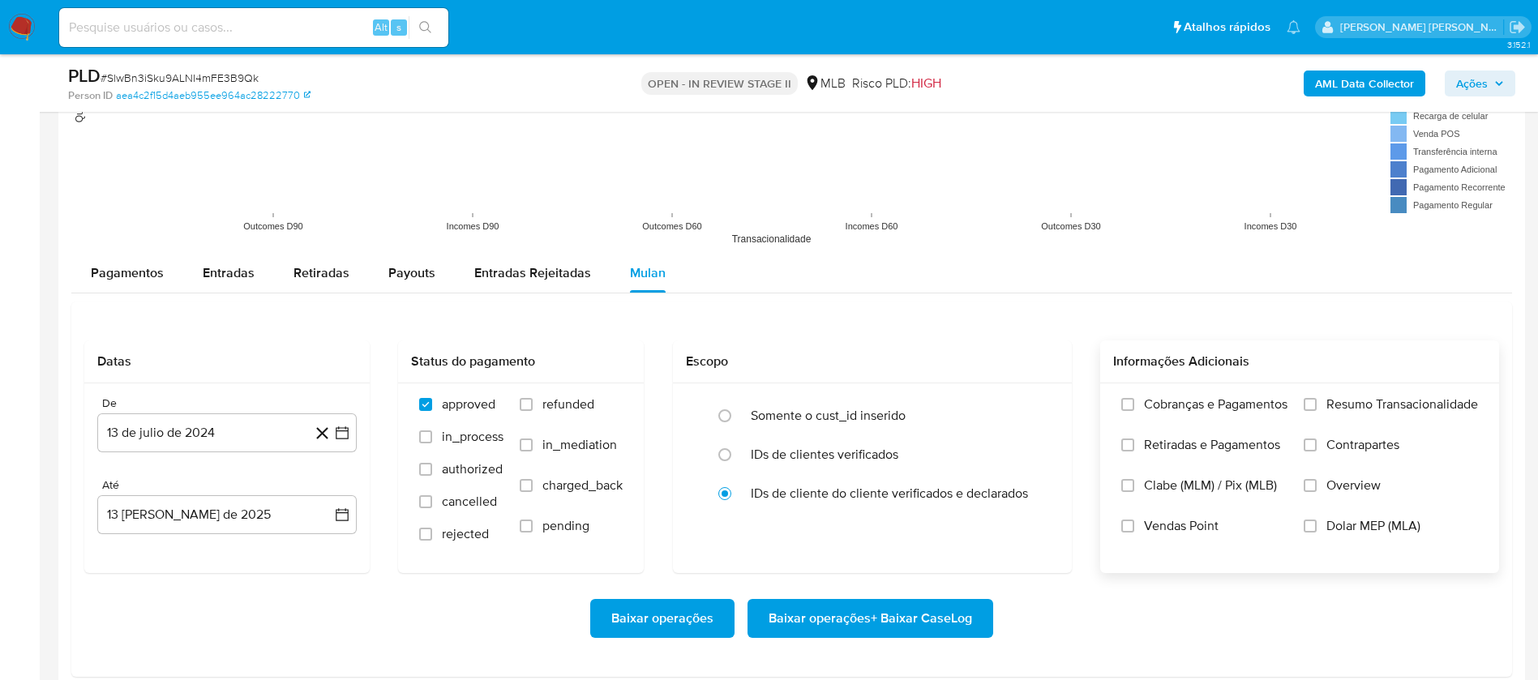
click at [1037, 401] on span "Resumo Transacionalidade" at bounding box center [1403, 405] width 152 height 16
click at [1037, 401] on input "Resumo Transacionalidade" at bounding box center [1310, 404] width 13 height 13
click at [1037, 452] on span "Vendas Point" at bounding box center [1181, 526] width 75 height 16
click at [1037, 452] on input "Vendas Point" at bounding box center [1127, 526] width 13 height 13
click at [181, 431] on button "13 de julio de 2024" at bounding box center [226, 433] width 259 height 39
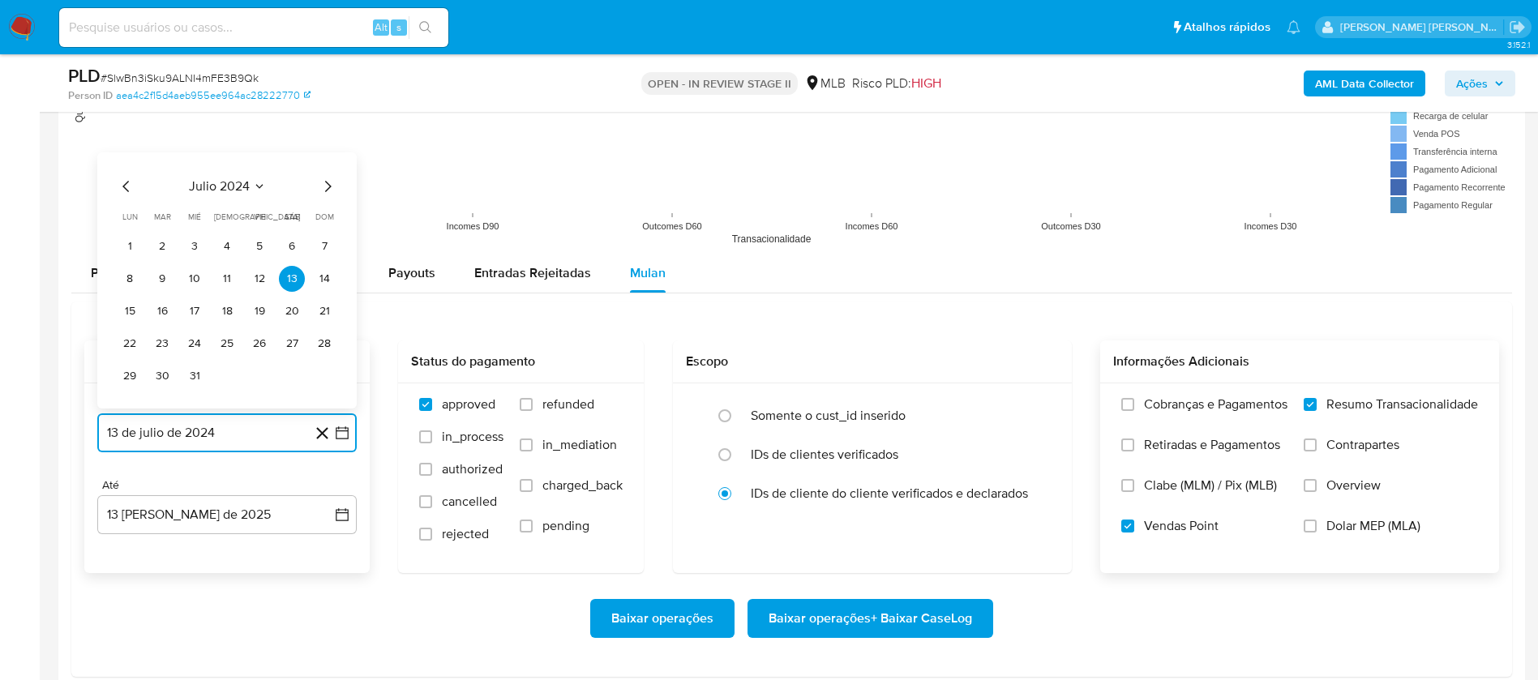
click at [247, 182] on span "julio 2024" at bounding box center [219, 186] width 61 height 16
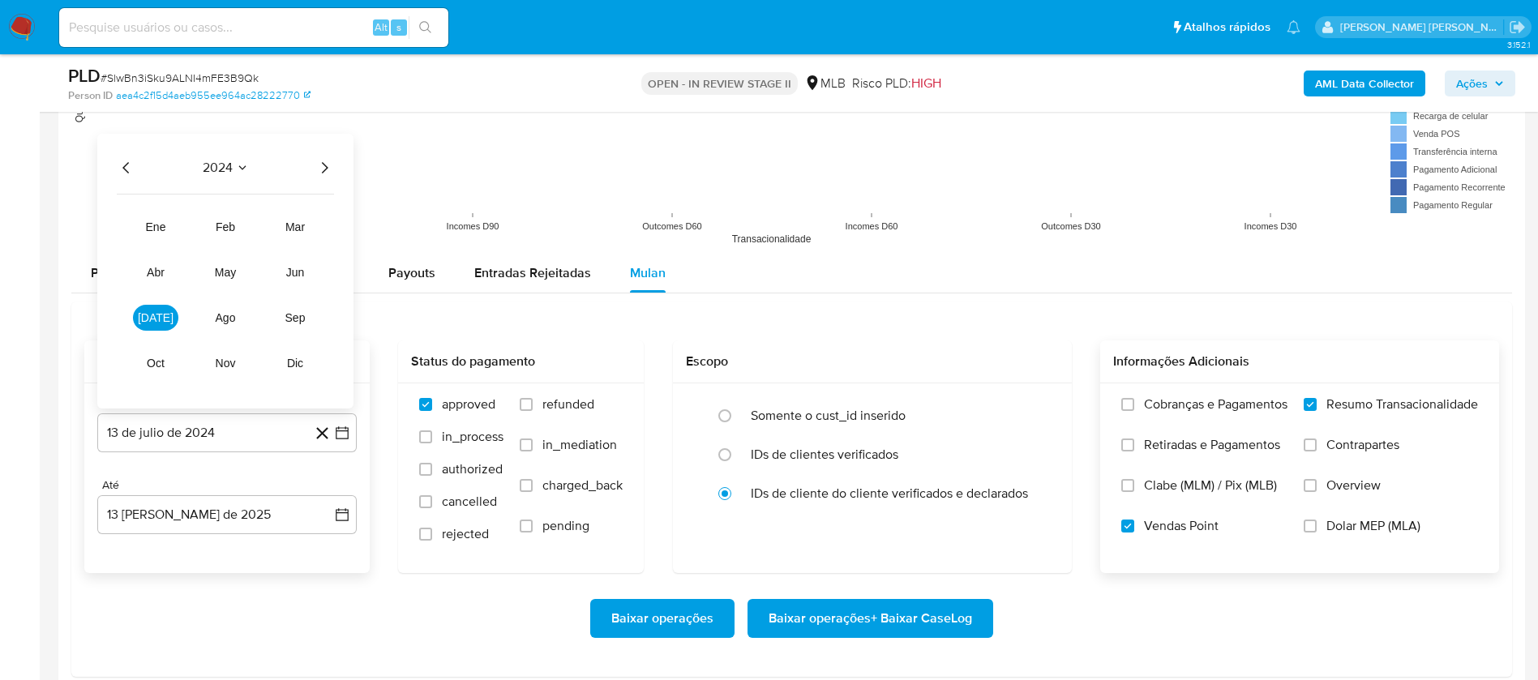
click at [324, 169] on icon "Año siguiente" at bounding box center [324, 167] width 19 height 19
click at [161, 266] on span "abr" at bounding box center [156, 272] width 18 height 13
click at [160, 251] on button "1" at bounding box center [162, 247] width 26 height 26
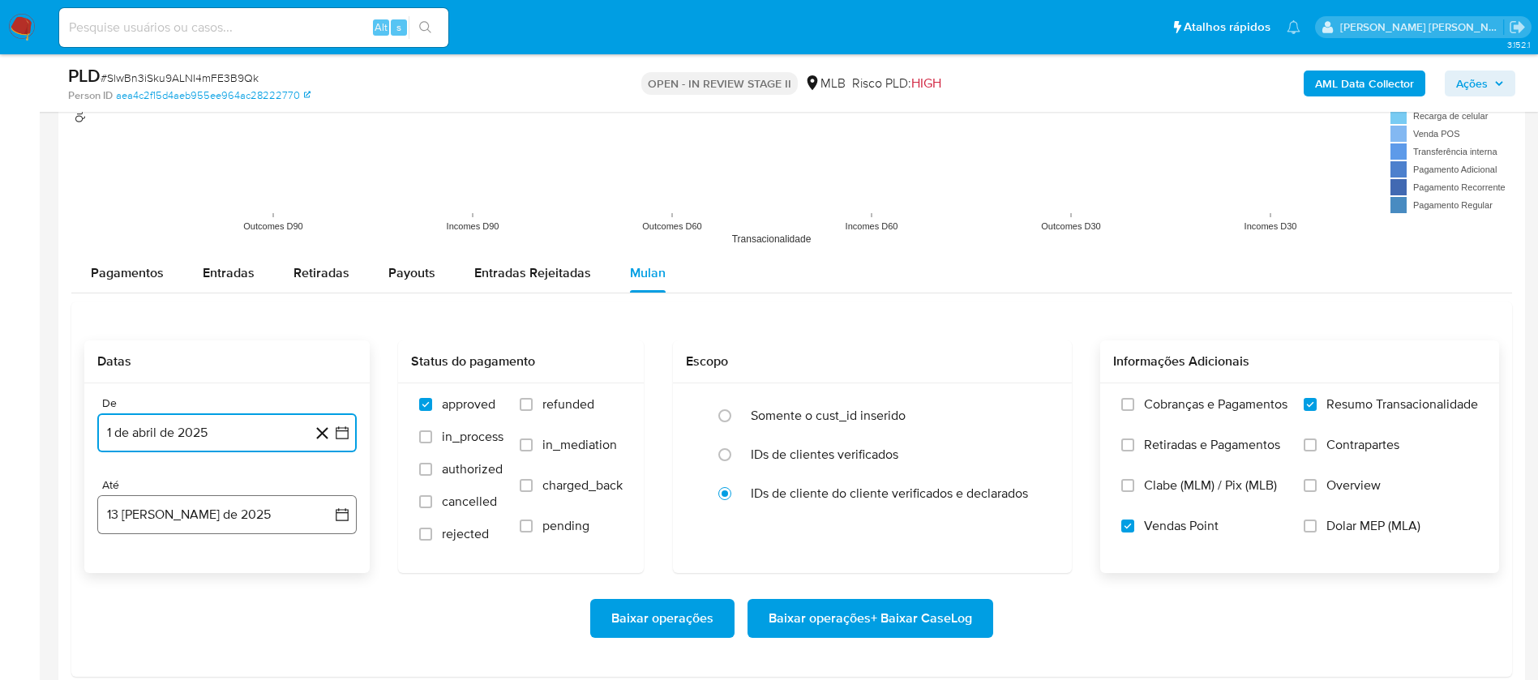
click at [202, 452] on button "[DATE]" at bounding box center [226, 514] width 259 height 39
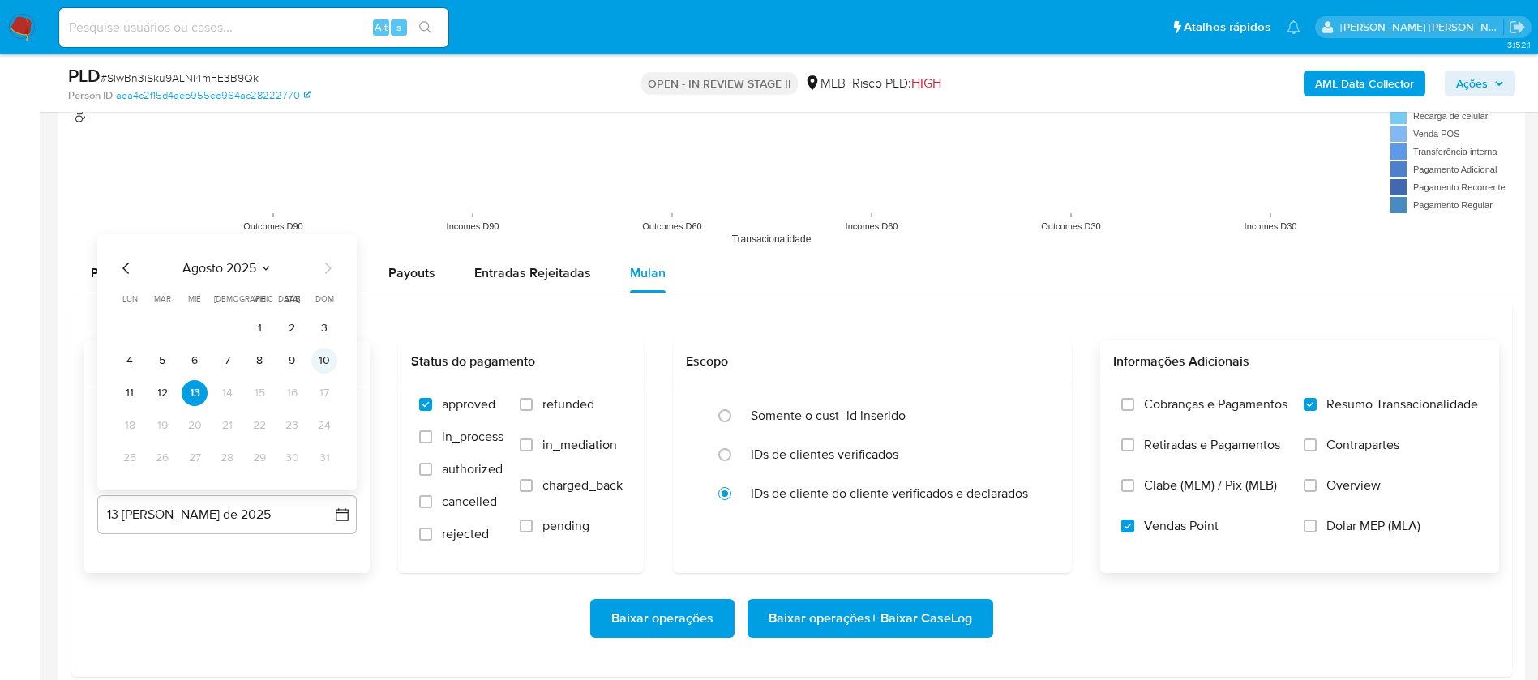
click at [322, 358] on button "10" at bounding box center [324, 361] width 26 height 26
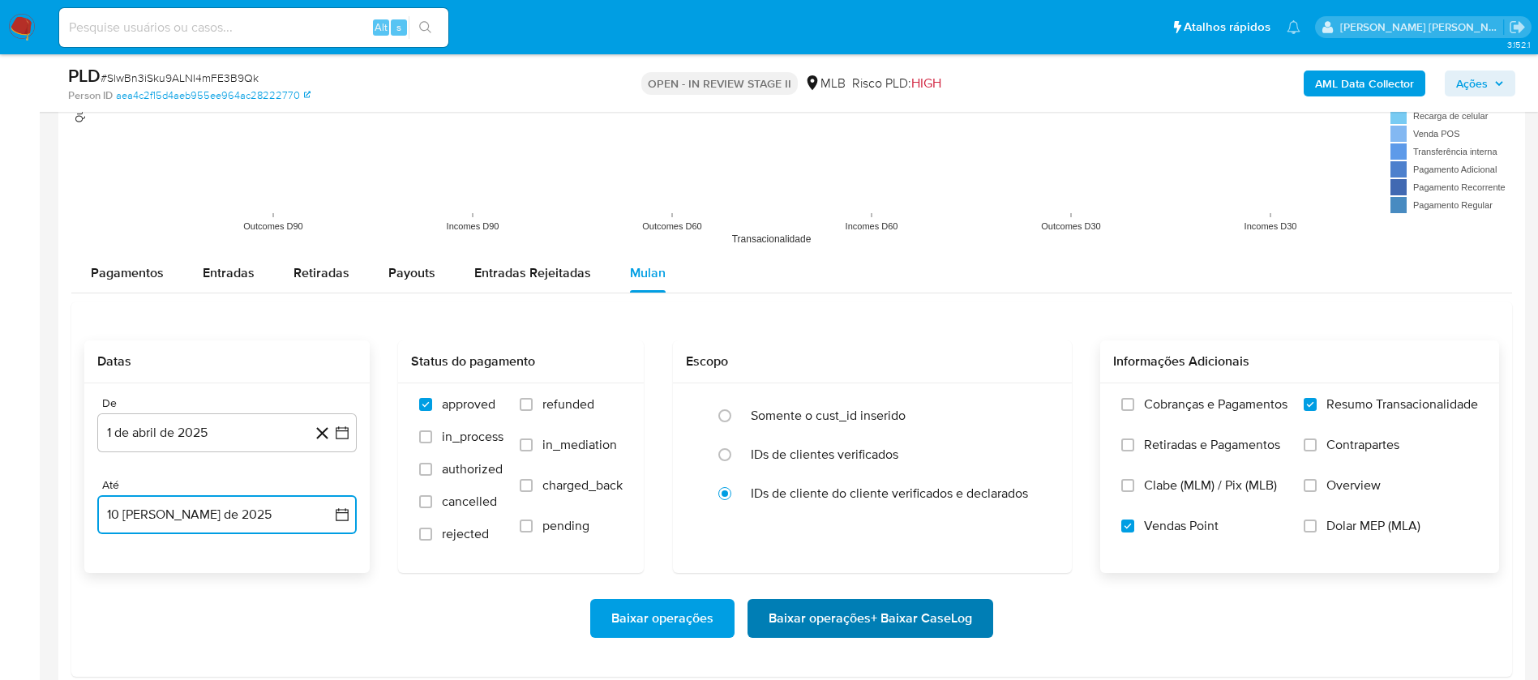
click at [816, 452] on span "Baixar operações + Baixar CaseLog" at bounding box center [871, 619] width 204 height 36
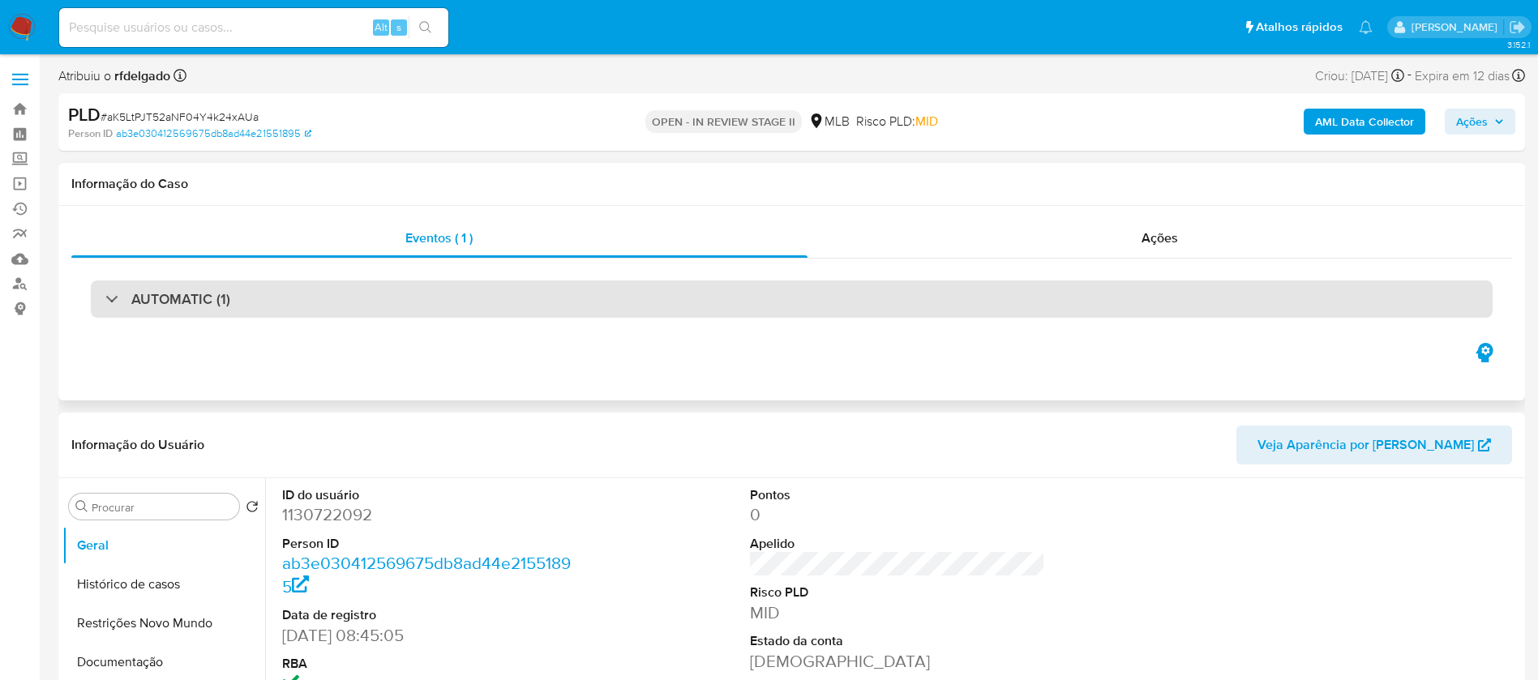
click at [365, 300] on div "AUTOMATIC (1)" at bounding box center [792, 299] width 1402 height 37
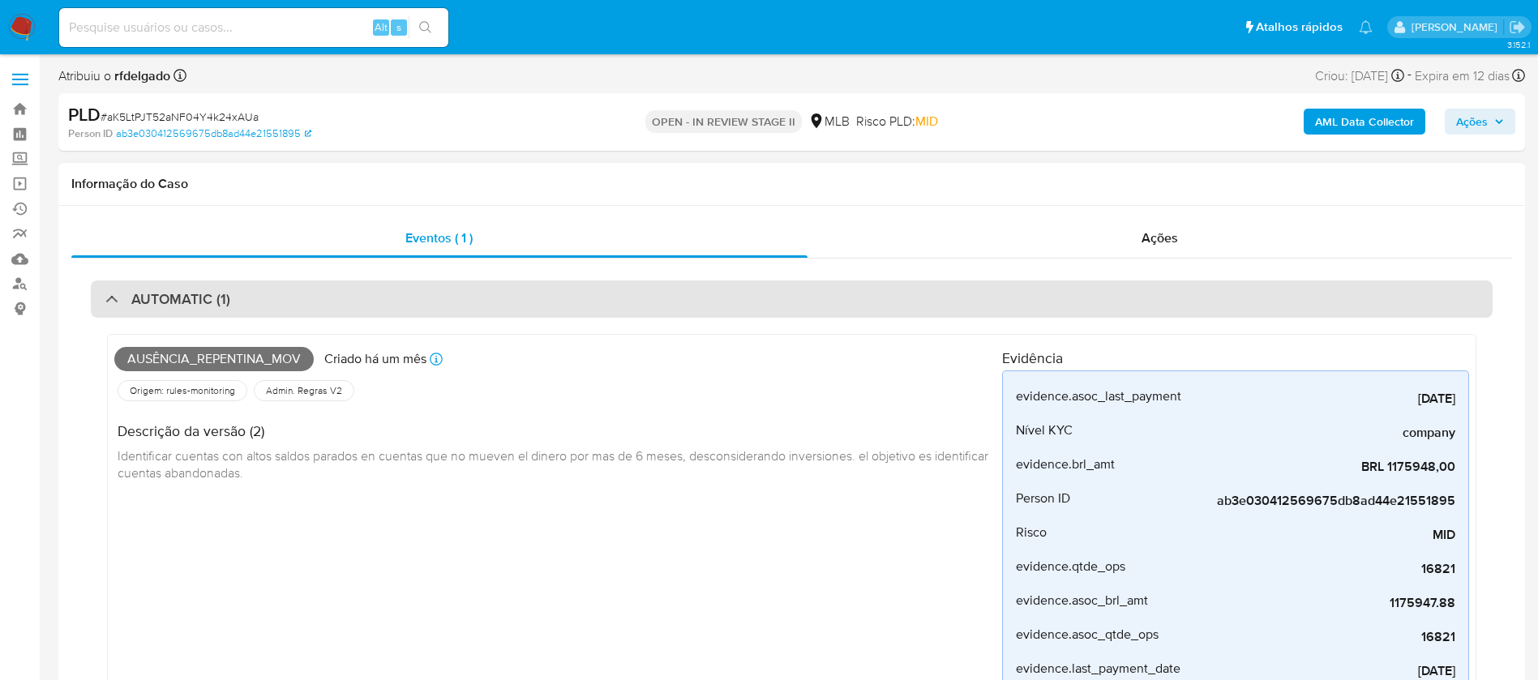
select select "10"
click at [365, 300] on div "AUTOMATIC (1)" at bounding box center [792, 299] width 1402 height 37
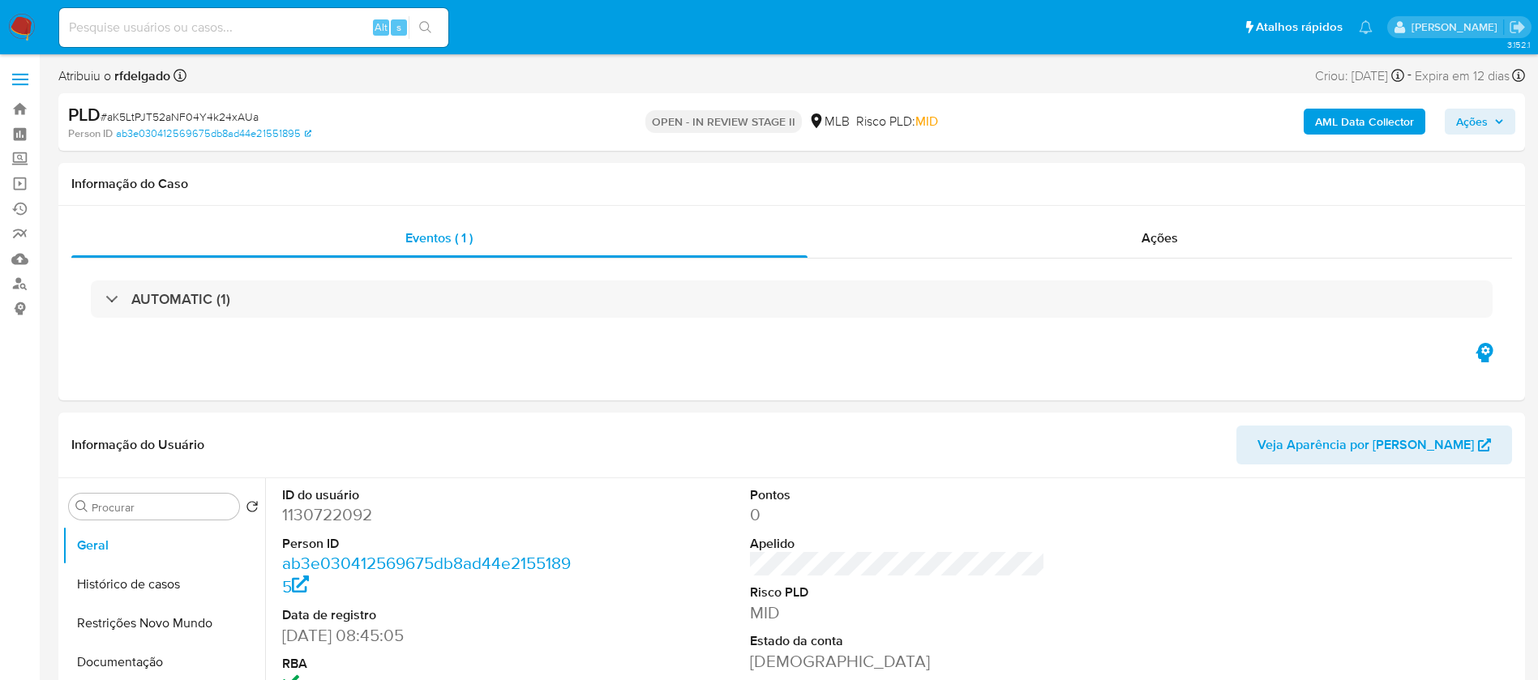
click at [796, 39] on ul "Pausado Ver notificaciones Alt s Atalhos rápidos Presiona las siguientes teclas…" at bounding box center [716, 26] width 1330 height 41
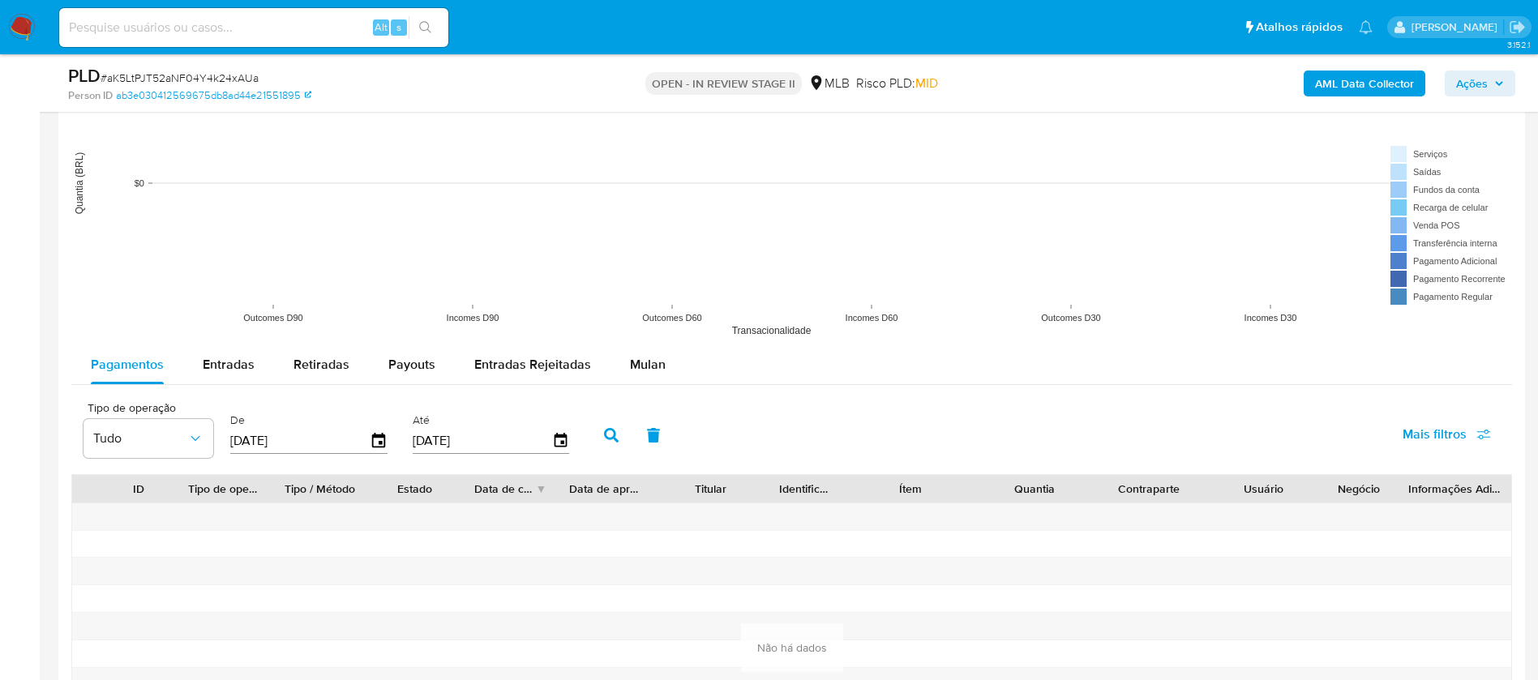
scroll to position [1581, 0]
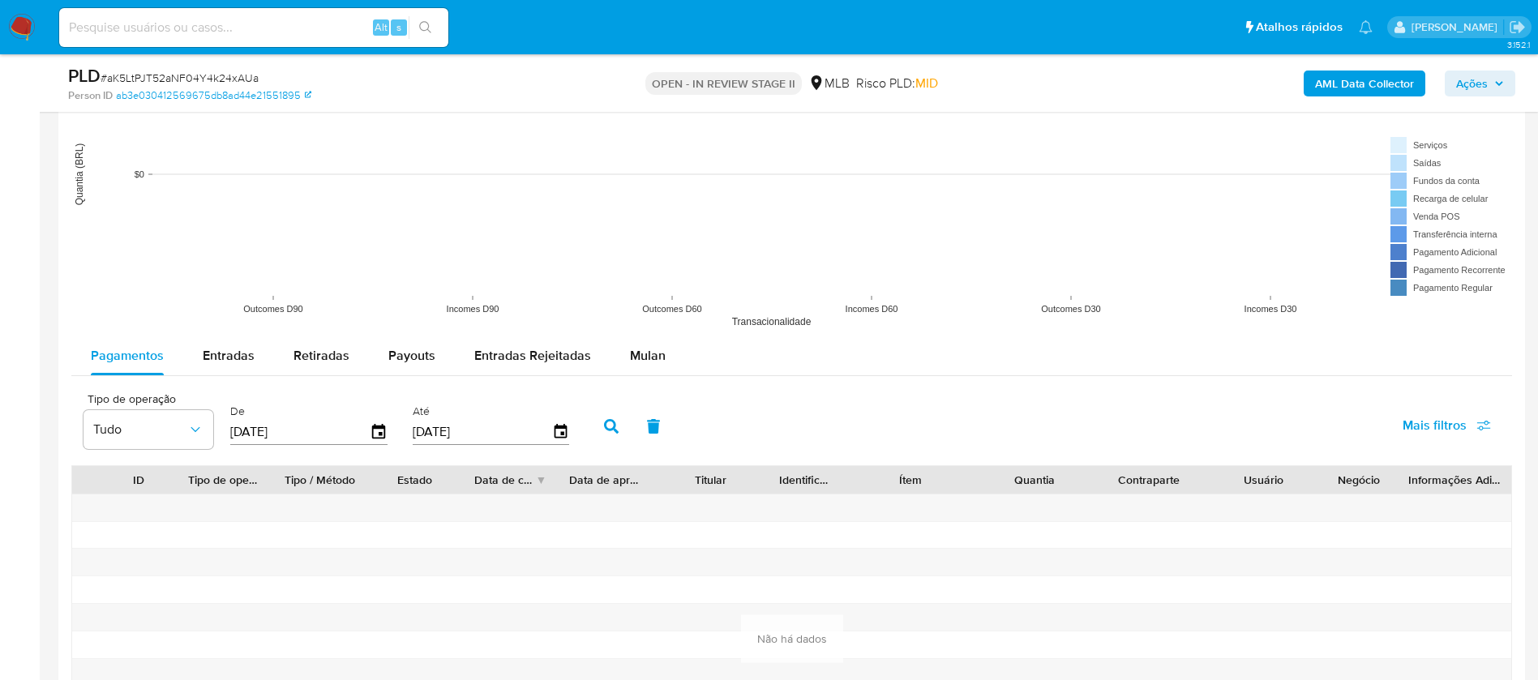
click at [29, 24] on img at bounding box center [22, 28] width 28 height 28
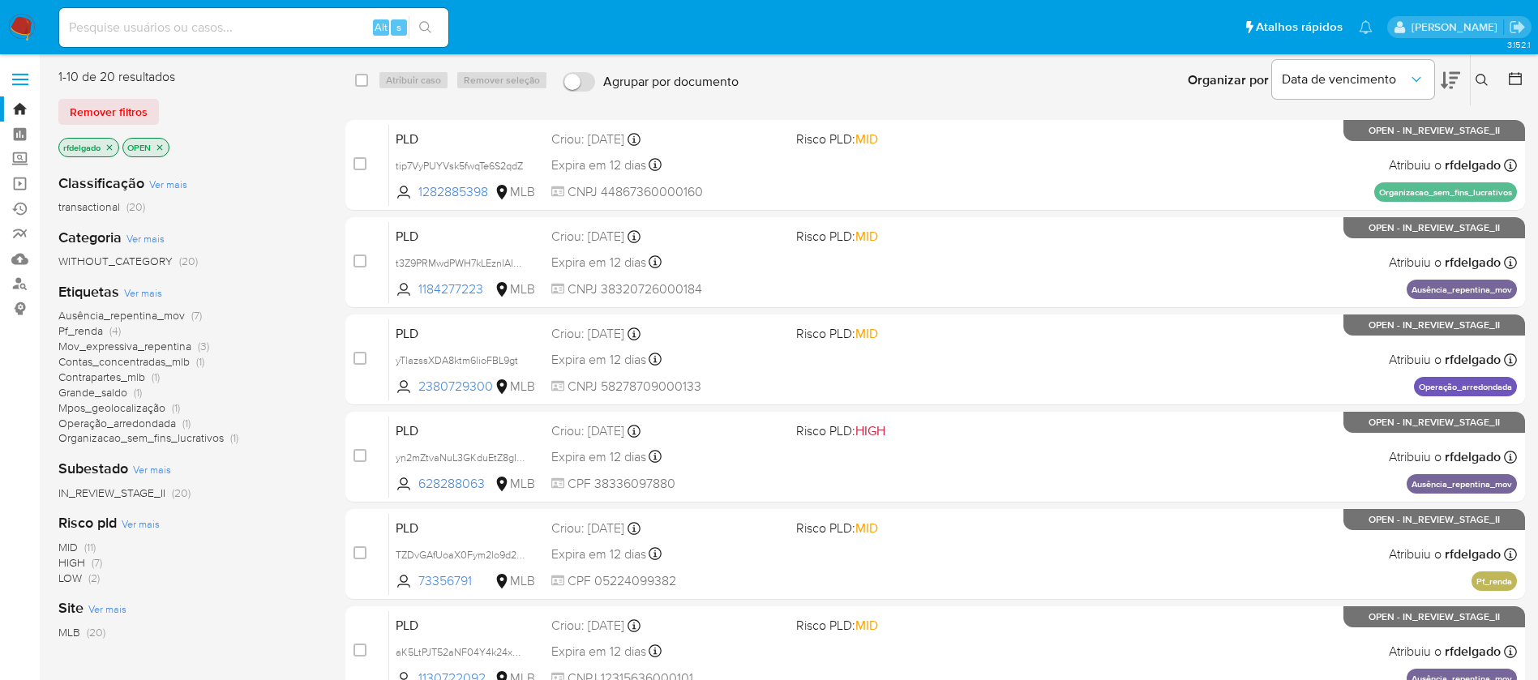
click at [146, 312] on span "Ausência_repentina_mov" at bounding box center [121, 315] width 127 height 16
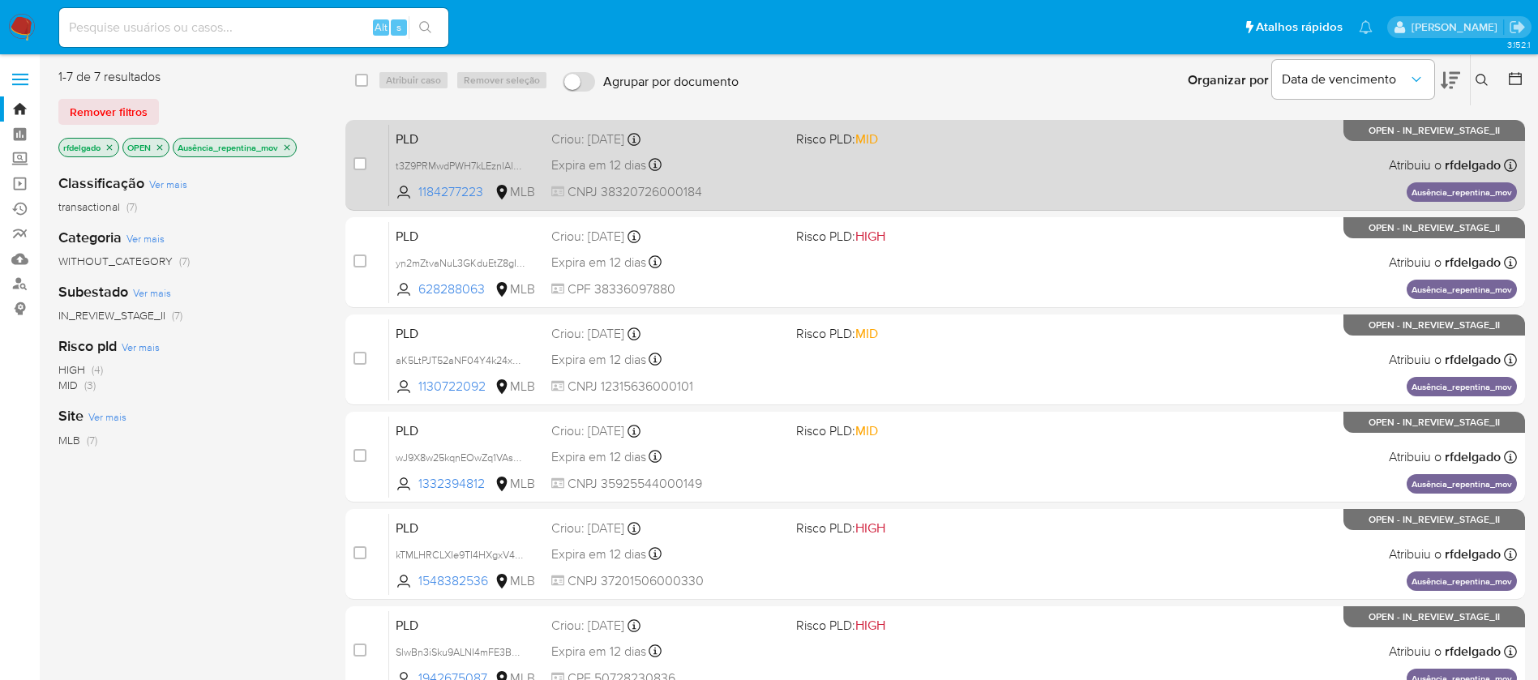
click at [770, 165] on div "Expira em 12 dias Expira em 26/08/2025 01:06:30" at bounding box center [667, 165] width 232 height 22
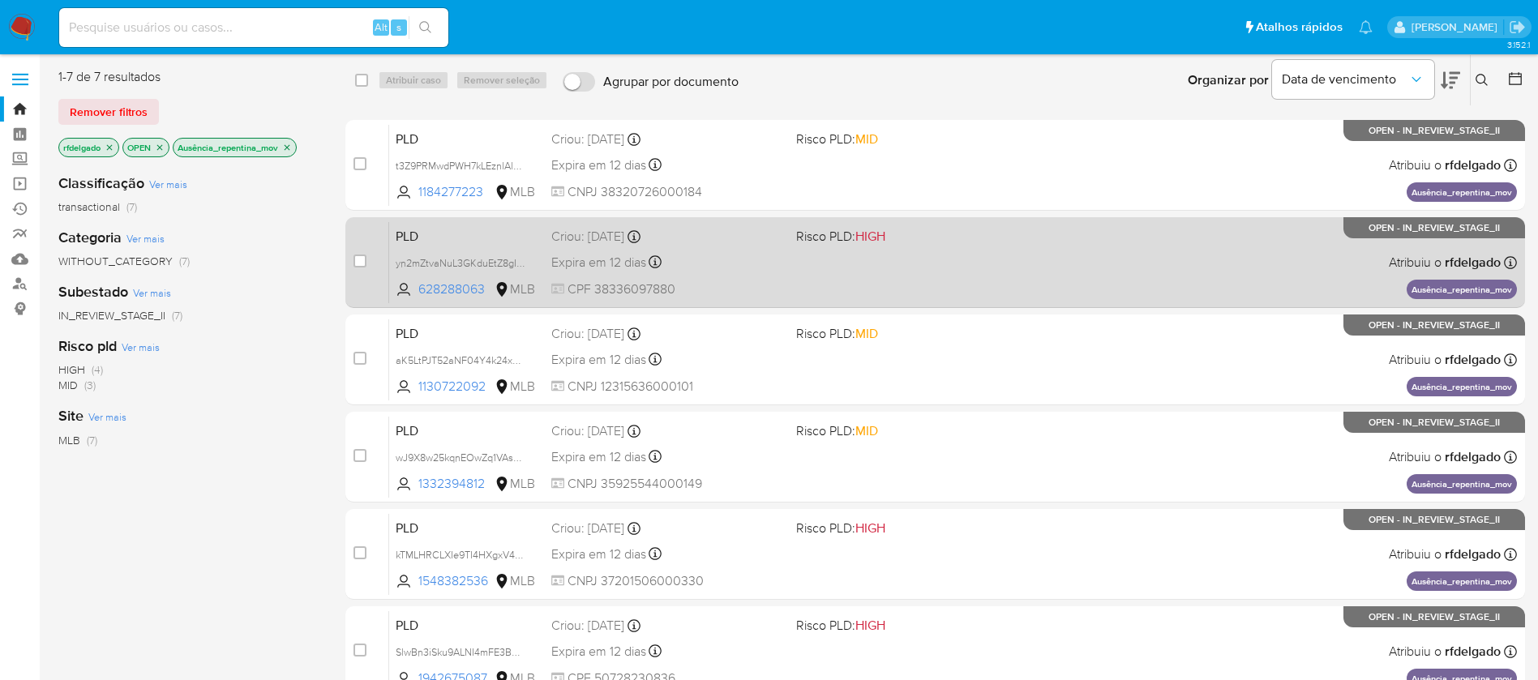
click at [832, 275] on div "PLD yn2mZtvaNuL3GKduEtZ8gIaJ 628288063 MLB Risco PLD: HIGH Criou: 12/07/2025 Cr…" at bounding box center [953, 262] width 1128 height 82
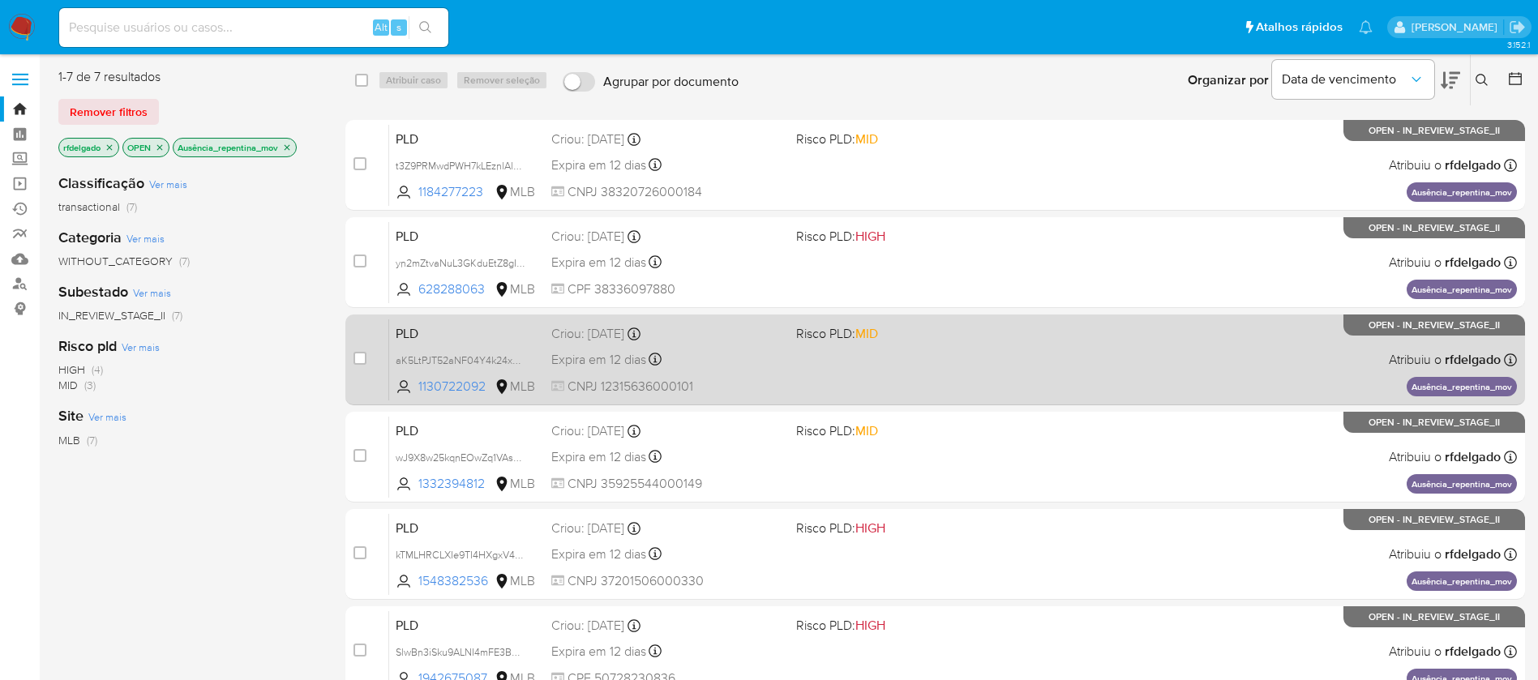
click at [761, 345] on div "PLD aK5LtPJT52aNF04Y4k24xAUa 1130722092 MLB Risco PLD: MID Criou: 12/07/2025 Cr…" at bounding box center [953, 360] width 1128 height 82
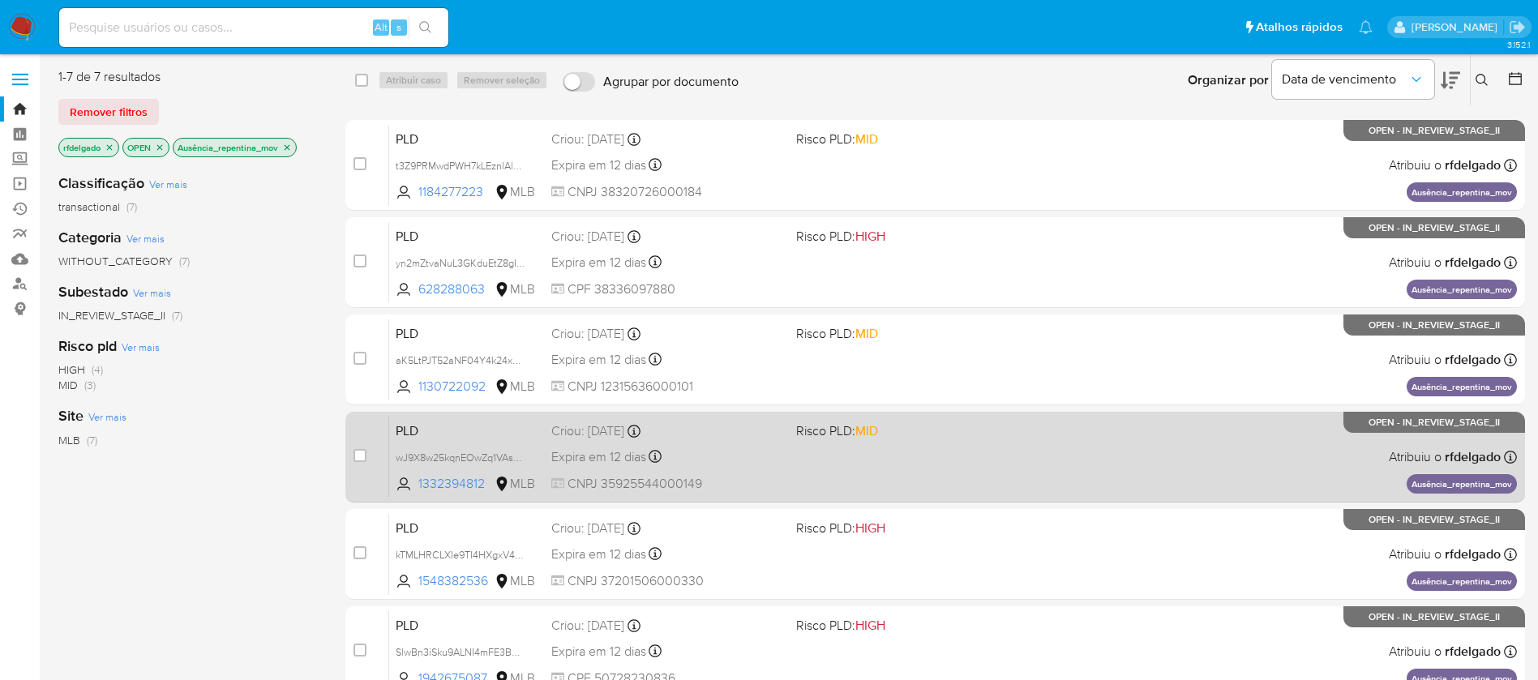
click at [752, 448] on div "Expira em 12 dias Expira em 26/08/2025 00:59:14" at bounding box center [667, 457] width 232 height 22
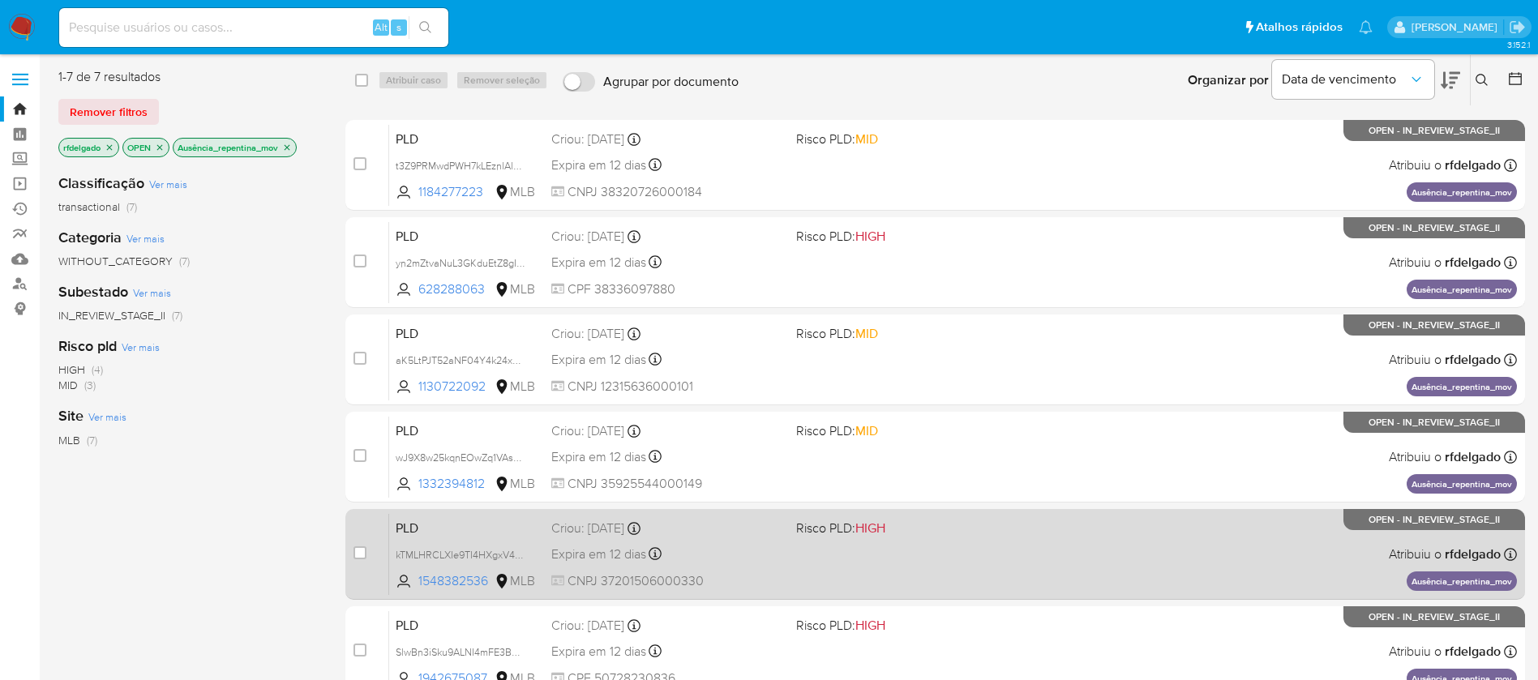
click at [779, 574] on span "CNPJ 37201506000330" at bounding box center [667, 582] width 232 height 18
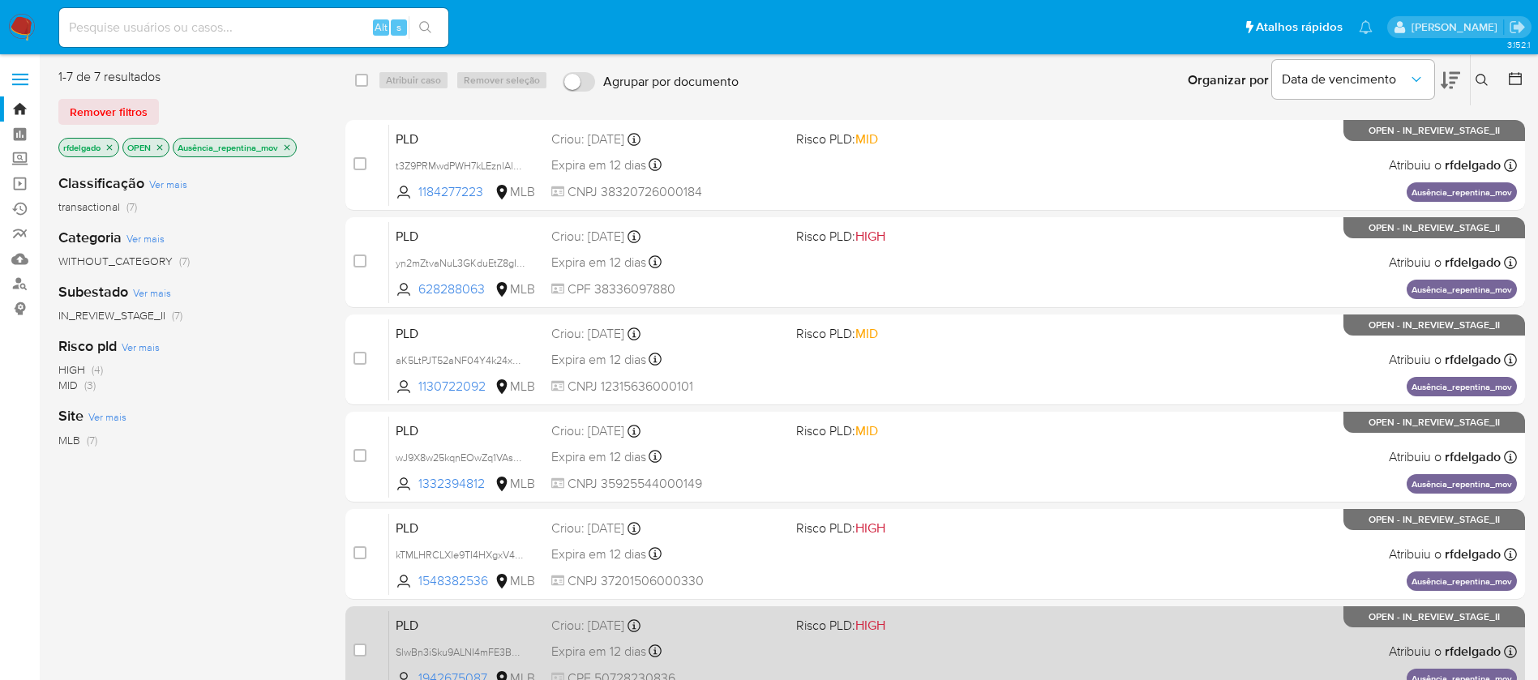
click at [752, 633] on div "Criou: 12/07/2025 Criou: 12/07/2025 00:53:05" at bounding box center [667, 626] width 232 height 18
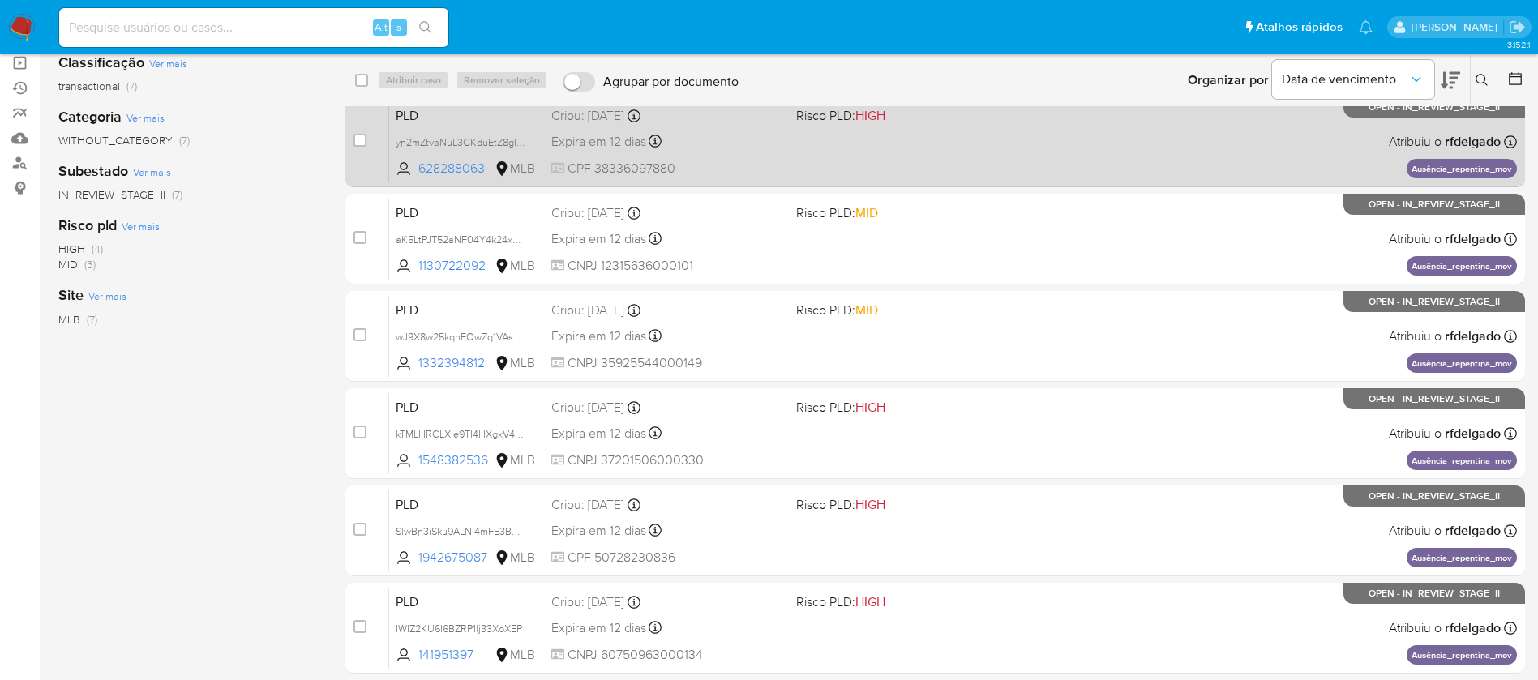
scroll to position [183, 0]
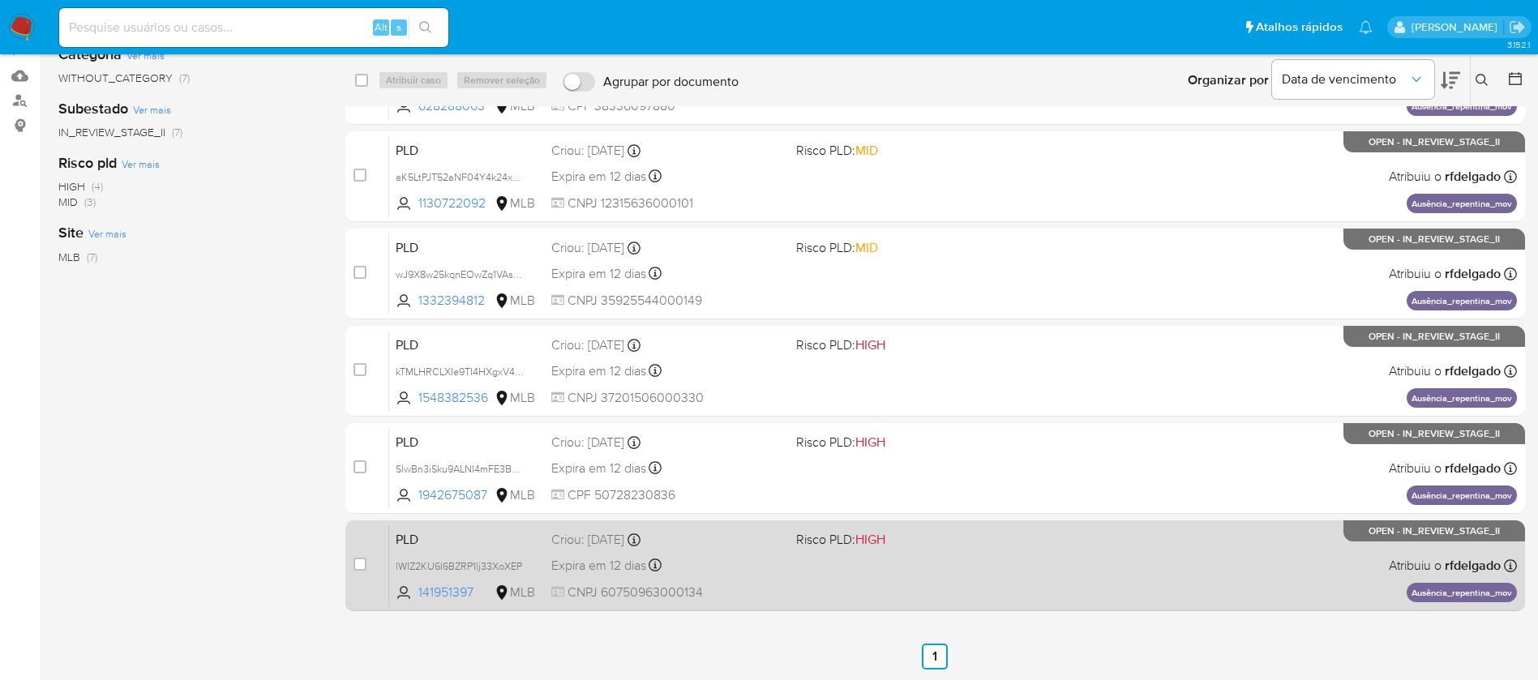
click at [801, 580] on div "PLD IWIZ2KU6I6BZRP1lj33XoXEP 141951397 MLB Risco PLD: HIGH Criou: 12/07/2025 Cr…" at bounding box center [953, 566] width 1128 height 82
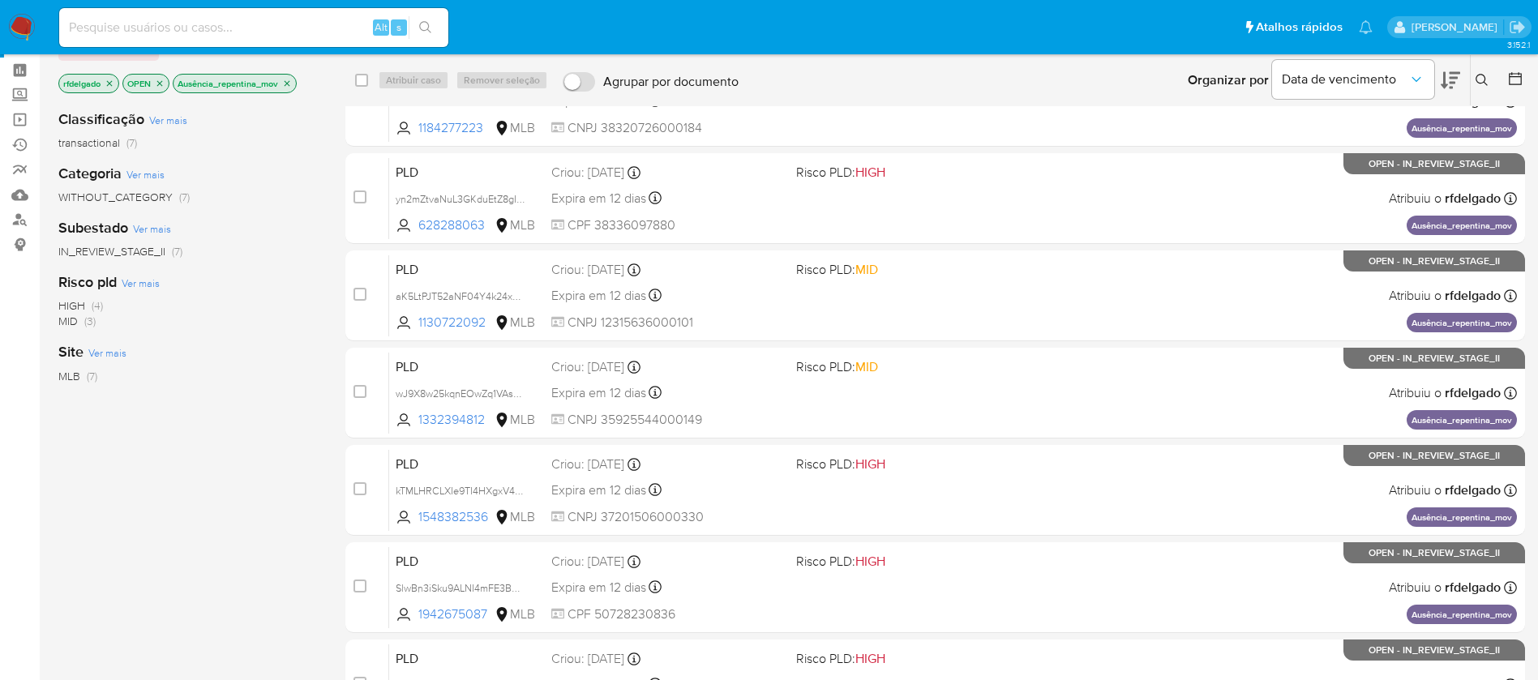
scroll to position [0, 0]
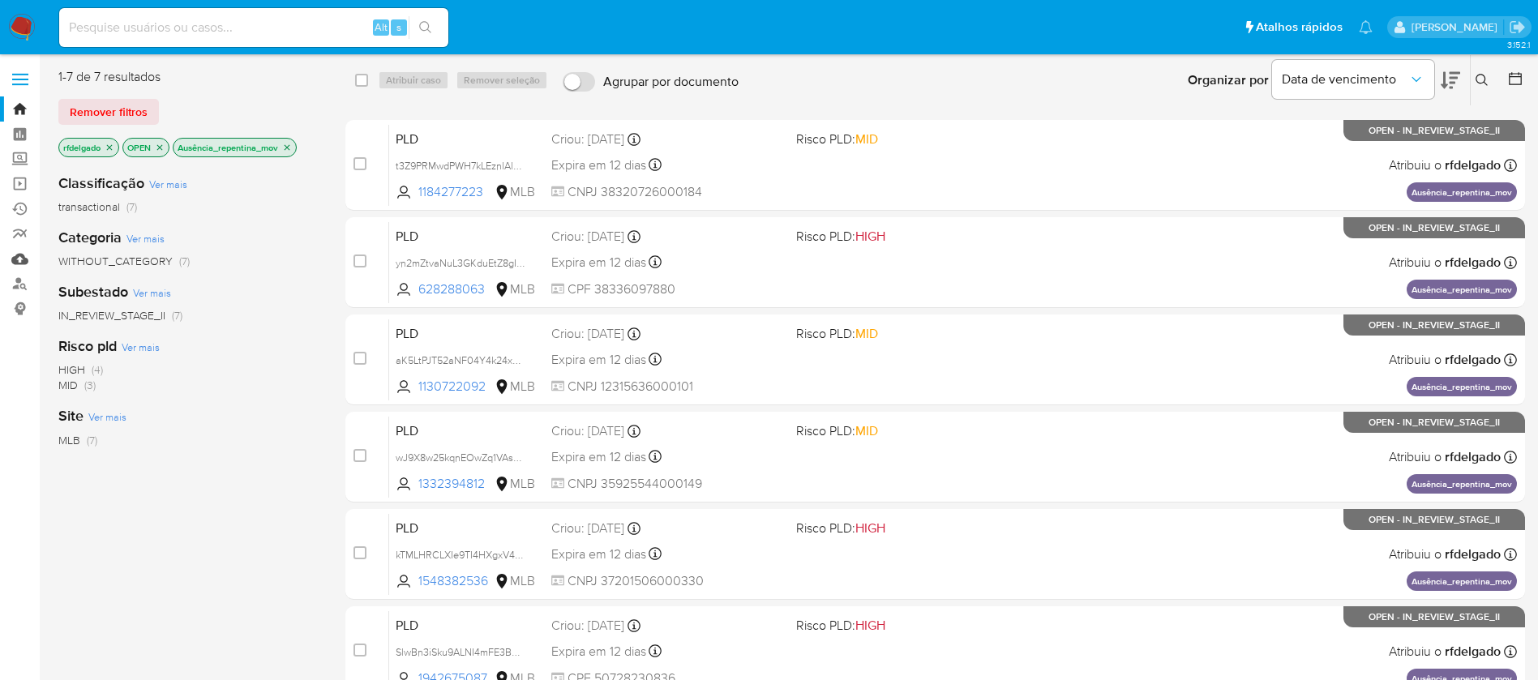
click at [21, 258] on link "Mulan" at bounding box center [96, 259] width 193 height 25
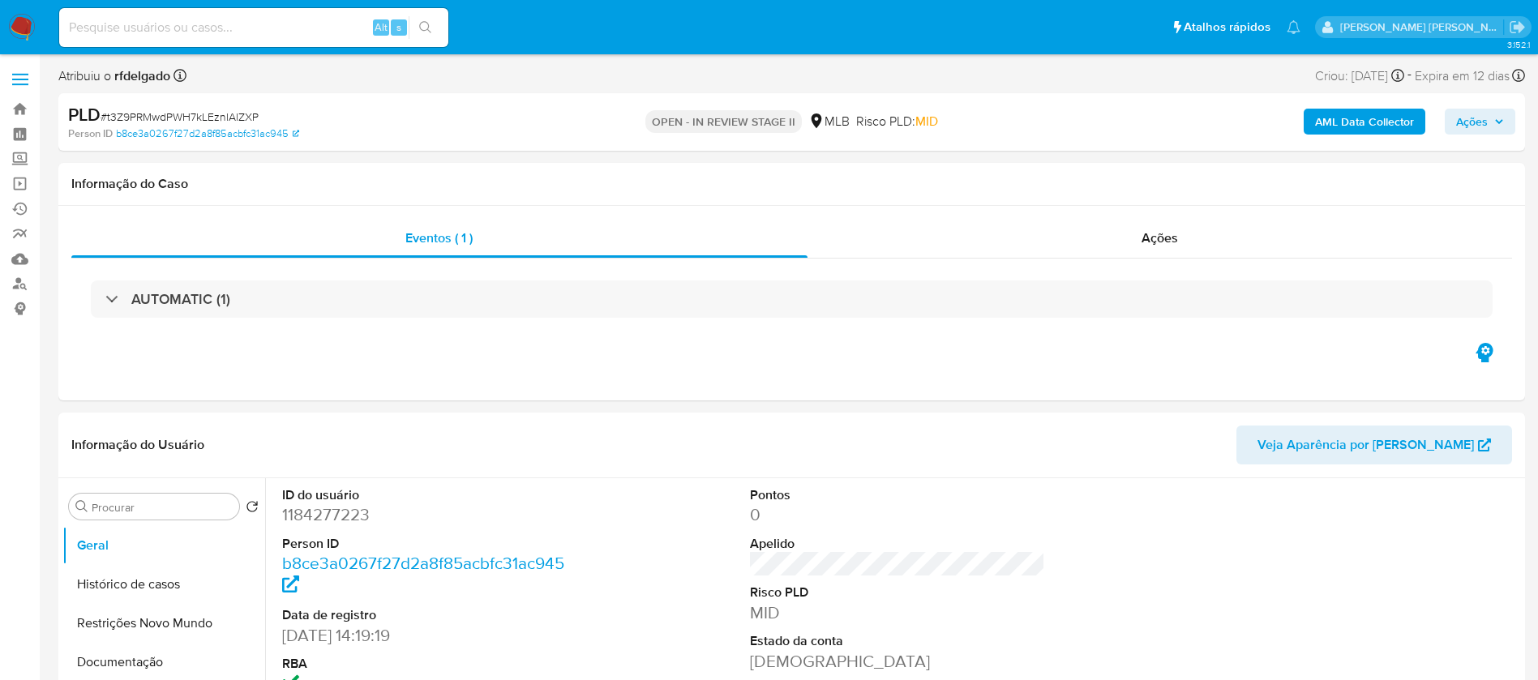
select select "10"
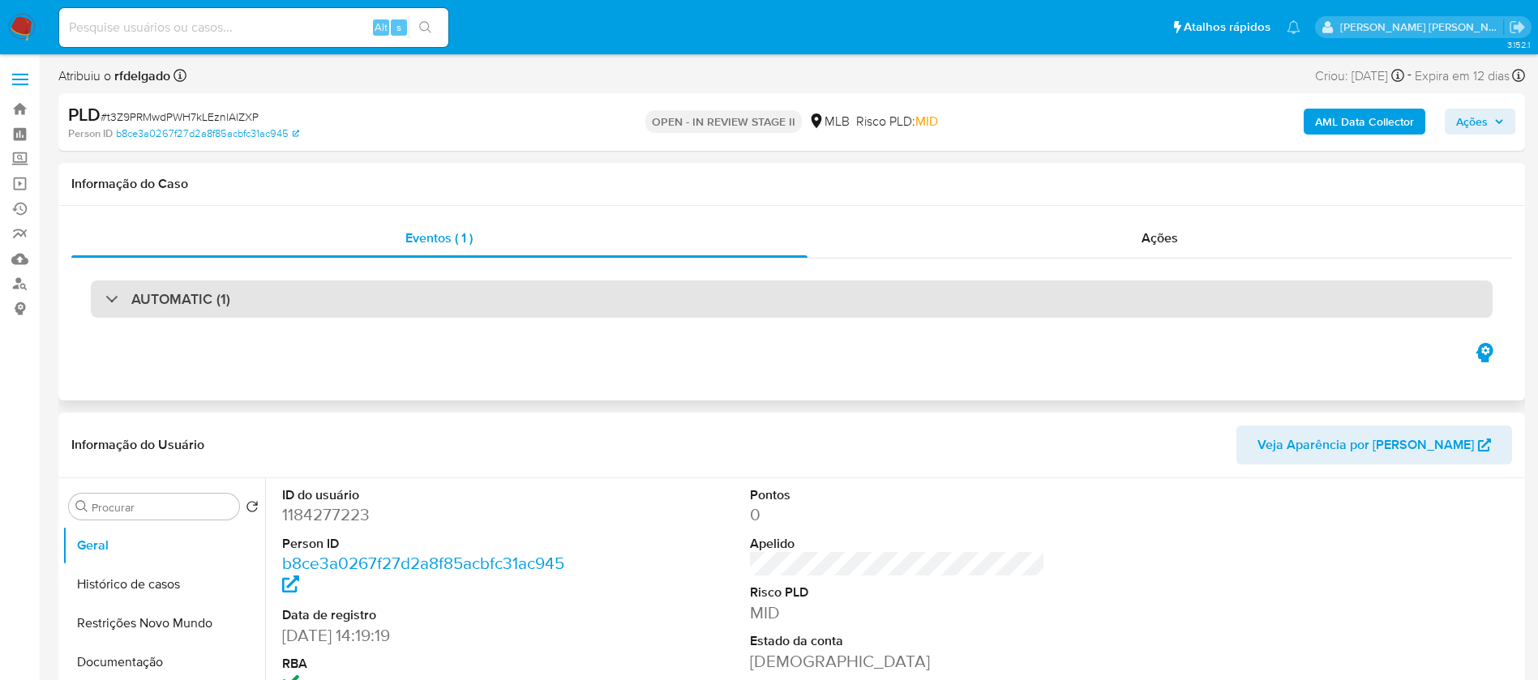
click at [557, 307] on div "AUTOMATIC (1)" at bounding box center [792, 299] width 1402 height 37
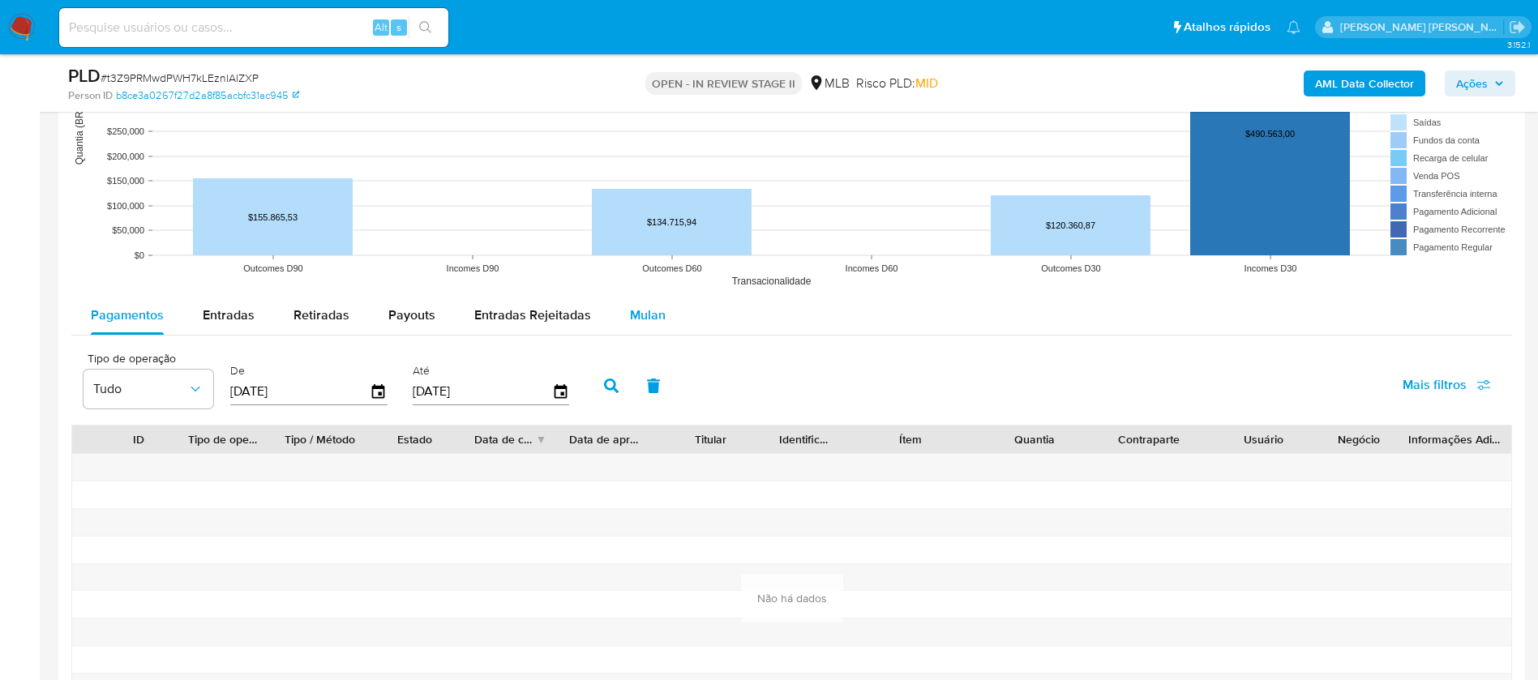
scroll to position [2068, 0]
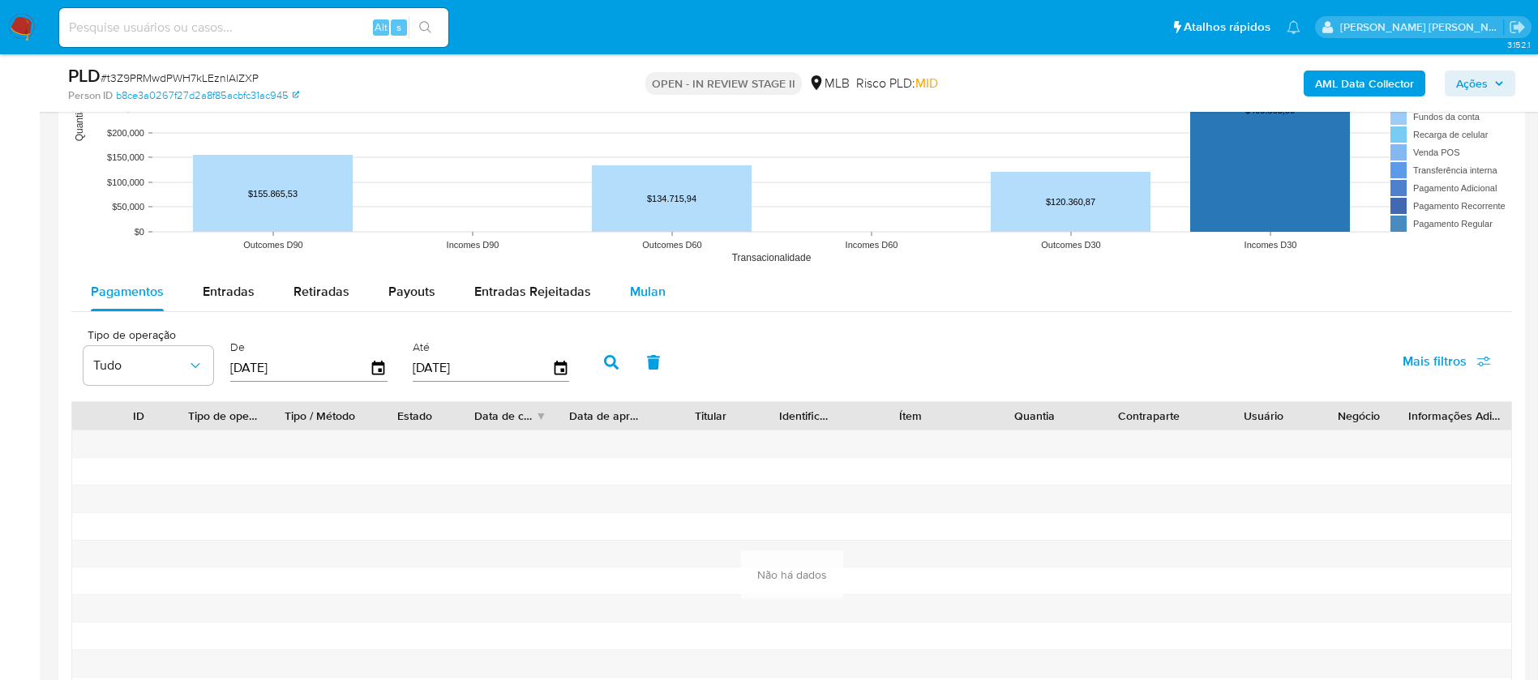
click at [658, 292] on span "Mulan" at bounding box center [648, 291] width 36 height 19
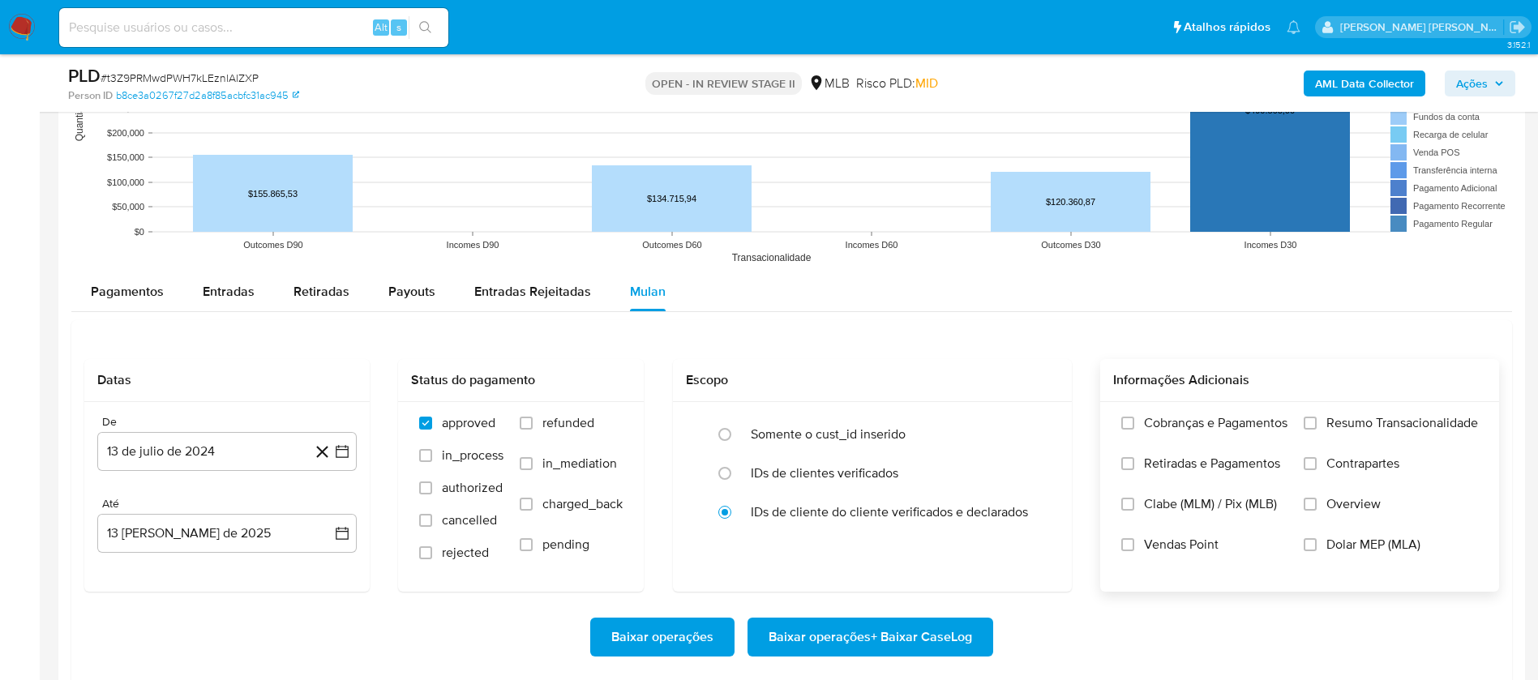
click at [1037, 416] on span "Resumo Transacionalidade" at bounding box center [1403, 423] width 152 height 16
click at [1037, 417] on input "Resumo Transacionalidade" at bounding box center [1310, 423] width 13 height 13
click at [1037, 452] on span "Vendas Point" at bounding box center [1181, 545] width 75 height 16
click at [1037, 452] on input "Vendas Point" at bounding box center [1127, 544] width 13 height 13
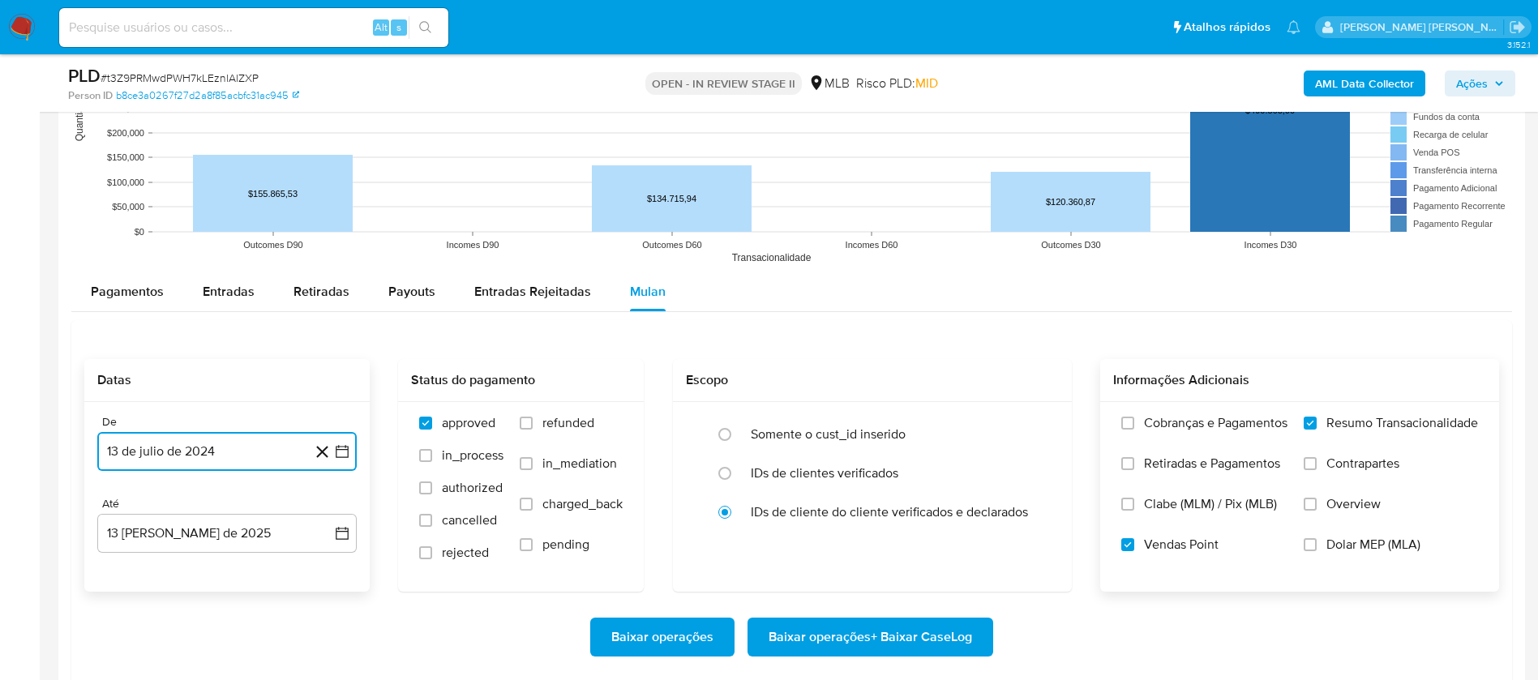
click at [212, 450] on button "13 de julio de 2024" at bounding box center [226, 451] width 259 height 39
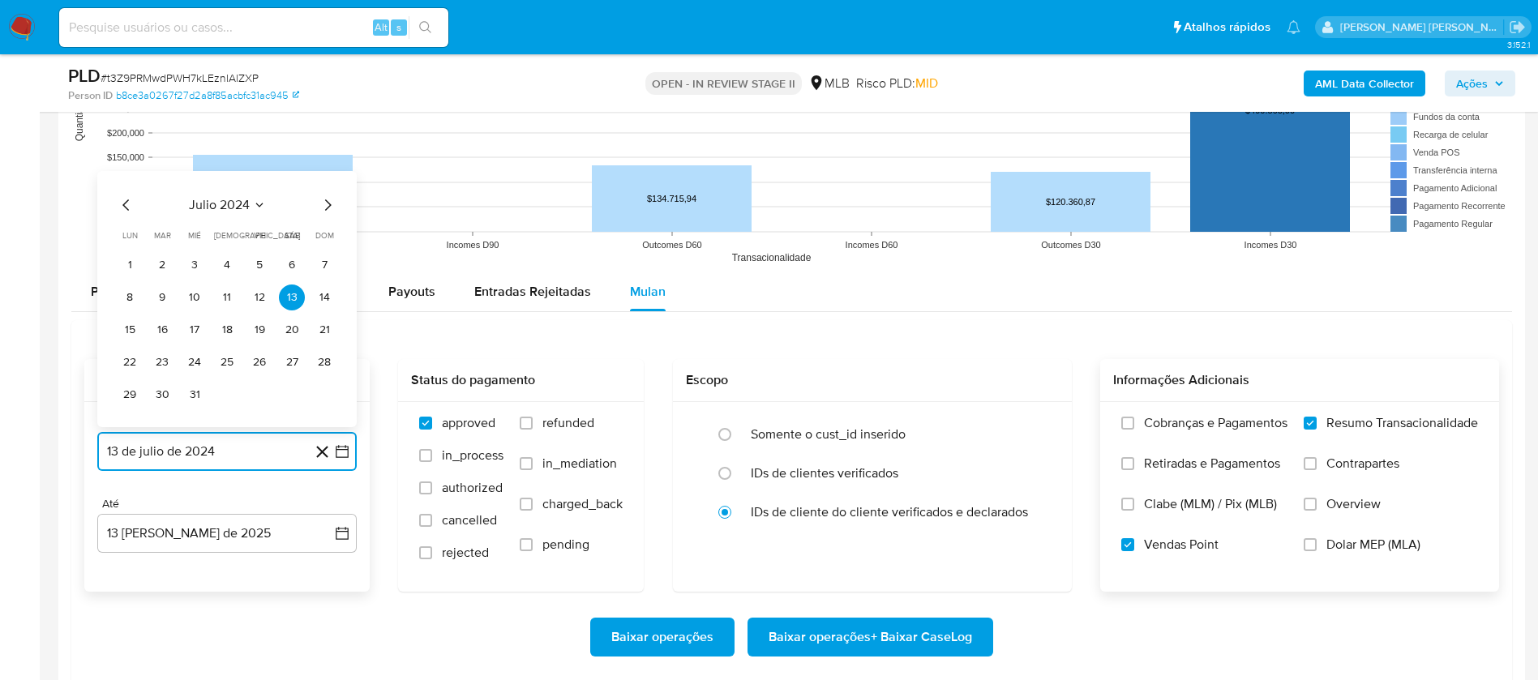
click at [246, 202] on span "julio 2024" at bounding box center [219, 205] width 61 height 16
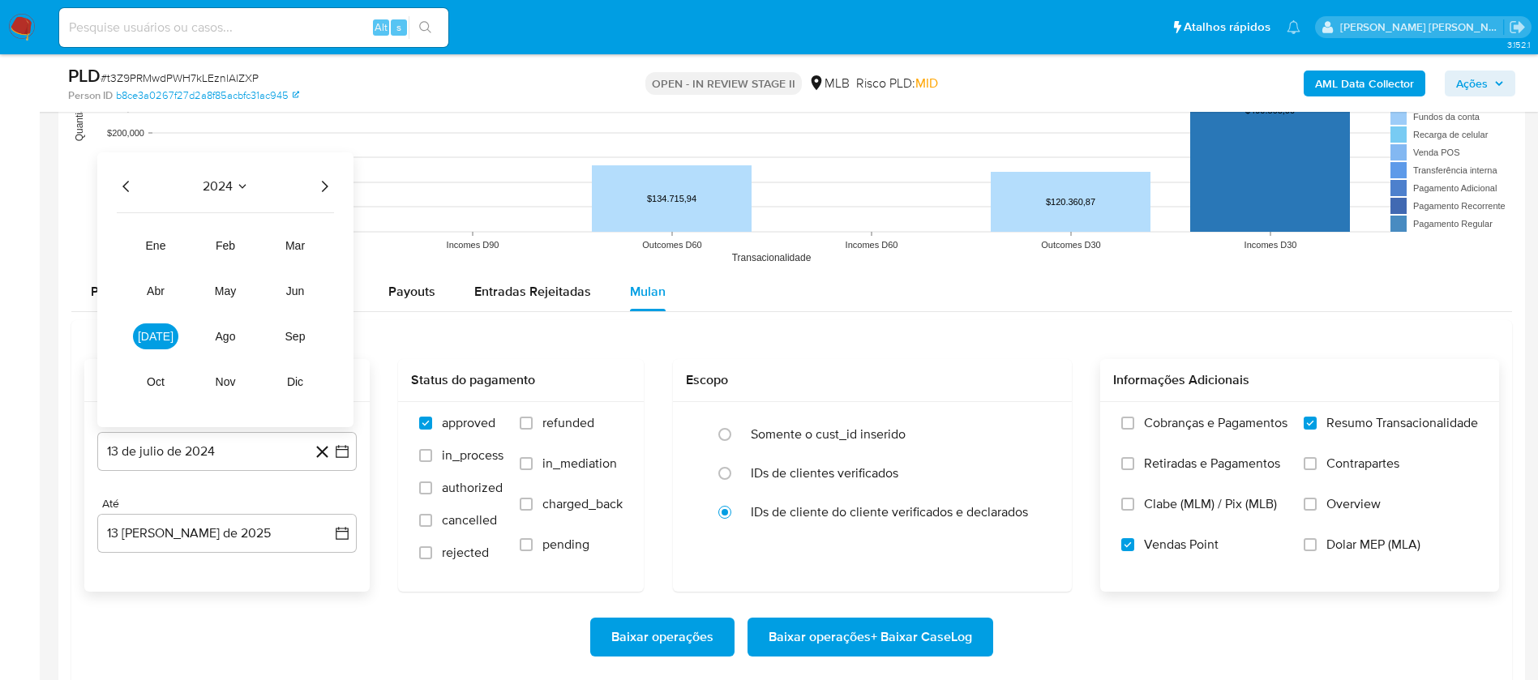
click at [317, 183] on icon "Año siguiente" at bounding box center [324, 186] width 19 height 19
click at [236, 243] on button "feb" at bounding box center [225, 246] width 45 height 26
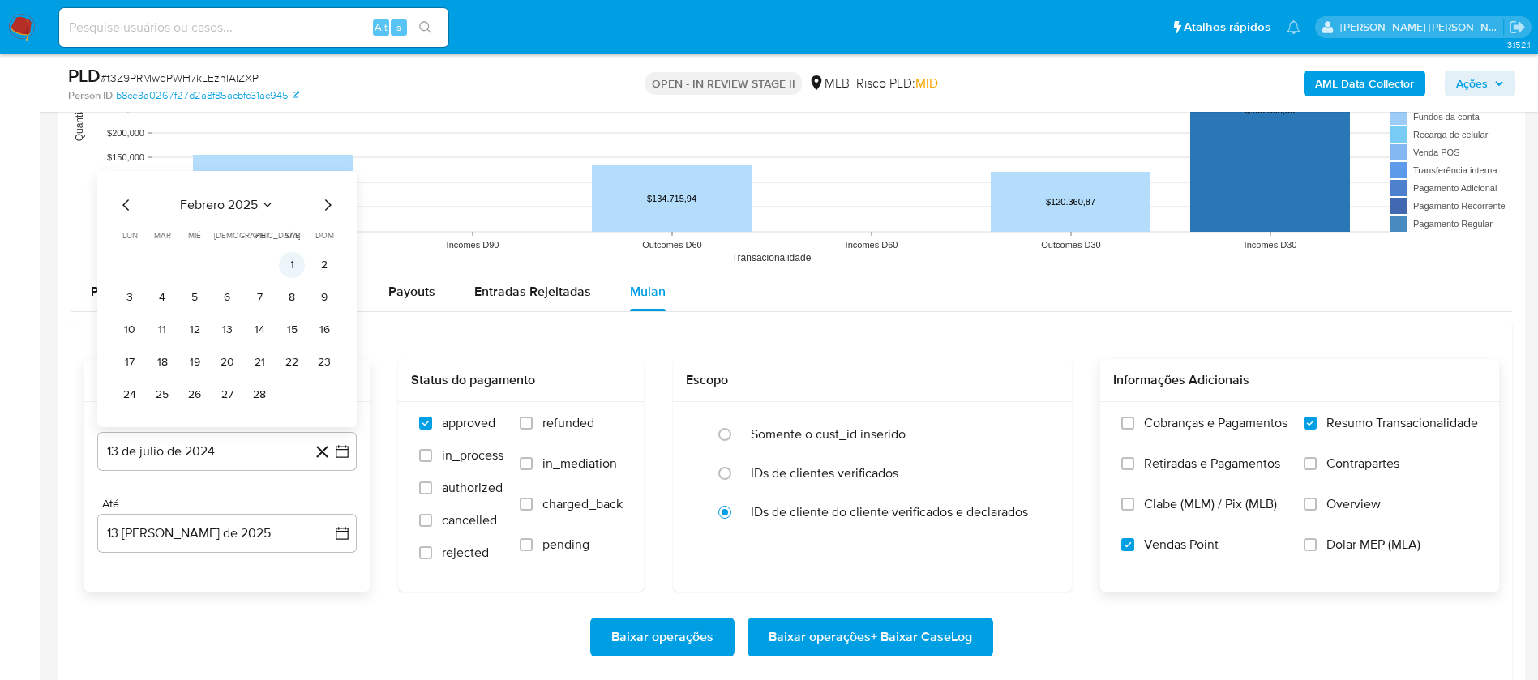
click at [289, 256] on button "1" at bounding box center [292, 265] width 26 height 26
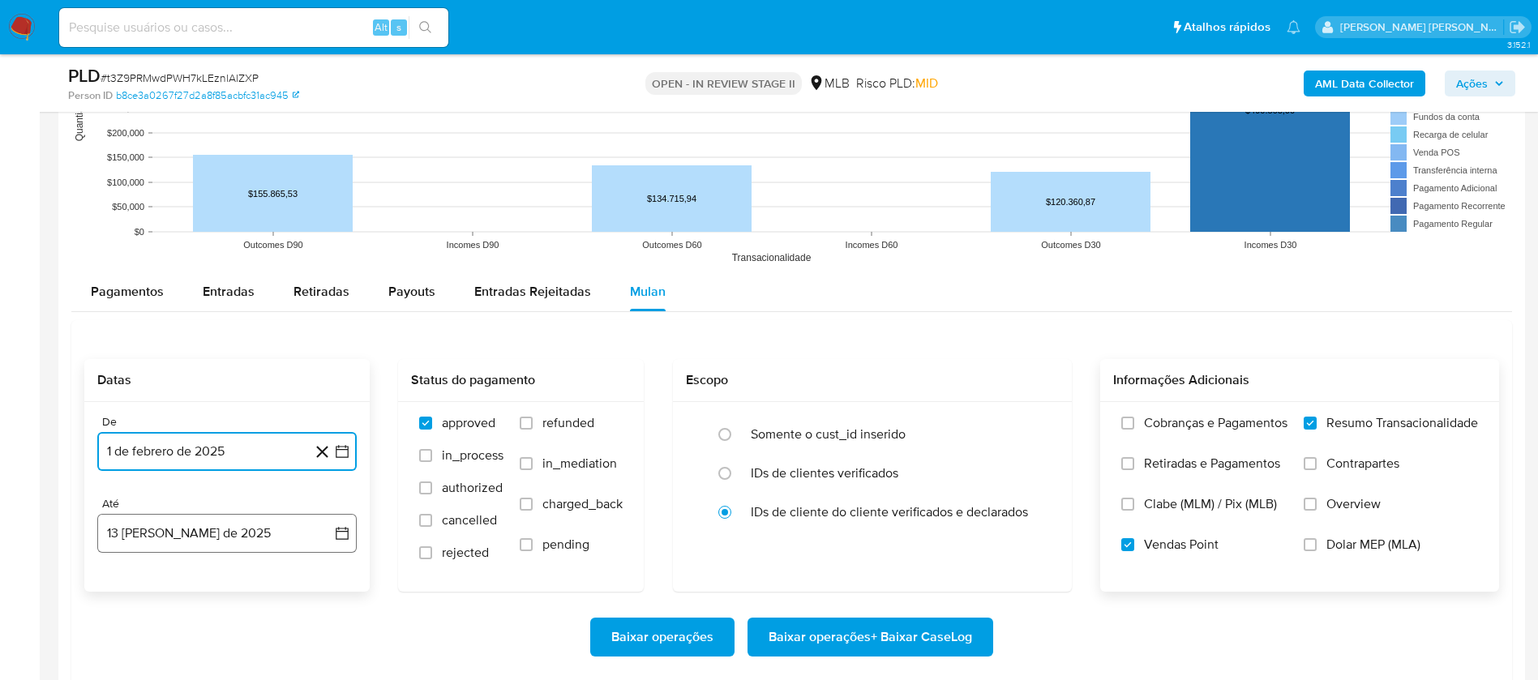
click at [238, 452] on button "13 [PERSON_NAME] de 2025" at bounding box center [226, 533] width 259 height 39
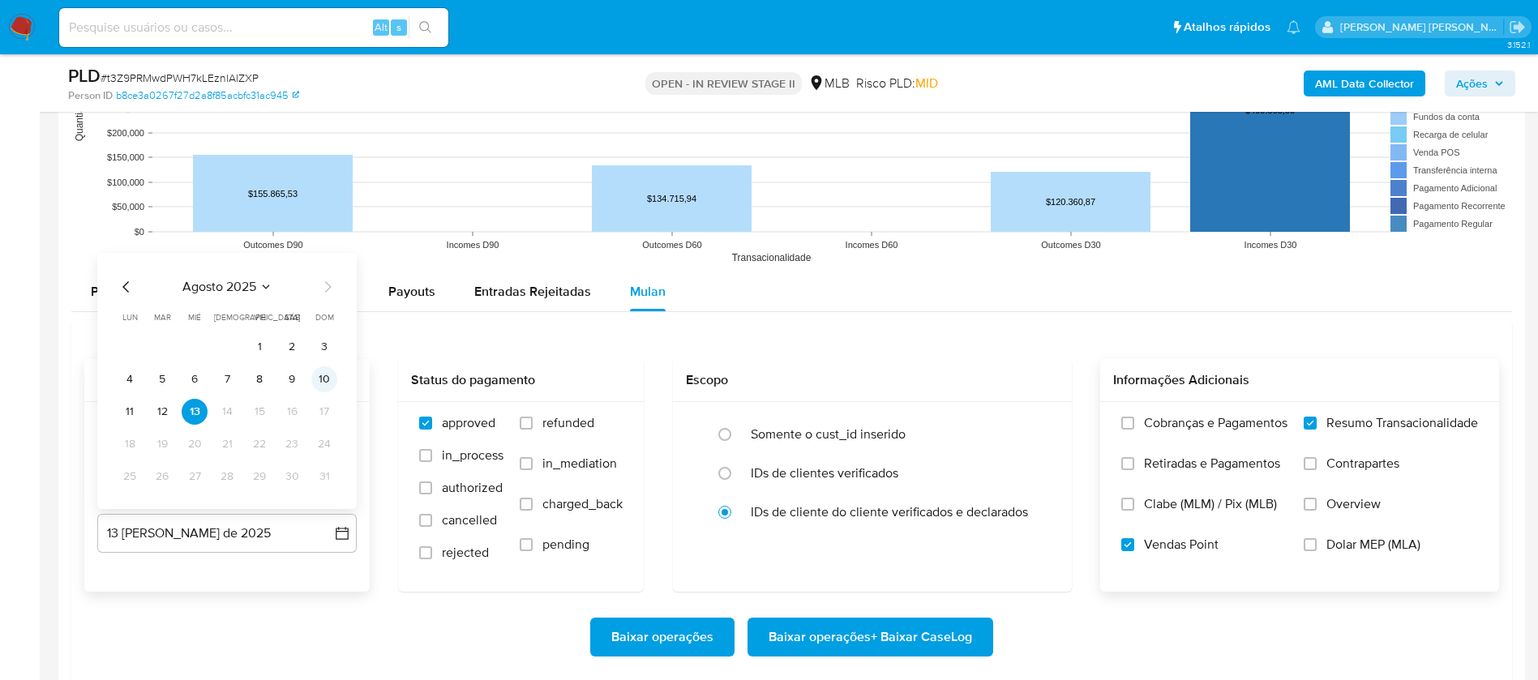
click at [317, 381] on button "10" at bounding box center [324, 380] width 26 height 26
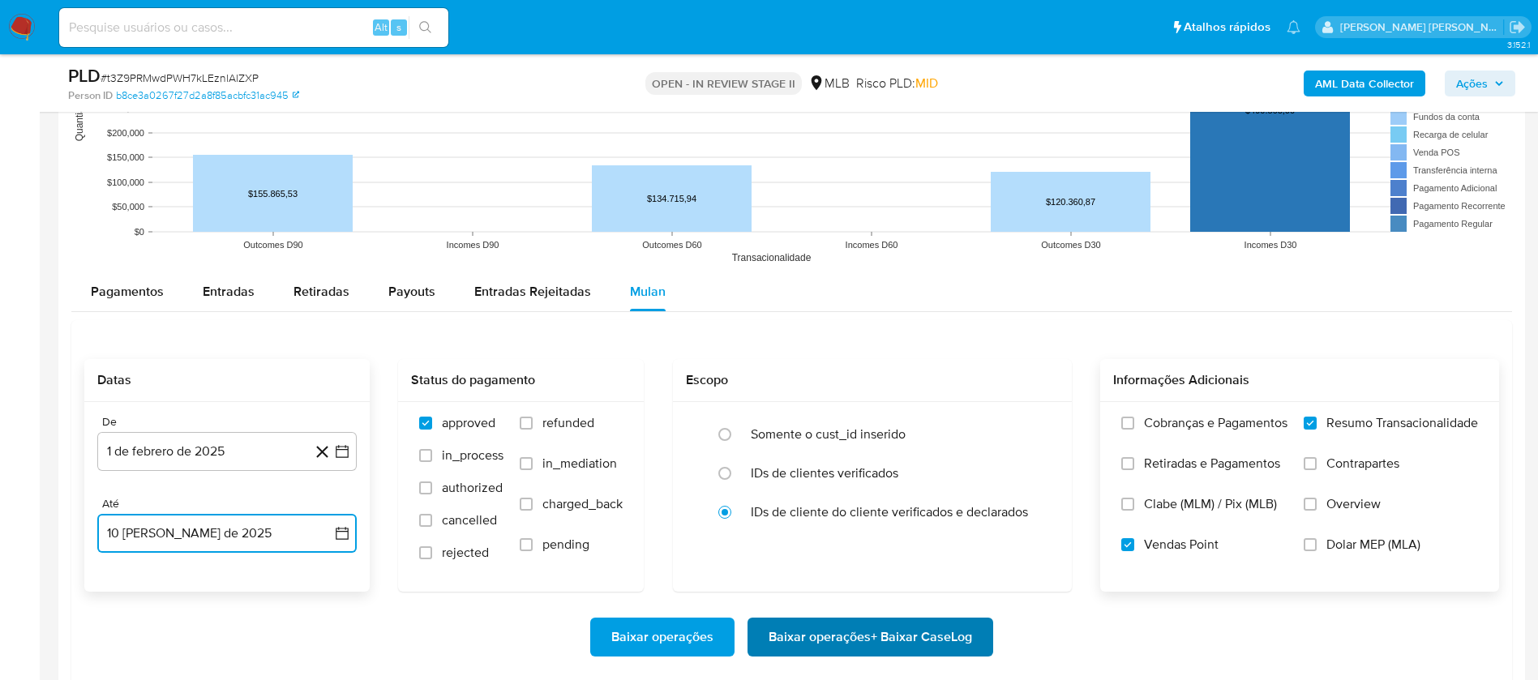
click at [880, 452] on span "Baixar operações + Baixar CaseLog" at bounding box center [871, 638] width 204 height 36
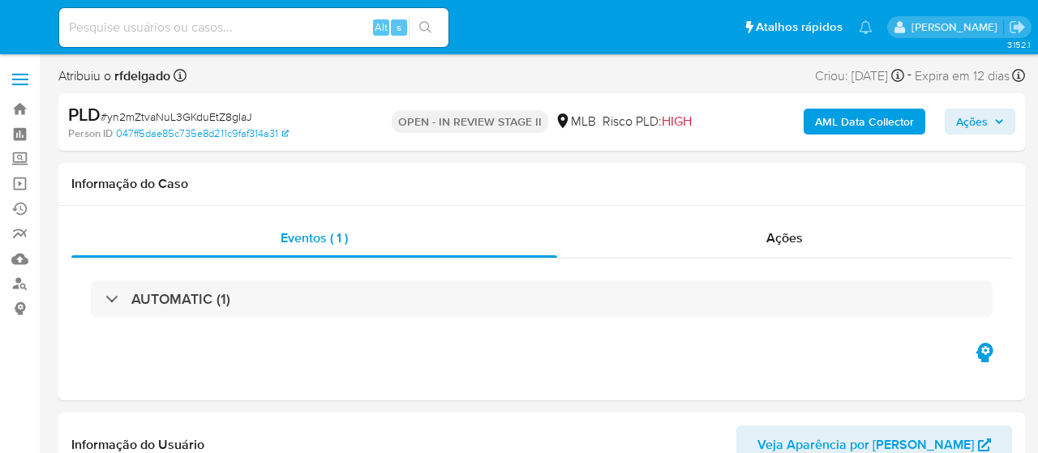
select select "10"
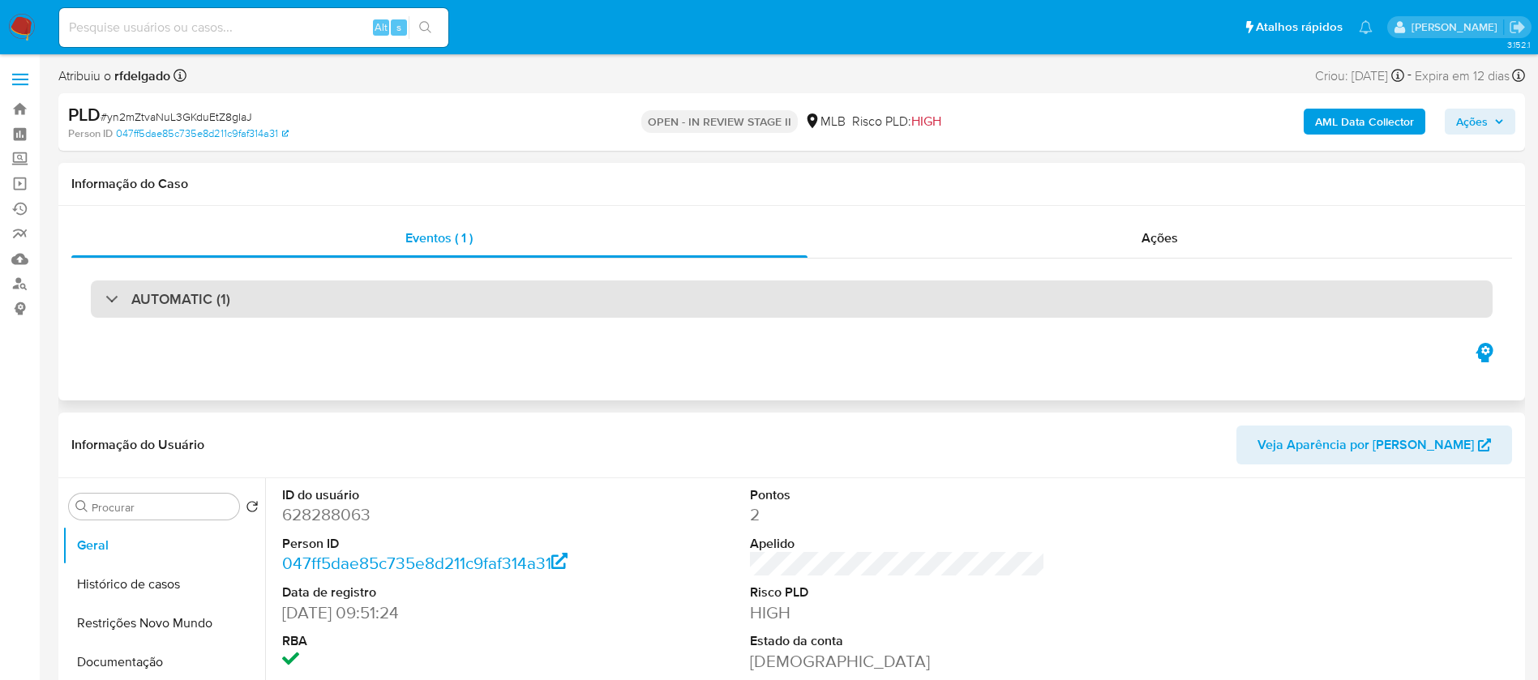
click at [390, 300] on div "AUTOMATIC (1)" at bounding box center [792, 299] width 1402 height 37
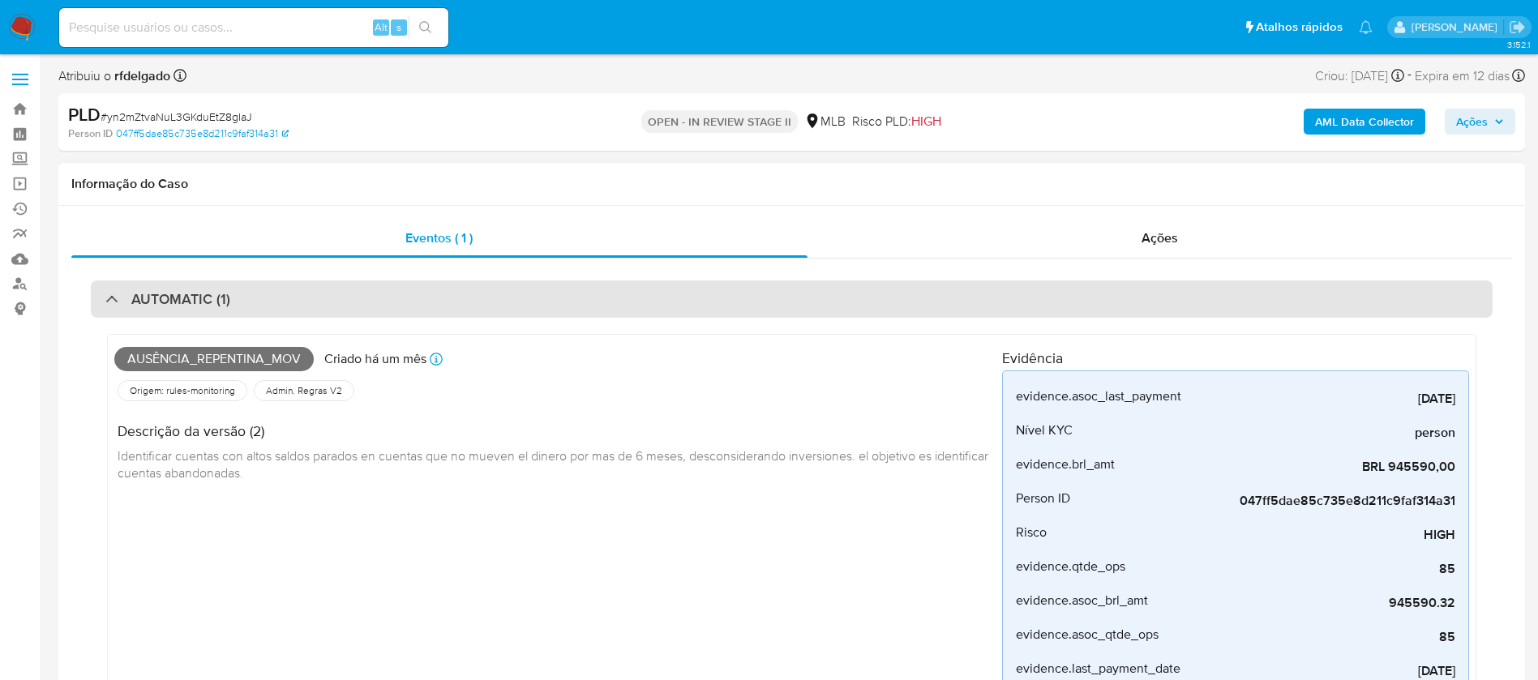
click at [390, 300] on div "AUTOMATIC (1)" at bounding box center [792, 299] width 1402 height 37
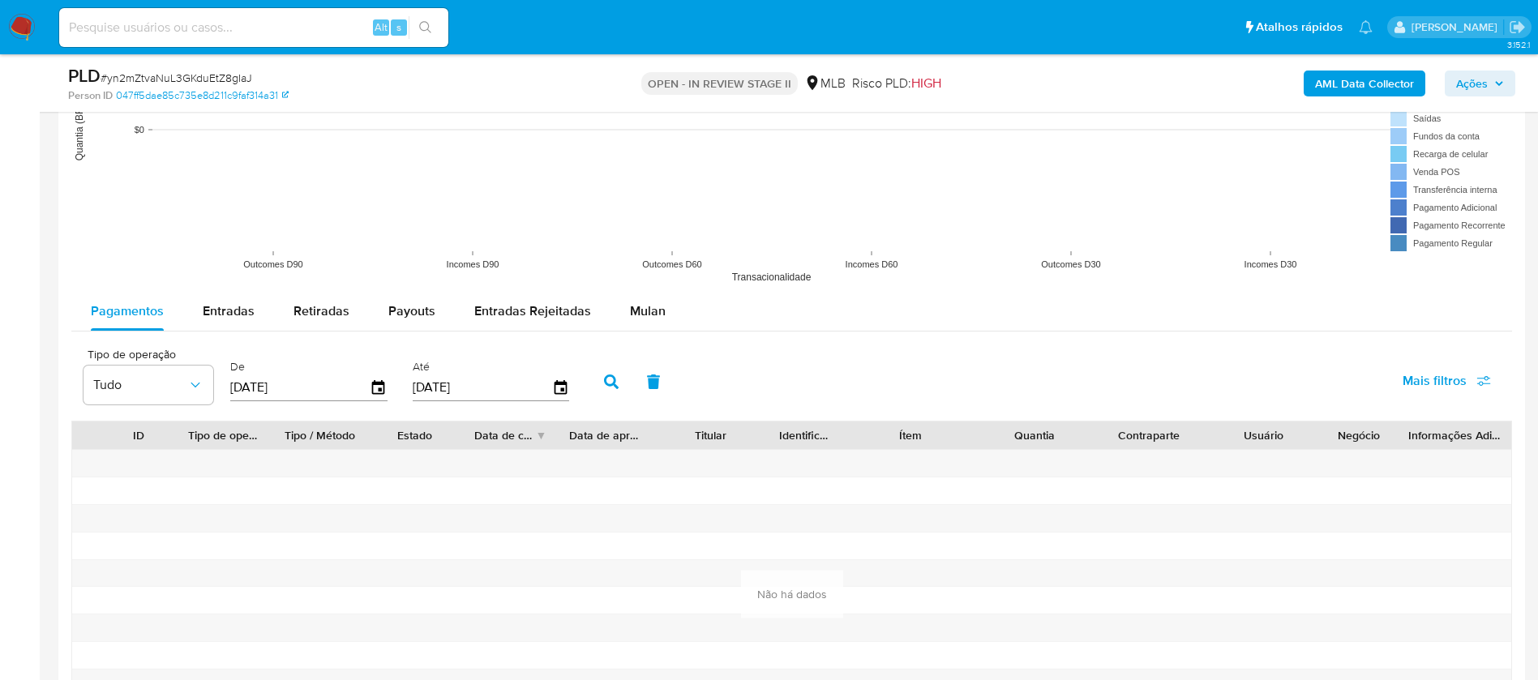
scroll to position [1581, 0]
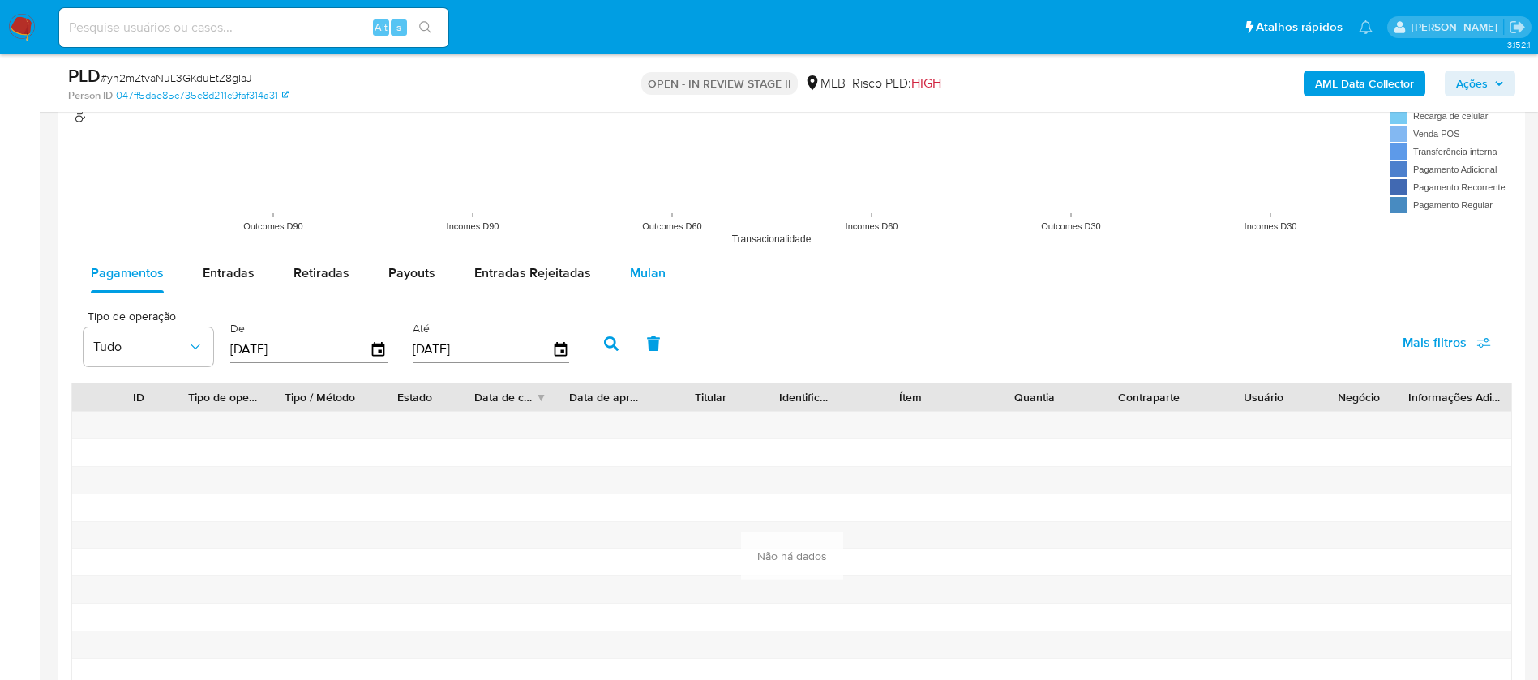
click at [630, 277] on span "Mulan" at bounding box center [648, 273] width 36 height 19
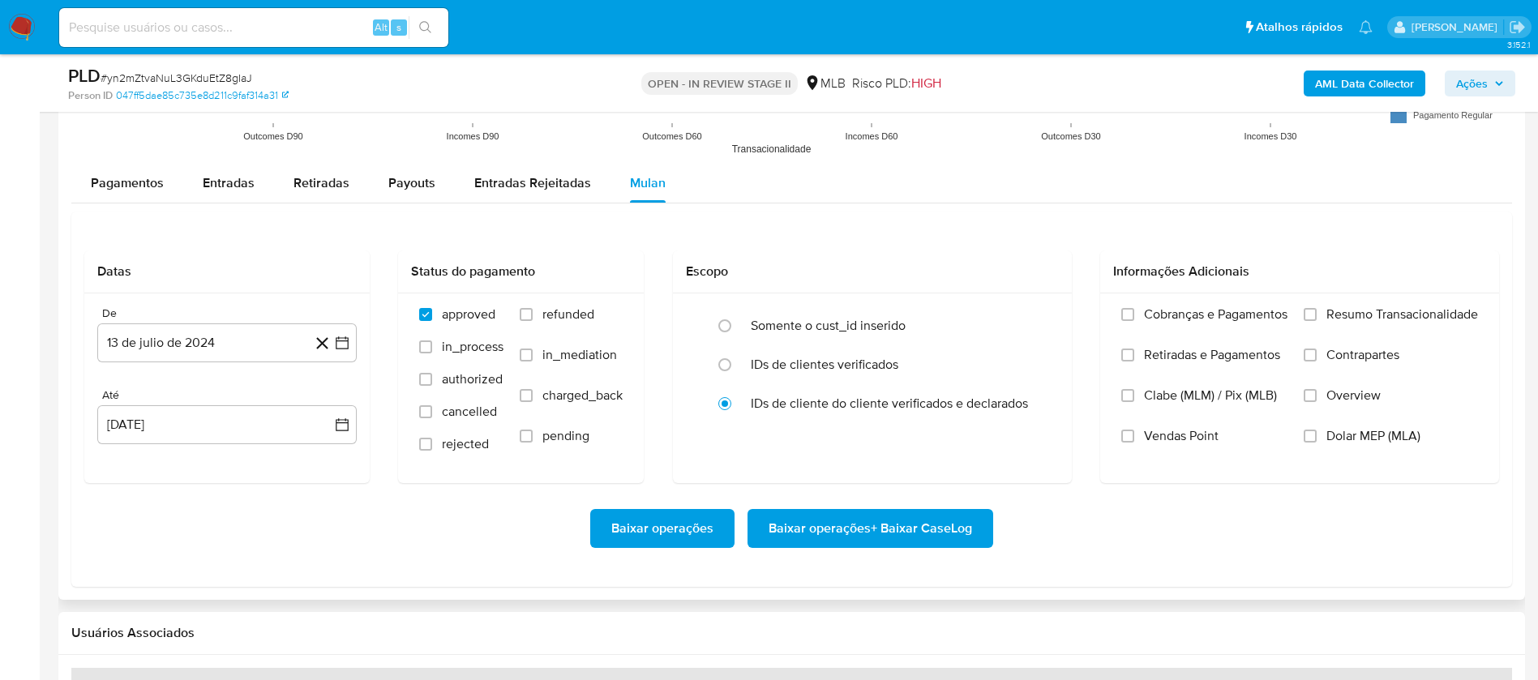
scroll to position [1703, 0]
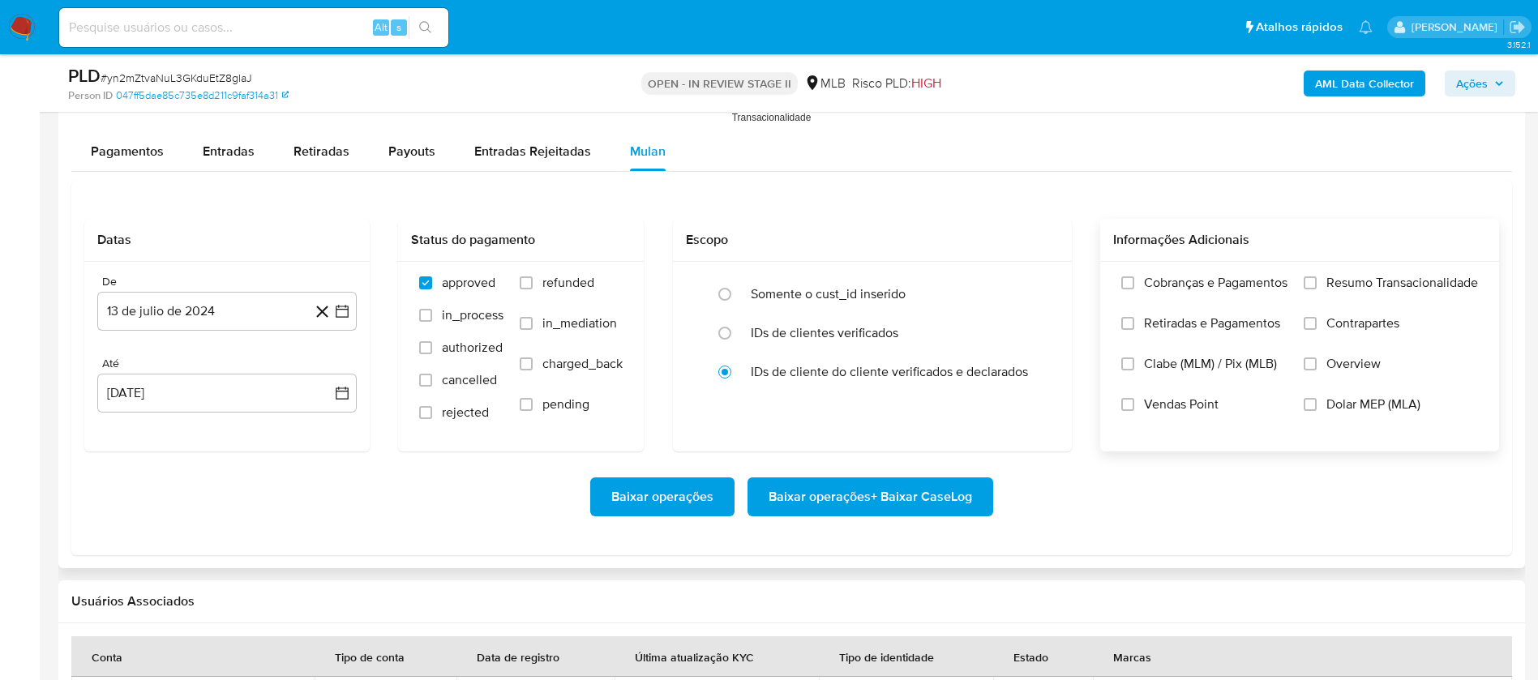
click at [1037, 282] on span "Resumo Transacionalidade" at bounding box center [1403, 283] width 152 height 16
click at [1037, 282] on input "Resumo Transacionalidade" at bounding box center [1310, 283] width 13 height 13
click at [1037, 408] on span "Vendas Point" at bounding box center [1181, 405] width 75 height 16
click at [1037, 408] on input "Vendas Point" at bounding box center [1127, 404] width 13 height 13
click at [204, 321] on button "13 de julio de 2024" at bounding box center [226, 311] width 259 height 39
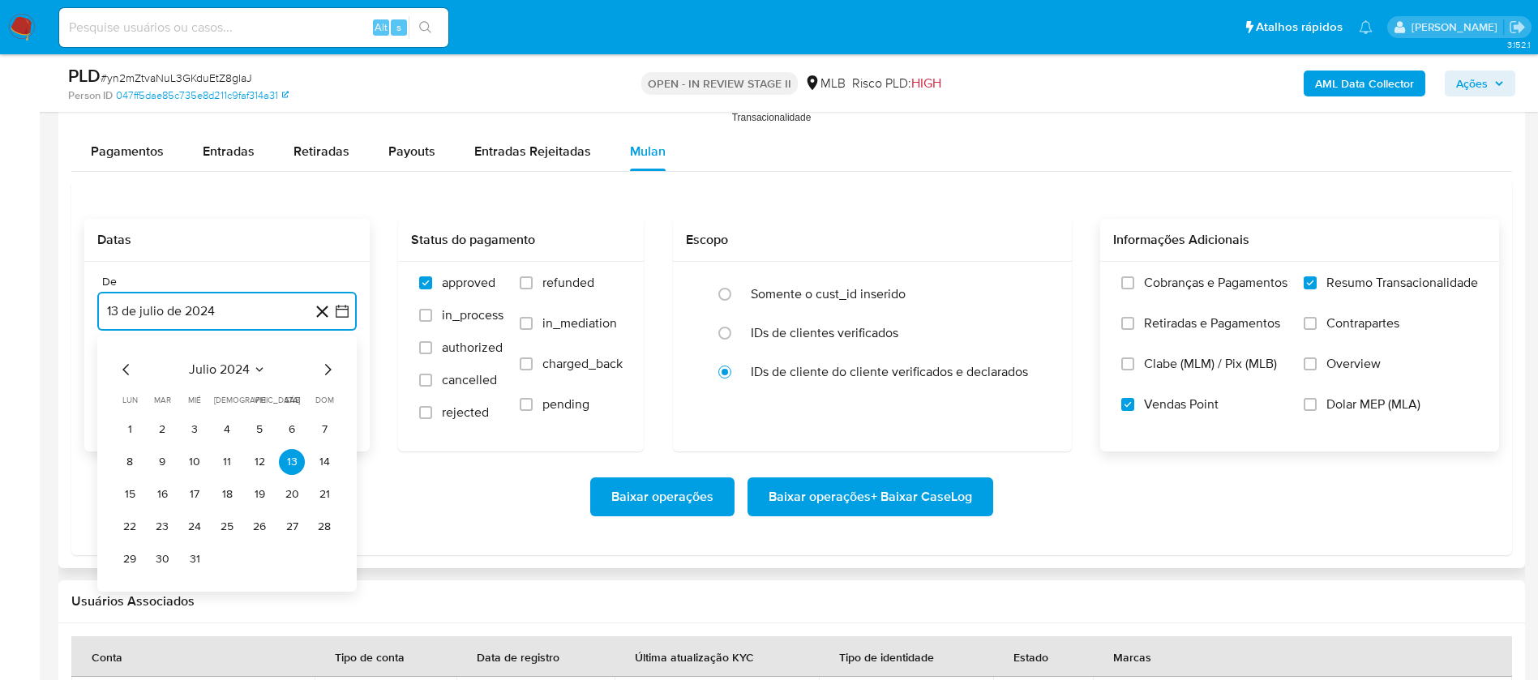
click at [212, 370] on span "julio 2024" at bounding box center [219, 370] width 61 height 16
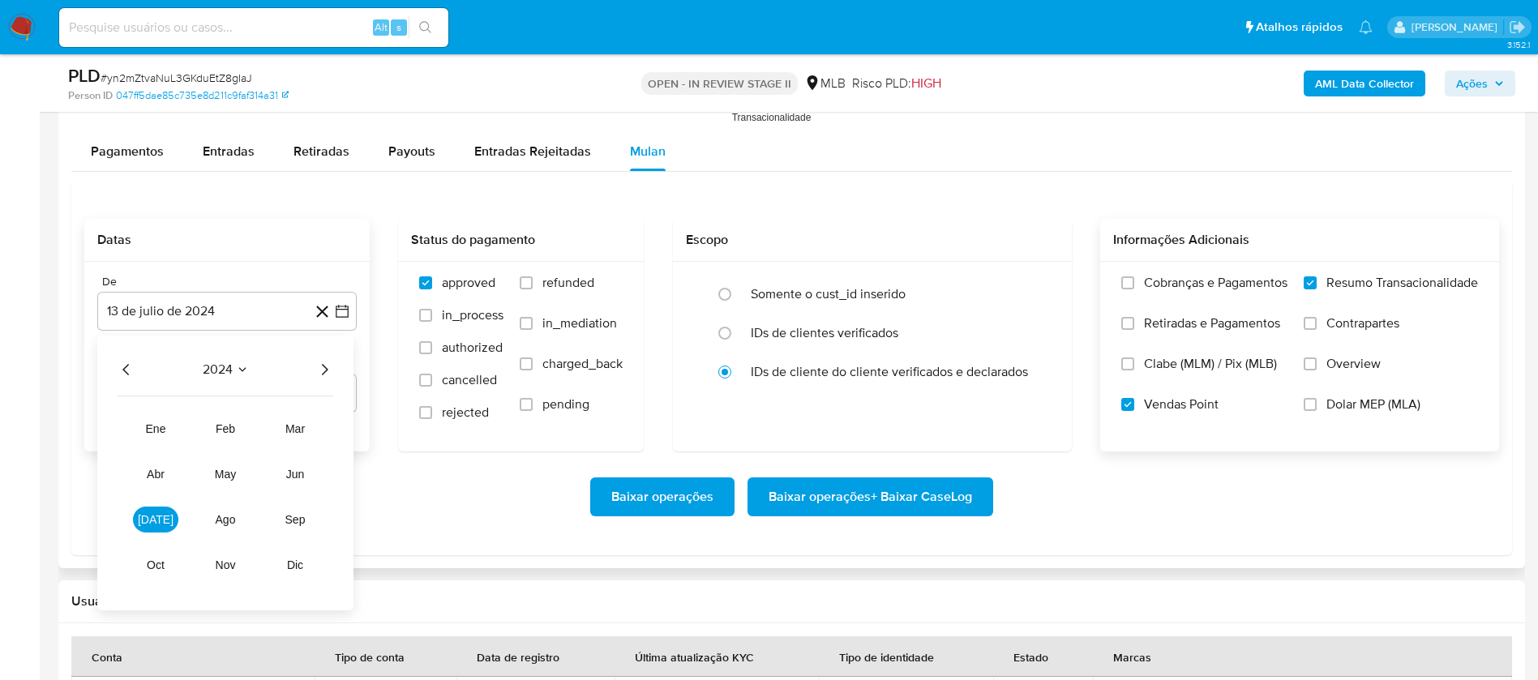
click at [330, 370] on icon "Año siguiente" at bounding box center [324, 369] width 19 height 19
click at [226, 431] on span "feb" at bounding box center [225, 428] width 19 height 13
click at [289, 429] on button "1" at bounding box center [292, 430] width 26 height 26
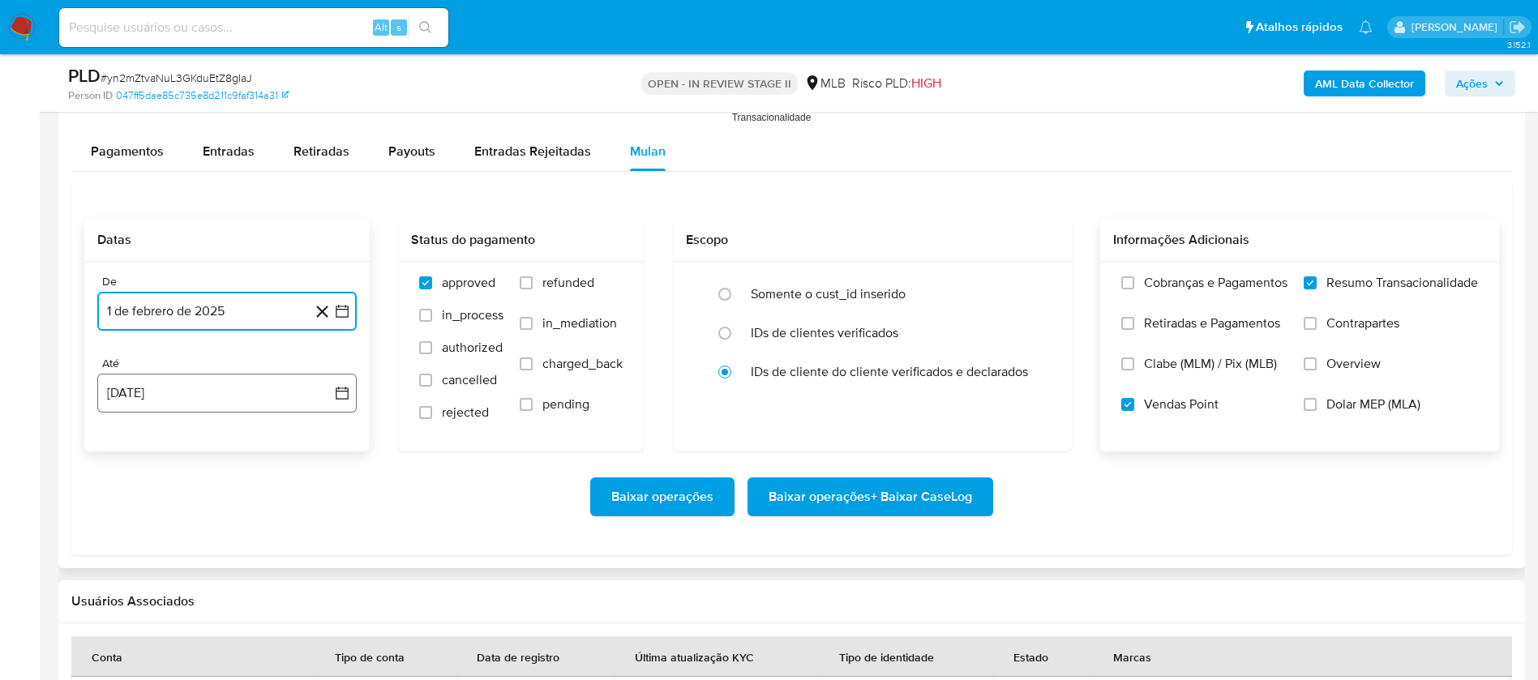
click at [247, 397] on button "[DATE]" at bounding box center [226, 393] width 259 height 39
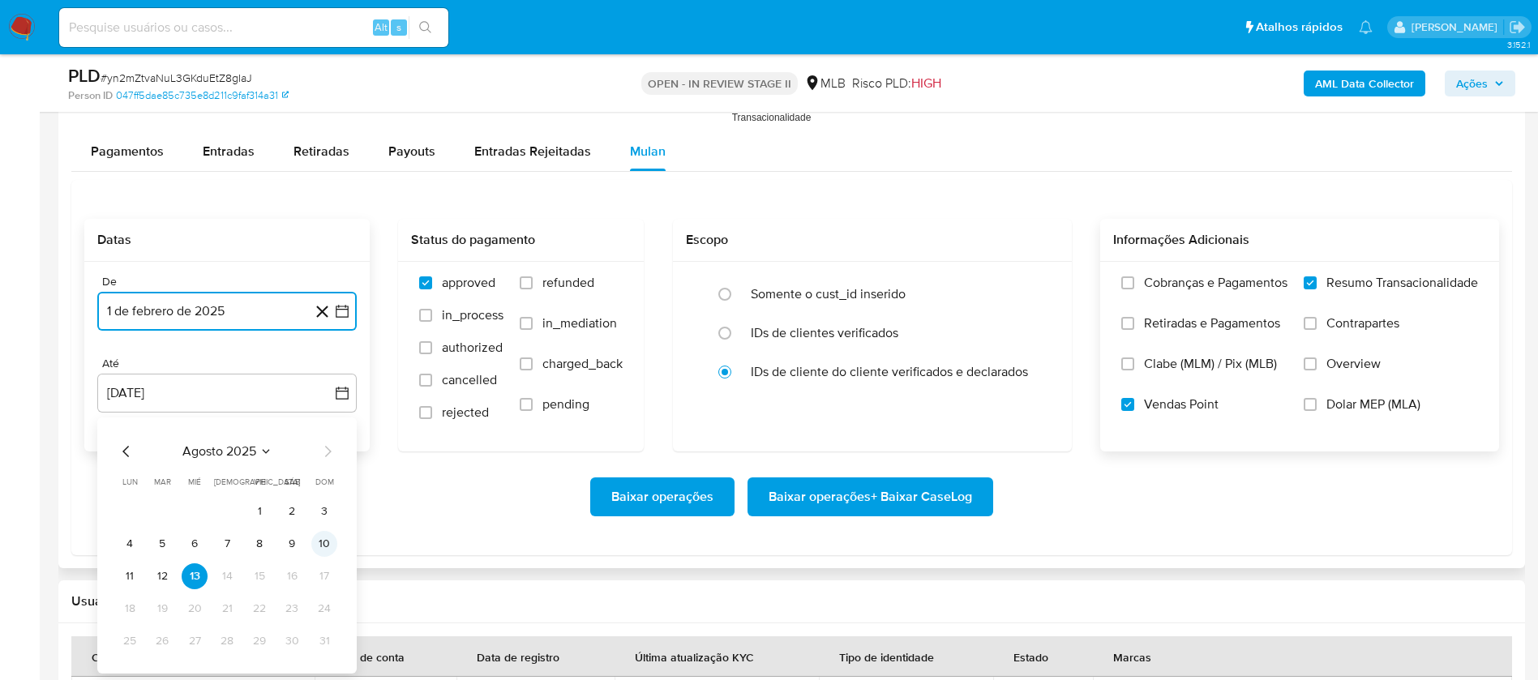
click at [316, 452] on button "10" at bounding box center [324, 544] width 26 height 26
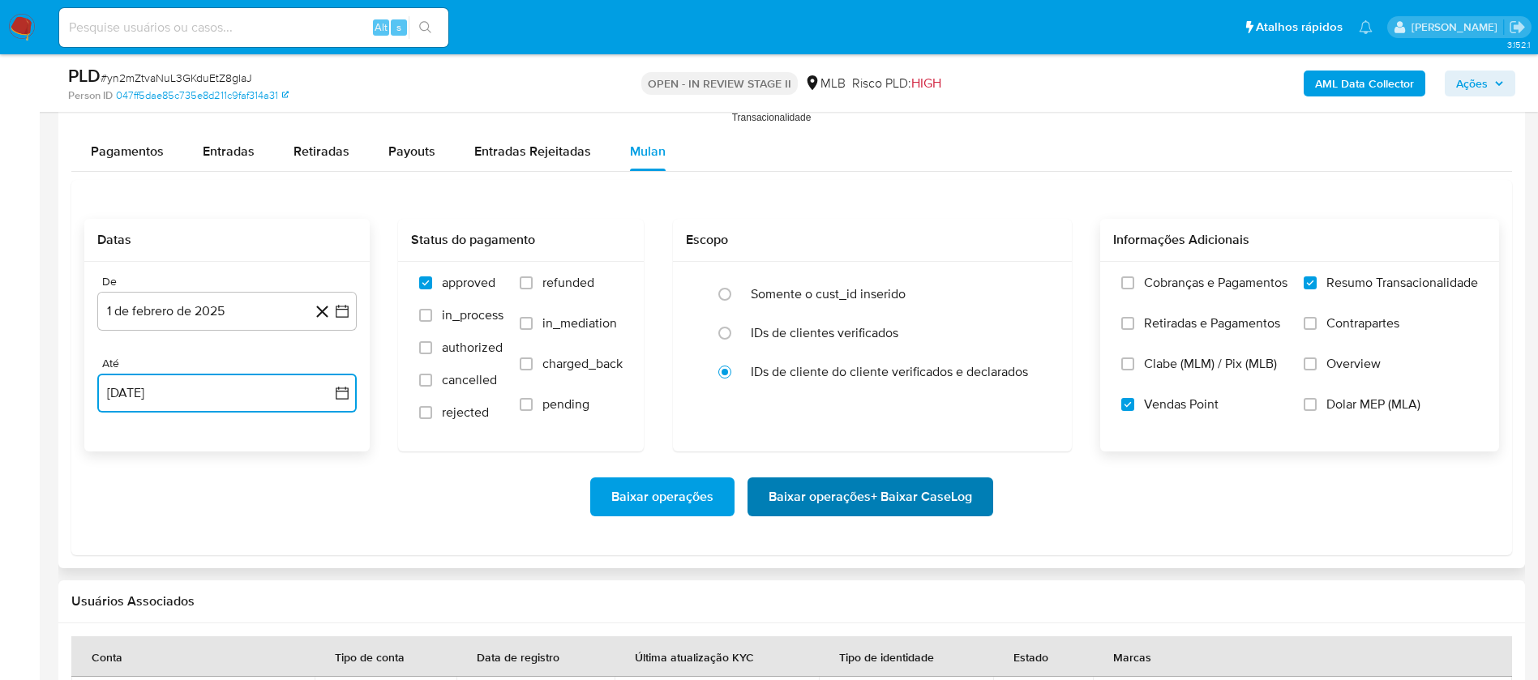
click at [904, 452] on span "Baixar operações + Baixar CaseLog" at bounding box center [871, 497] width 204 height 36
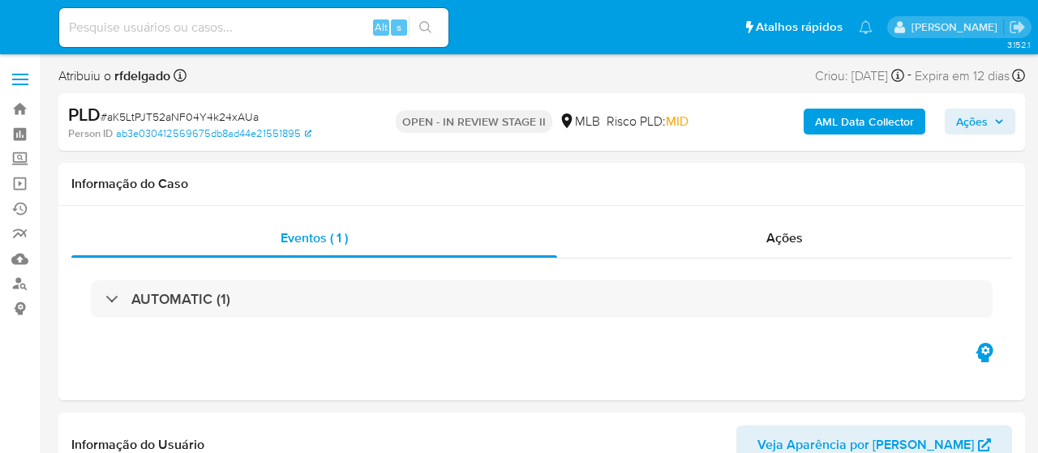
select select "10"
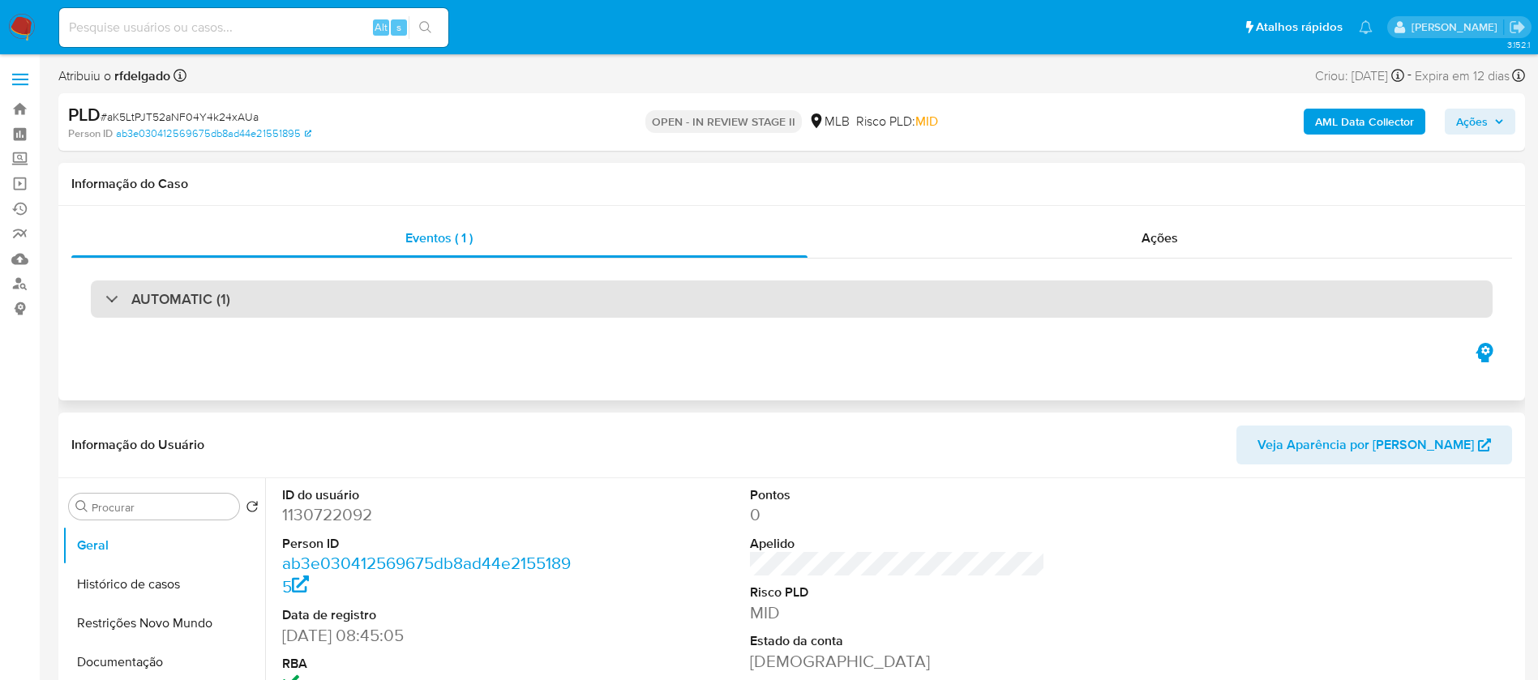
click at [687, 296] on div "AUTOMATIC (1)" at bounding box center [792, 299] width 1402 height 37
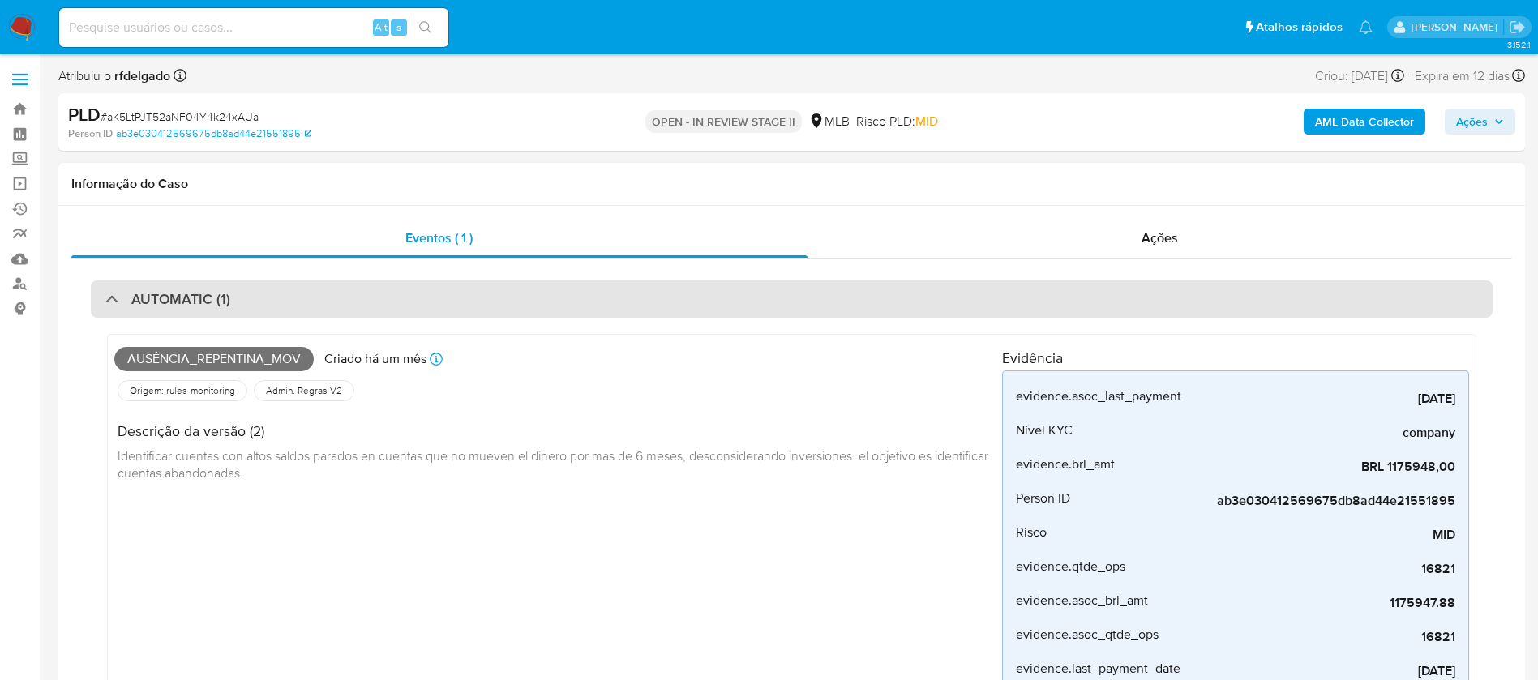
click at [687, 296] on div "AUTOMATIC (1)" at bounding box center [792, 299] width 1402 height 37
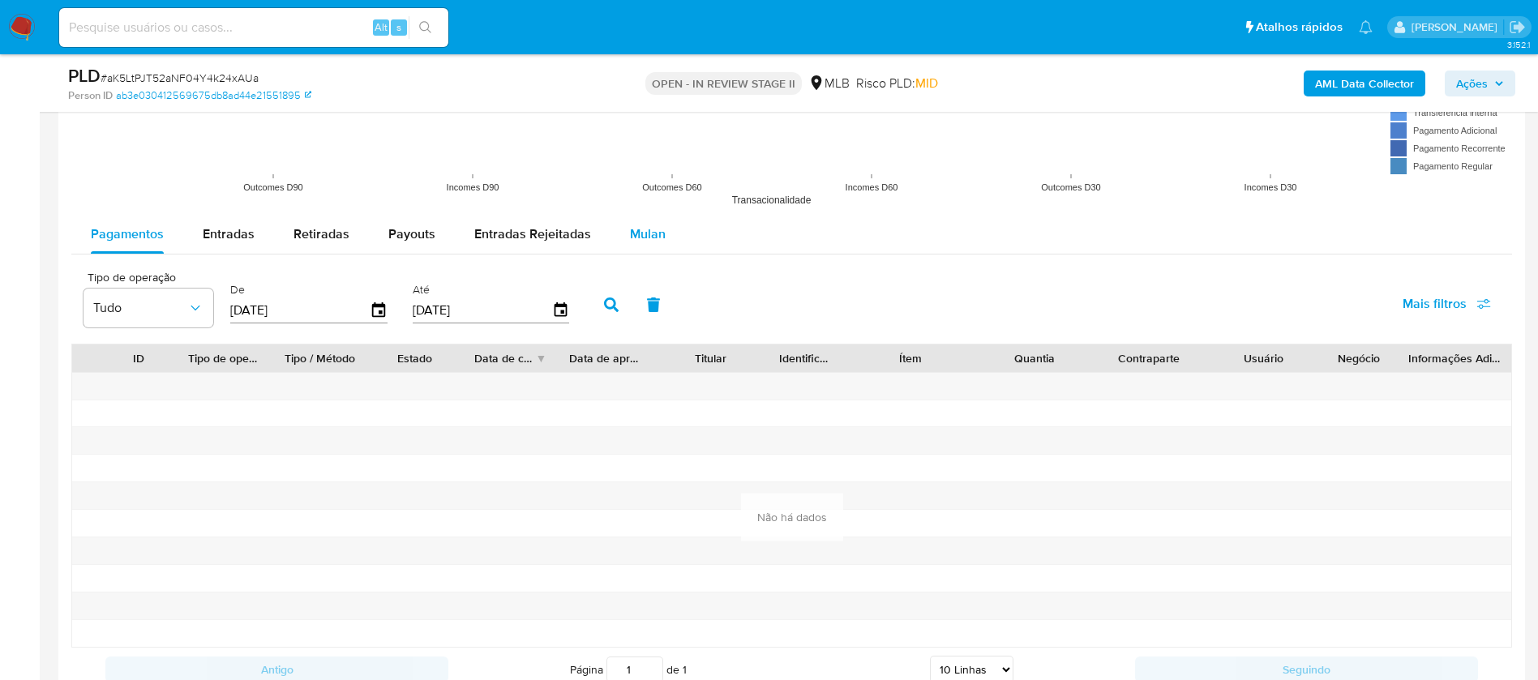
click at [654, 239] on span "Mulan" at bounding box center [648, 234] width 36 height 19
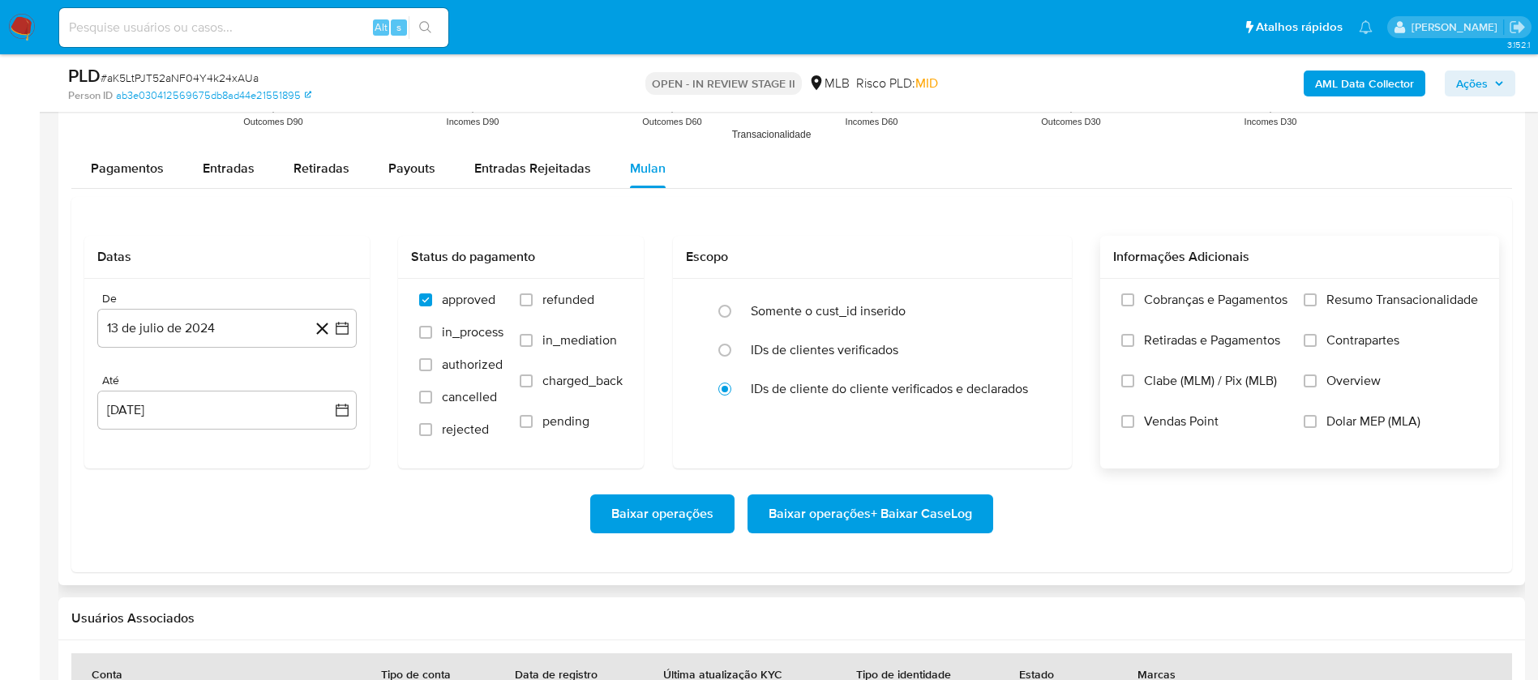
scroll to position [1825, 0]
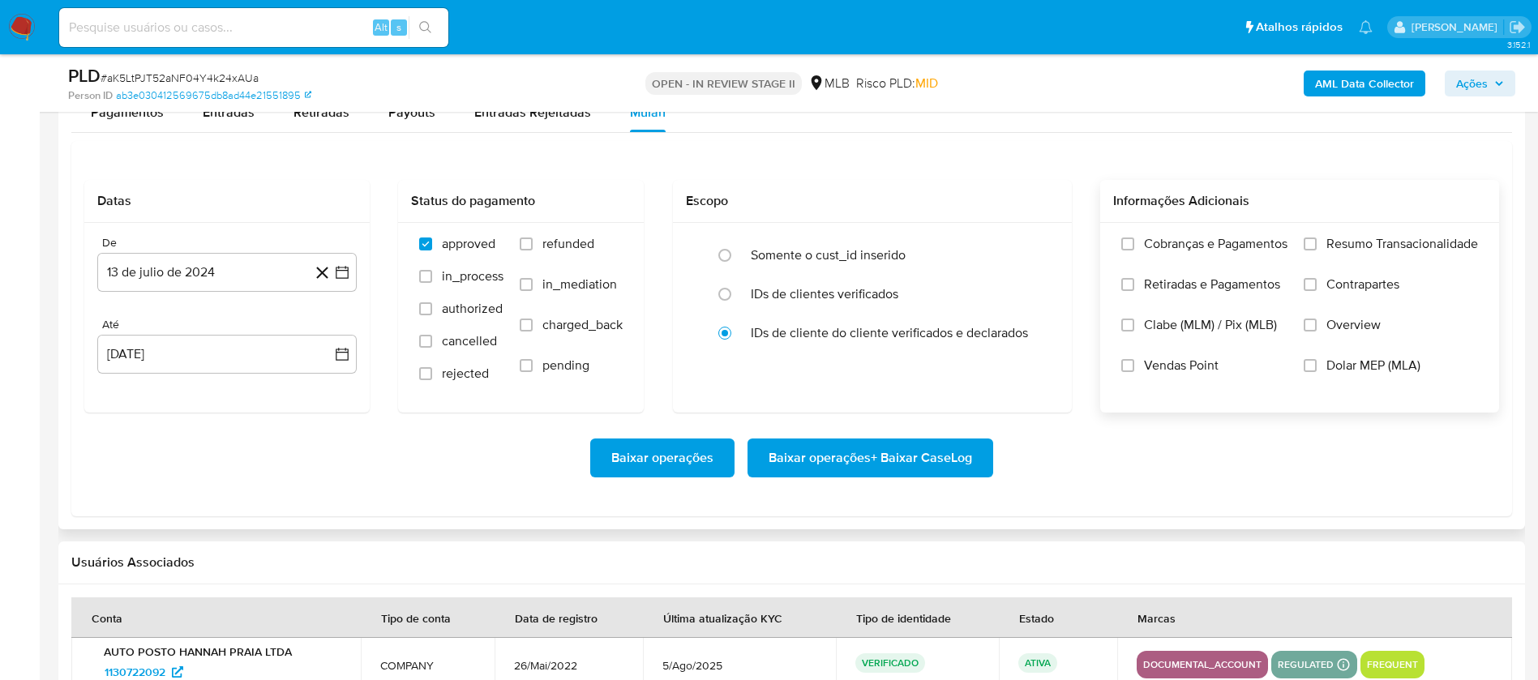
click at [1037, 242] on span "Resumo Transacionalidade" at bounding box center [1403, 244] width 152 height 16
click at [1037, 242] on input "Resumo Transacionalidade" at bounding box center [1310, 244] width 13 height 13
click at [1037, 362] on span "Vendas Point" at bounding box center [1181, 366] width 75 height 16
click at [1037, 362] on input "Vendas Point" at bounding box center [1127, 365] width 13 height 13
click at [182, 263] on button "13 de julio de 2024" at bounding box center [226, 272] width 259 height 39
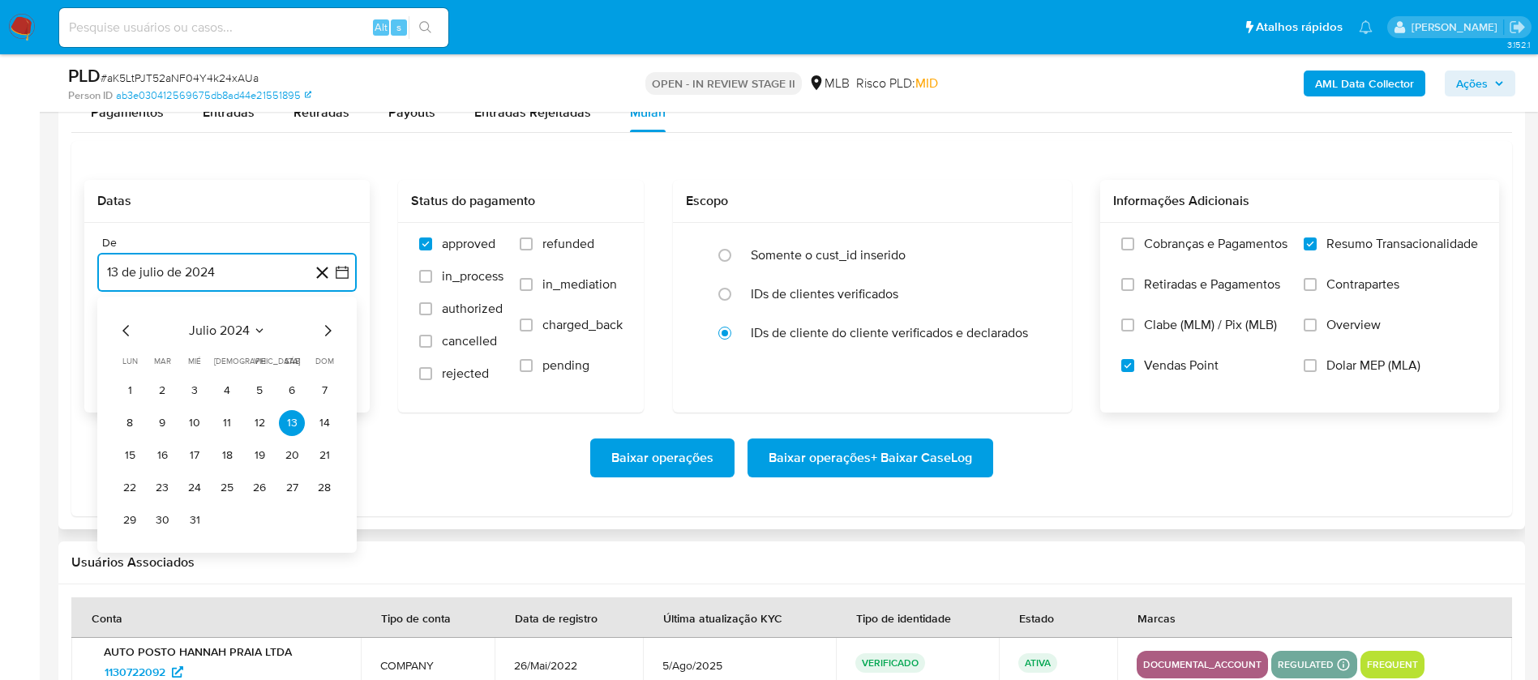
click at [221, 334] on span "julio 2024" at bounding box center [219, 331] width 61 height 16
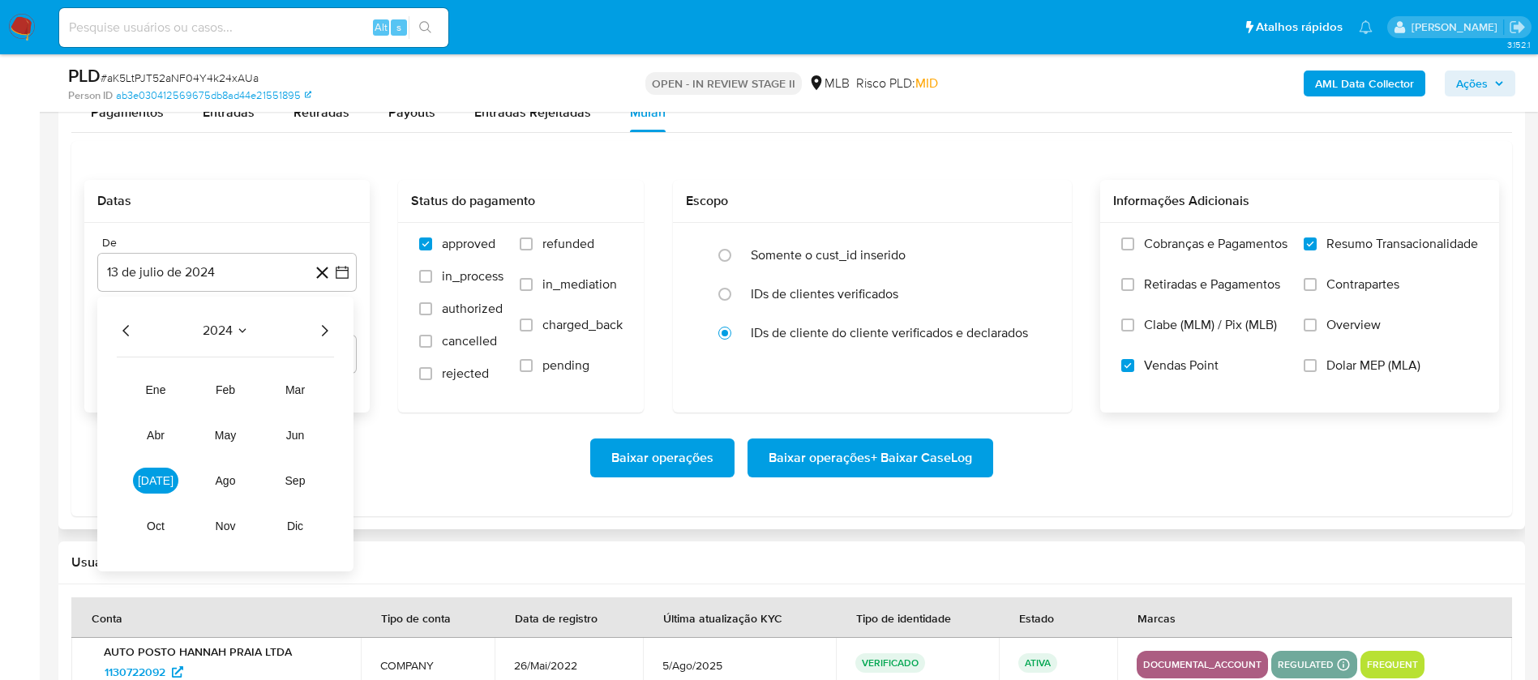
click at [323, 329] on icon "Año siguiente" at bounding box center [324, 330] width 19 height 19
click at [225, 386] on span "feb" at bounding box center [225, 390] width 19 height 13
click at [283, 389] on button "1" at bounding box center [292, 391] width 26 height 26
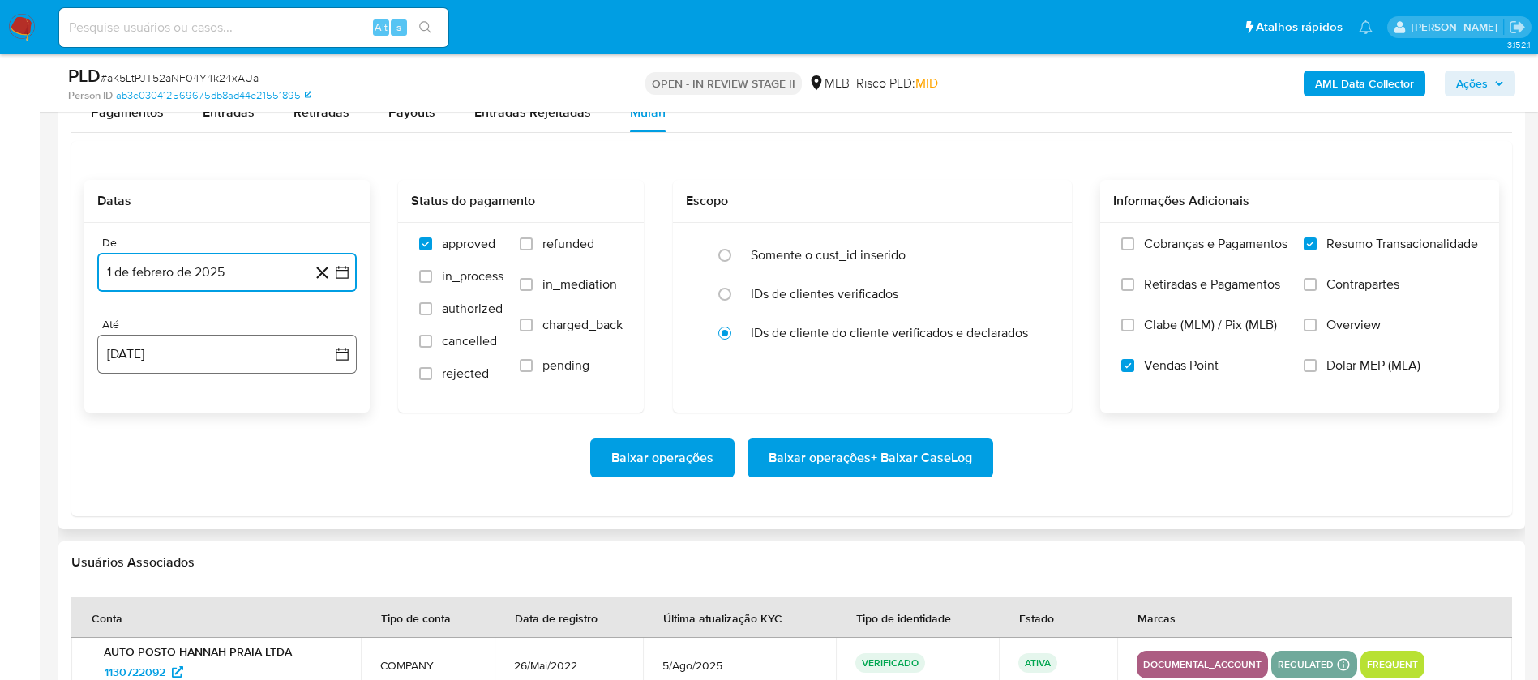
click at [242, 354] on button "13 [PERSON_NAME] de 2025" at bounding box center [226, 354] width 259 height 39
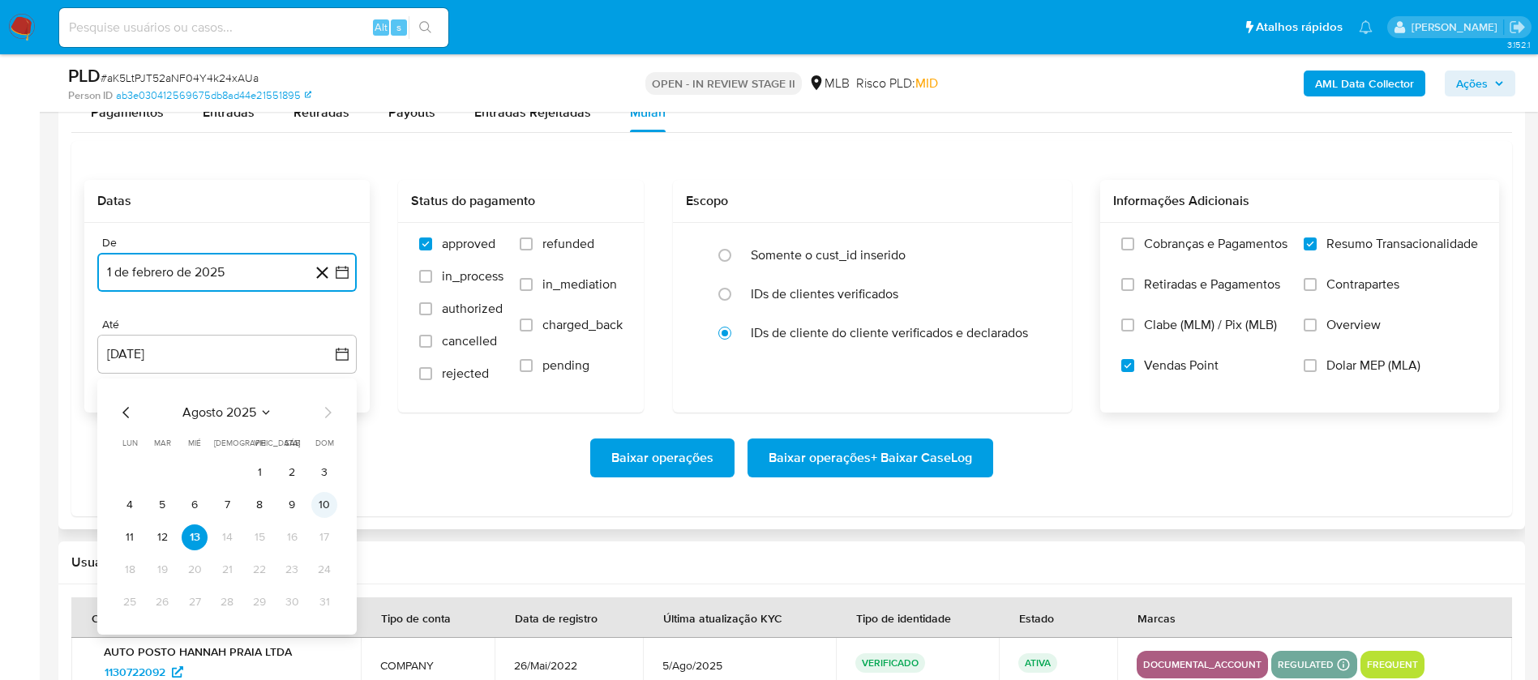
click at [317, 452] on button "10" at bounding box center [324, 505] width 26 height 26
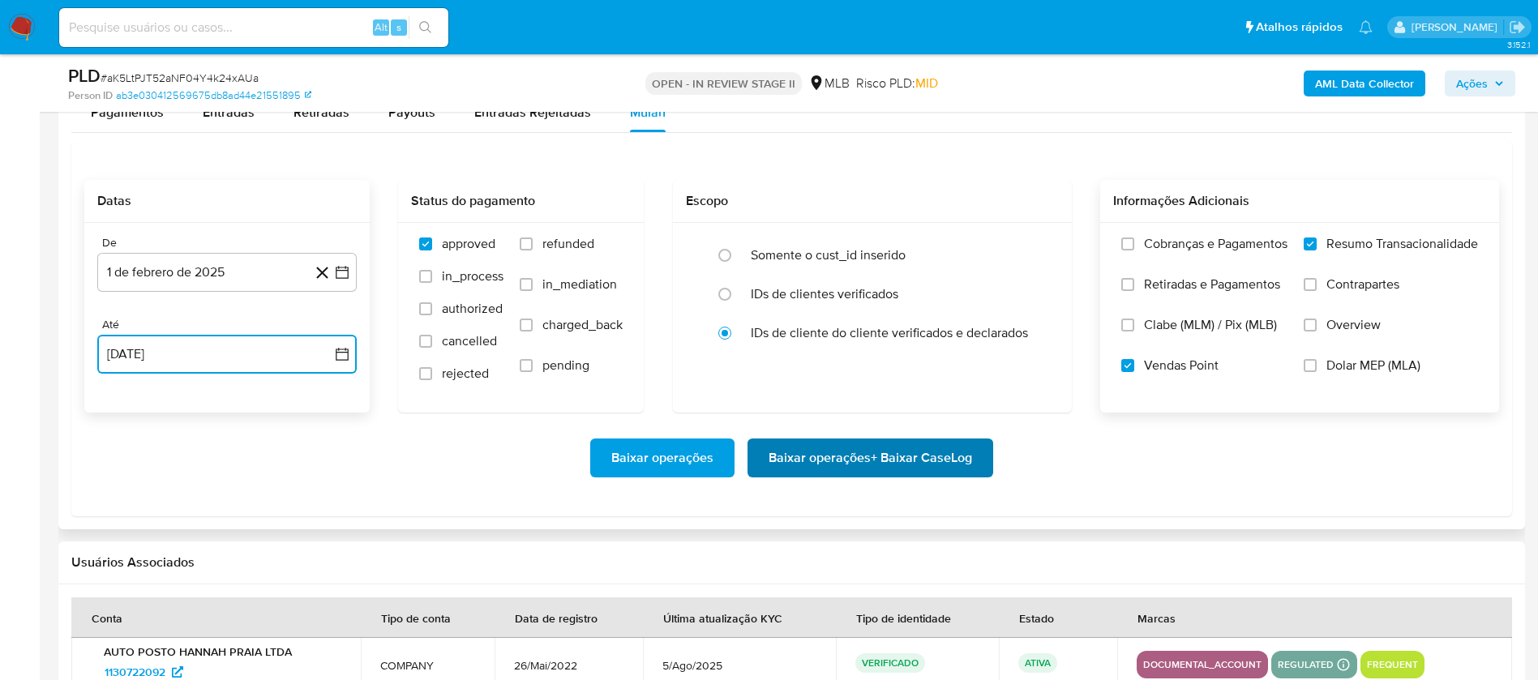
click at [904, 452] on span "Baixar operações + Baixar CaseLog" at bounding box center [871, 458] width 204 height 36
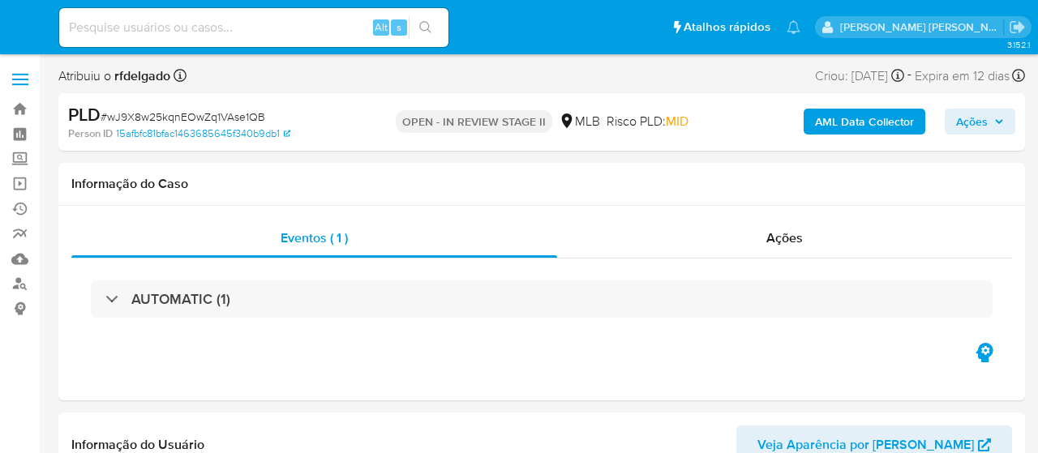
select select "10"
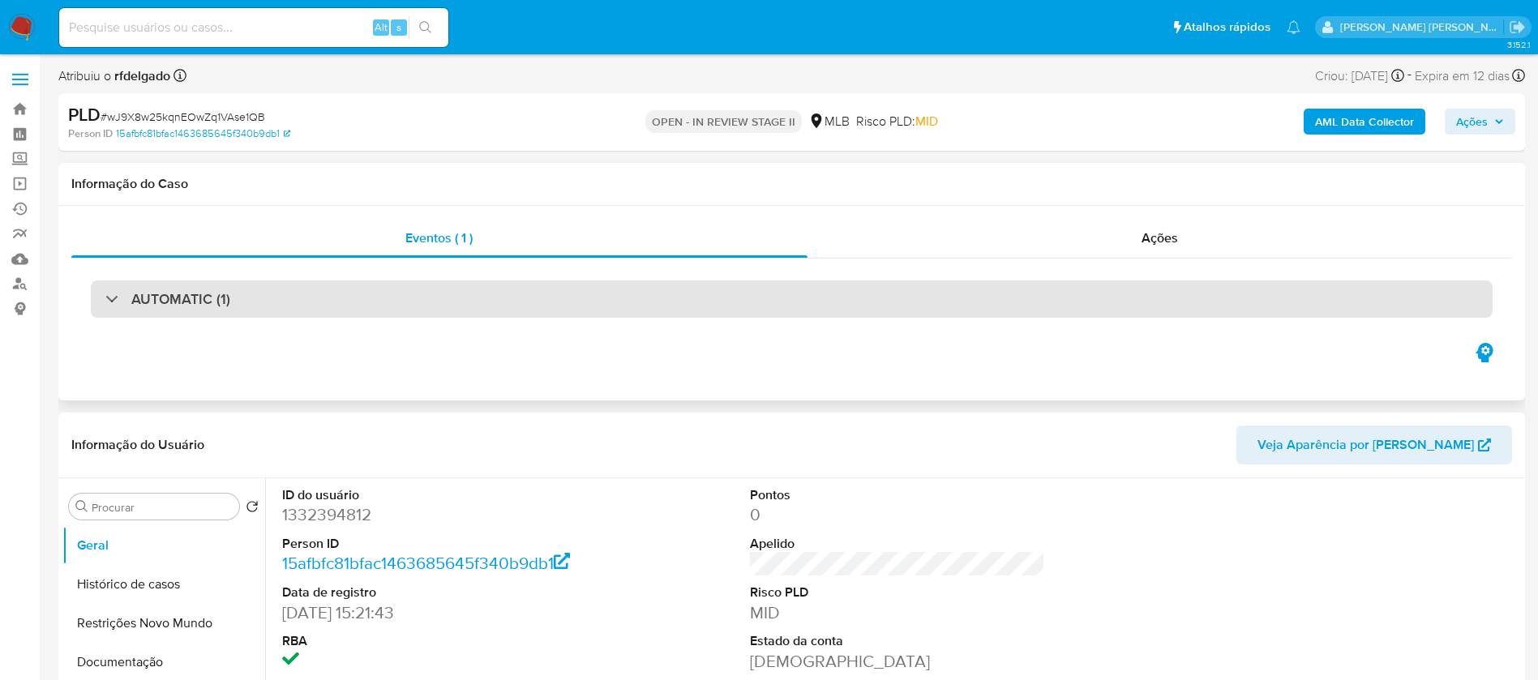
click at [316, 290] on div "AUTOMATIC (1)" at bounding box center [792, 299] width 1402 height 37
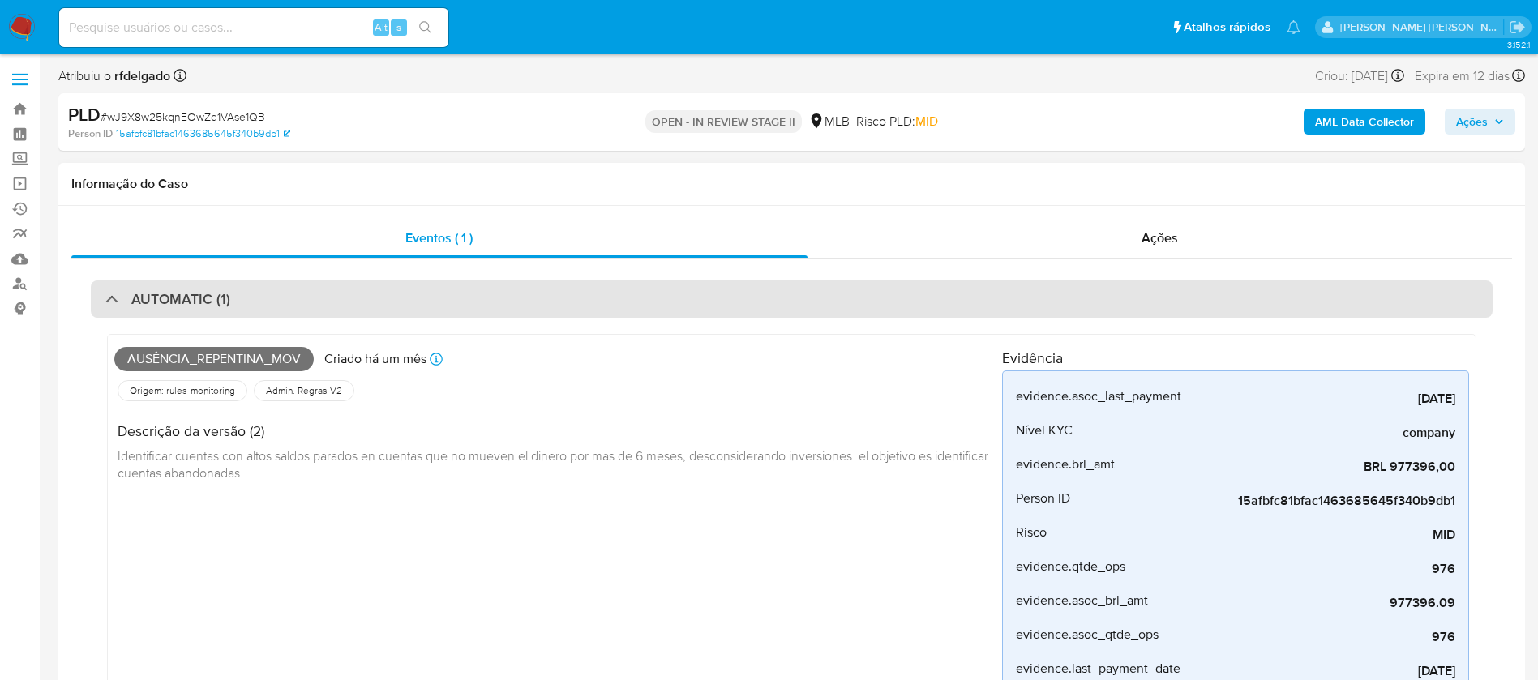
click at [316, 290] on div "AUTOMATIC (1)" at bounding box center [792, 299] width 1402 height 37
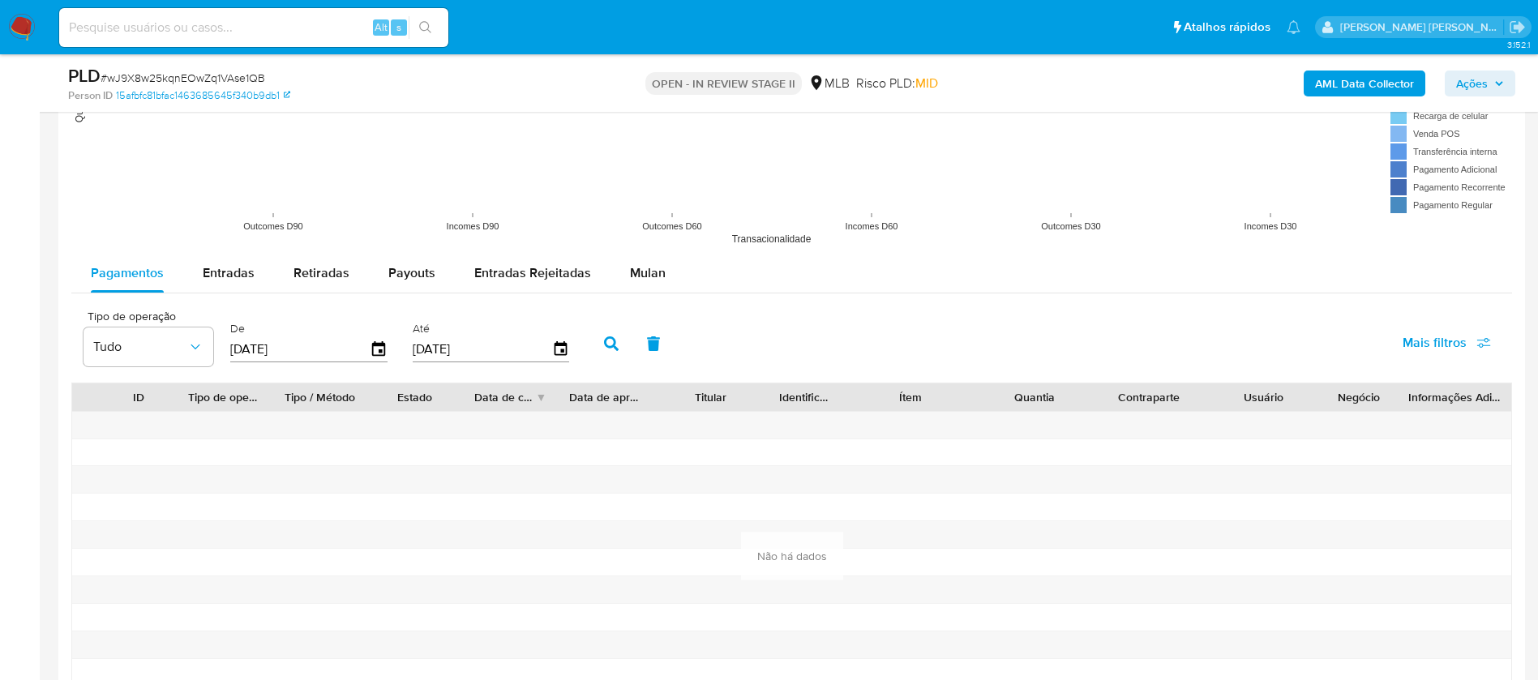
scroll to position [1703, 0]
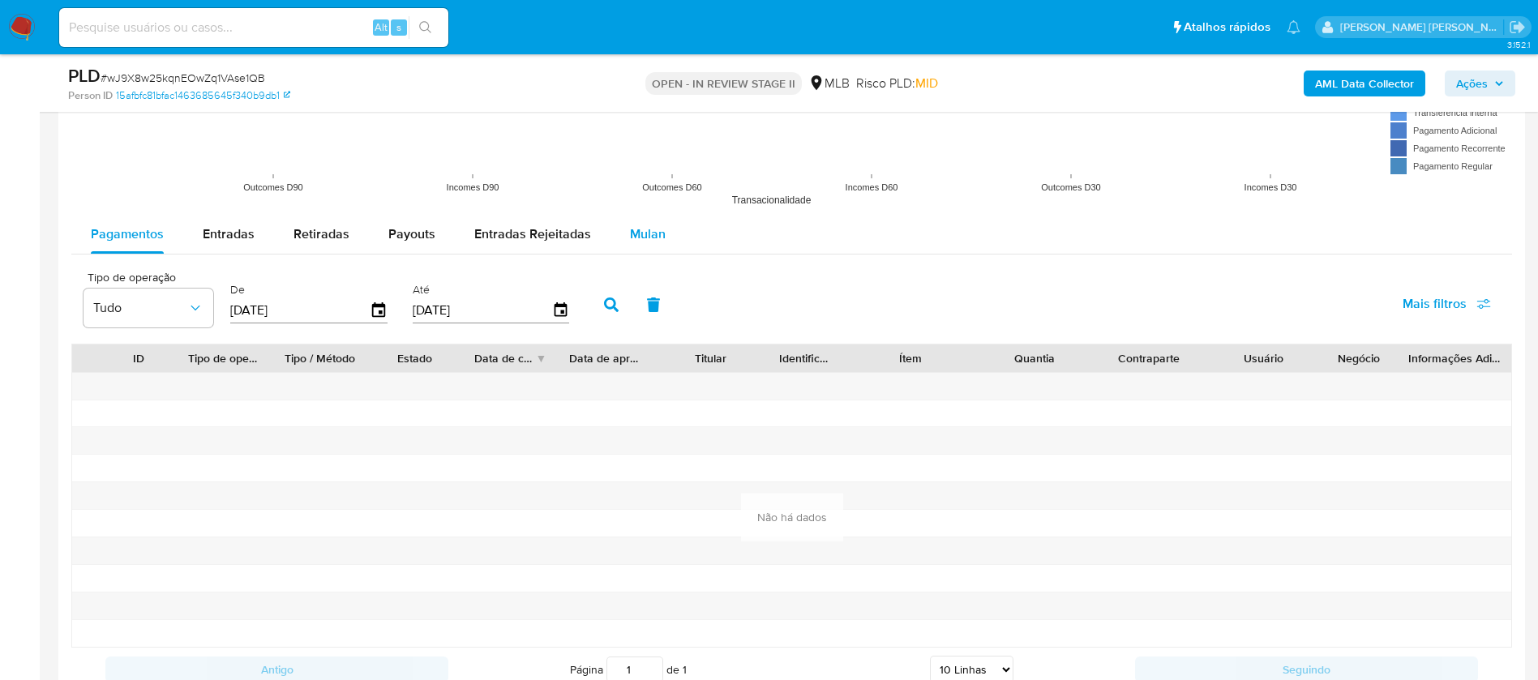
click at [649, 228] on span "Mulan" at bounding box center [648, 234] width 36 height 19
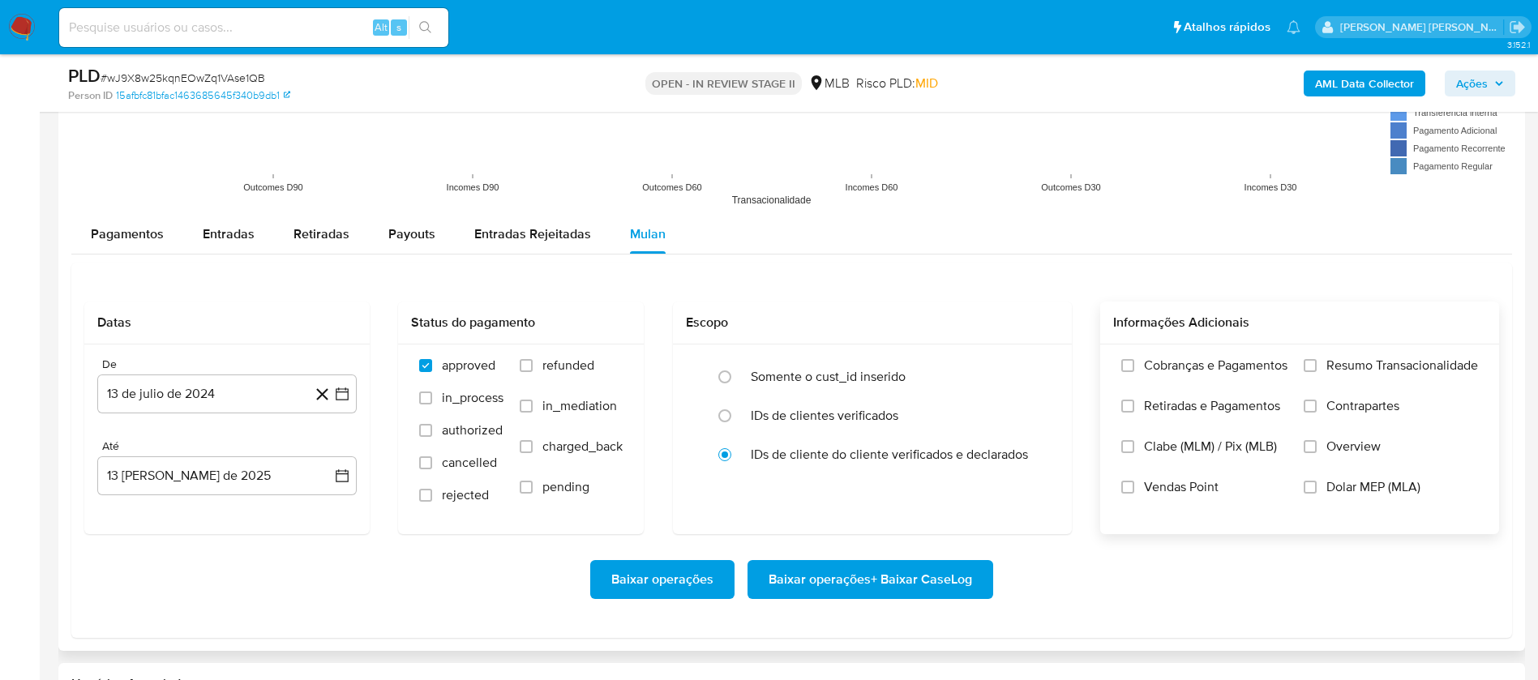
click at [1037, 367] on span "Resumo Transacionalidade" at bounding box center [1403, 366] width 152 height 16
click at [1037, 367] on input "Resumo Transacionalidade" at bounding box center [1310, 365] width 13 height 13
click at [1037, 452] on span "Vendas Point" at bounding box center [1181, 487] width 75 height 16
click at [1037, 452] on input "Vendas Point" at bounding box center [1127, 487] width 13 height 13
click at [258, 389] on button "13 de julio de 2024" at bounding box center [226, 394] width 259 height 39
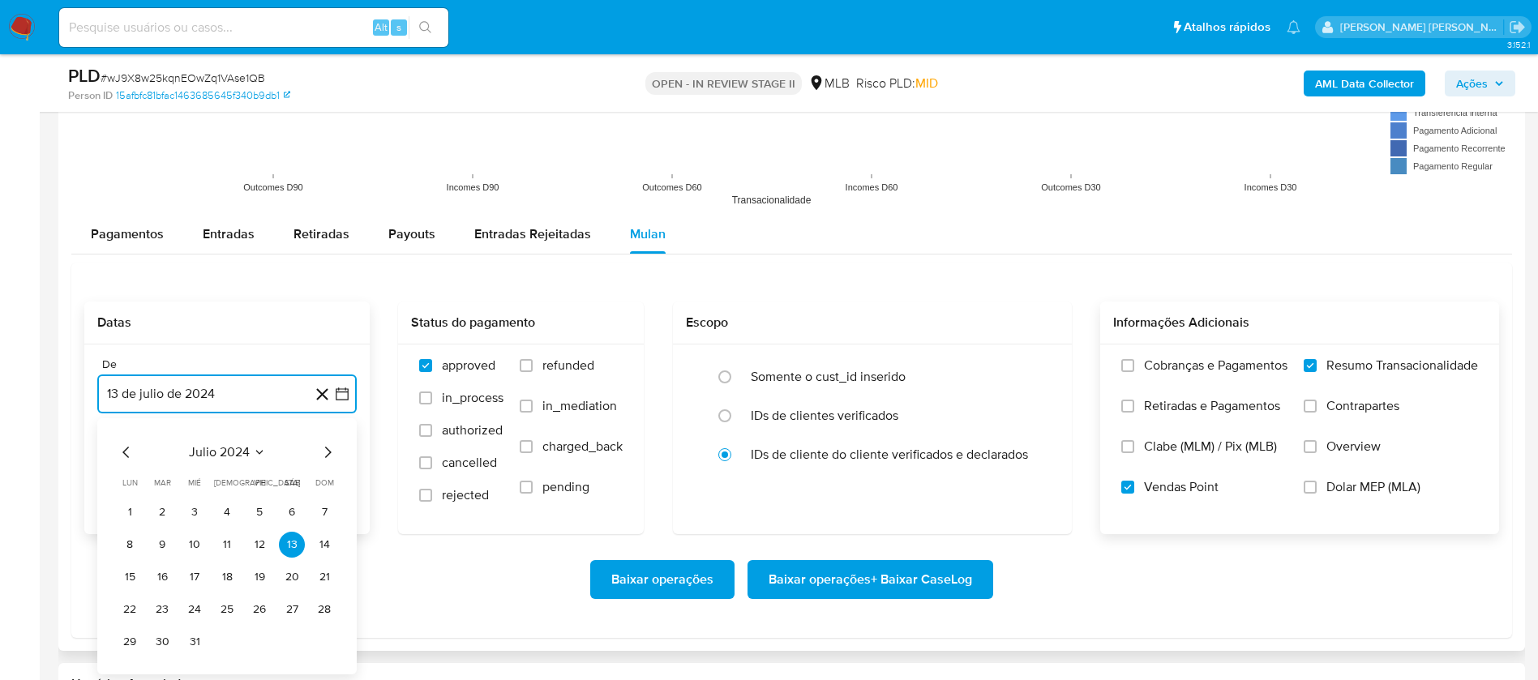
click at [234, 452] on span "julio 2024" at bounding box center [219, 452] width 61 height 16
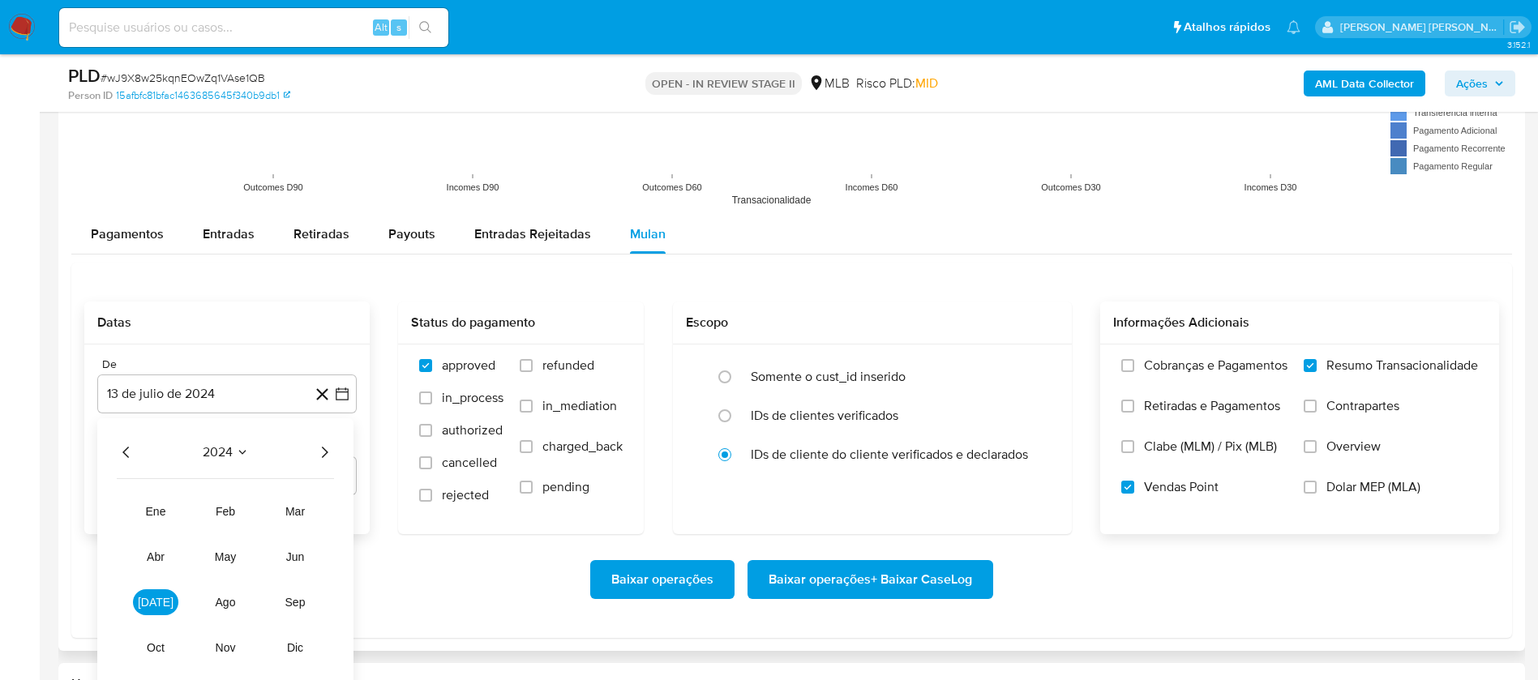
click at [322, 452] on icon "Año siguiente" at bounding box center [324, 452] width 19 height 19
click at [225, 452] on span "feb" at bounding box center [225, 511] width 19 height 13
click at [299, 452] on button "1" at bounding box center [292, 513] width 26 height 26
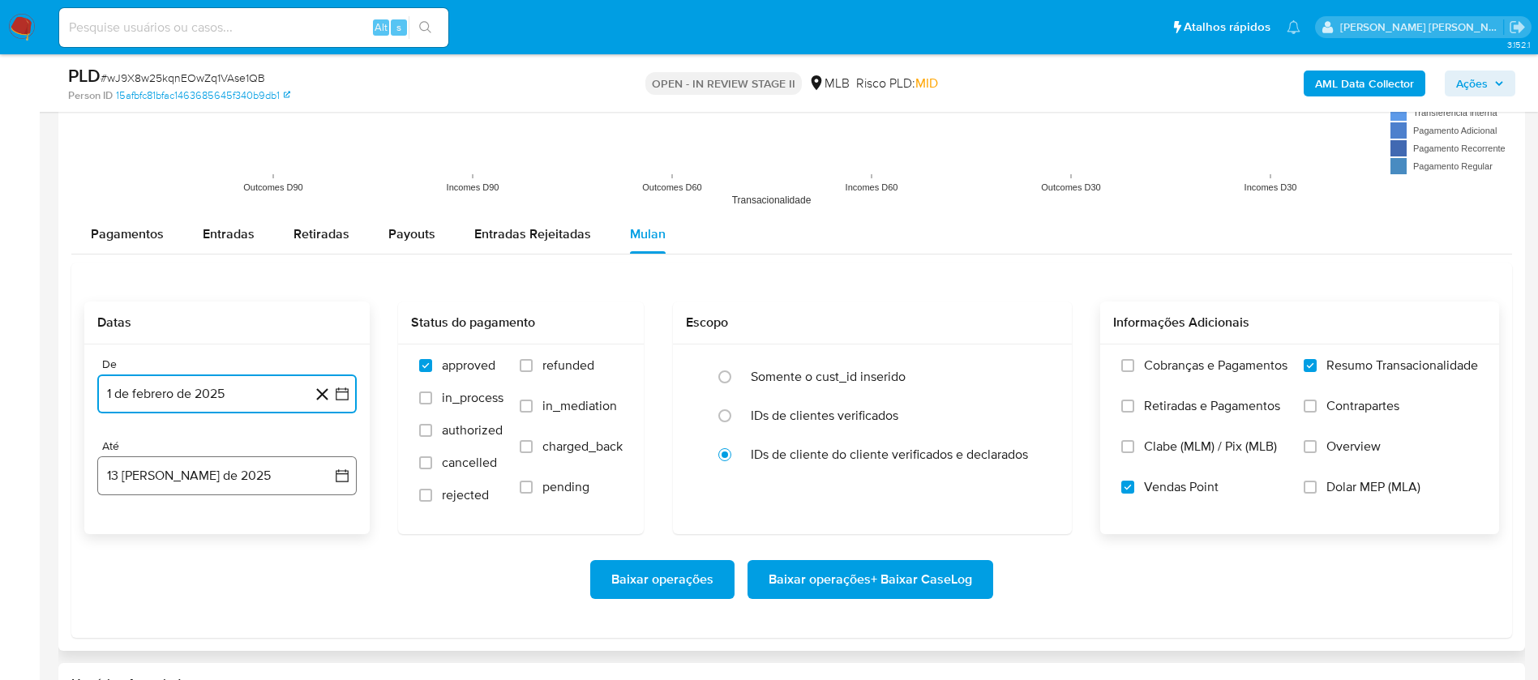
click at [269, 452] on button "13 [PERSON_NAME] de 2025" at bounding box center [226, 476] width 259 height 39
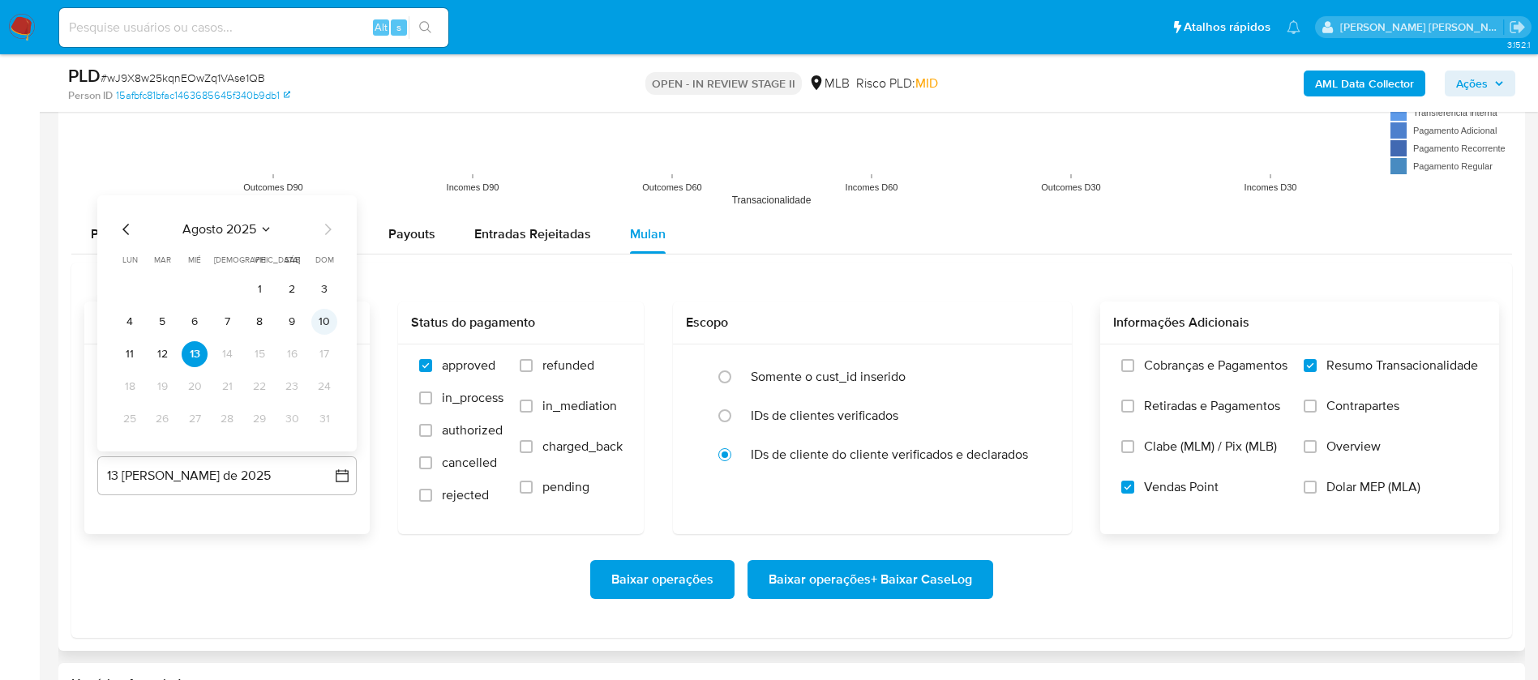
click at [332, 318] on button "10" at bounding box center [324, 322] width 26 height 26
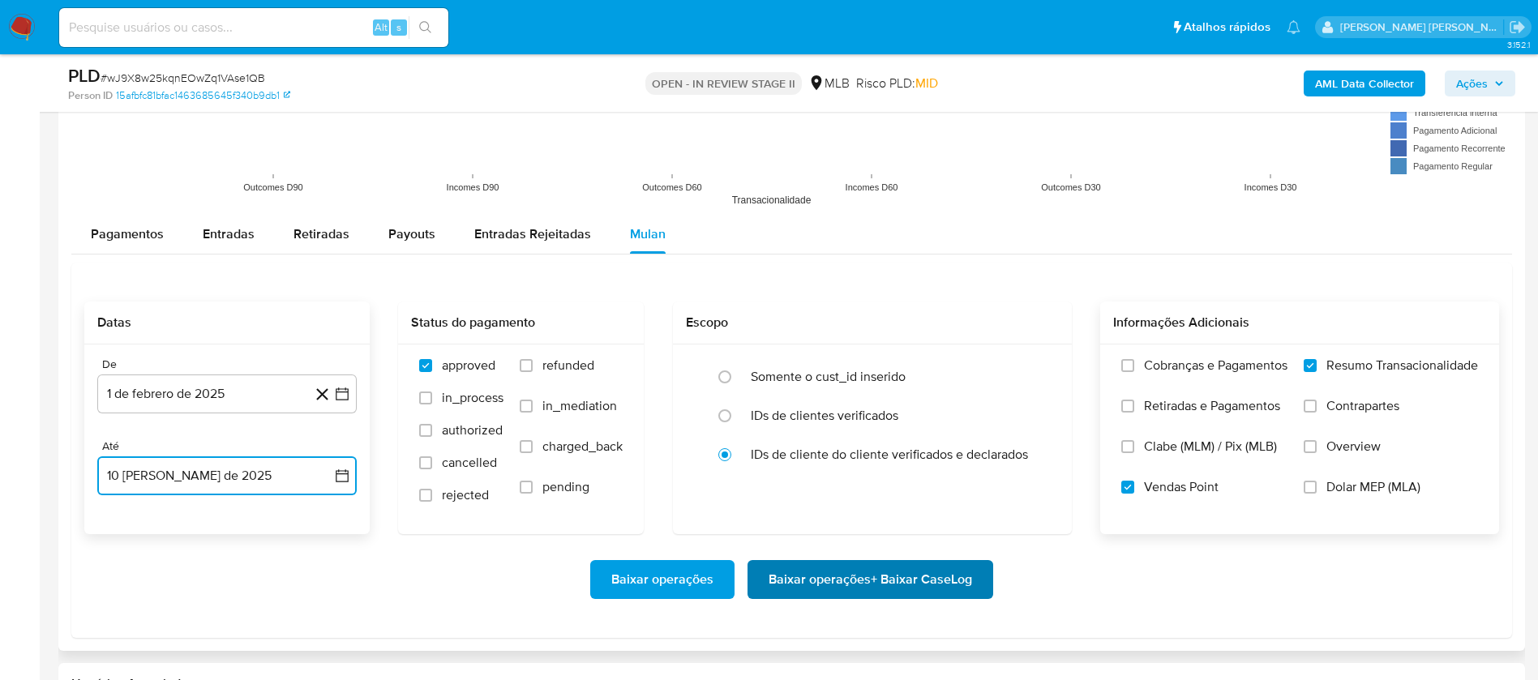
click at [910, 452] on span "Baixar operações + Baixar CaseLog" at bounding box center [871, 580] width 204 height 36
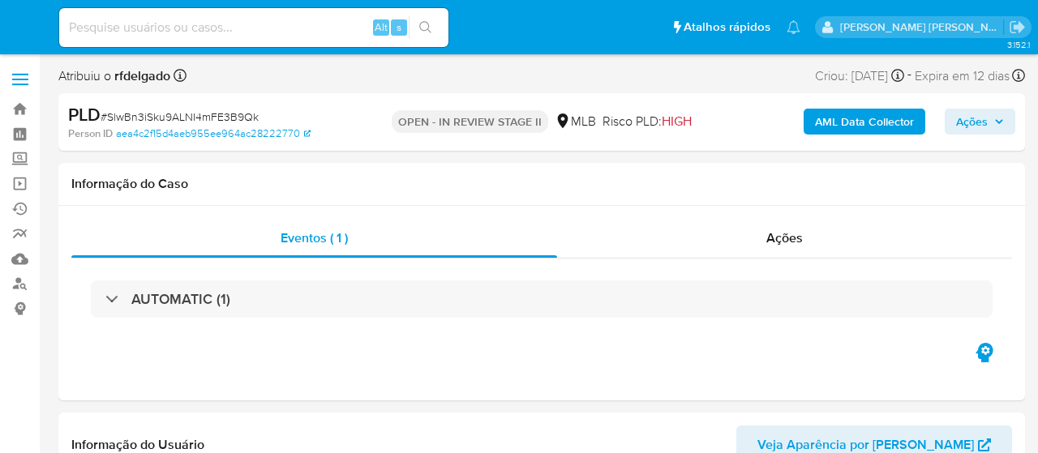
select select "10"
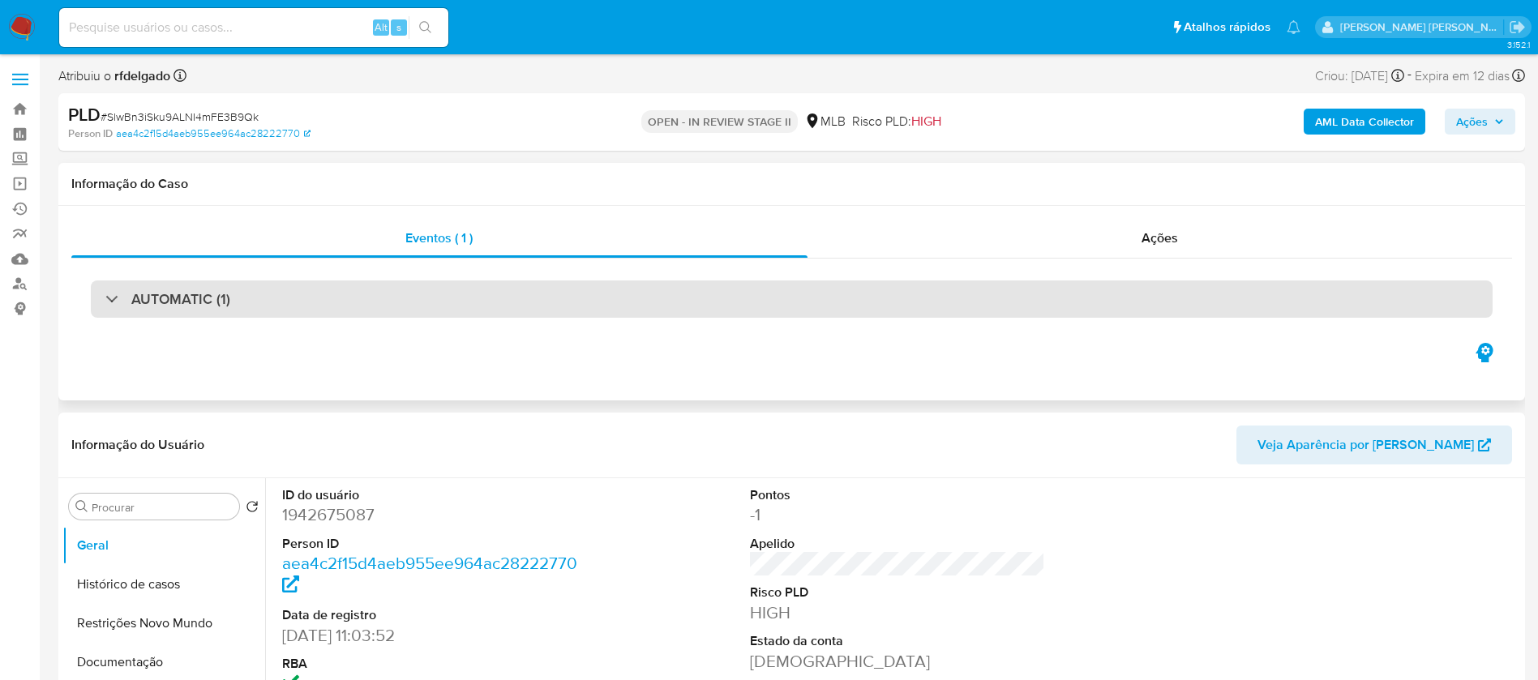
click at [415, 300] on div "AUTOMATIC (1)" at bounding box center [792, 299] width 1402 height 37
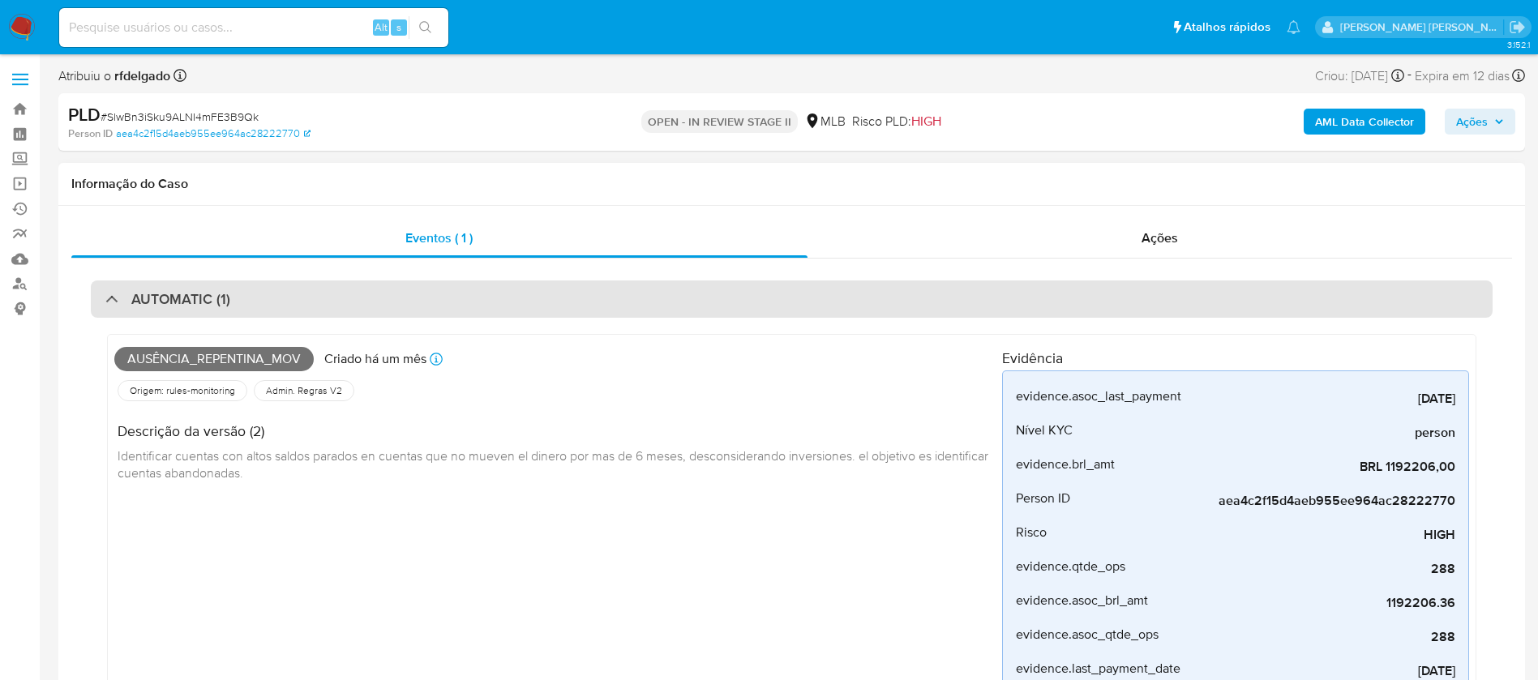
click at [415, 300] on div "AUTOMATIC (1)" at bounding box center [792, 299] width 1402 height 37
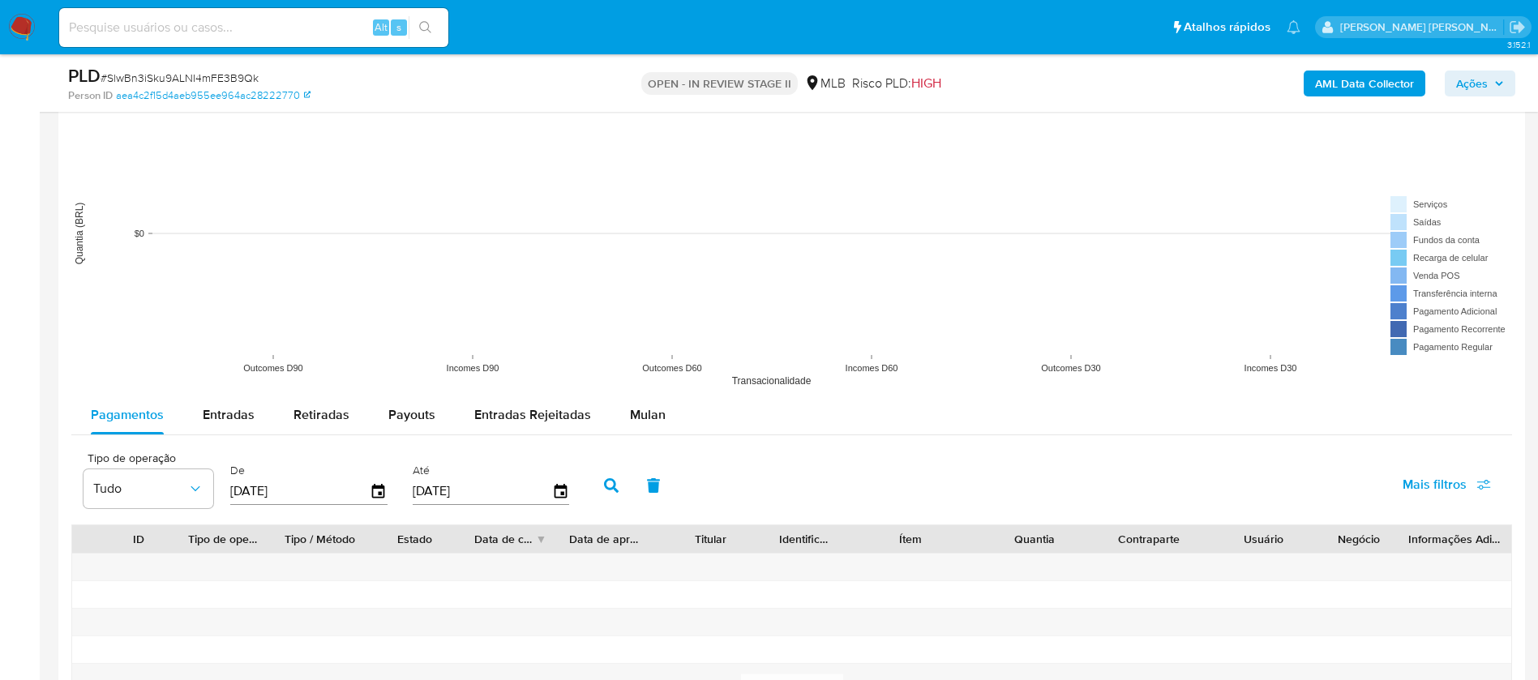
scroll to position [1581, 0]
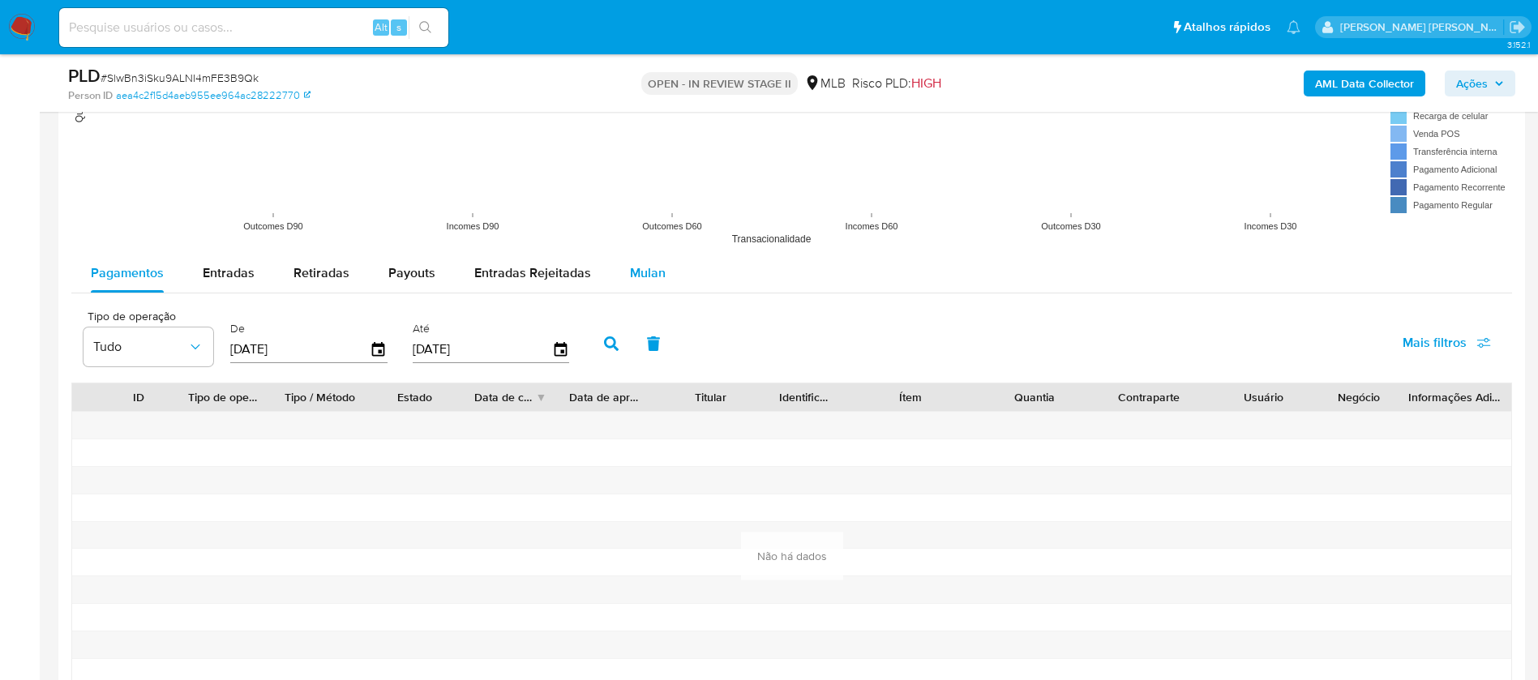
click at [645, 270] on span "Mulan" at bounding box center [648, 273] width 36 height 19
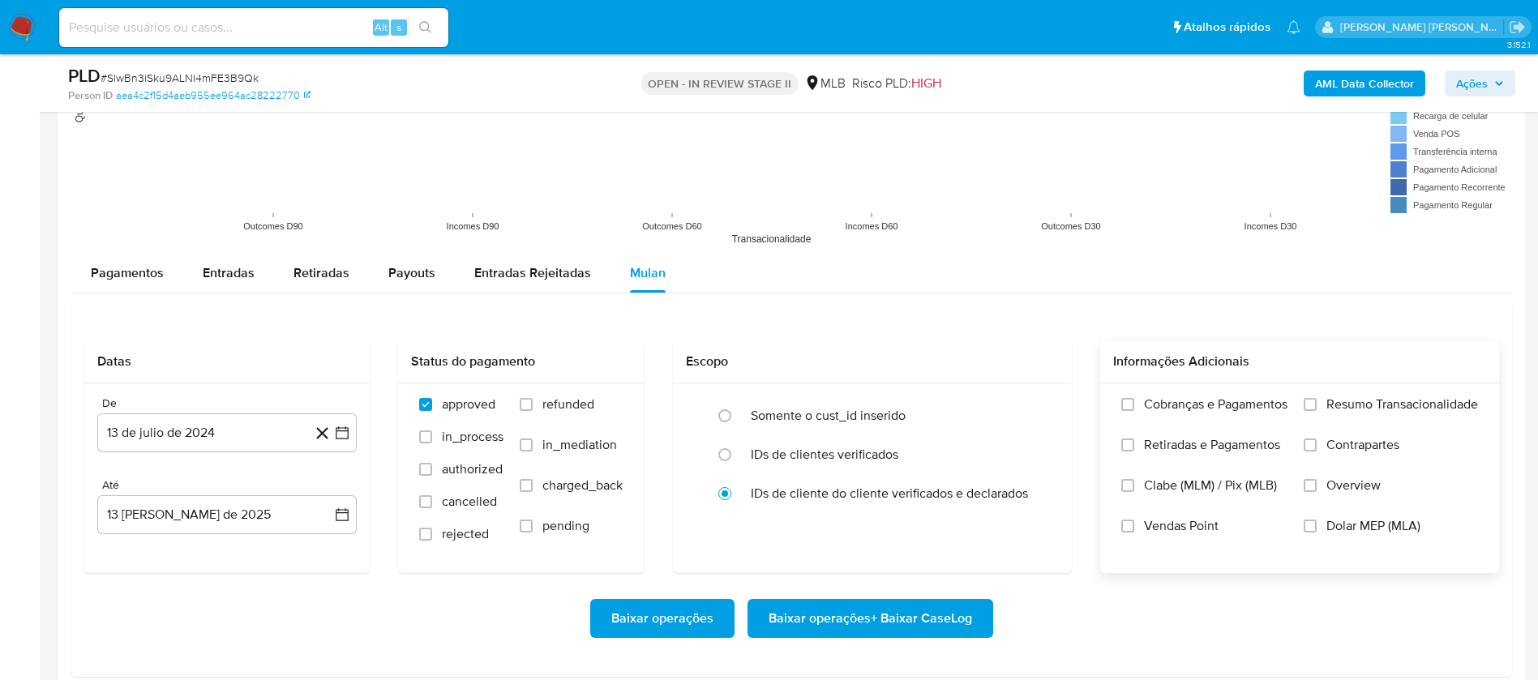
scroll to position [1703, 0]
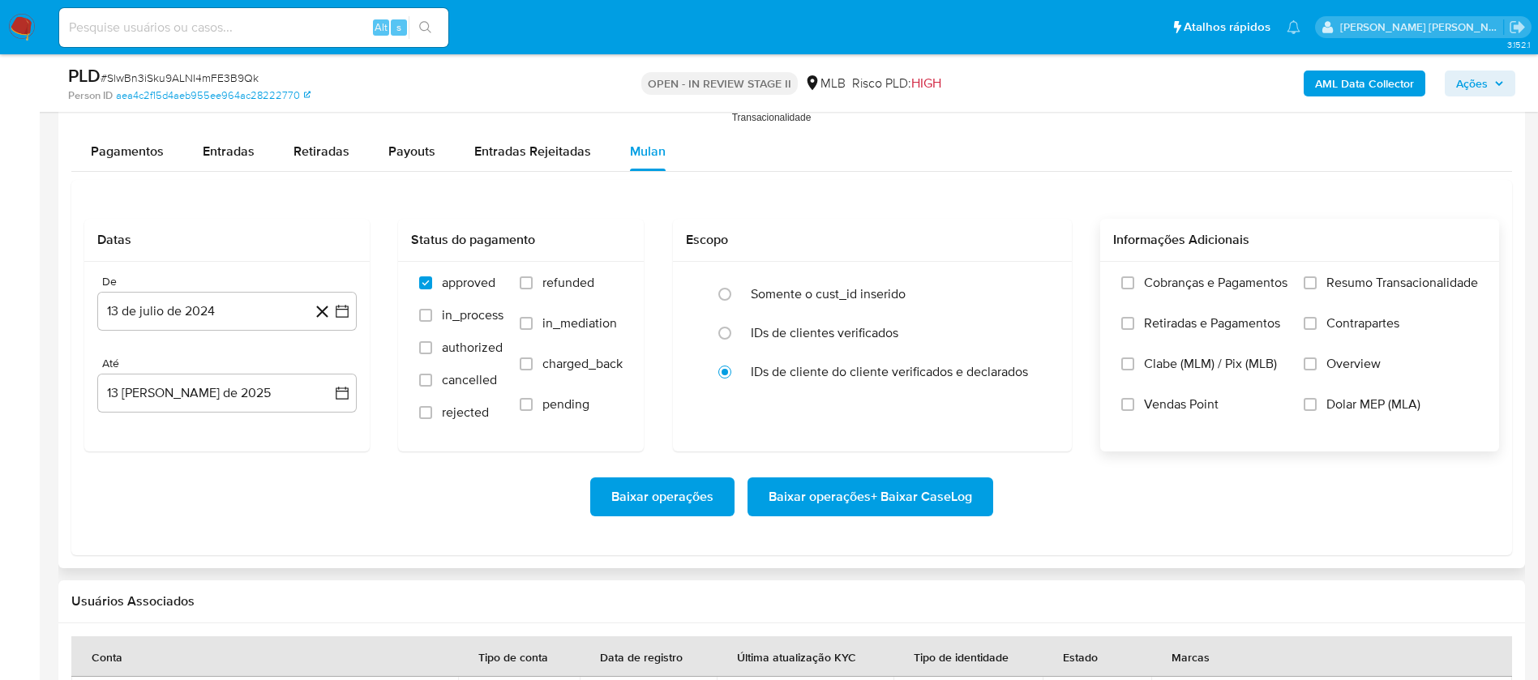
click at [1037, 281] on span "Resumo Transacionalidade" at bounding box center [1403, 283] width 152 height 16
click at [1037, 281] on input "Resumo Transacionalidade" at bounding box center [1310, 283] width 13 height 13
click at [1037, 409] on span "Vendas Point" at bounding box center [1181, 405] width 75 height 16
click at [1037, 409] on input "Vendas Point" at bounding box center [1127, 404] width 13 height 13
click at [183, 315] on button "13 de julio de 2024" at bounding box center [226, 311] width 259 height 39
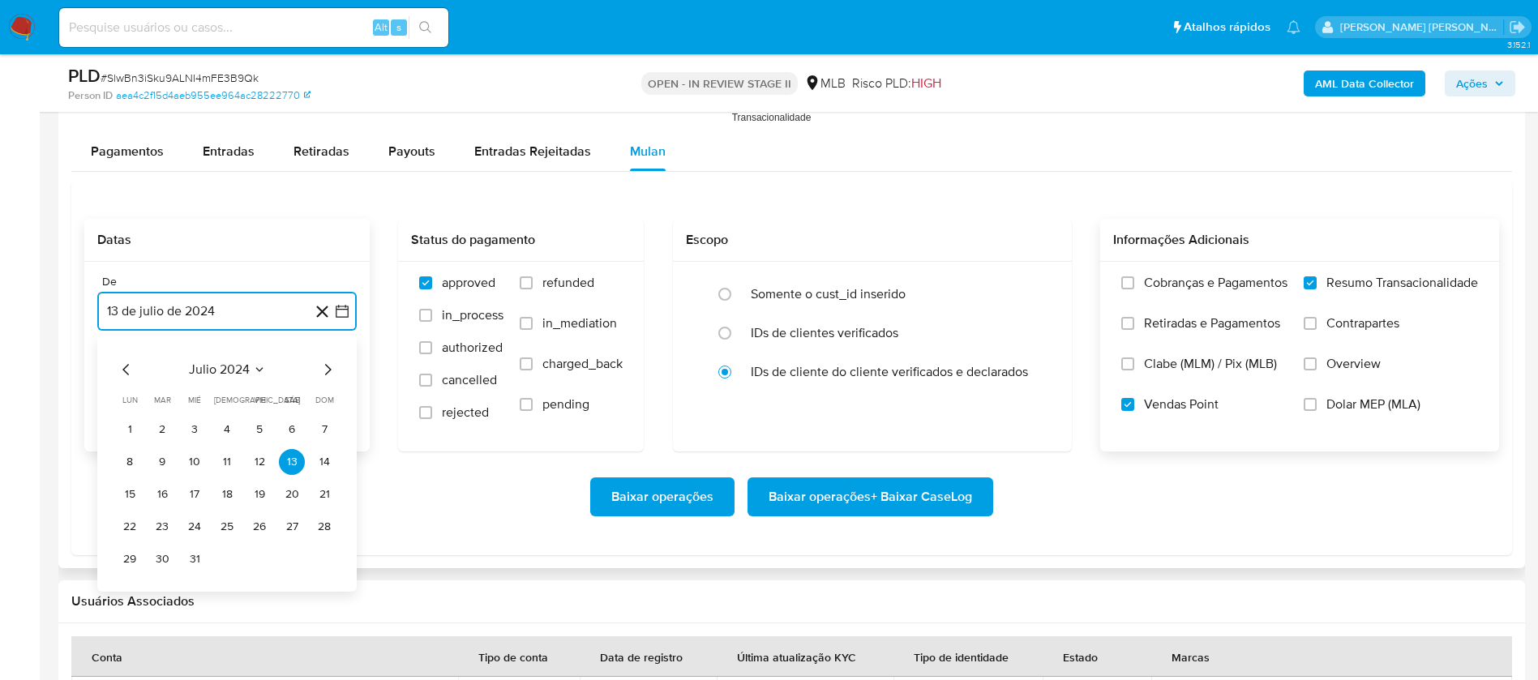
click at [216, 362] on span "julio 2024" at bounding box center [219, 370] width 61 height 16
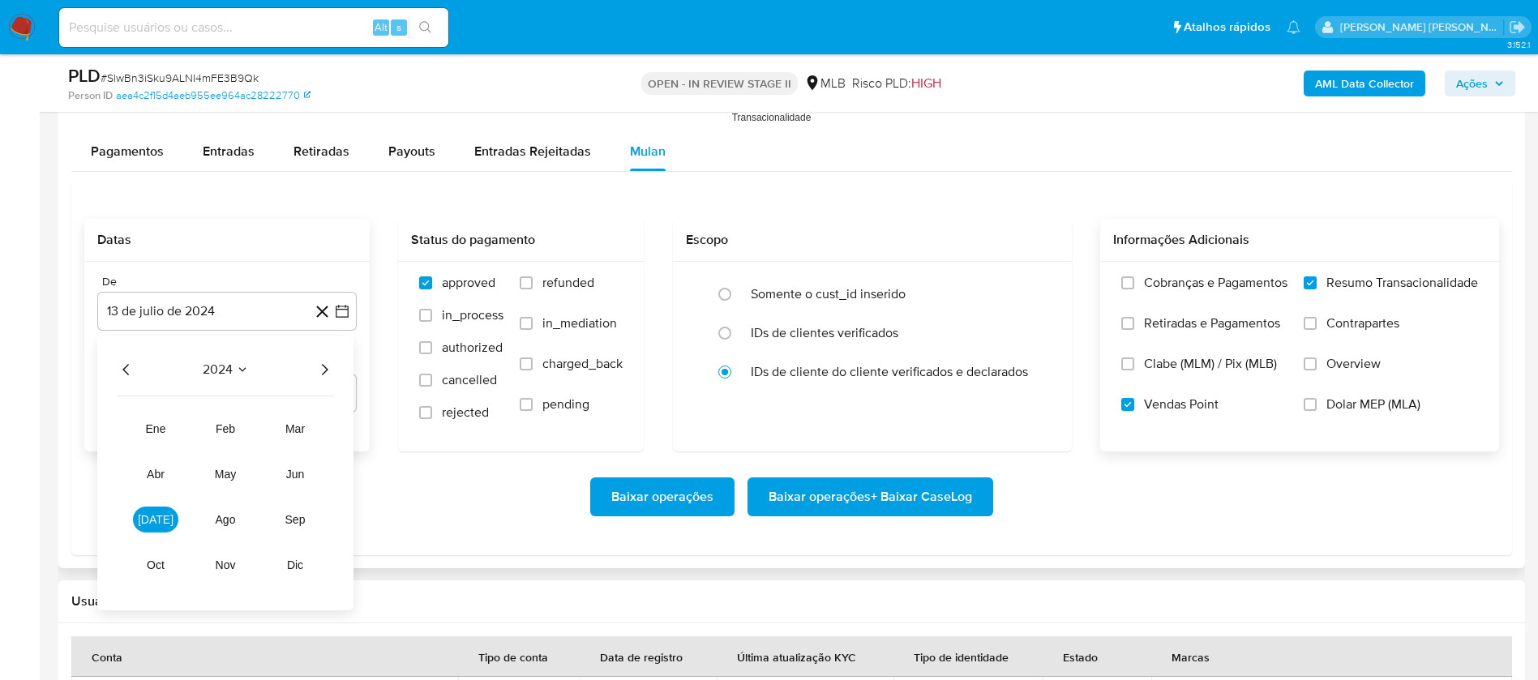
click at [326, 368] on icon "Año siguiente" at bounding box center [324, 369] width 19 height 19
click at [223, 427] on span "feb" at bounding box center [225, 428] width 19 height 13
click at [292, 423] on button "1" at bounding box center [292, 430] width 26 height 26
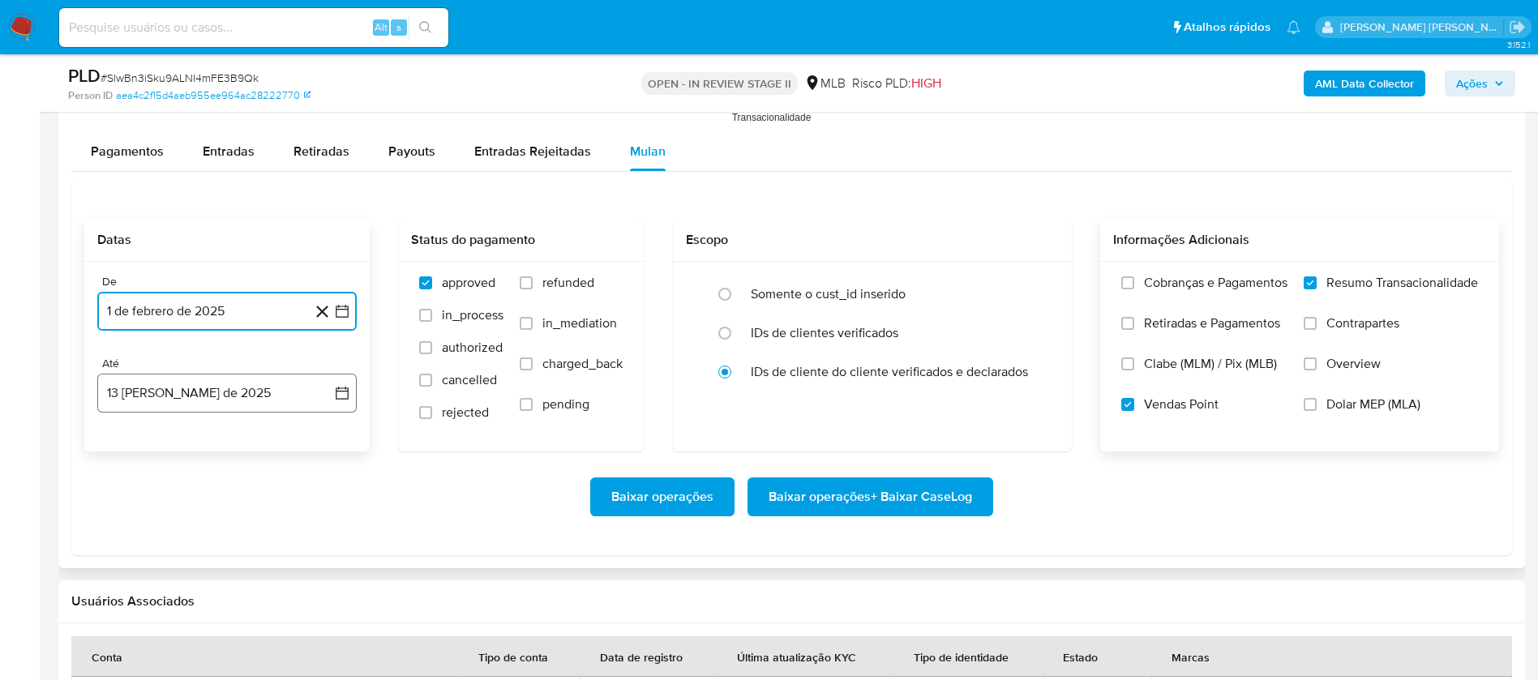
click at [276, 379] on button "13 [PERSON_NAME] de 2025" at bounding box center [226, 393] width 259 height 39
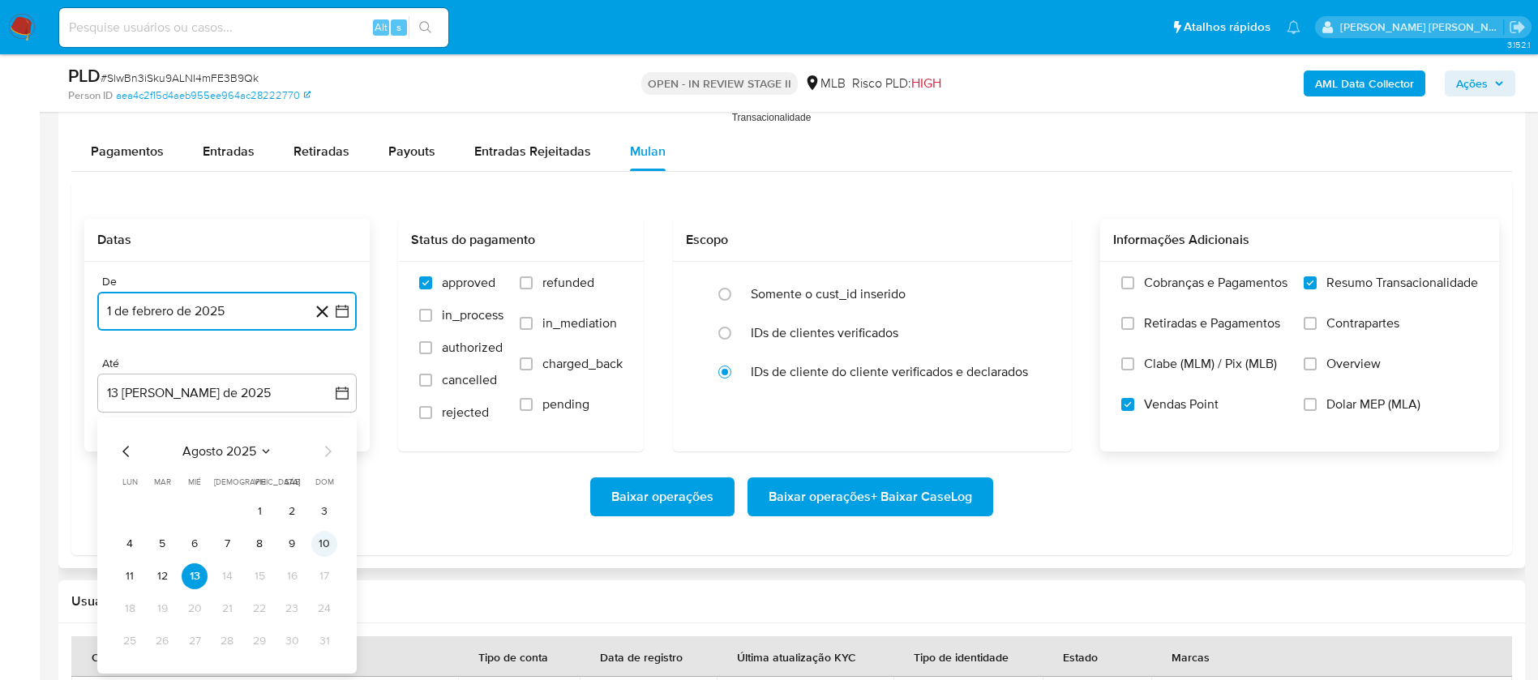
click at [321, 452] on button "10" at bounding box center [324, 544] width 26 height 26
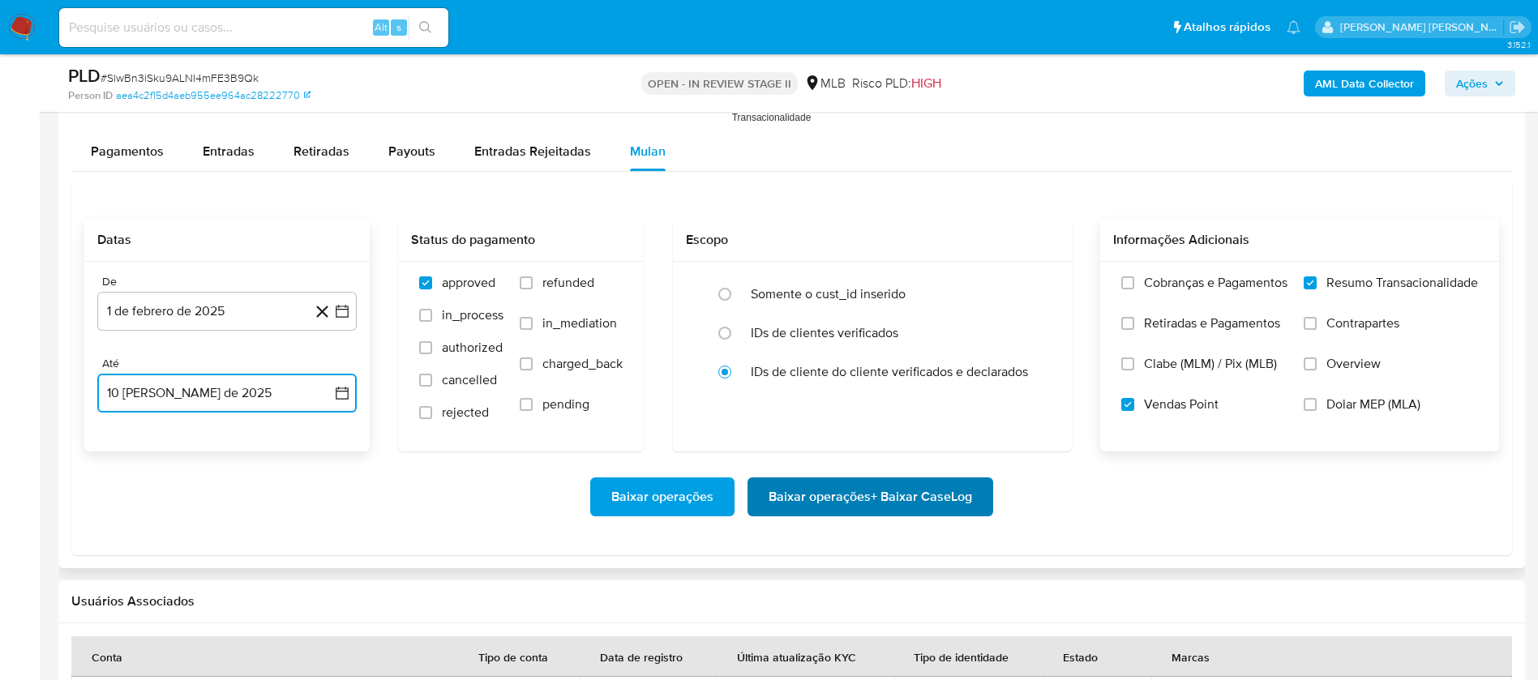
click at [898, 452] on span "Baixar operações + Baixar CaseLog" at bounding box center [871, 497] width 204 height 36
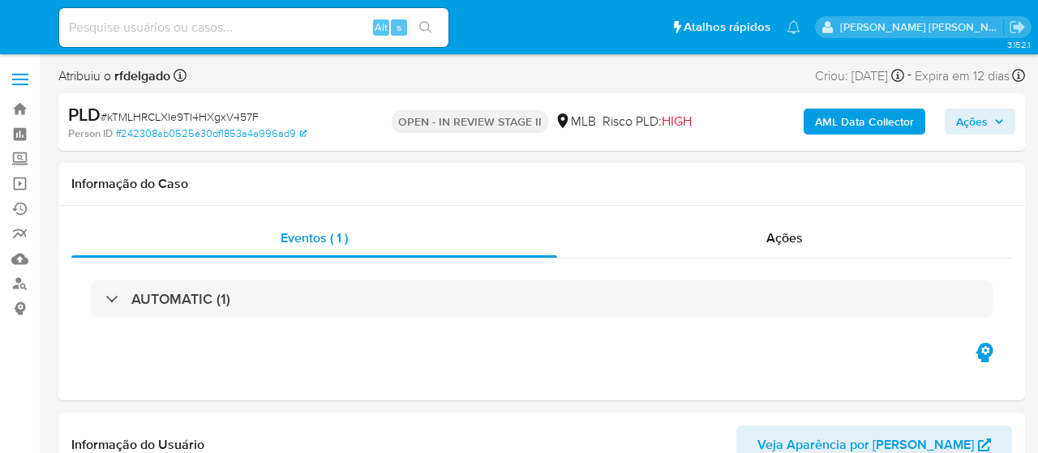
select select "10"
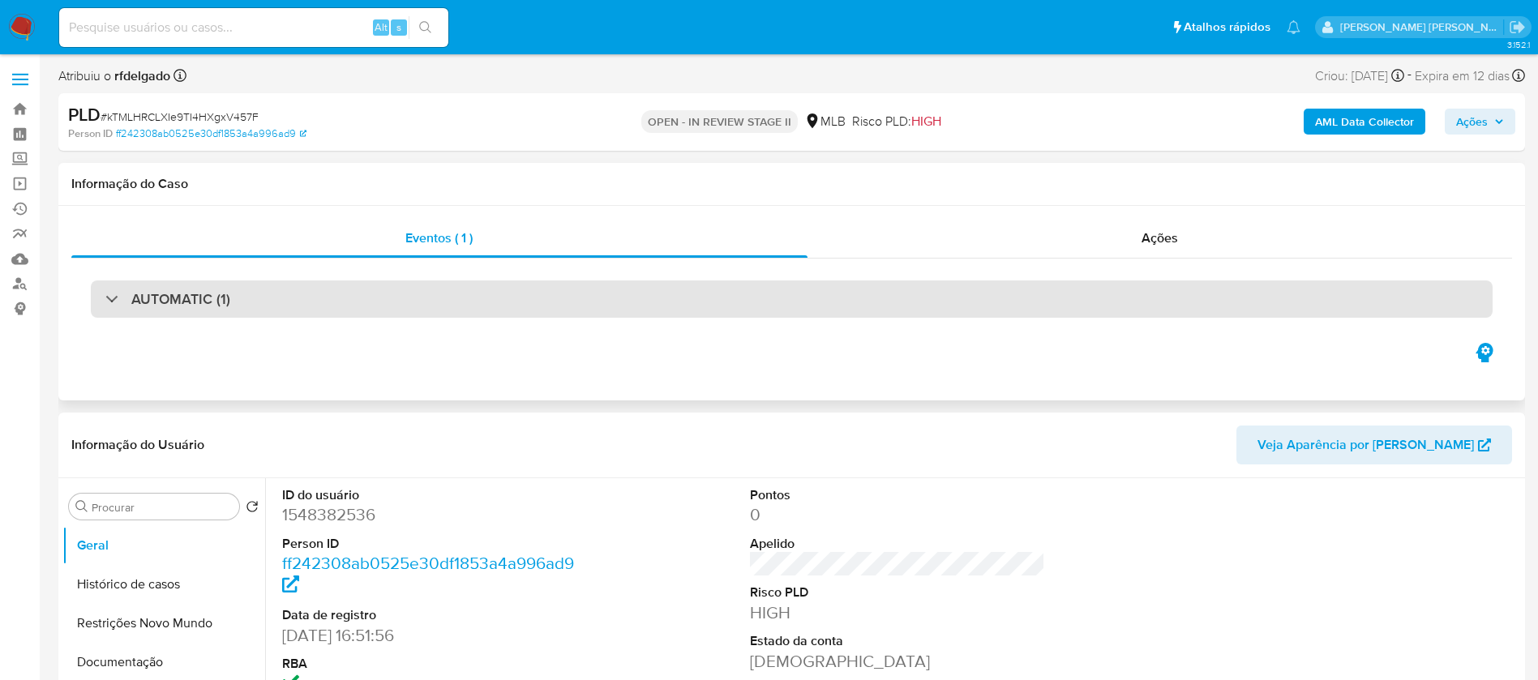
click at [749, 291] on div "AUTOMATIC (1)" at bounding box center [792, 299] width 1402 height 37
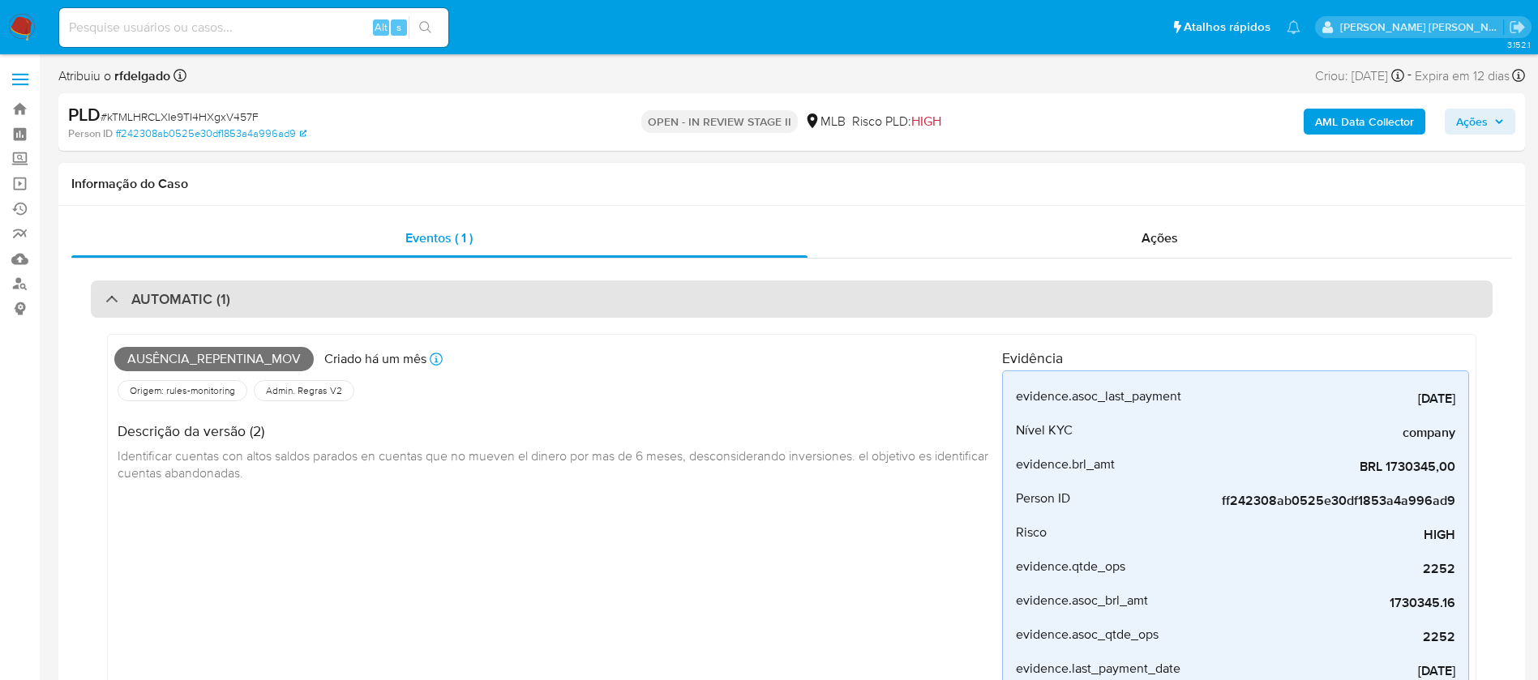
click at [749, 291] on div "AUTOMATIC (1)" at bounding box center [792, 299] width 1402 height 37
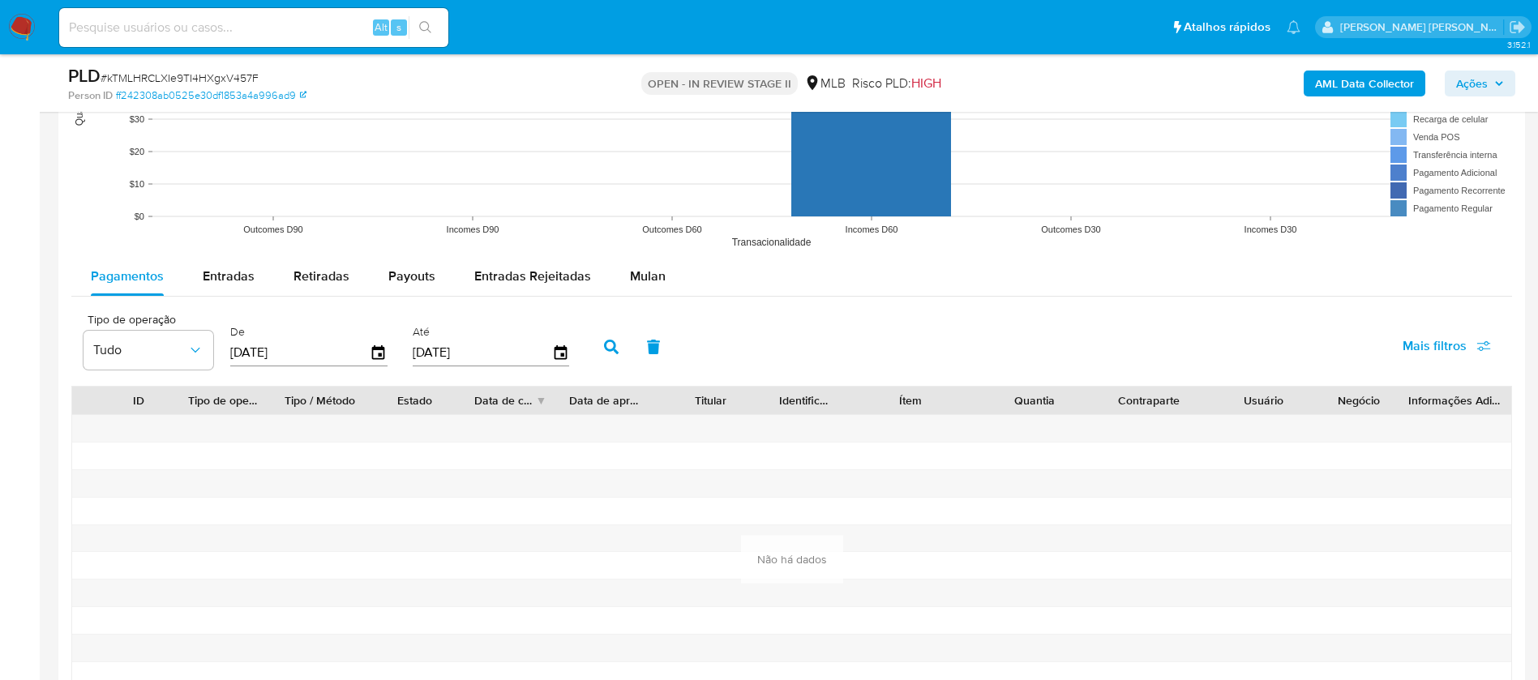
scroll to position [1581, 0]
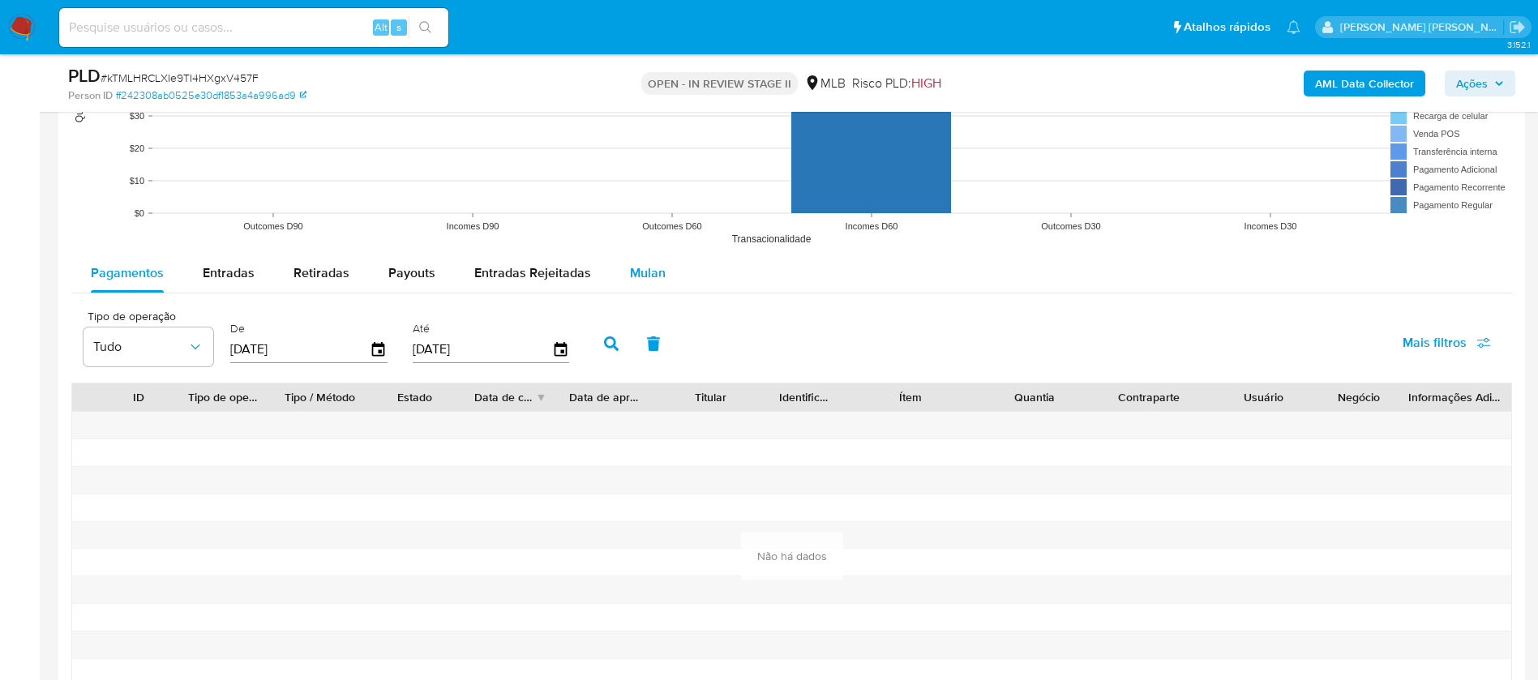
click at [640, 267] on span "Mulan" at bounding box center [648, 273] width 36 height 19
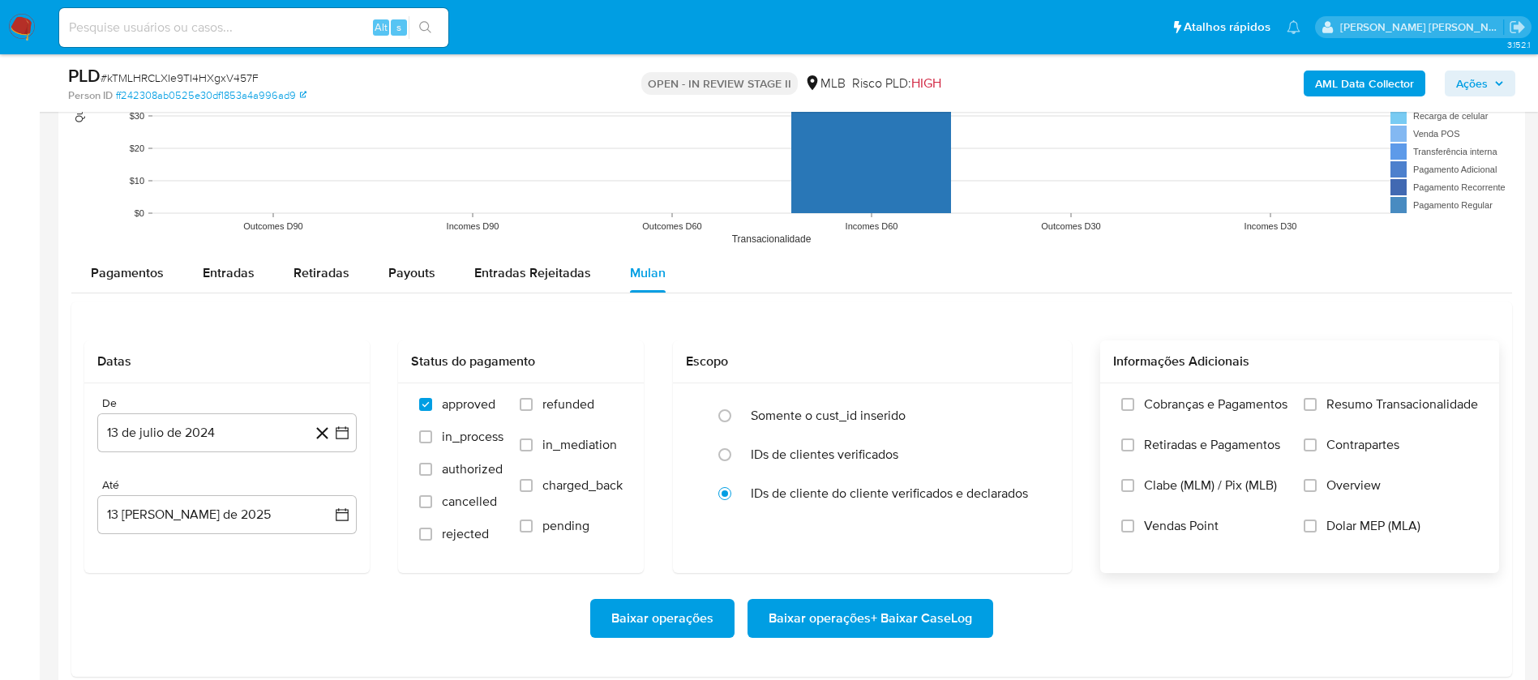
click at [1037, 407] on span "Resumo Transacionalidade" at bounding box center [1403, 405] width 152 height 16
click at [1037, 407] on input "Resumo Transacionalidade" at bounding box center [1310, 404] width 13 height 13
click at [1037, 452] on span "Vendas Point" at bounding box center [1181, 526] width 75 height 16
click at [1037, 452] on input "Vendas Point" at bounding box center [1127, 526] width 13 height 13
click at [157, 426] on button "13 de julio de 2024" at bounding box center [226, 433] width 259 height 39
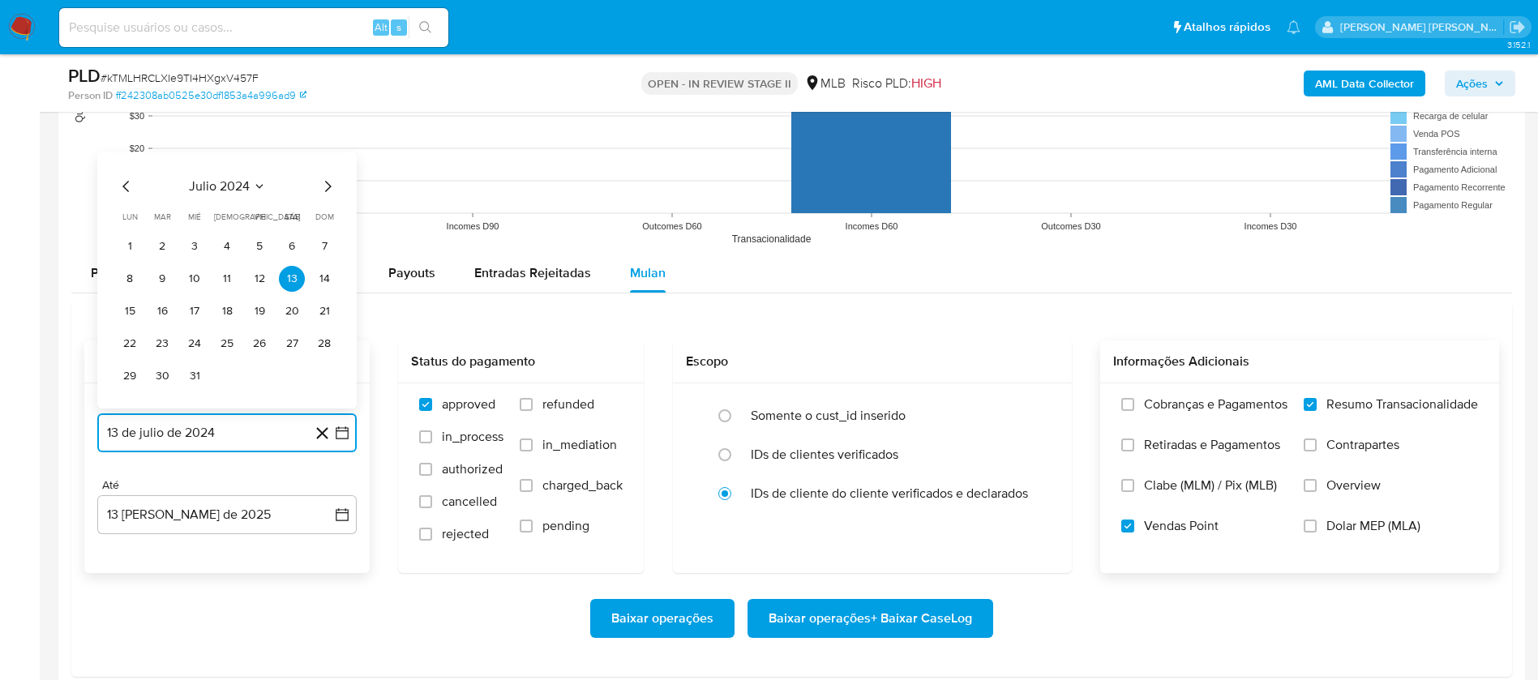
click at [251, 178] on button "julio 2024" at bounding box center [227, 186] width 77 height 16
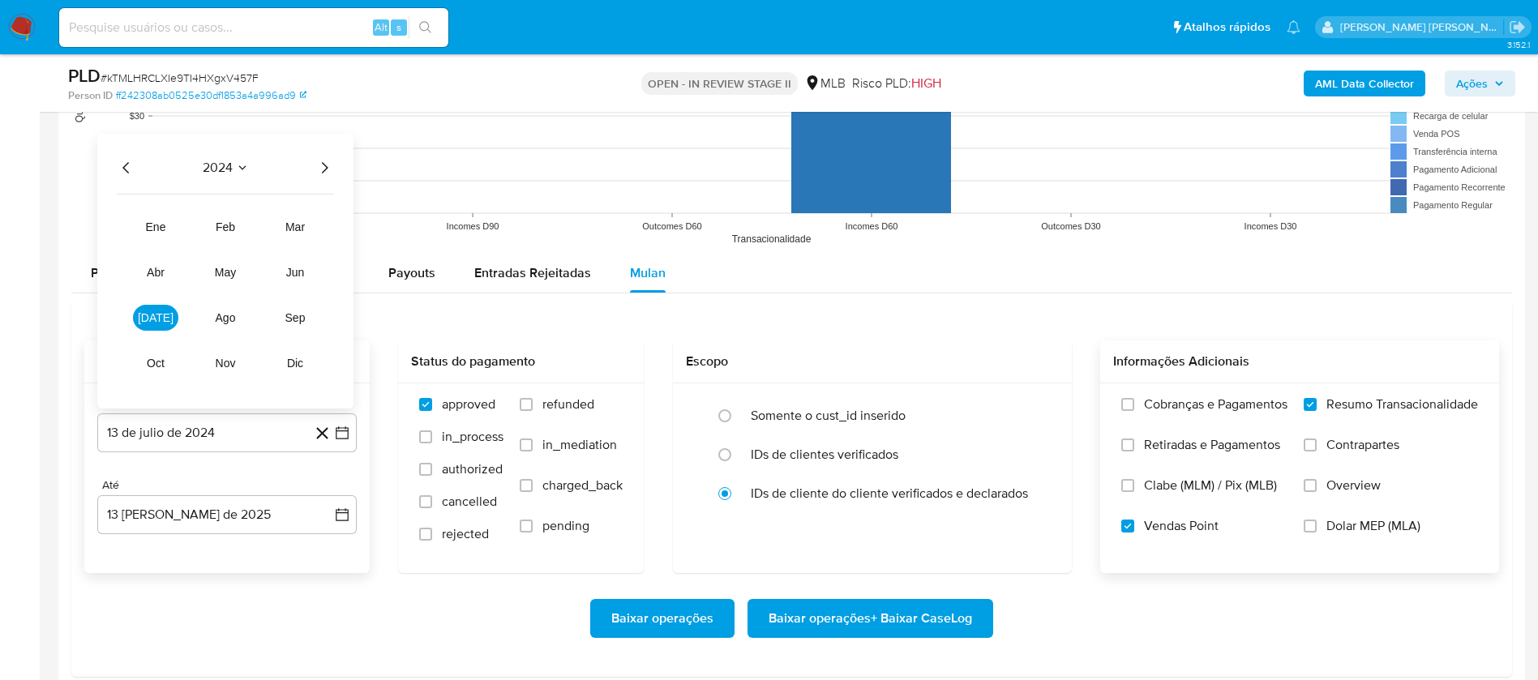
click at [330, 165] on icon "Año siguiente" at bounding box center [324, 167] width 19 height 19
click at [227, 225] on span "feb" at bounding box center [225, 227] width 19 height 13
click at [294, 243] on button "1" at bounding box center [292, 247] width 26 height 26
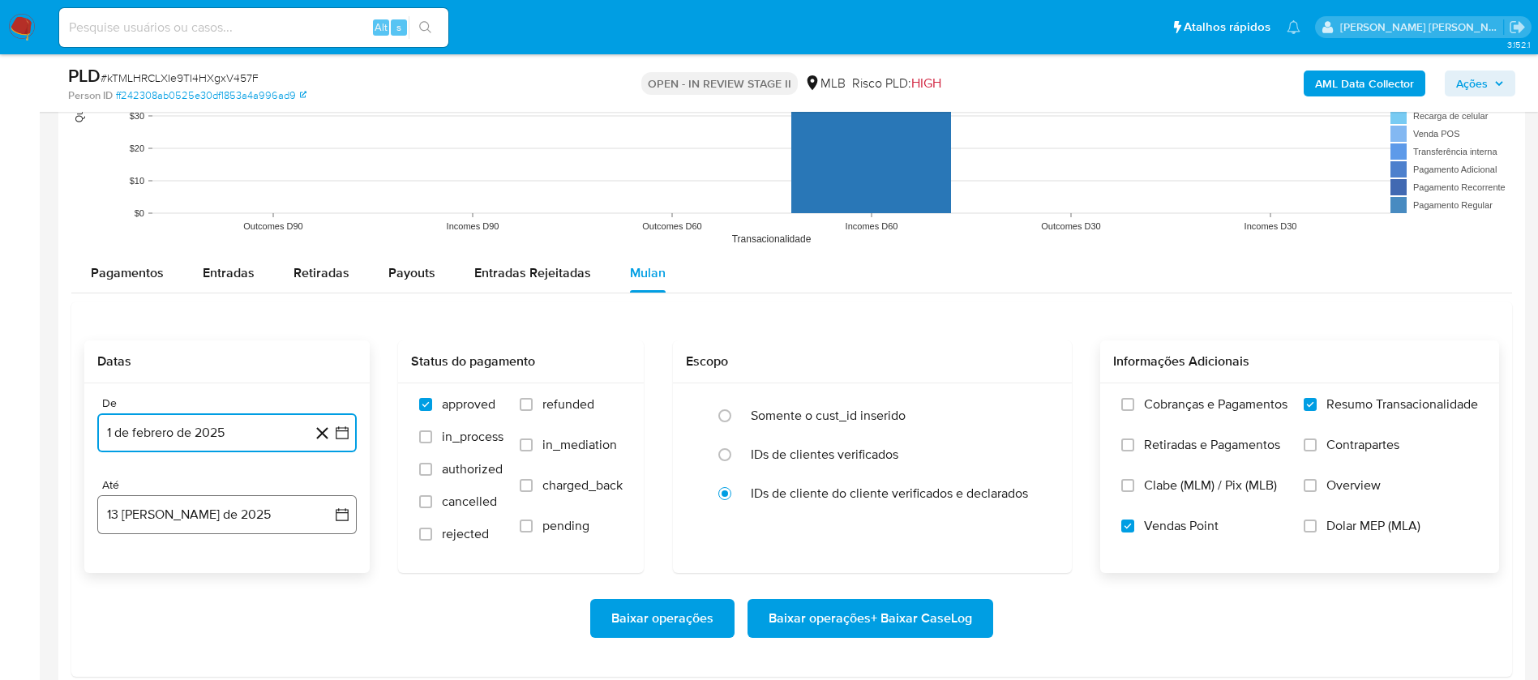
click at [160, 452] on button "13 [PERSON_NAME] de 2025" at bounding box center [226, 514] width 259 height 39
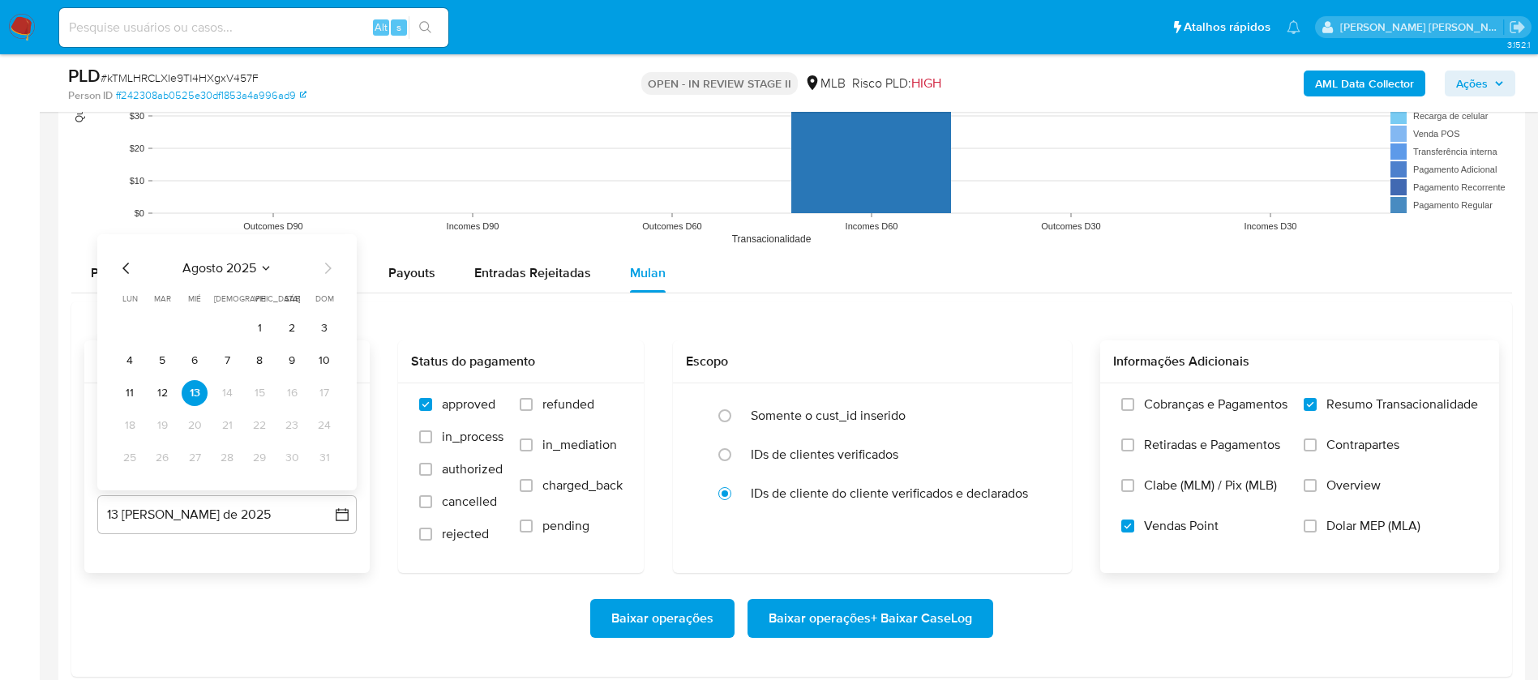
drag, startPoint x: 323, startPoint y: 360, endPoint x: 332, endPoint y: 355, distance: 10.9
click at [324, 360] on button "10" at bounding box center [324, 361] width 26 height 26
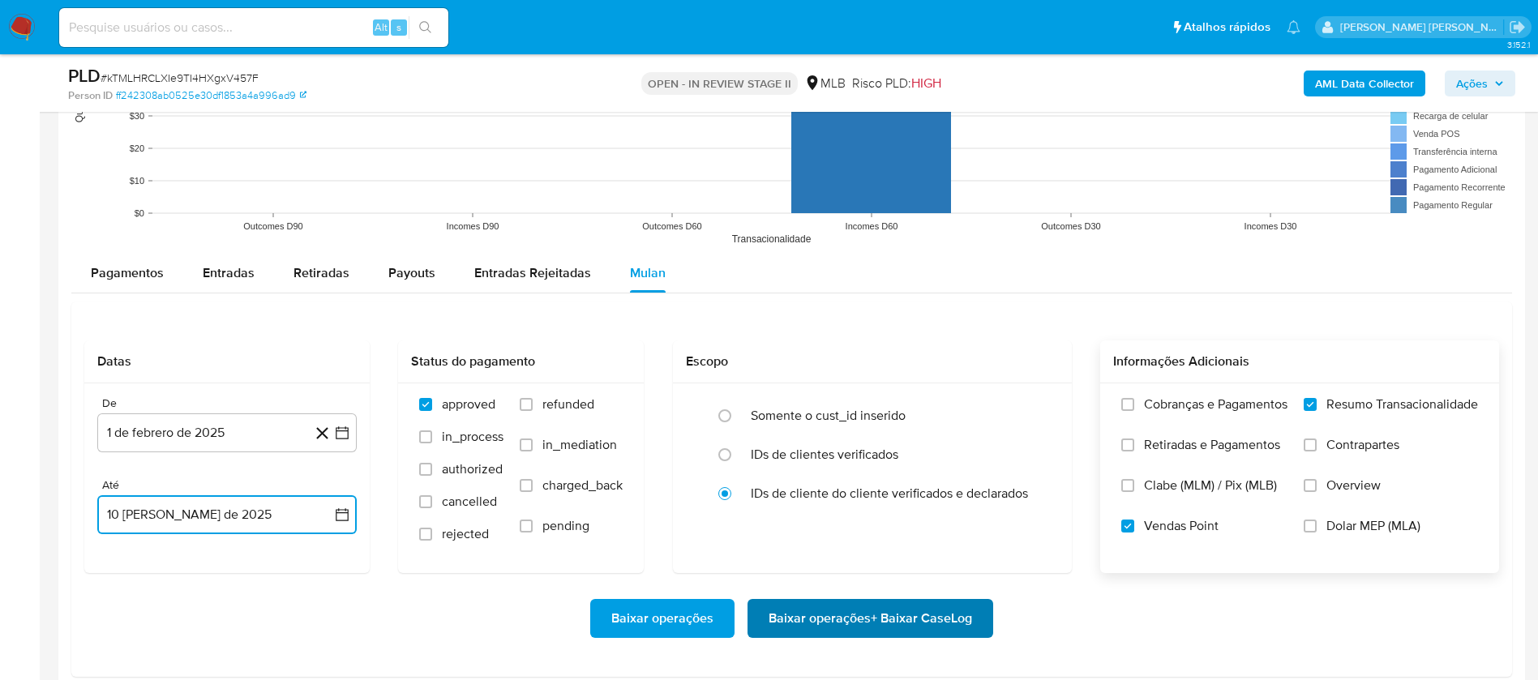
click at [880, 452] on span "Baixar operações + Baixar CaseLog" at bounding box center [871, 619] width 204 height 36
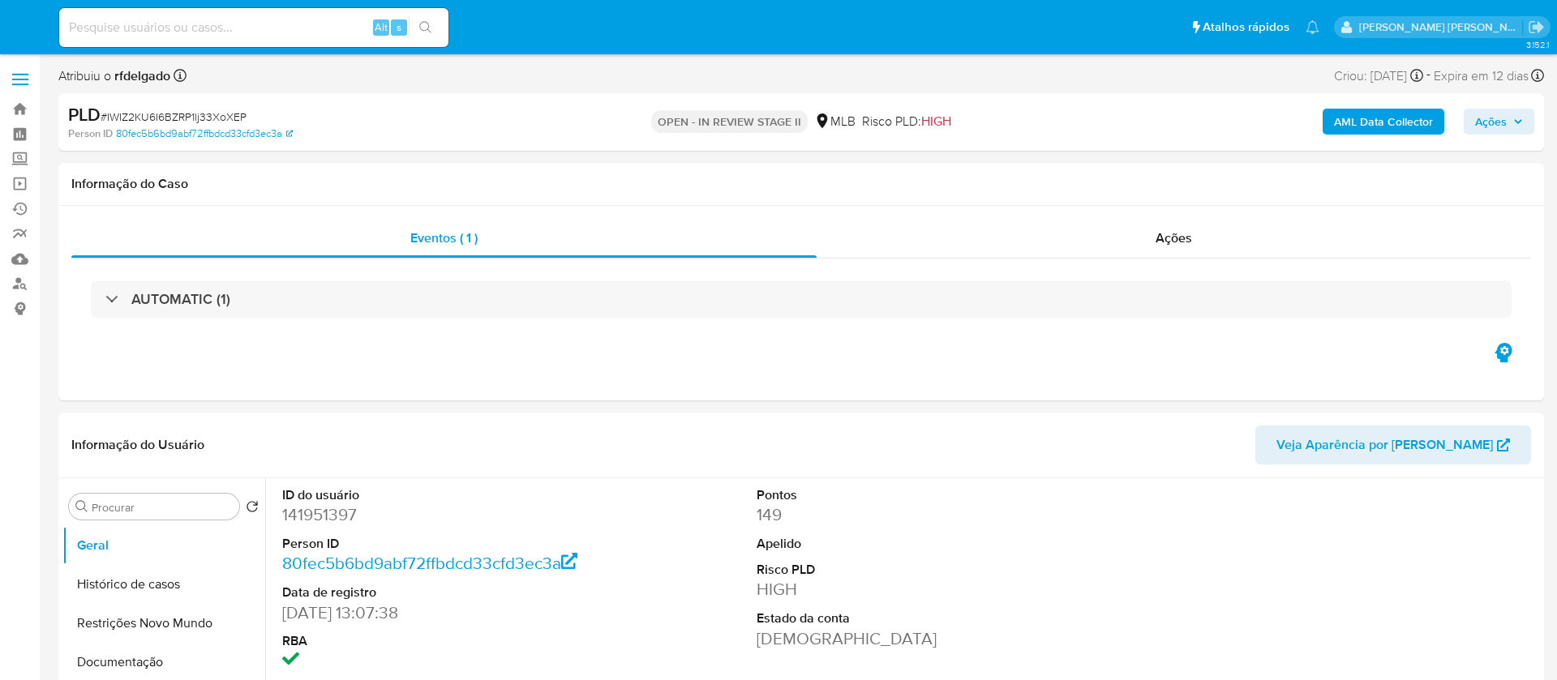
select select "10"
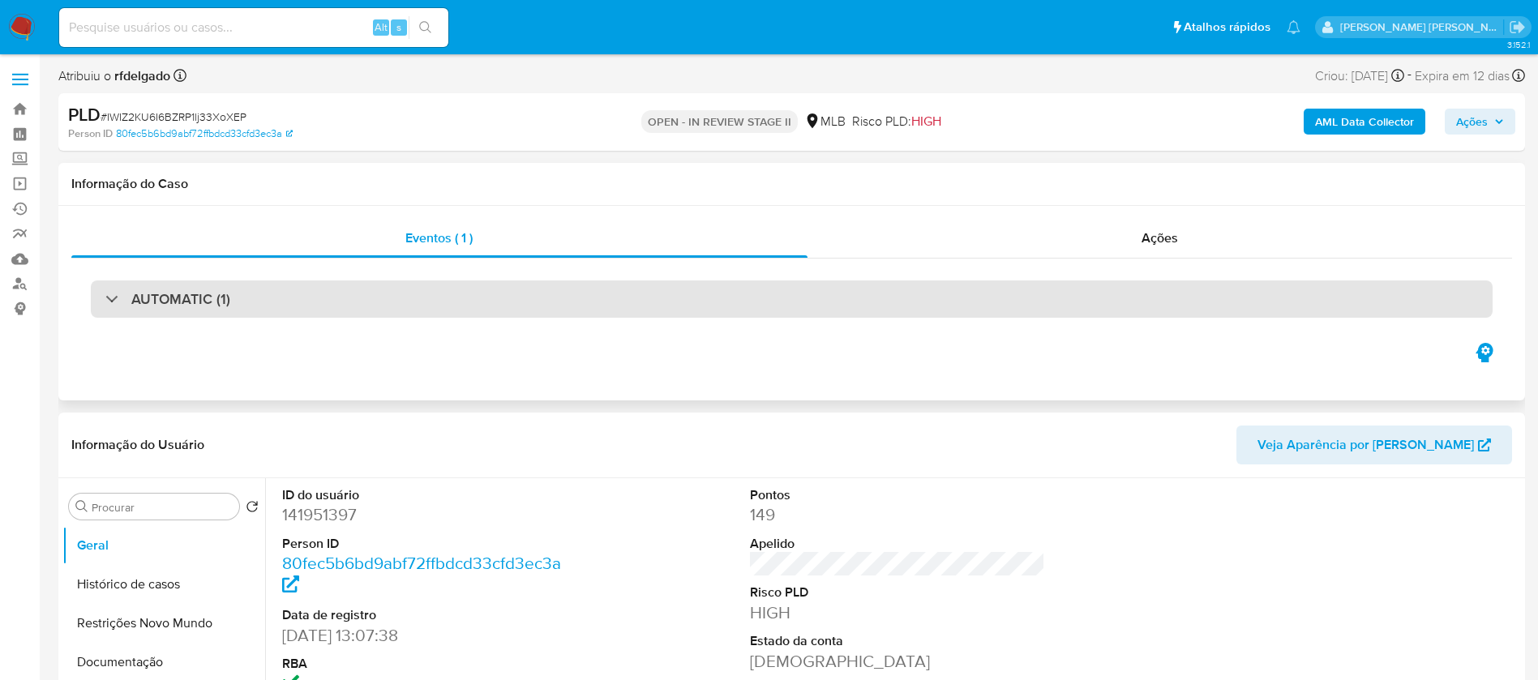
click at [765, 304] on div "AUTOMATIC (1)" at bounding box center [792, 299] width 1402 height 37
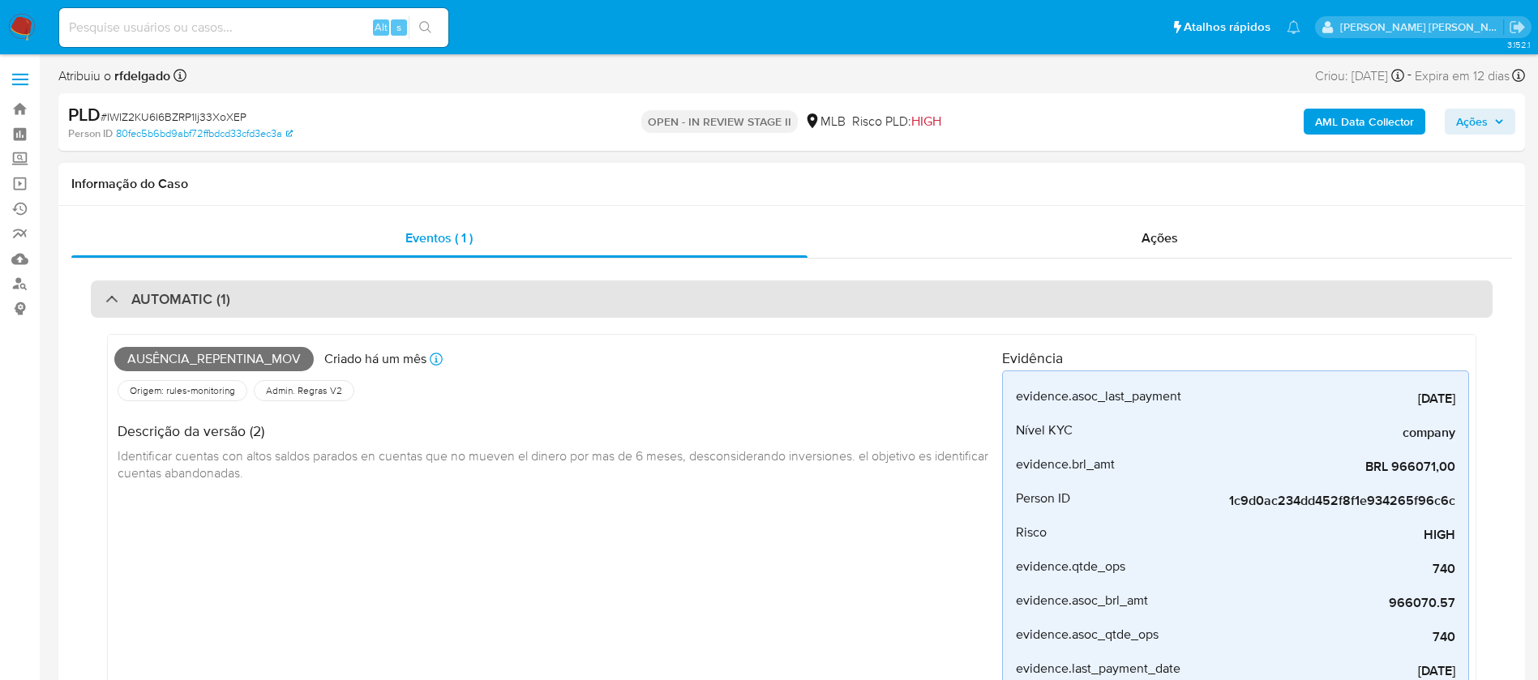
click at [765, 304] on div "AUTOMATIC (1)" at bounding box center [792, 299] width 1402 height 37
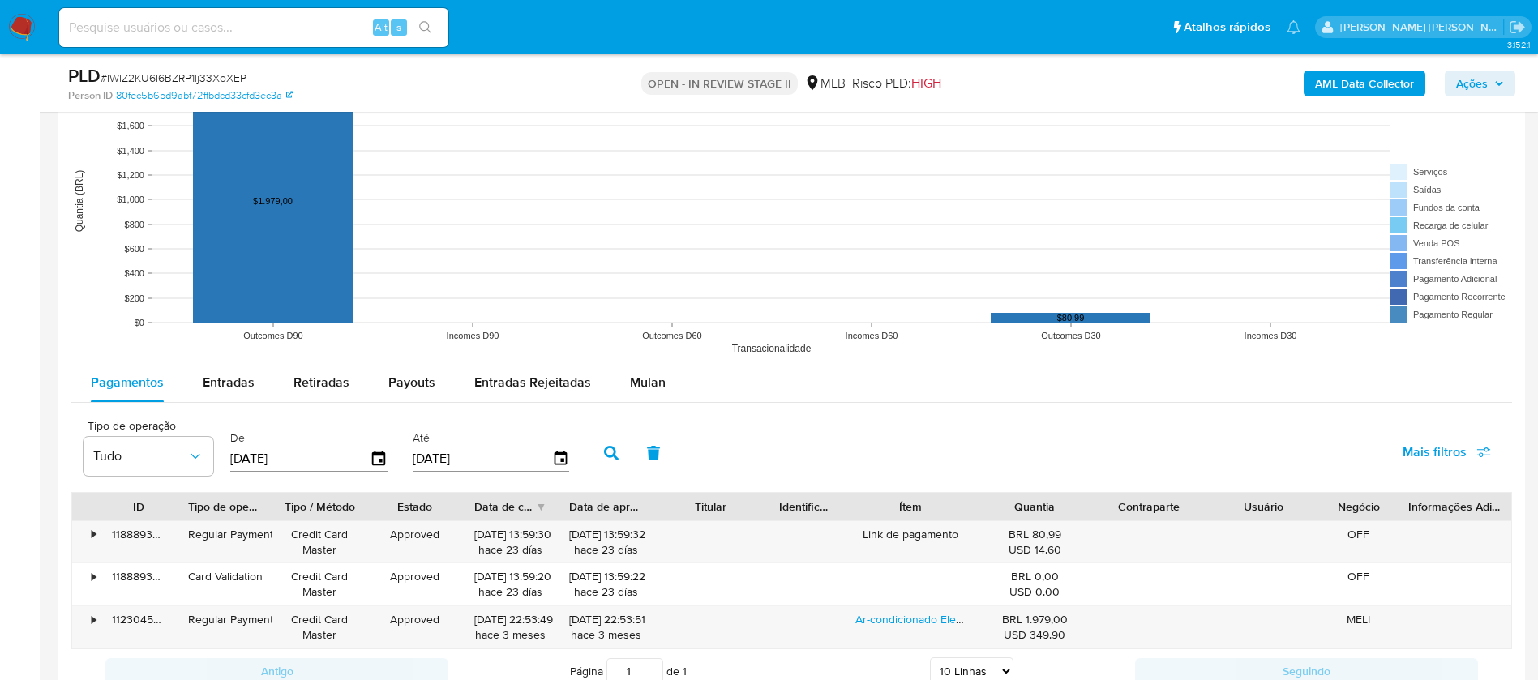
scroll to position [1703, 0]
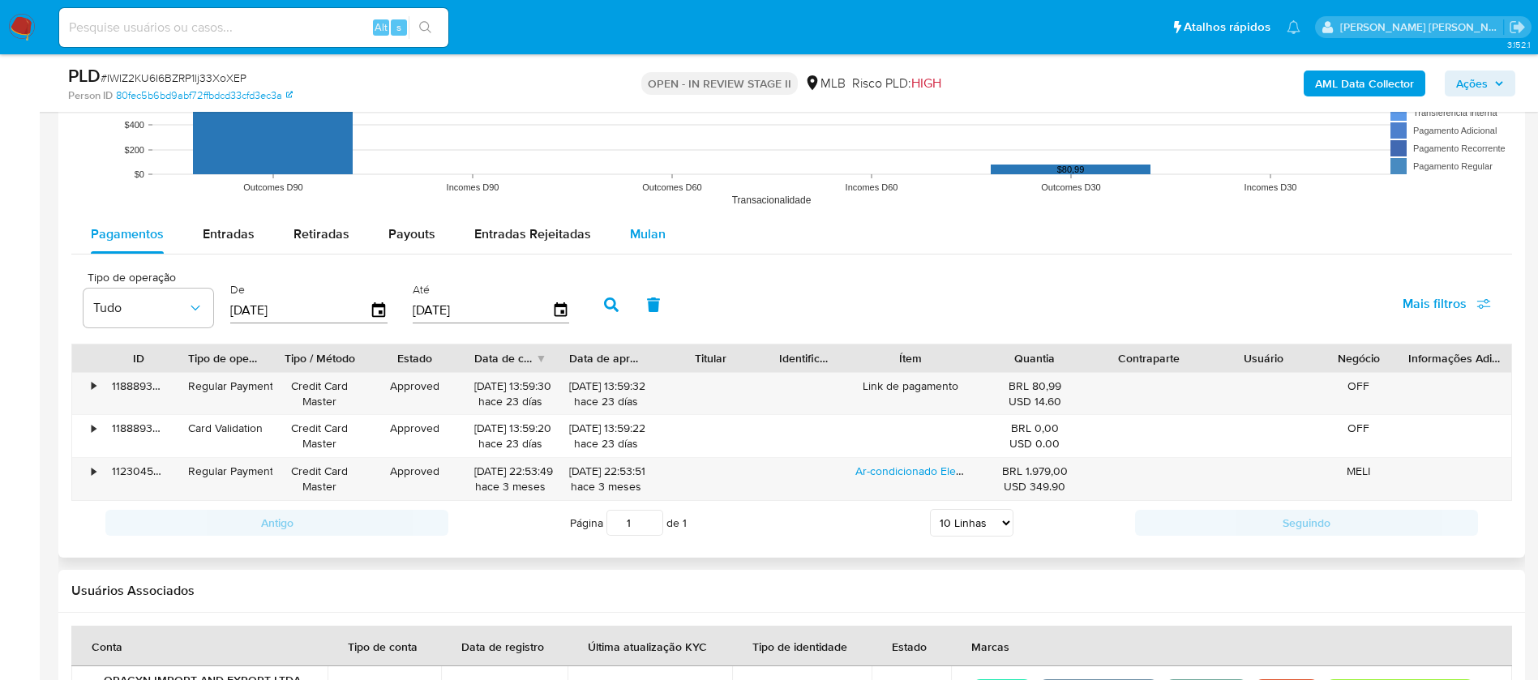
click at [652, 221] on div "Mulan" at bounding box center [648, 234] width 36 height 39
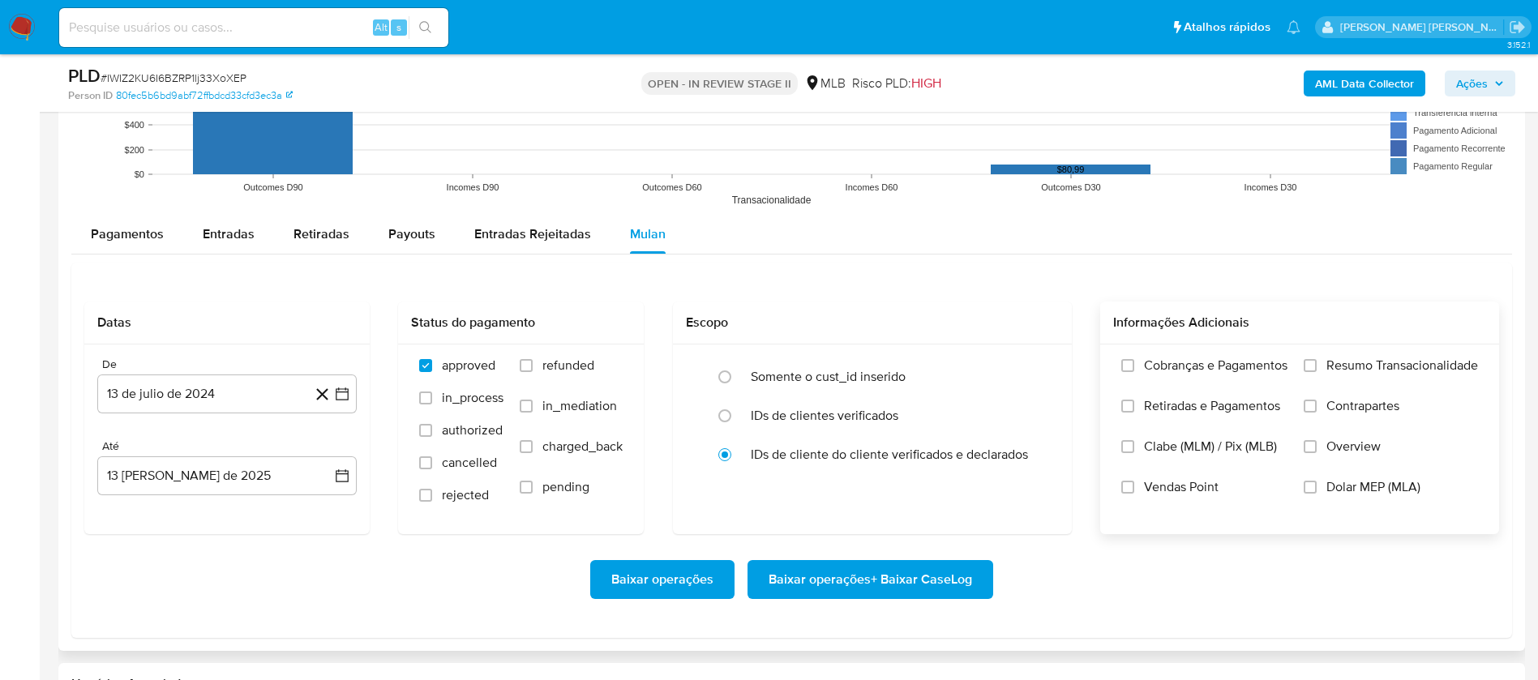
click at [1381, 365] on span "Resumo Transacionalidade" at bounding box center [1403, 366] width 152 height 16
click at [1317, 365] on input "Resumo Transacionalidade" at bounding box center [1310, 365] width 13 height 13
click at [1203, 481] on span "Vendas Point" at bounding box center [1181, 487] width 75 height 16
click at [1134, 481] on input "Vendas Point" at bounding box center [1127, 487] width 13 height 13
click at [160, 401] on button "13 de julio de 2024" at bounding box center [226, 394] width 259 height 39
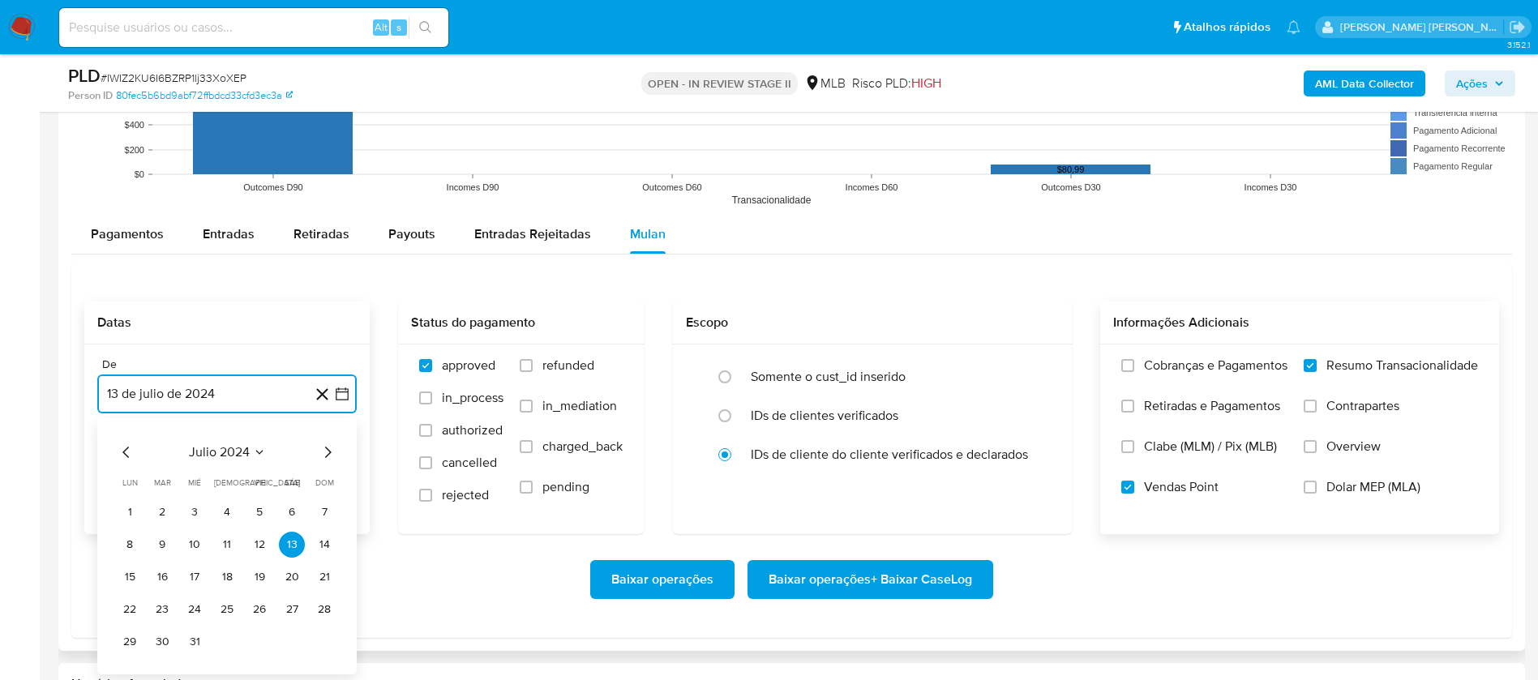
click at [217, 447] on span "julio 2024" at bounding box center [219, 452] width 61 height 16
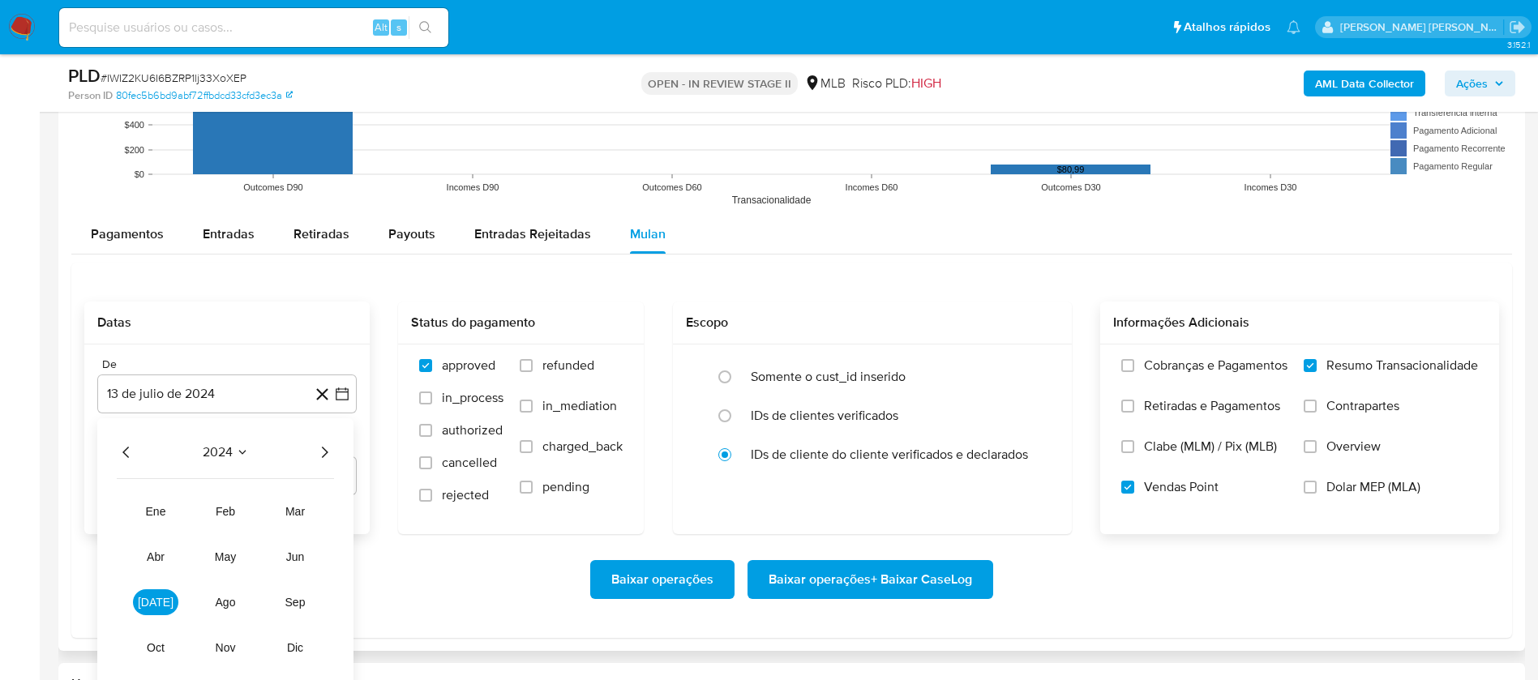
click at [326, 449] on icon "Año siguiente" at bounding box center [324, 452] width 19 height 19
click at [217, 512] on span "feb" at bounding box center [225, 511] width 19 height 13
click at [294, 504] on button "1" at bounding box center [292, 513] width 26 height 26
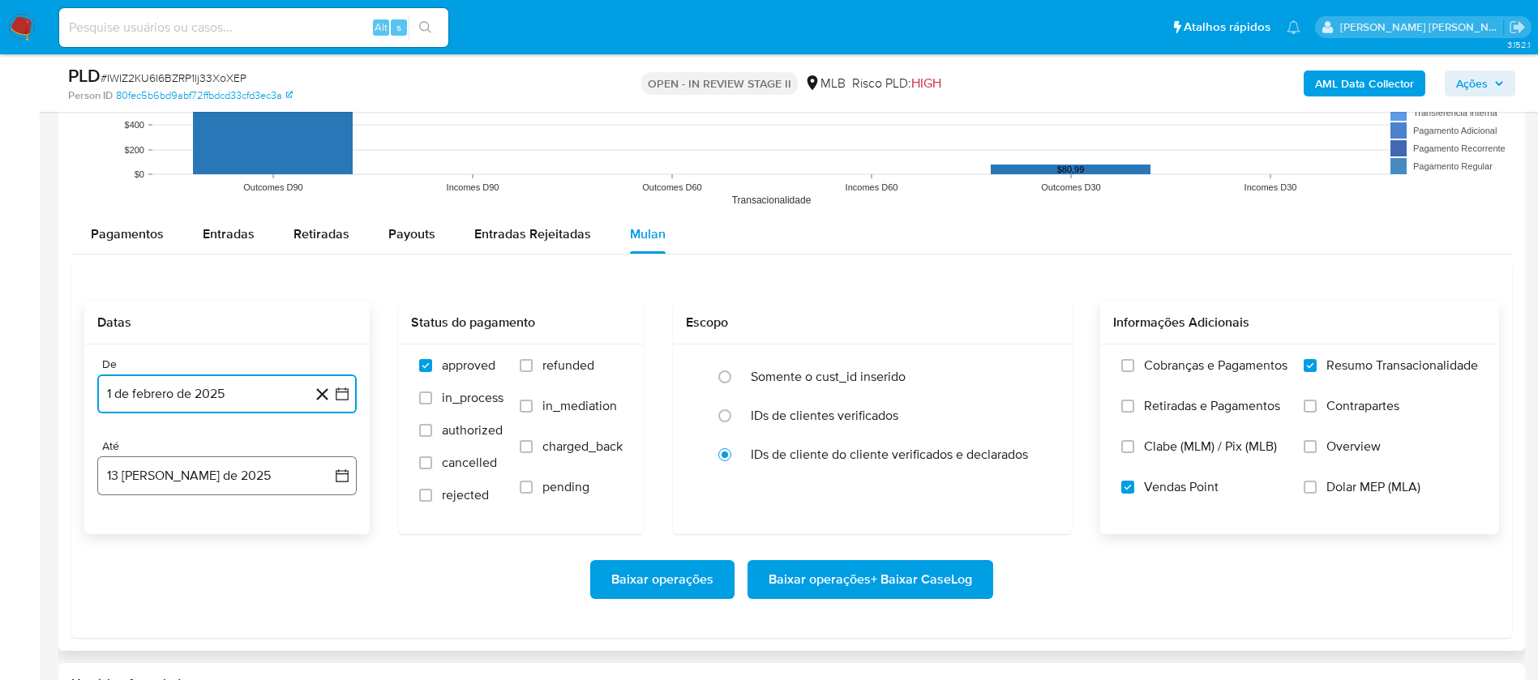
click at [270, 468] on button "13 [PERSON_NAME] de 2025" at bounding box center [226, 476] width 259 height 39
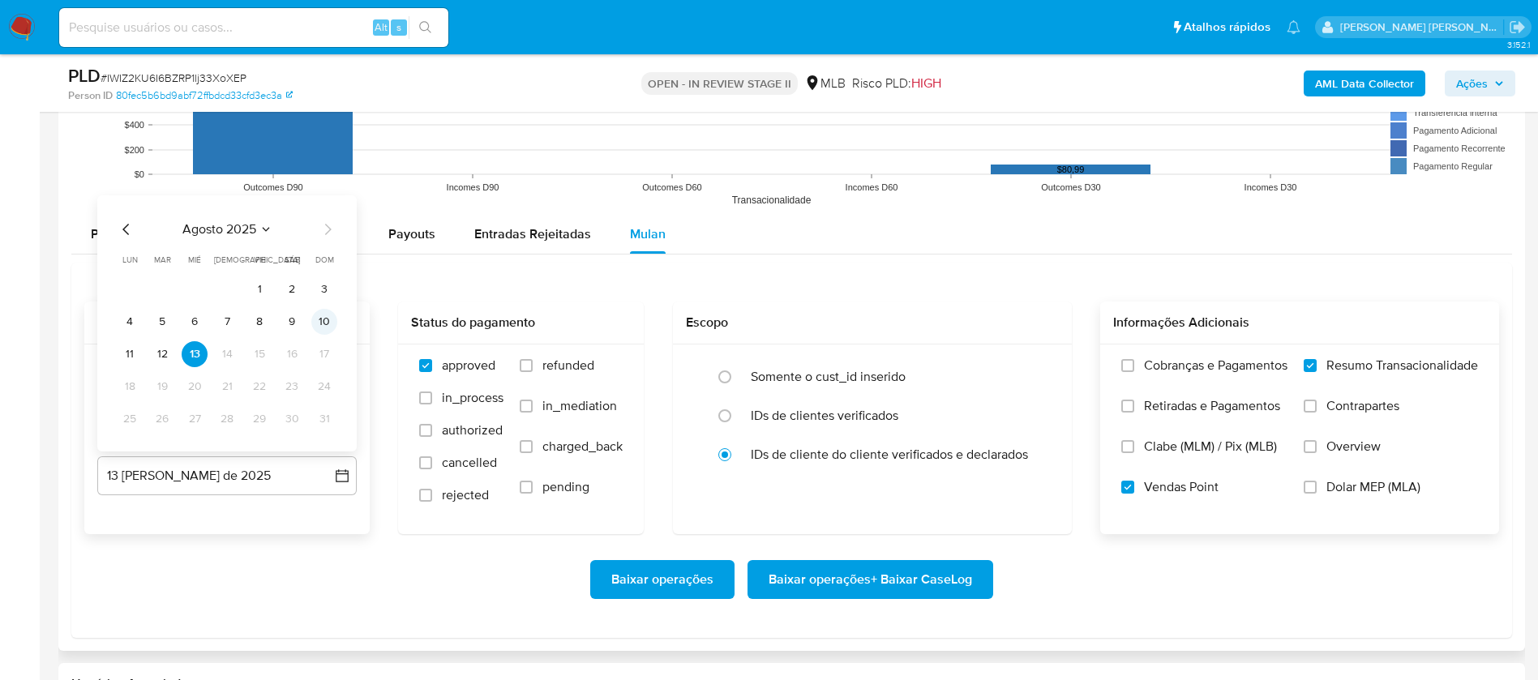
click at [330, 323] on button "10" at bounding box center [324, 322] width 26 height 26
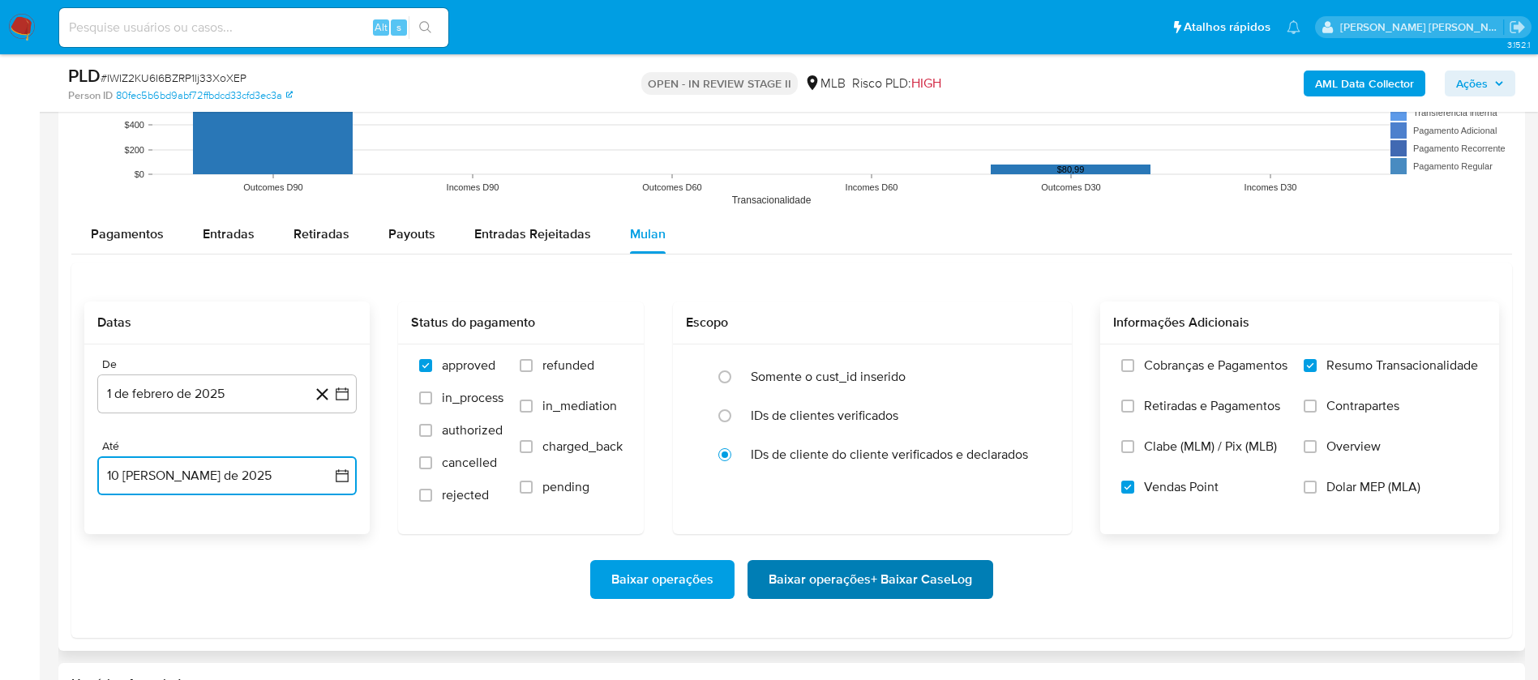
click at [830, 587] on span "Baixar operações + Baixar CaseLog" at bounding box center [871, 580] width 204 height 36
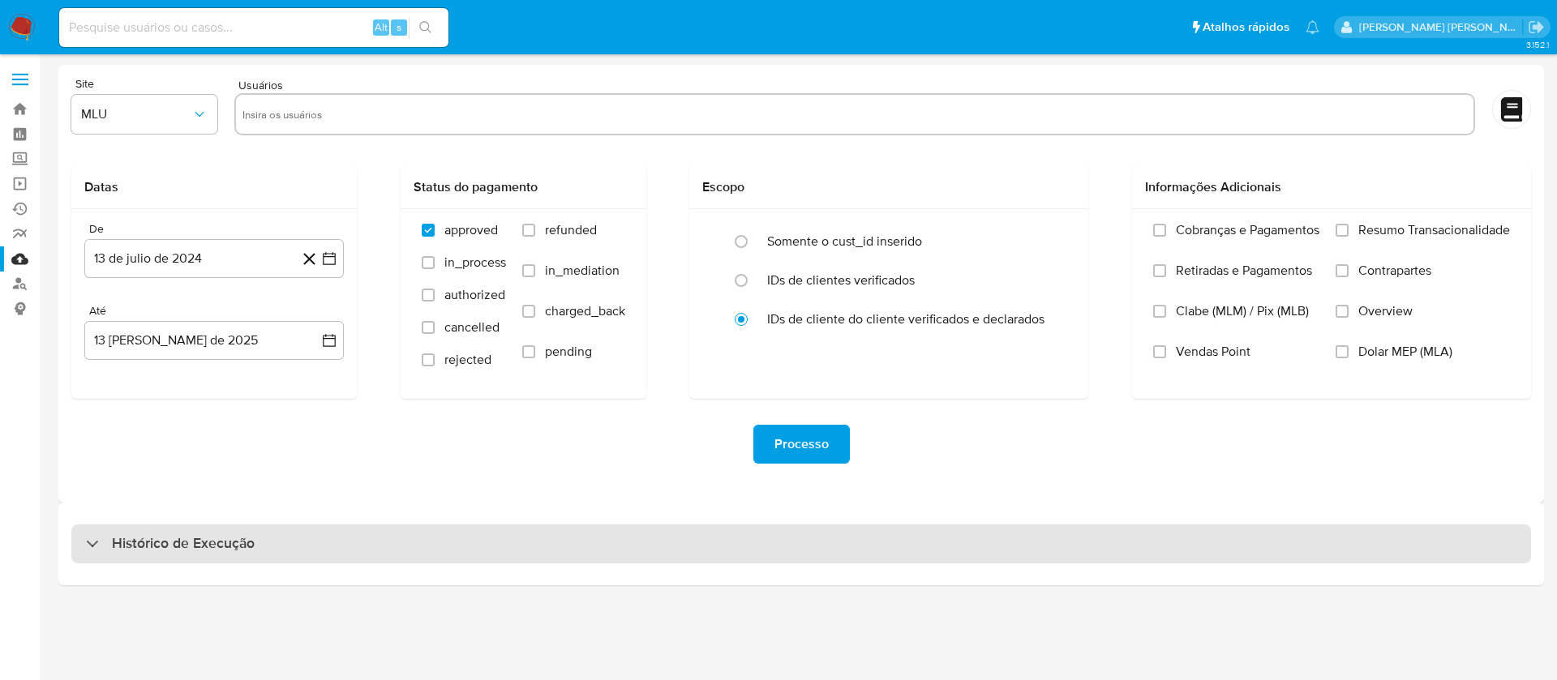
click at [481, 548] on div "Histórico de Execução" at bounding box center [801, 544] width 1460 height 39
select select "10"
